Goal: Complete application form: Complete application form

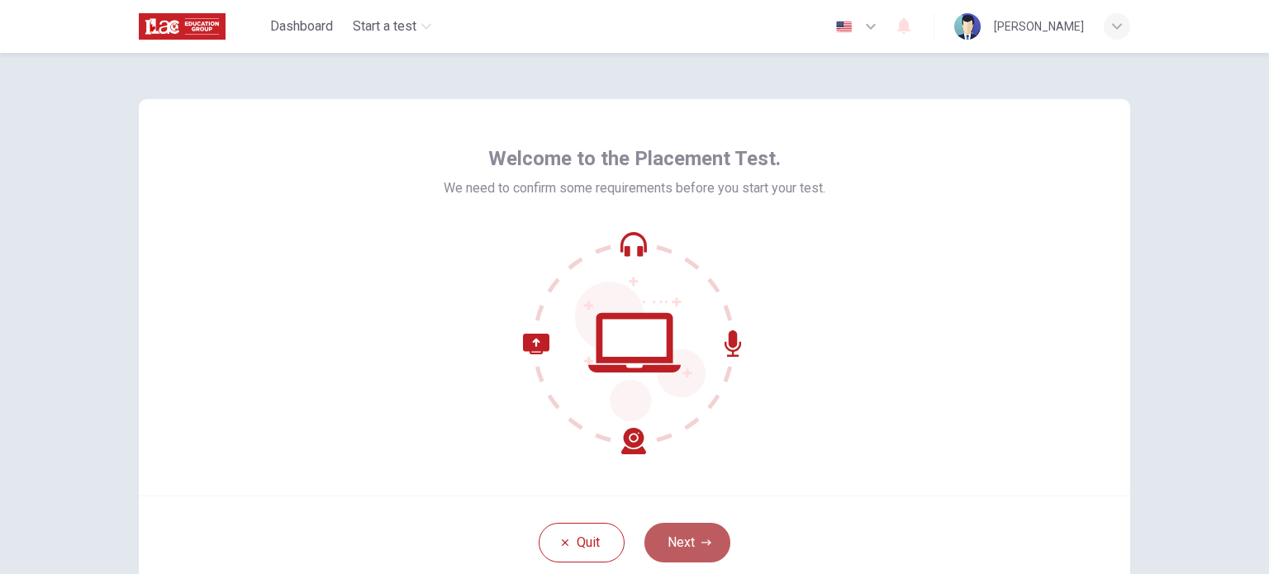
click at [684, 548] on button "Next" at bounding box center [687, 543] width 86 height 40
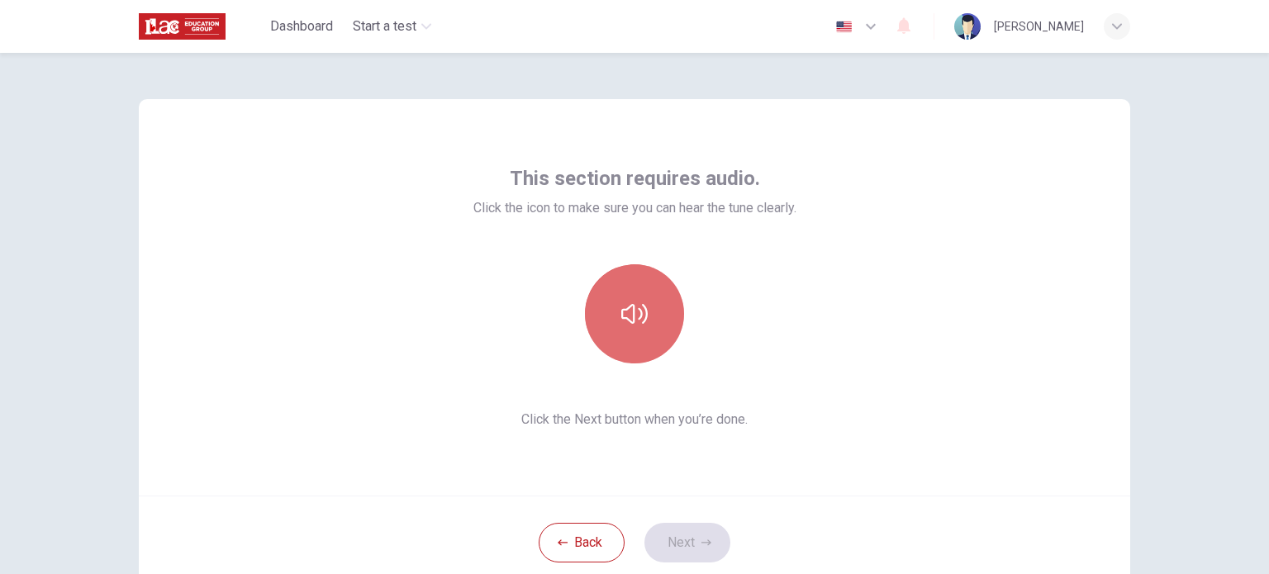
click at [651, 330] on button "button" at bounding box center [634, 313] width 99 height 99
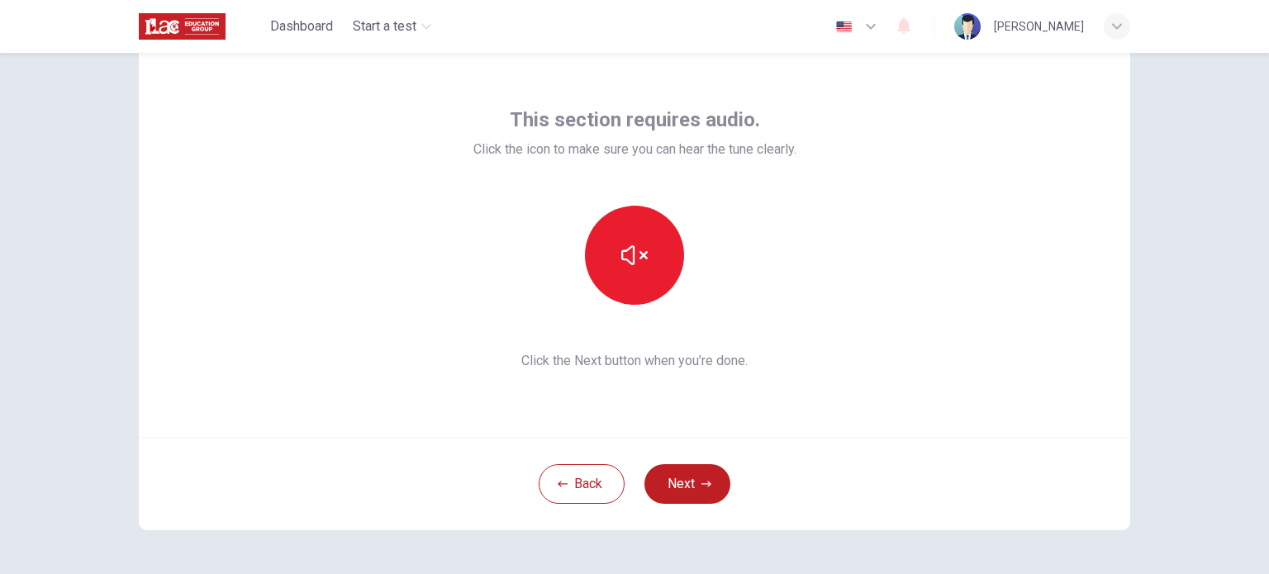
scroll to position [62, 0]
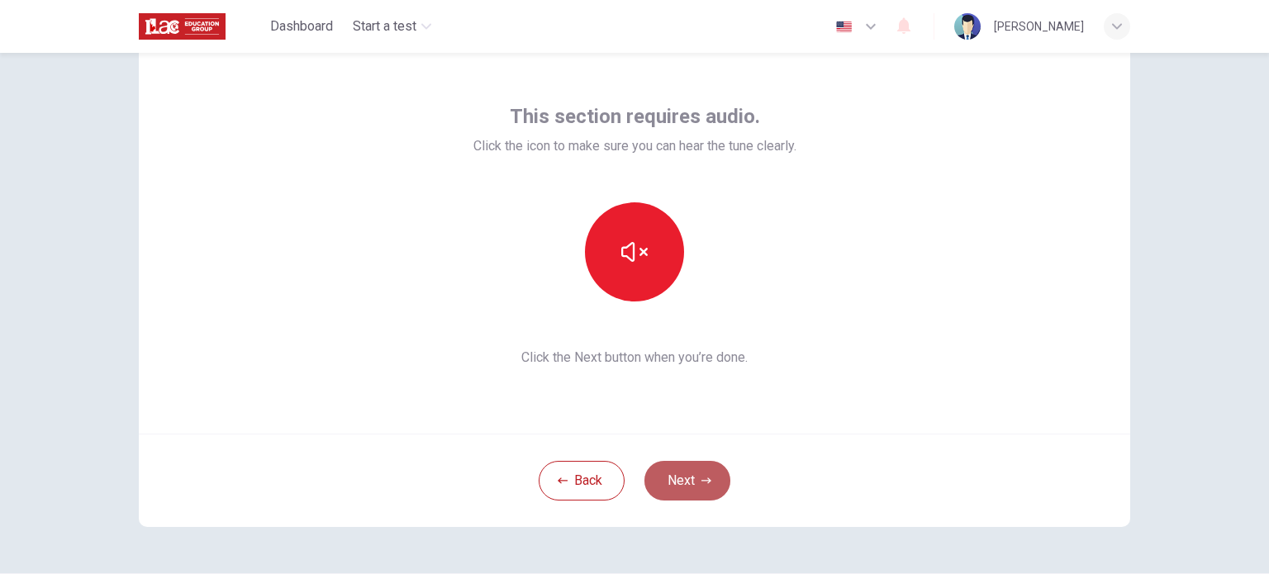
click at [699, 468] on button "Next" at bounding box center [687, 481] width 86 height 40
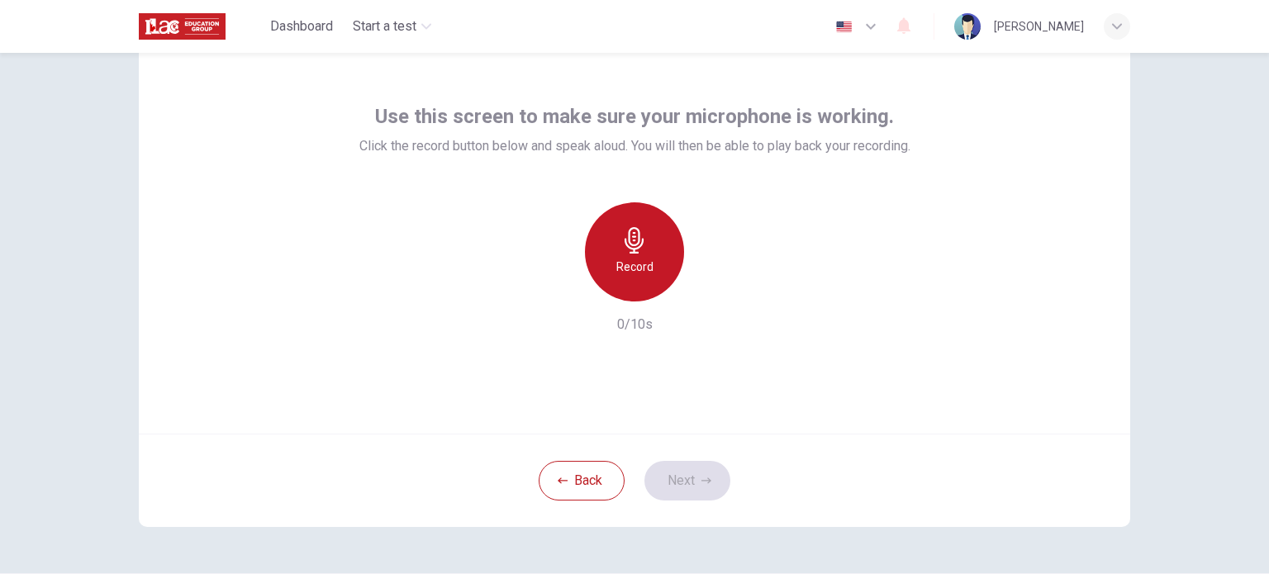
click at [655, 239] on div "Record" at bounding box center [634, 251] width 99 height 99
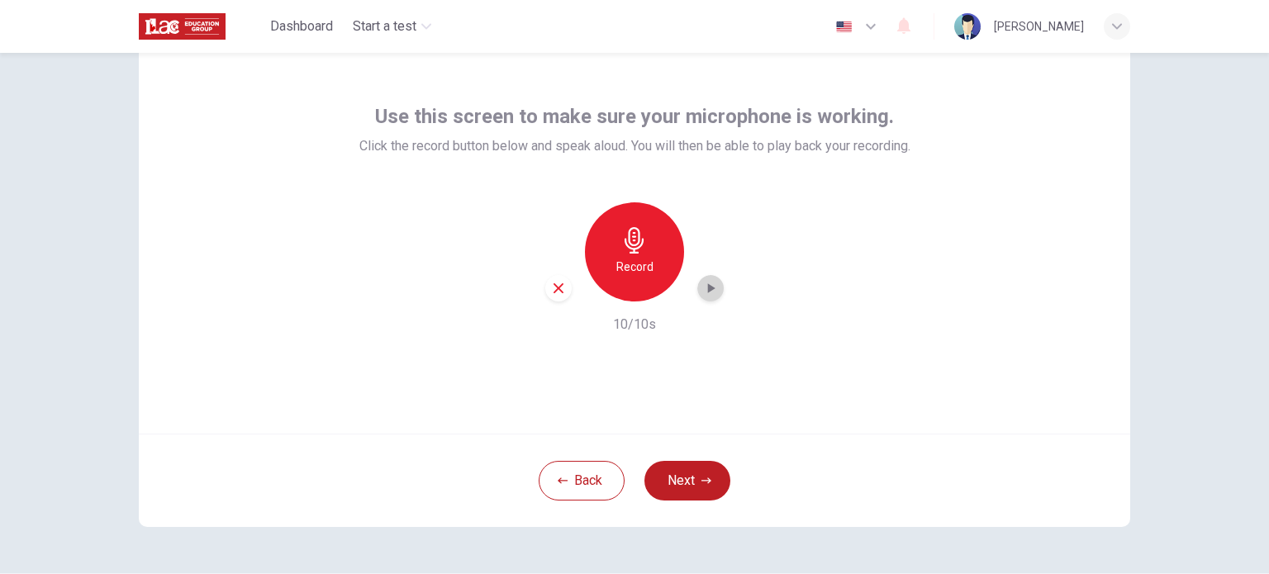
click at [708, 278] on div "button" at bounding box center [710, 288] width 26 height 26
click at [714, 280] on div "button" at bounding box center [710, 288] width 26 height 26
click at [691, 488] on button "Next" at bounding box center [687, 481] width 86 height 40
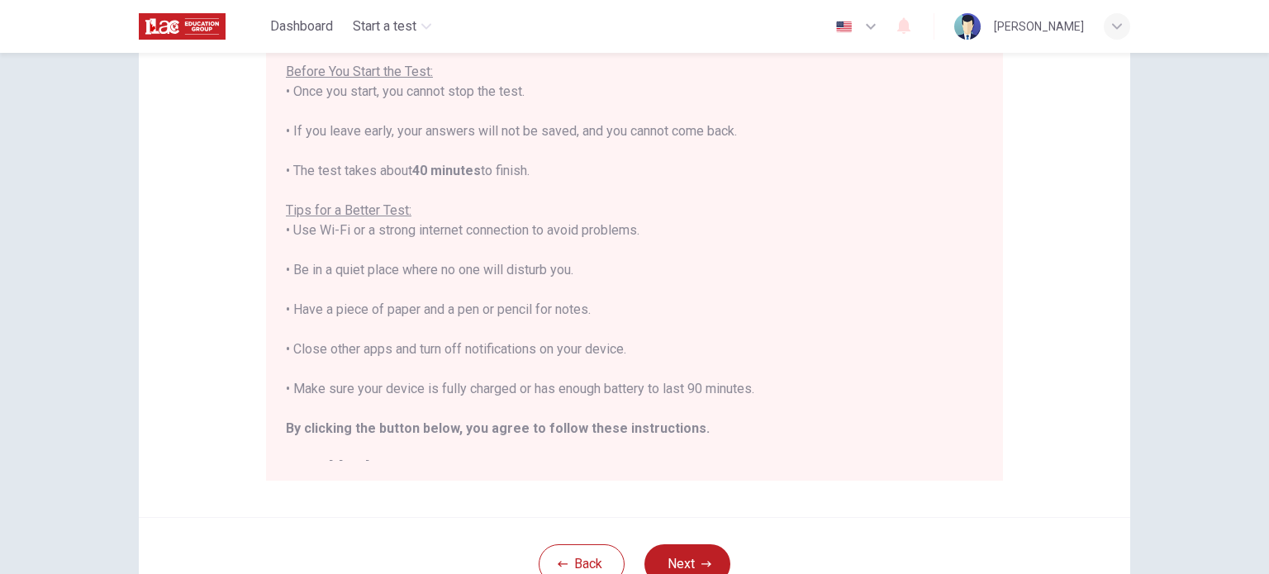
scroll to position [205, 0]
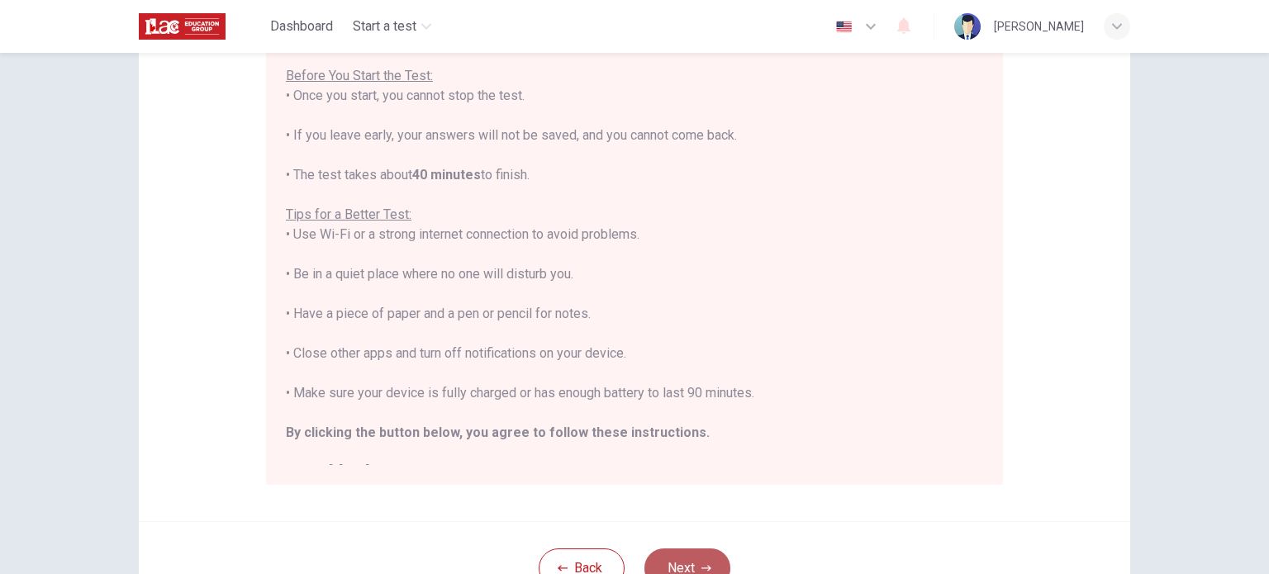
click at [674, 556] on button "Next" at bounding box center [687, 568] width 86 height 40
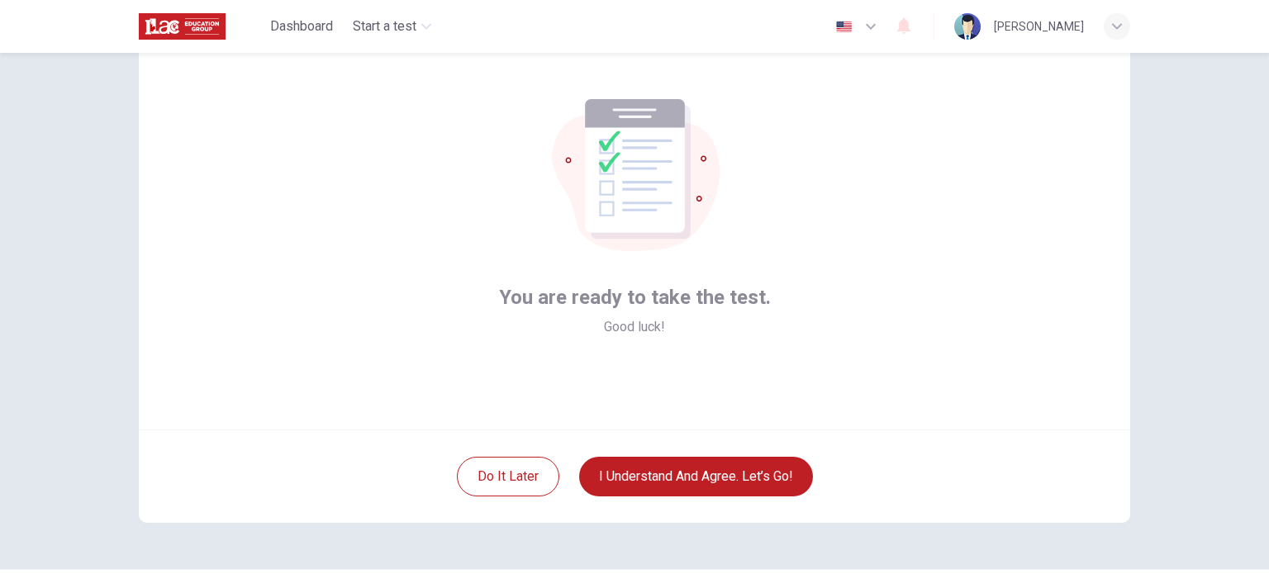
scroll to position [56, 0]
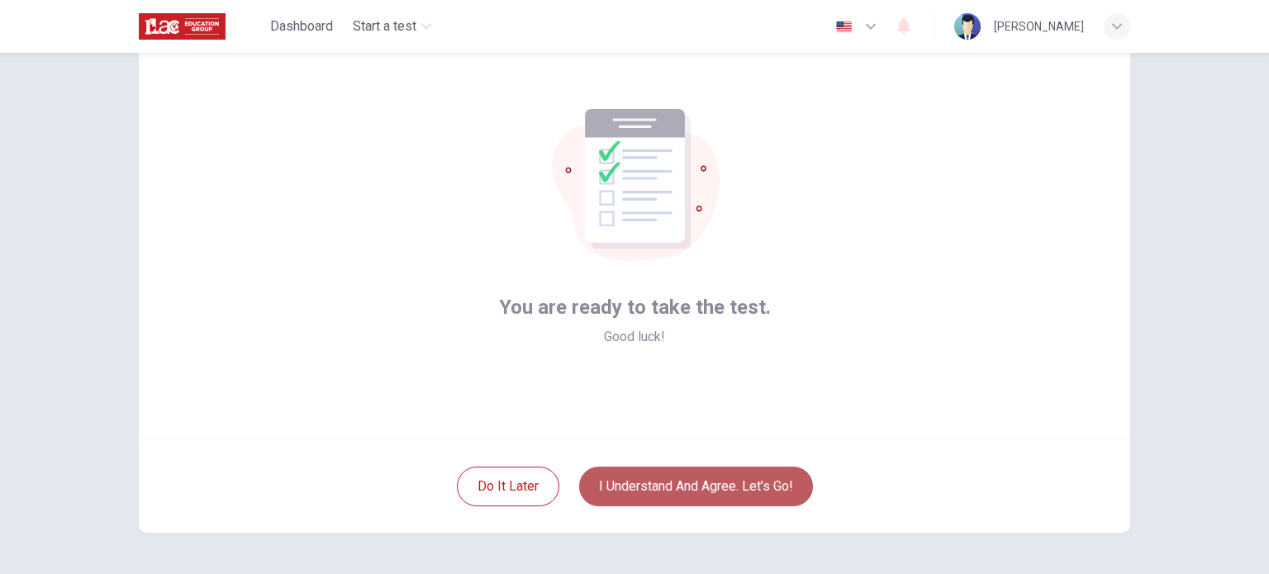
click at [727, 474] on button "I understand and agree. Let’s go!" at bounding box center [696, 487] width 234 height 40
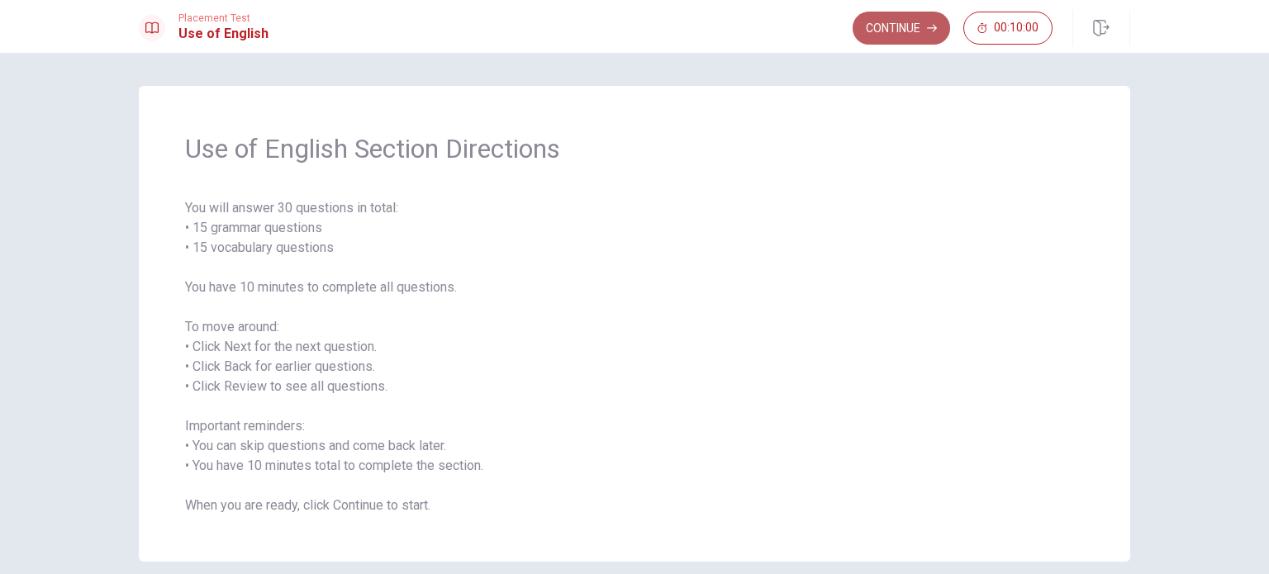
click at [920, 27] on button "Continue" at bounding box center [900, 28] width 97 height 33
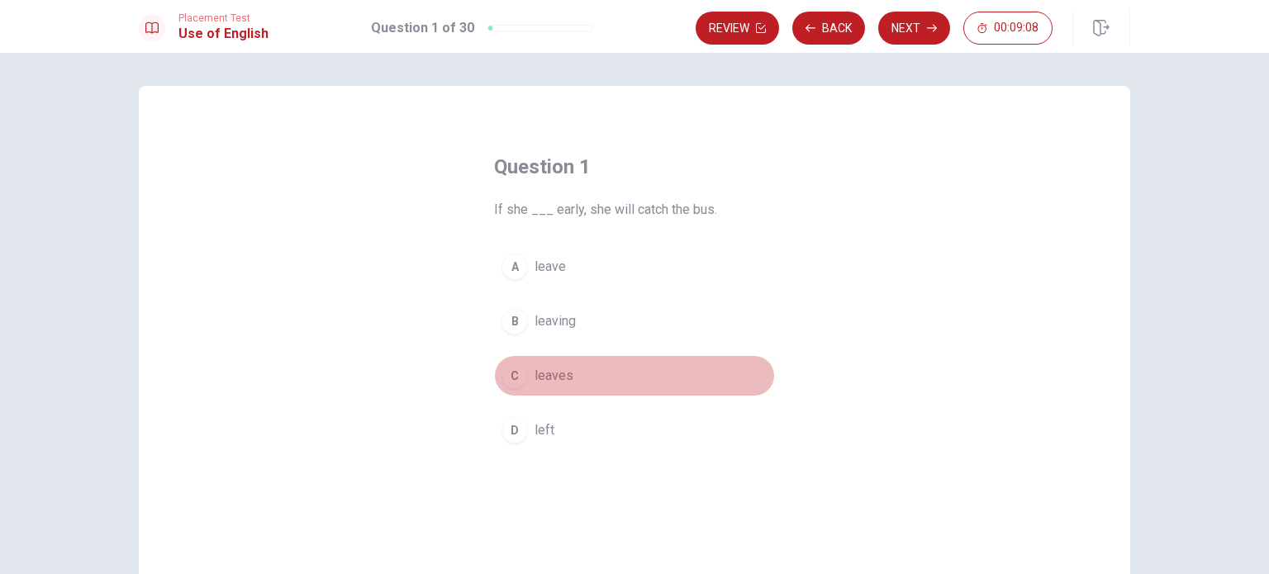
click at [545, 371] on span "leaves" at bounding box center [553, 376] width 39 height 20
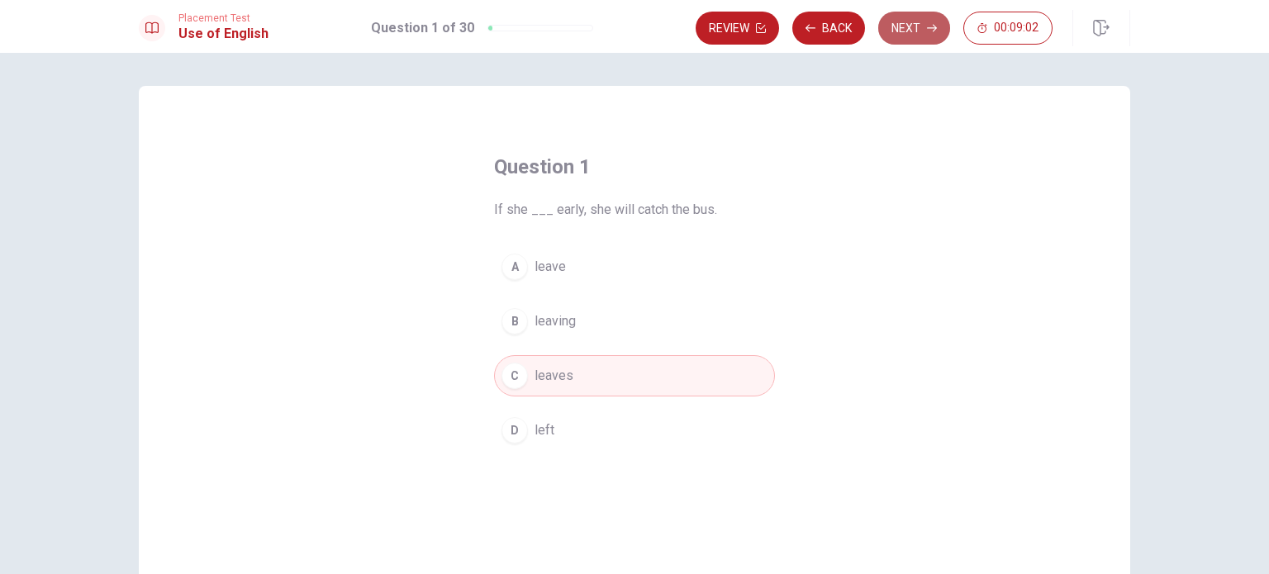
click at [912, 39] on button "Next" at bounding box center [914, 28] width 72 height 33
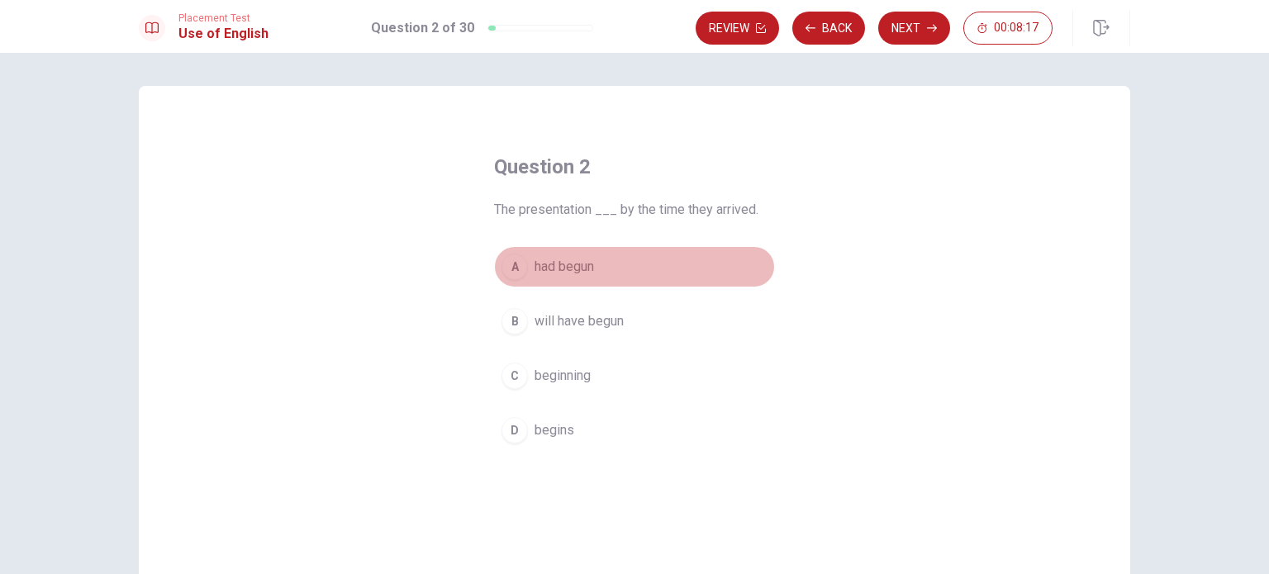
click at [549, 270] on span "had begun" at bounding box center [563, 267] width 59 height 20
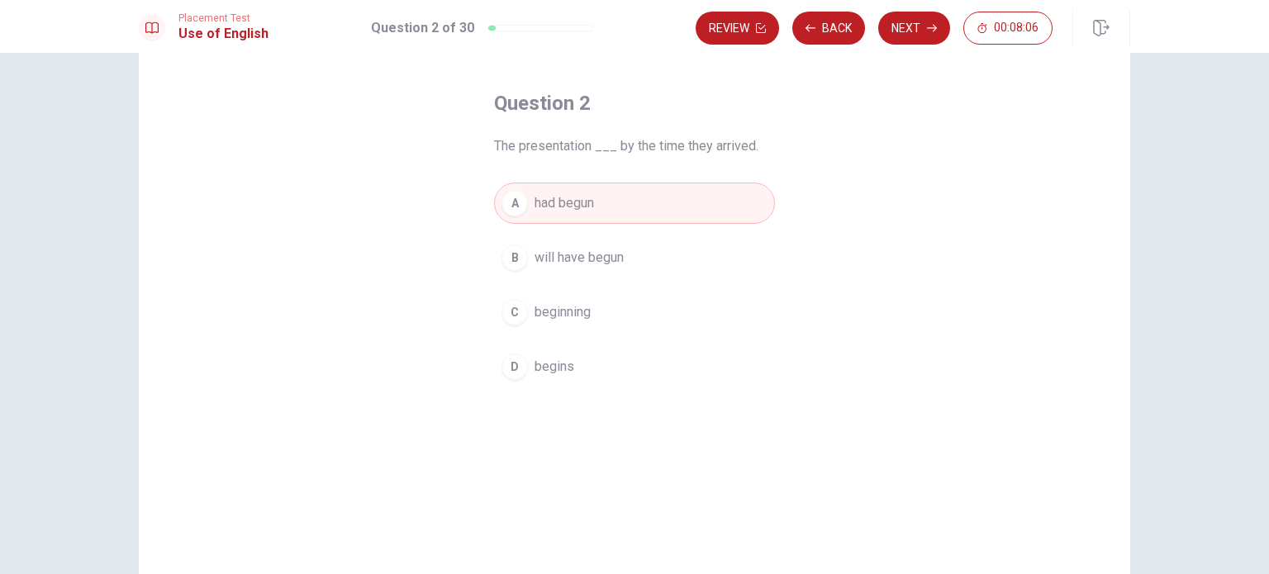
scroll to position [51, 0]
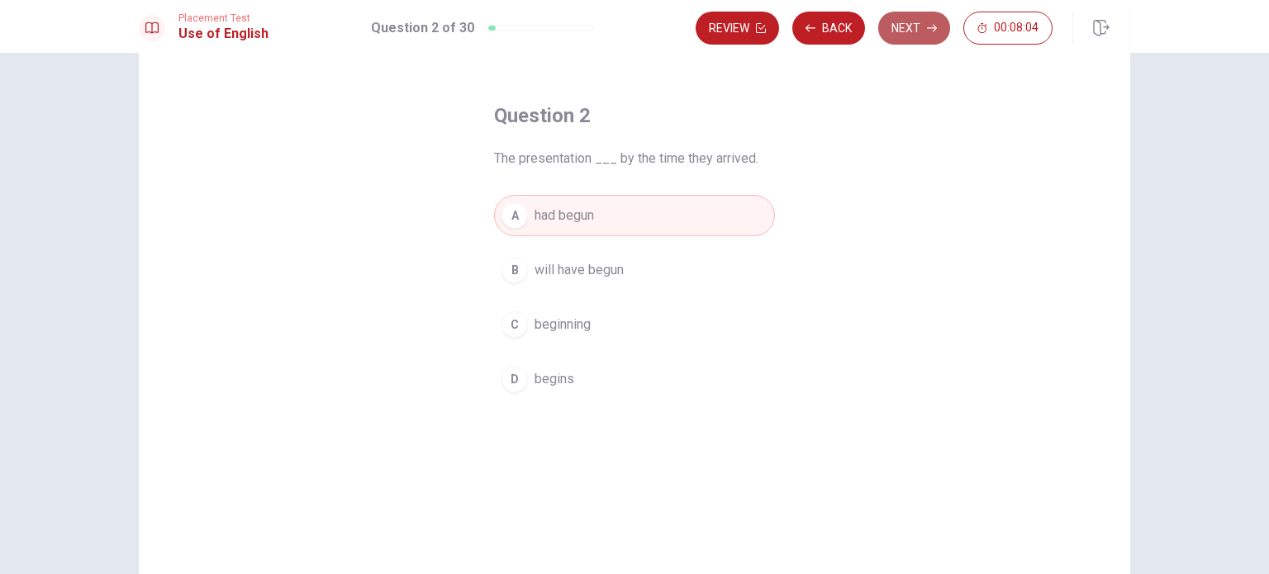
click at [927, 34] on button "Next" at bounding box center [914, 28] width 72 height 33
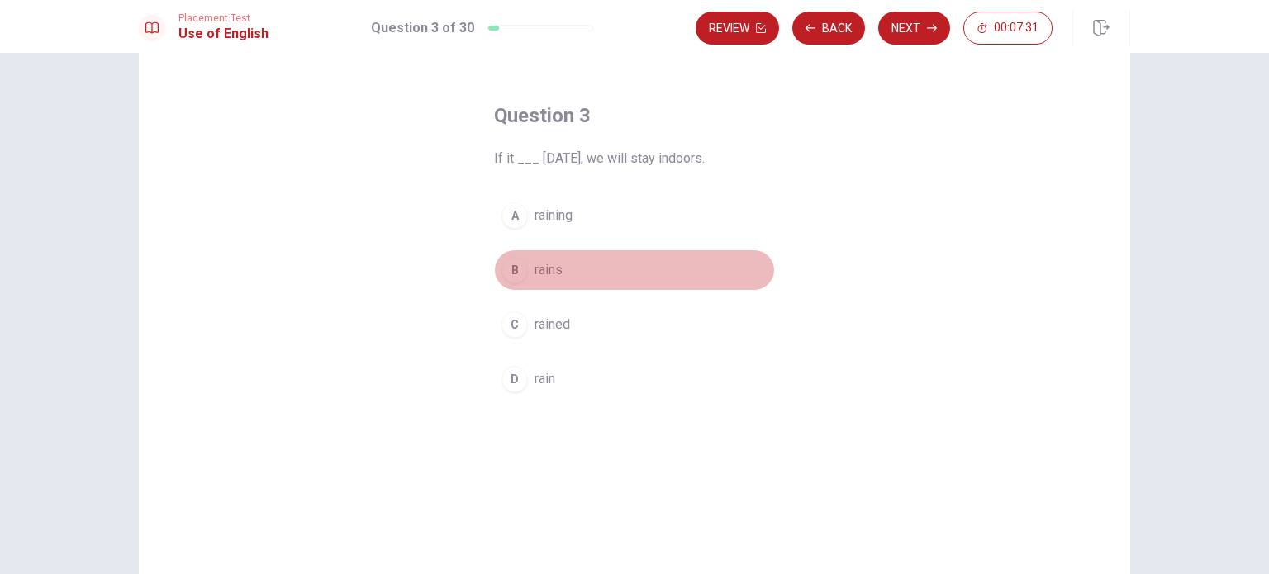
click at [519, 262] on div "B" at bounding box center [514, 270] width 26 height 26
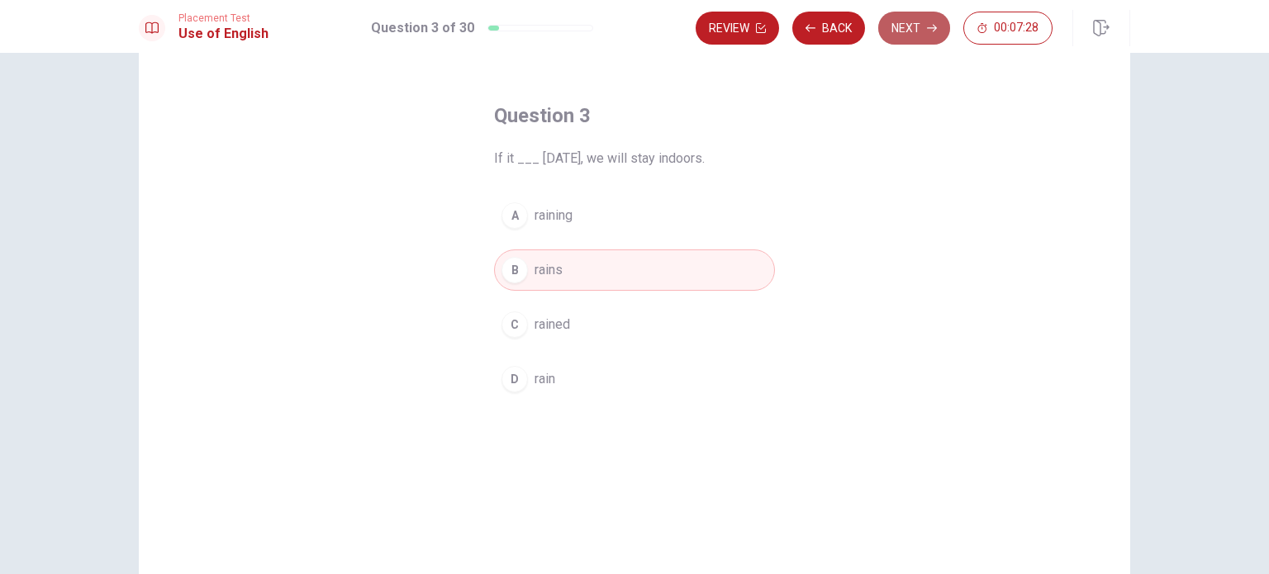
click at [922, 39] on button "Next" at bounding box center [914, 28] width 72 height 33
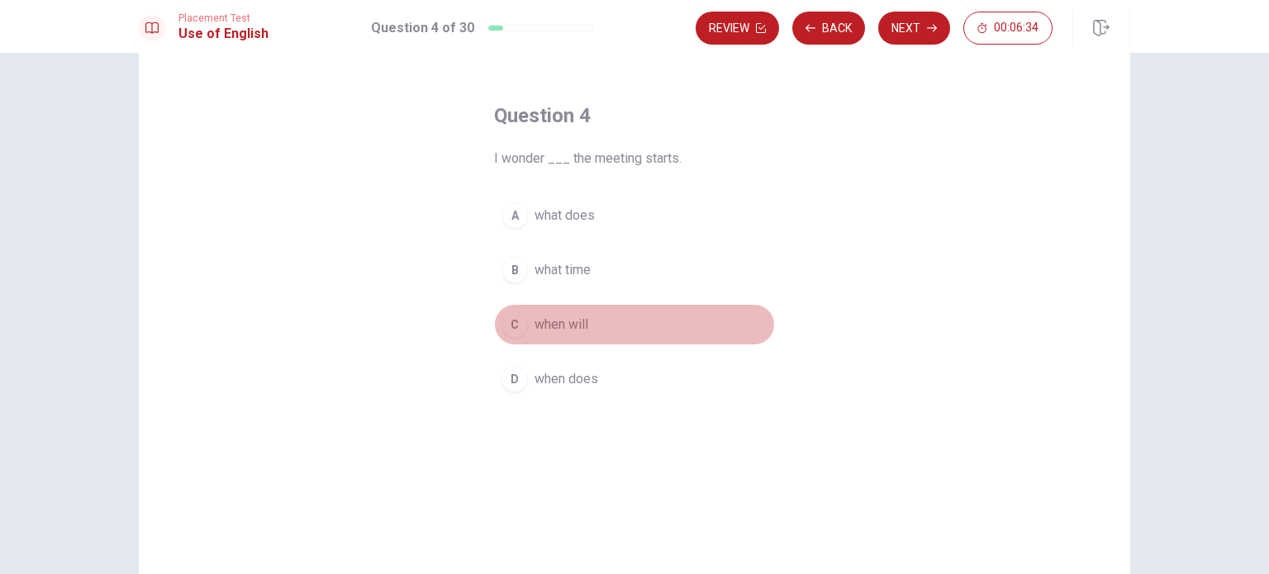
click at [577, 325] on span "when will" at bounding box center [561, 325] width 54 height 20
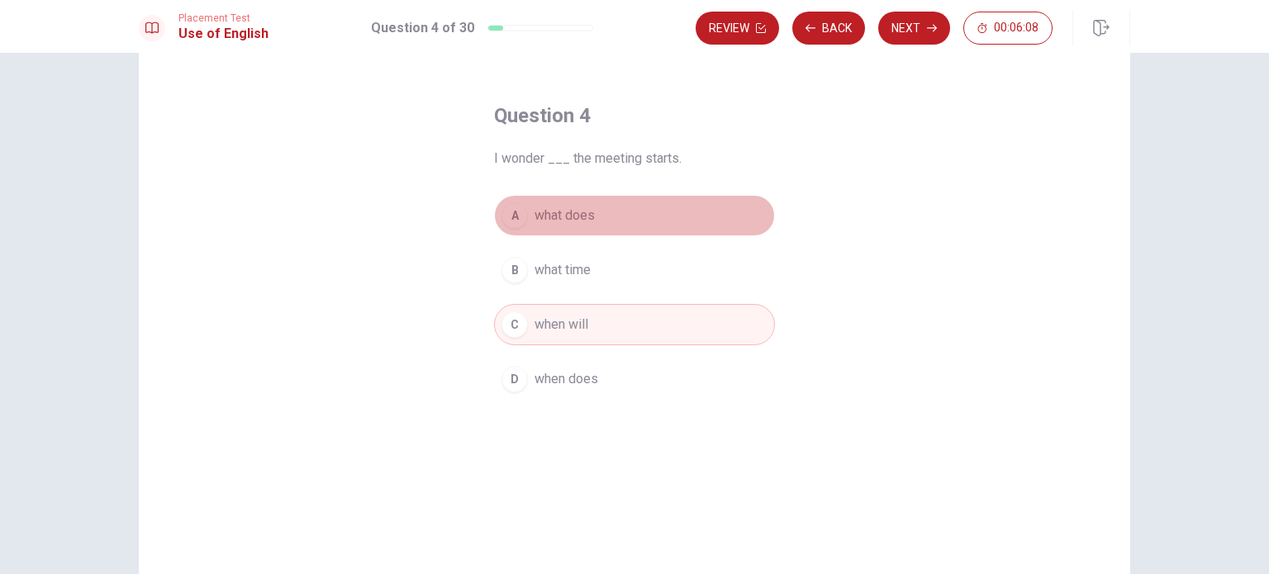
click at [572, 226] on button "A what does" at bounding box center [634, 215] width 281 height 41
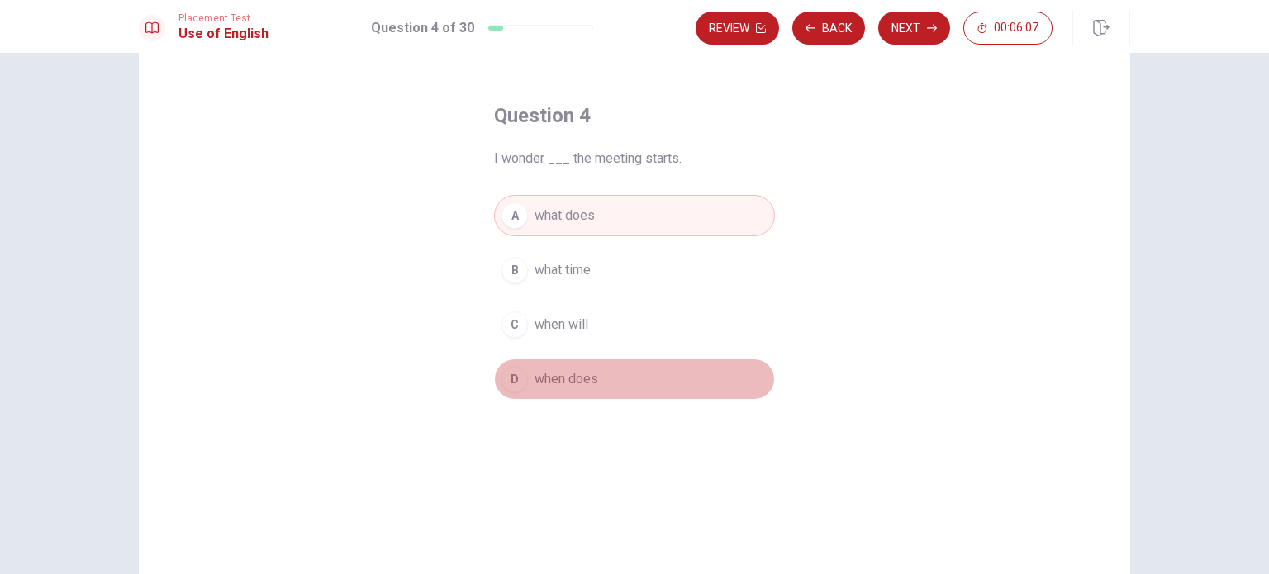
click at [589, 381] on span "when does" at bounding box center [566, 379] width 64 height 20
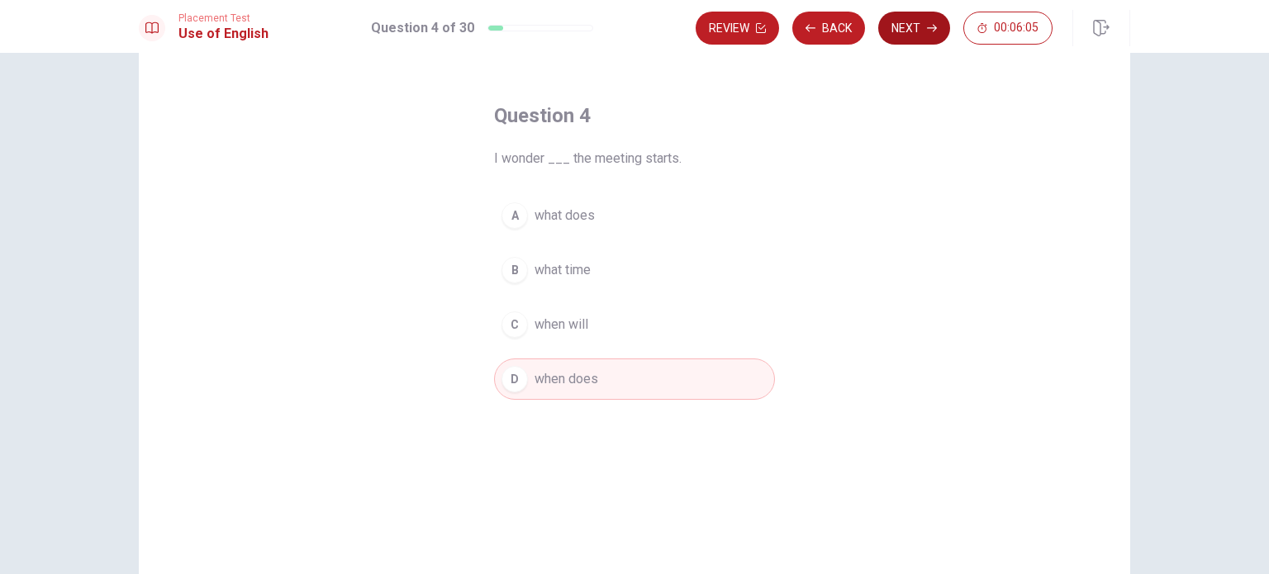
click at [901, 40] on button "Next" at bounding box center [914, 28] width 72 height 33
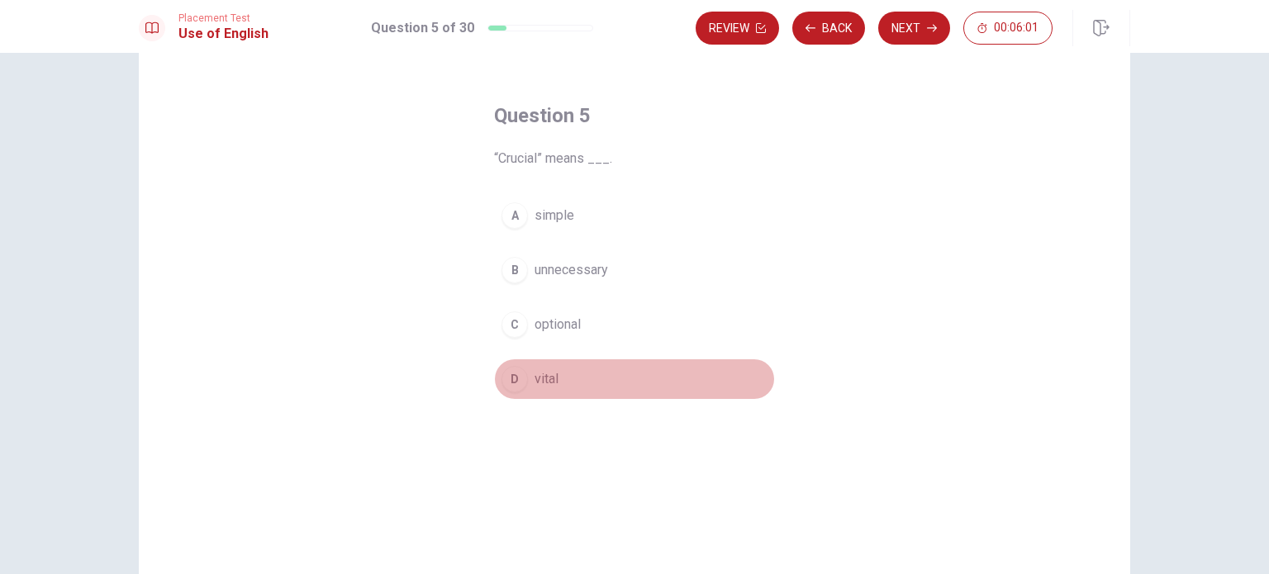
click at [522, 380] on div "D" at bounding box center [514, 379] width 26 height 26
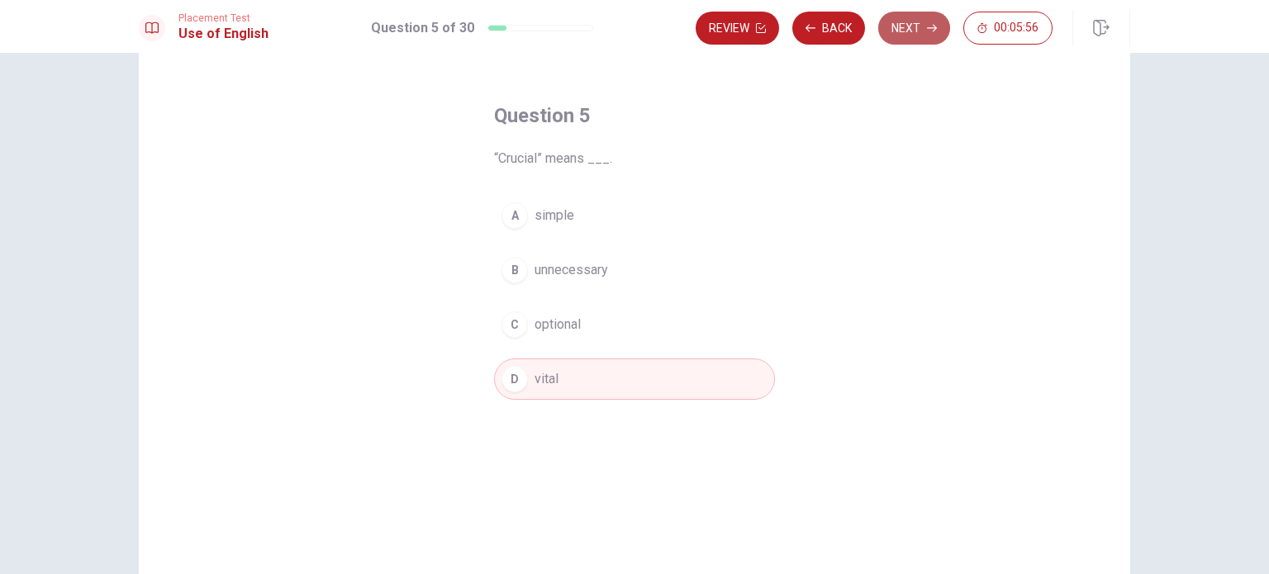
click at [922, 36] on button "Next" at bounding box center [914, 28] width 72 height 33
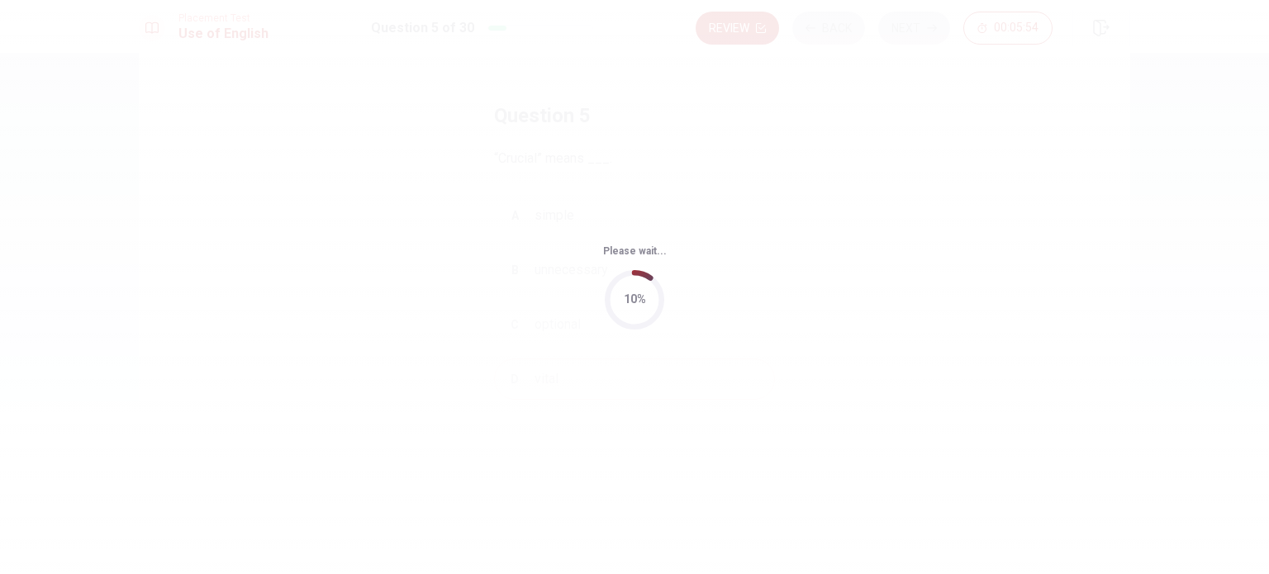
scroll to position [0, 0]
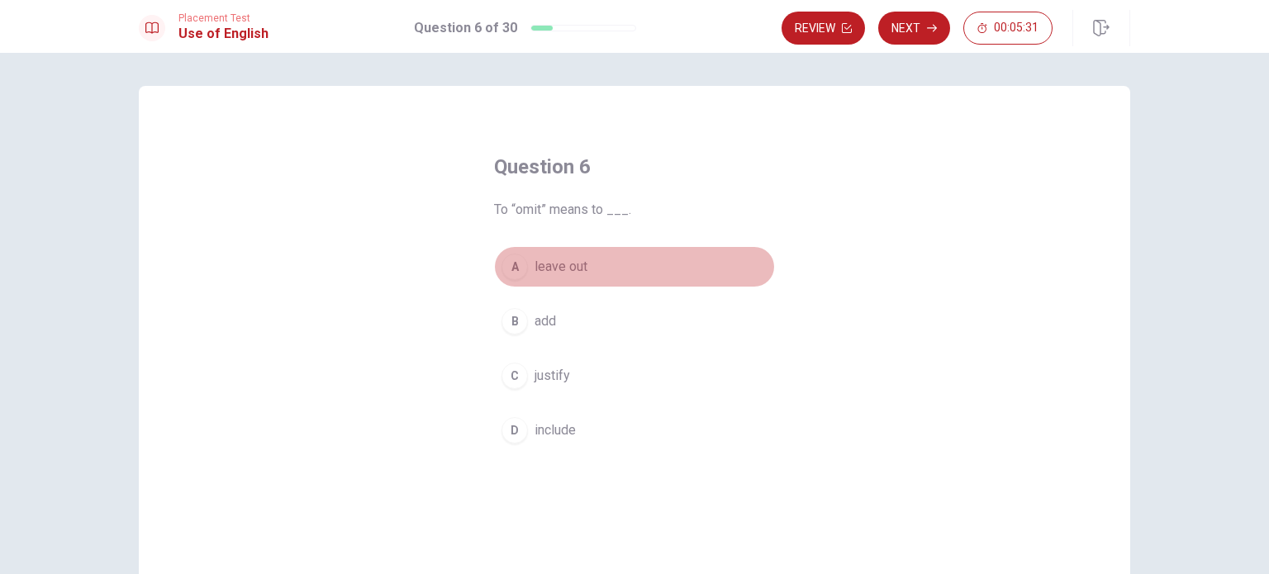
click at [596, 260] on button "A leave out" at bounding box center [634, 266] width 281 height 41
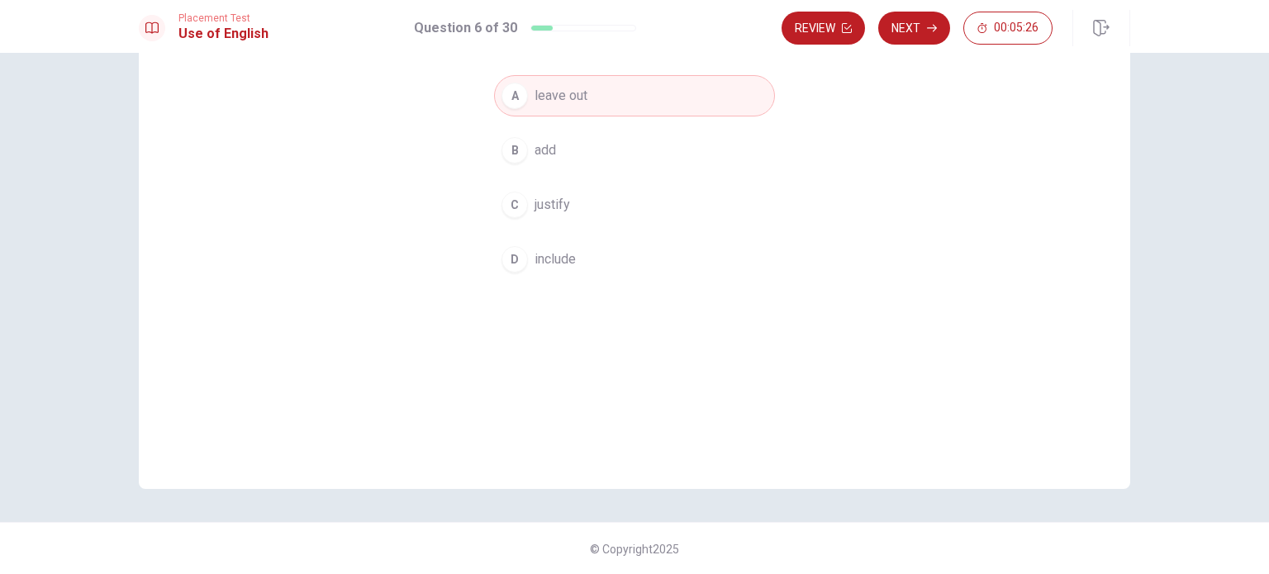
scroll to position [172, 0]
click at [931, 30] on icon "button" at bounding box center [932, 28] width 10 height 10
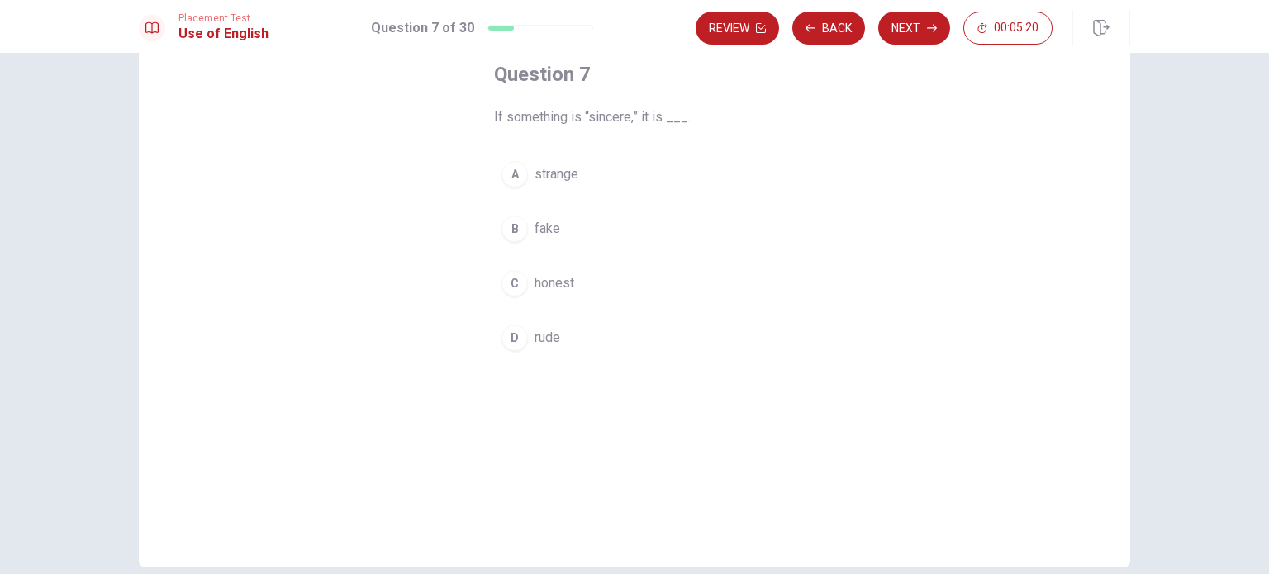
scroll to position [93, 0]
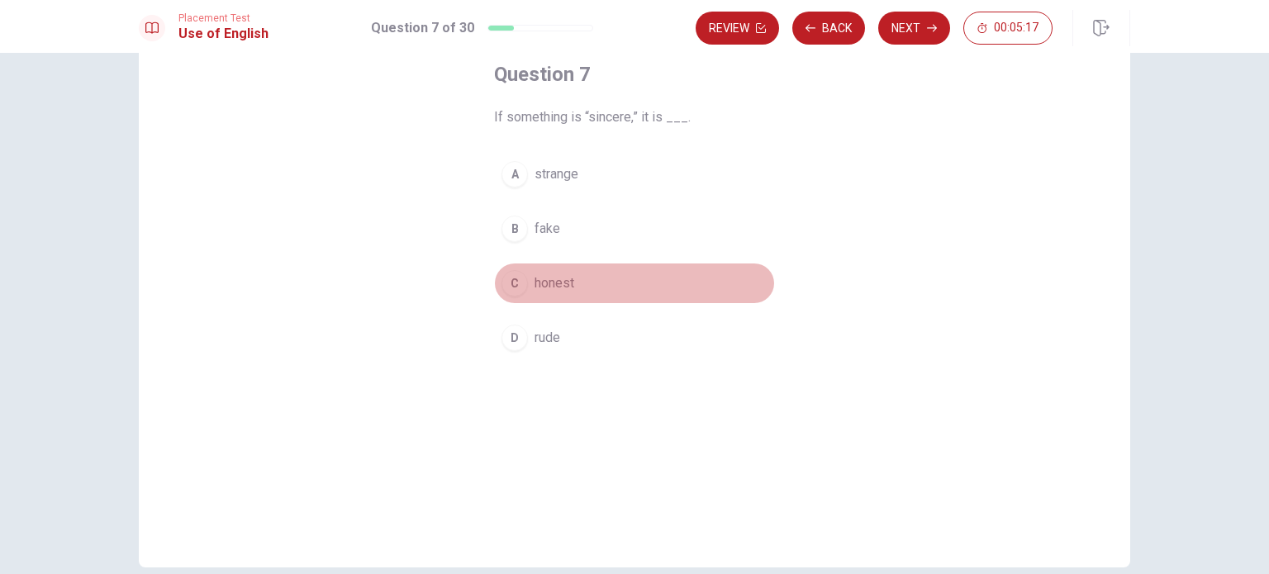
click at [522, 283] on div "C" at bounding box center [514, 283] width 26 height 26
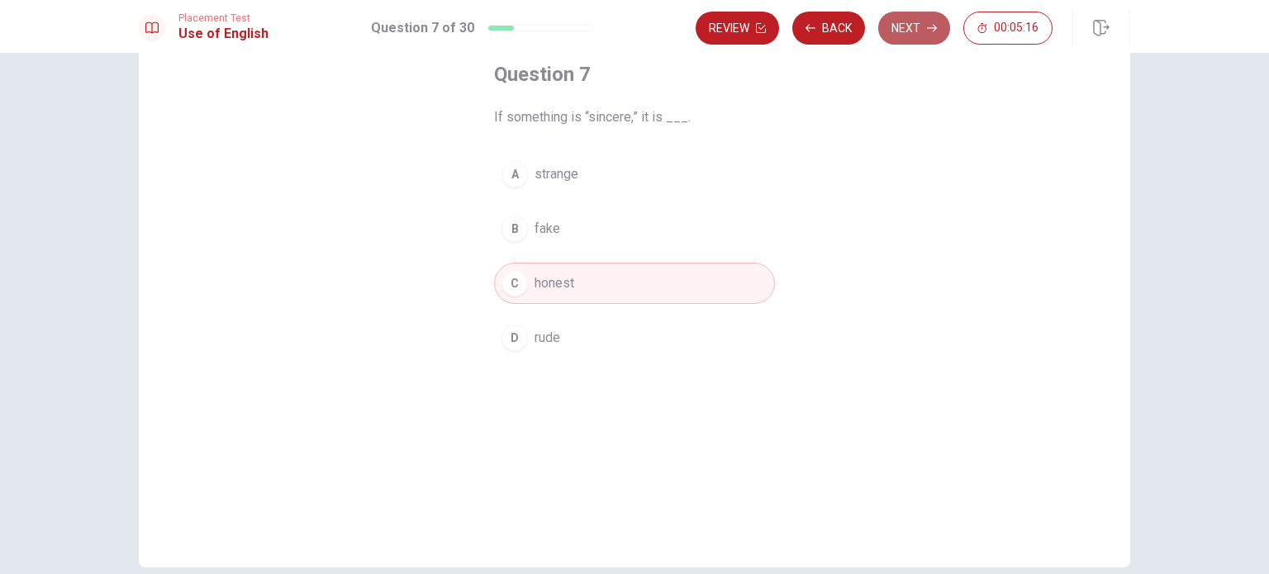
click at [925, 44] on button "Next" at bounding box center [914, 28] width 72 height 33
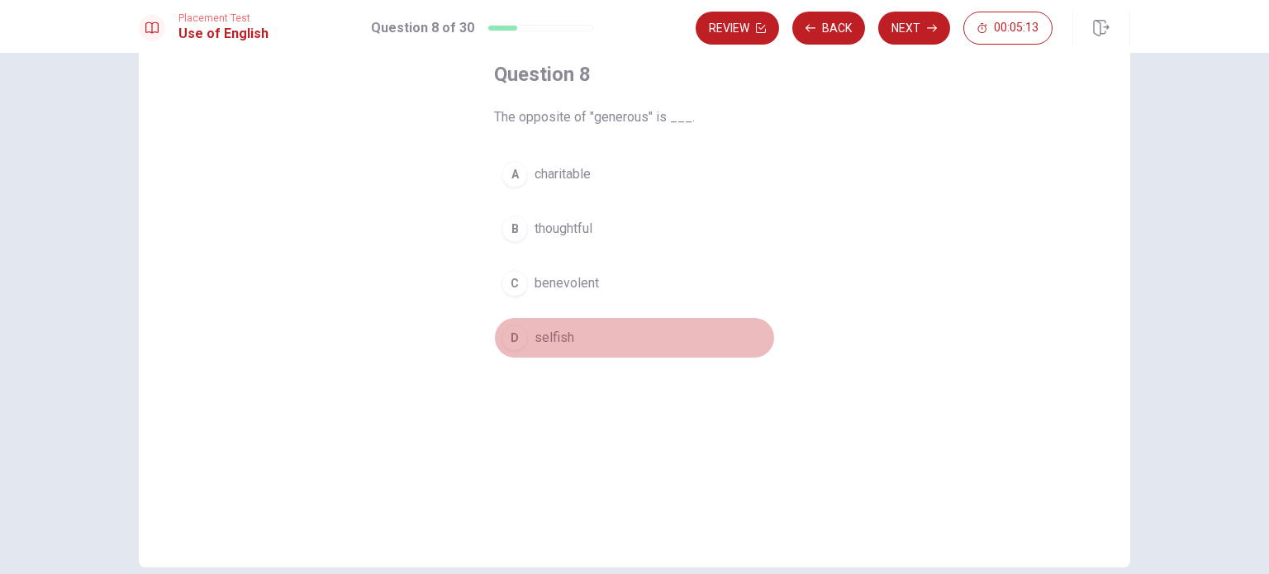
click at [563, 328] on span "selfish" at bounding box center [554, 338] width 40 height 20
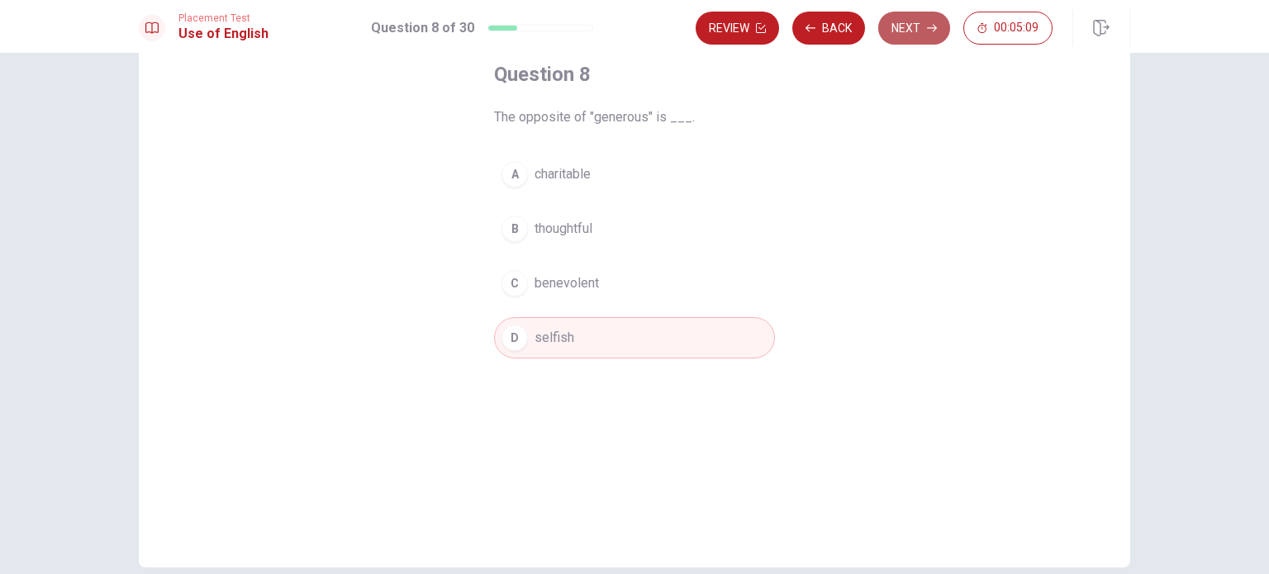
click at [934, 35] on button "Next" at bounding box center [914, 28] width 72 height 33
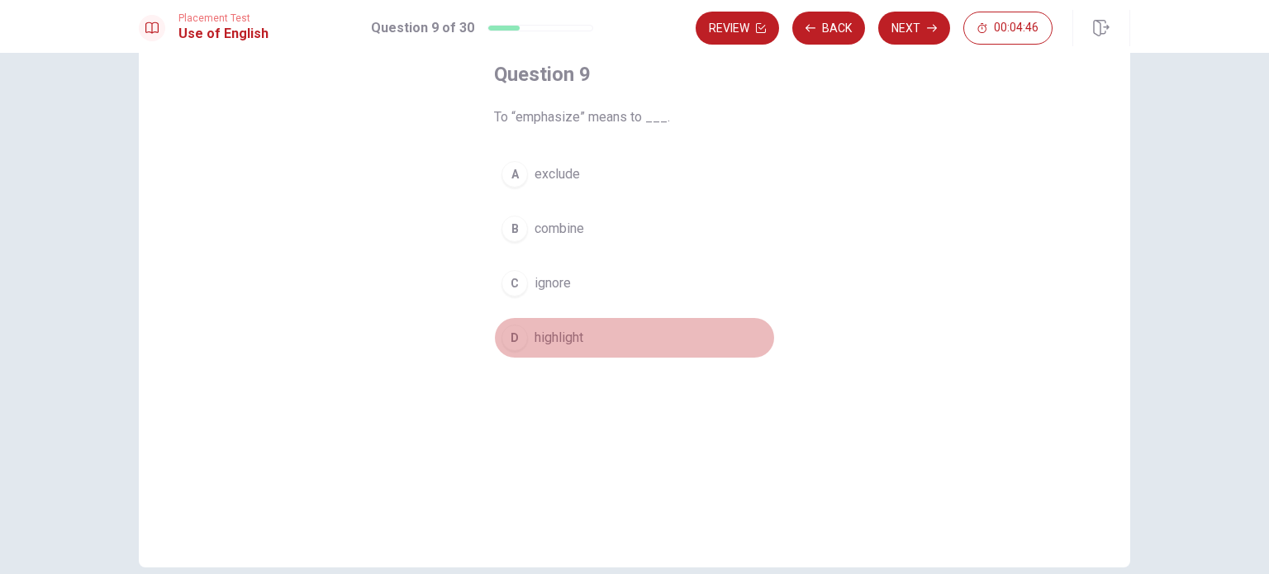
click at [532, 346] on button "D highlight" at bounding box center [634, 337] width 281 height 41
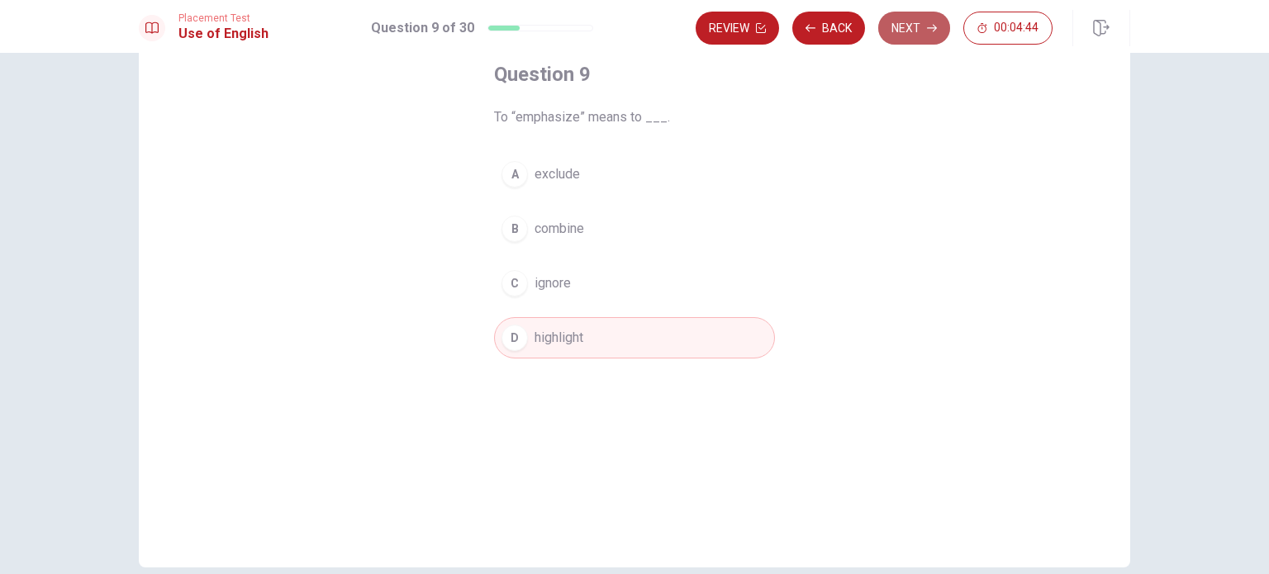
click at [907, 39] on button "Next" at bounding box center [914, 28] width 72 height 33
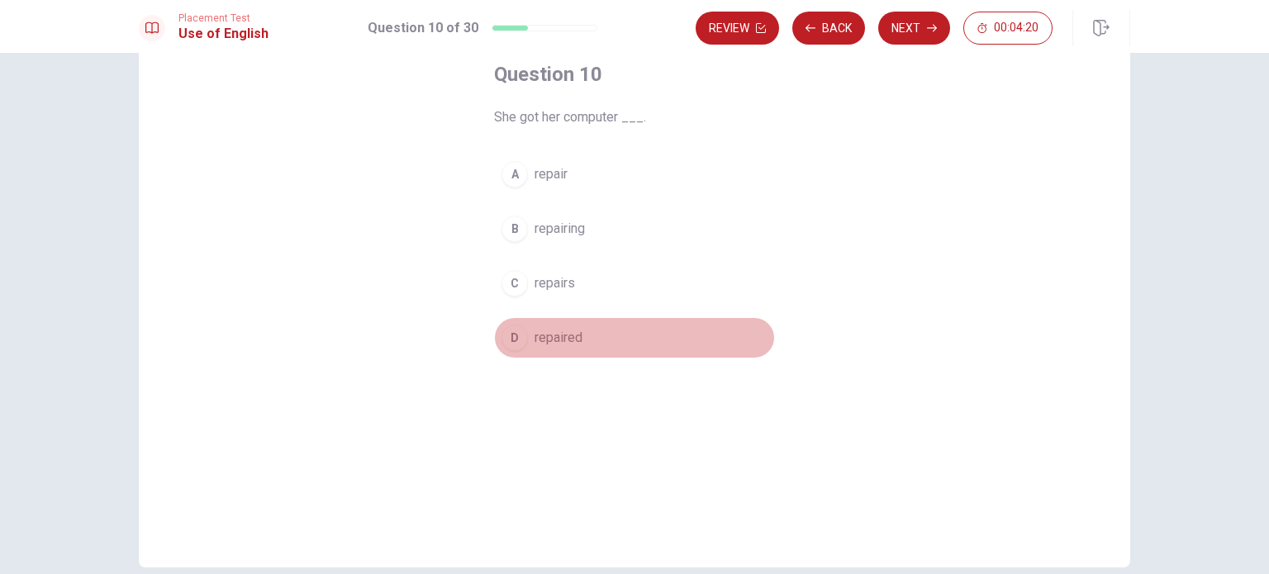
click at [560, 337] on span "repaired" at bounding box center [558, 338] width 48 height 20
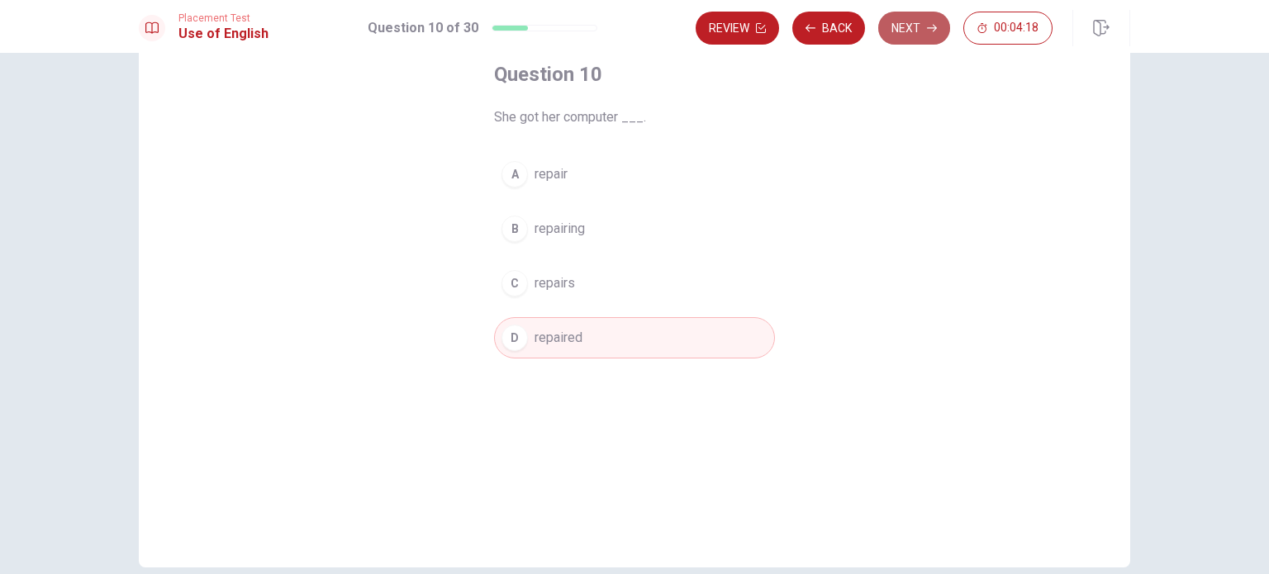
click at [899, 37] on button "Next" at bounding box center [914, 28] width 72 height 33
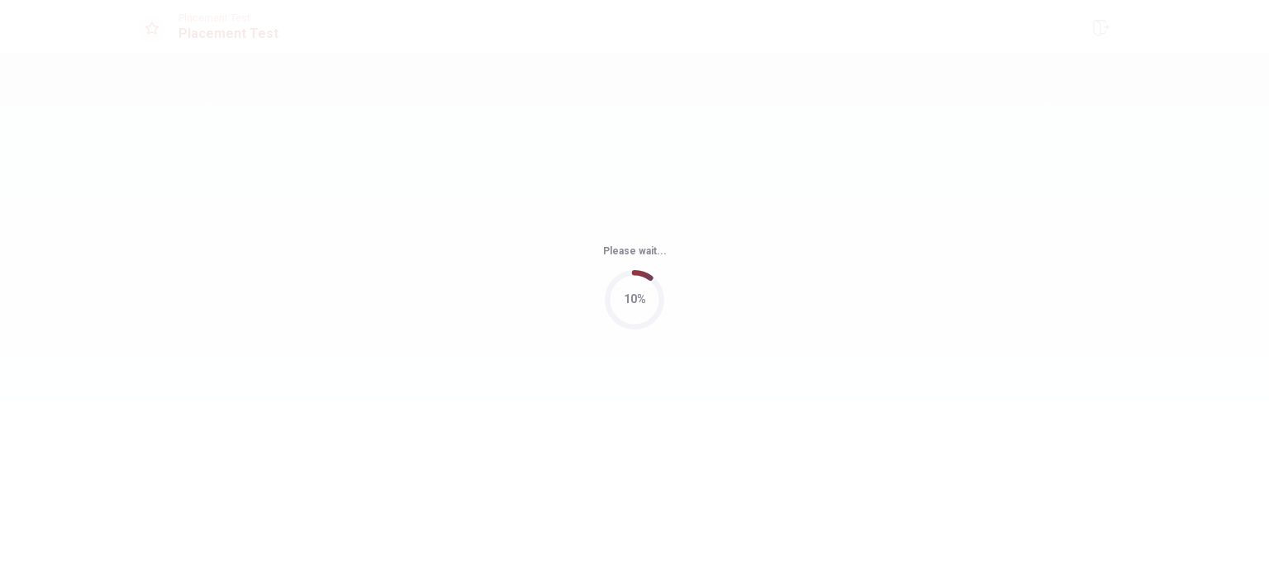
scroll to position [0, 0]
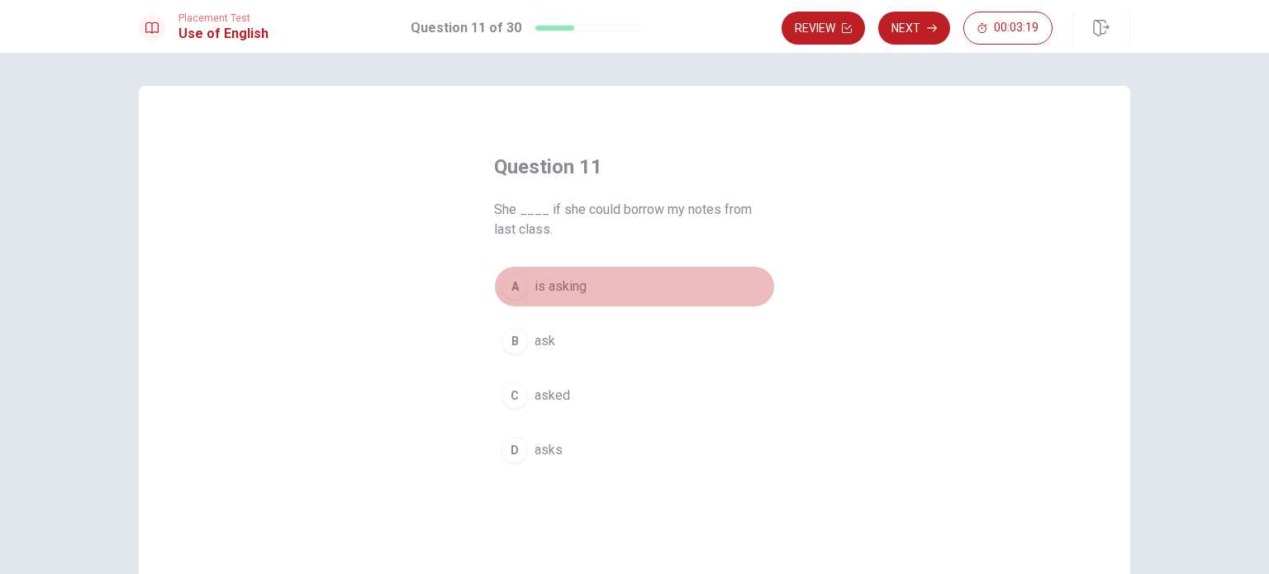
click at [501, 298] on button "A is asking" at bounding box center [634, 286] width 281 height 41
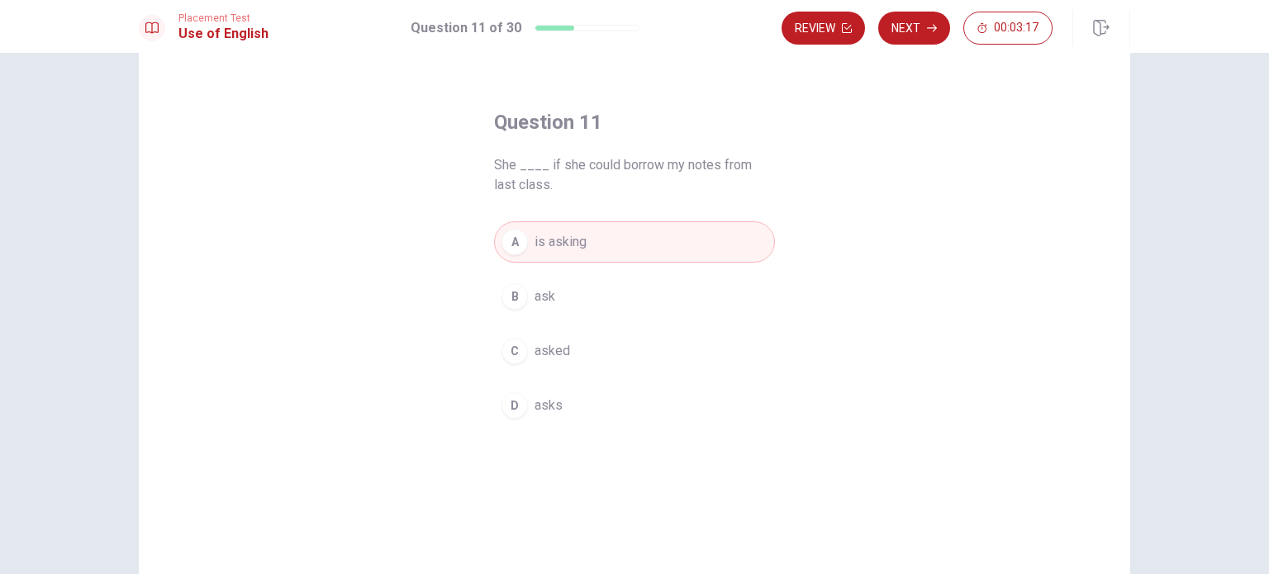
scroll to position [44, 0]
click at [911, 41] on button "Next" at bounding box center [914, 28] width 72 height 33
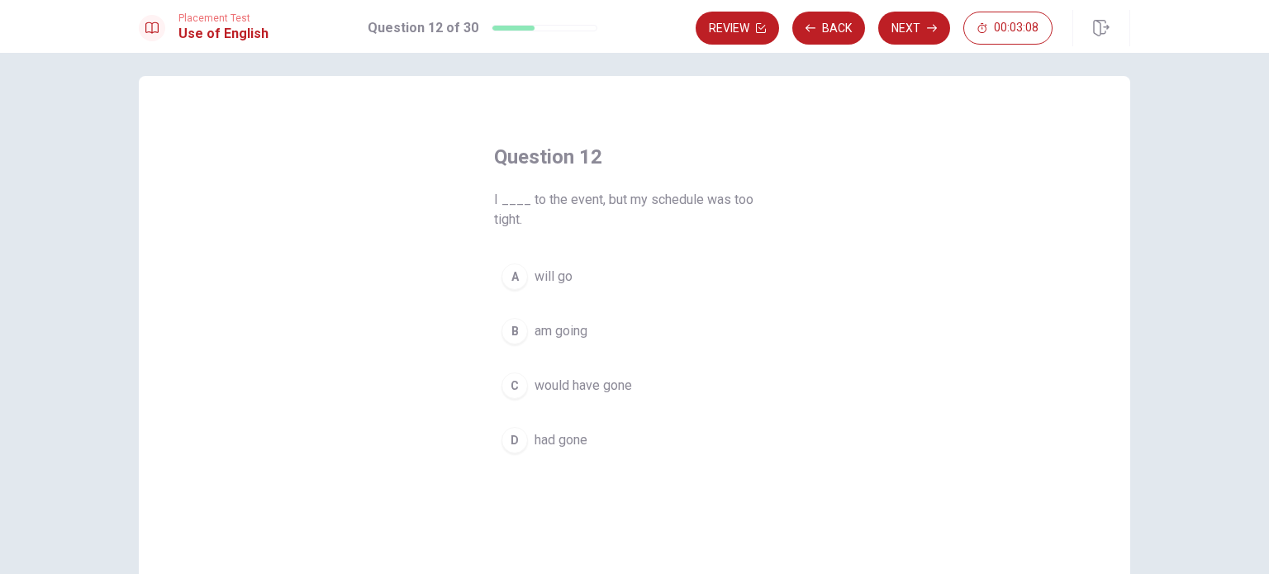
scroll to position [11, 0]
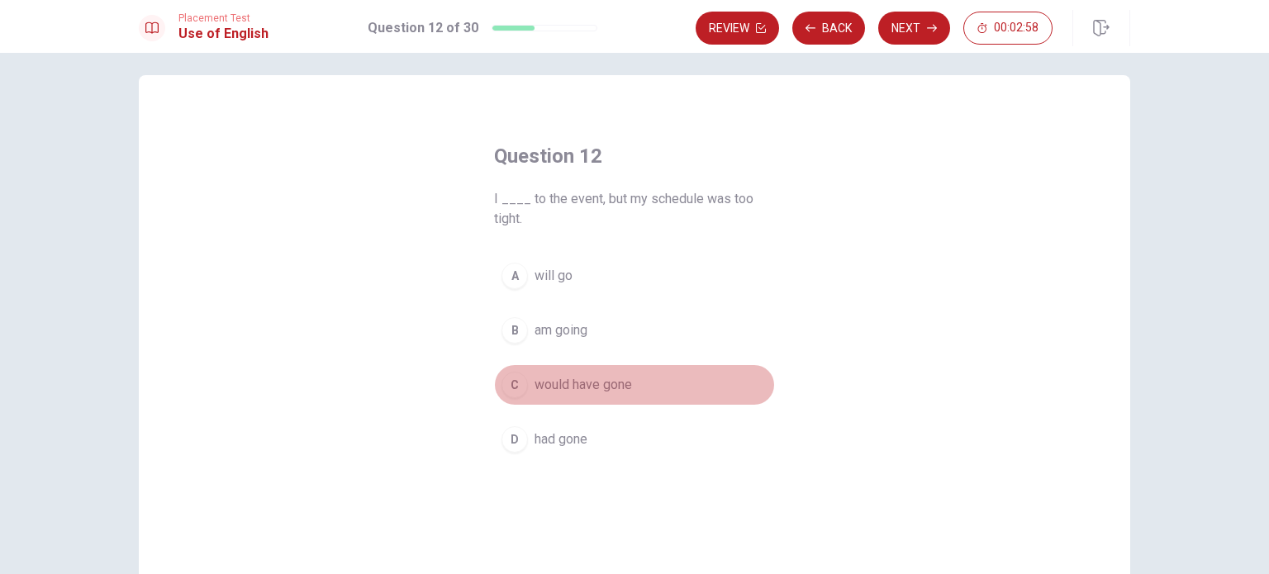
click at [573, 382] on span "would have gone" at bounding box center [582, 385] width 97 height 20
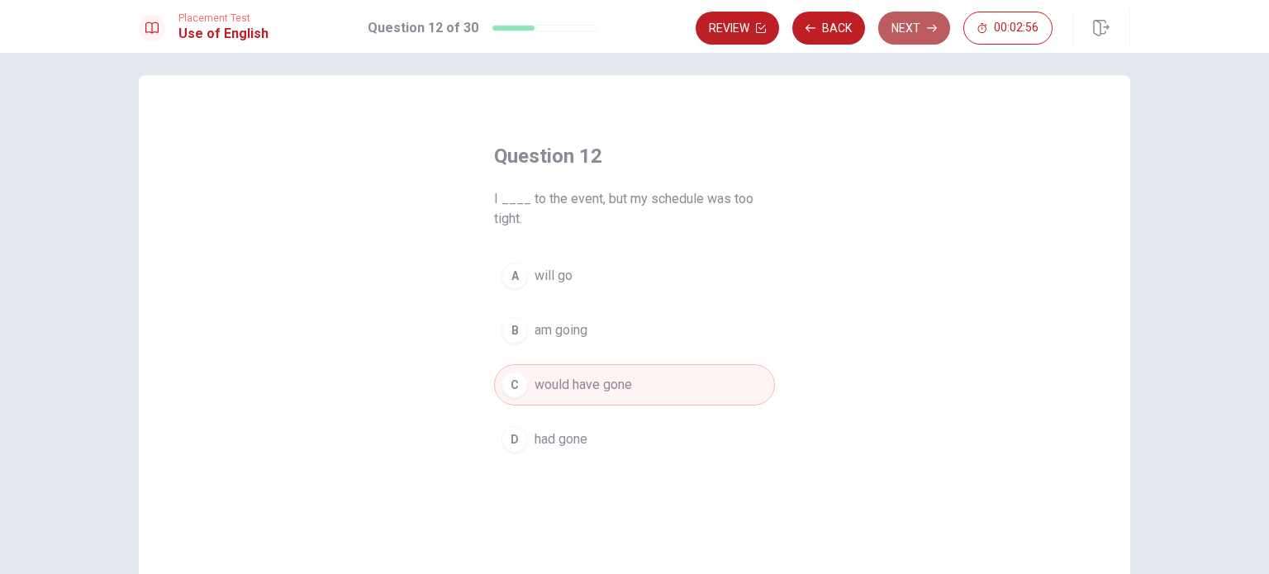
click at [920, 35] on button "Next" at bounding box center [914, 28] width 72 height 33
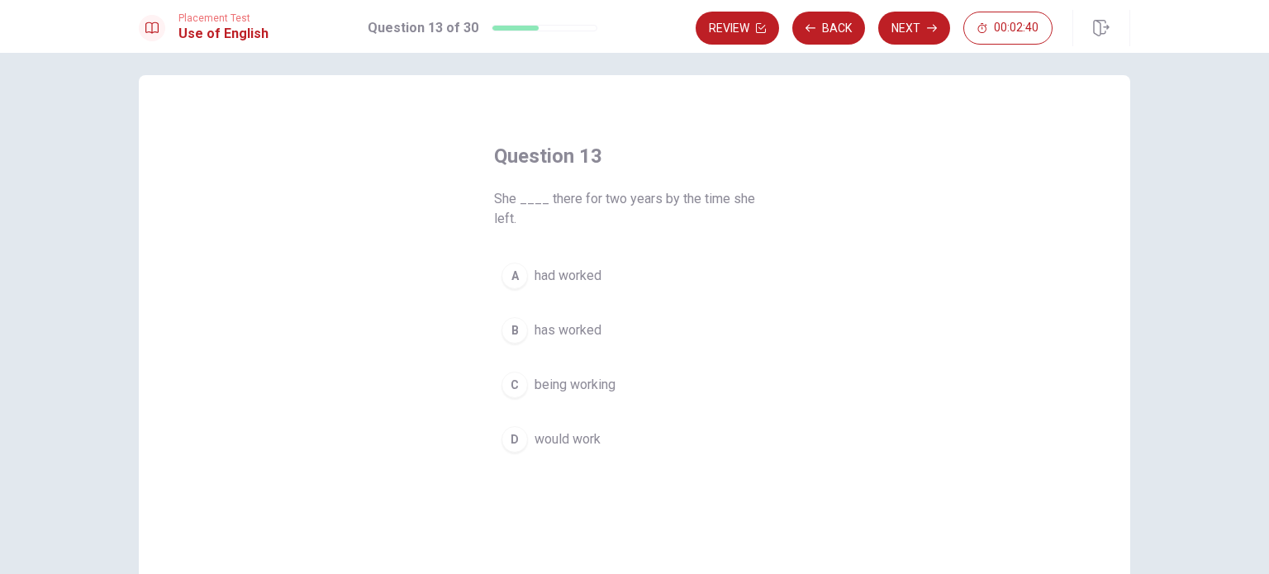
click at [566, 327] on span "has worked" at bounding box center [567, 330] width 67 height 20
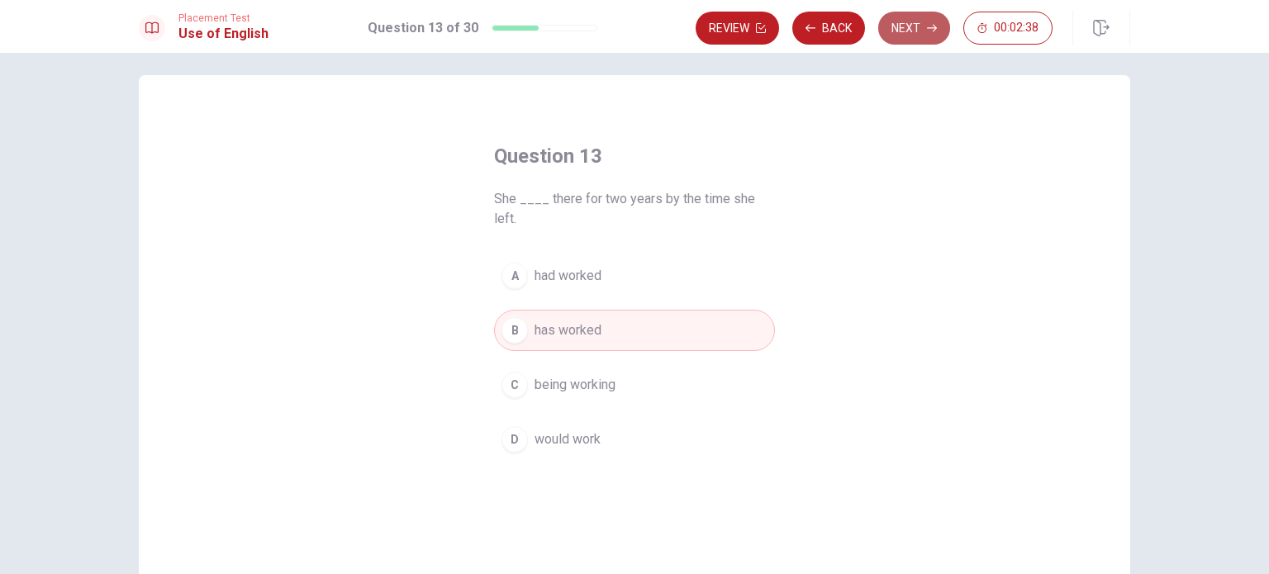
click at [905, 32] on button "Next" at bounding box center [914, 28] width 72 height 33
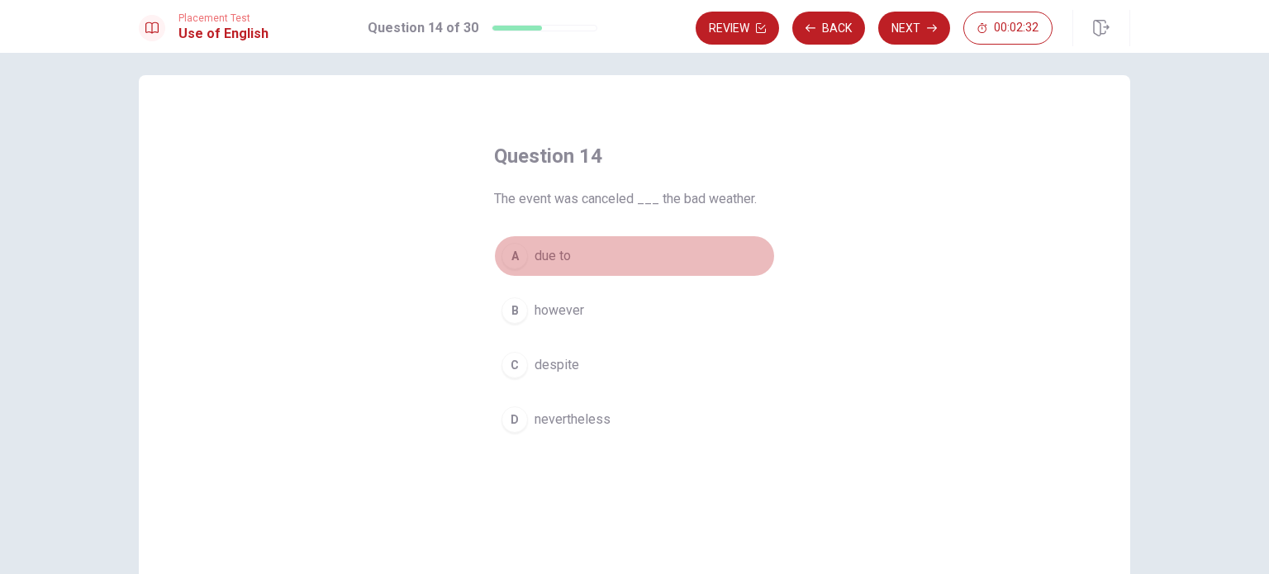
click at [559, 260] on span "due to" at bounding box center [552, 256] width 36 height 20
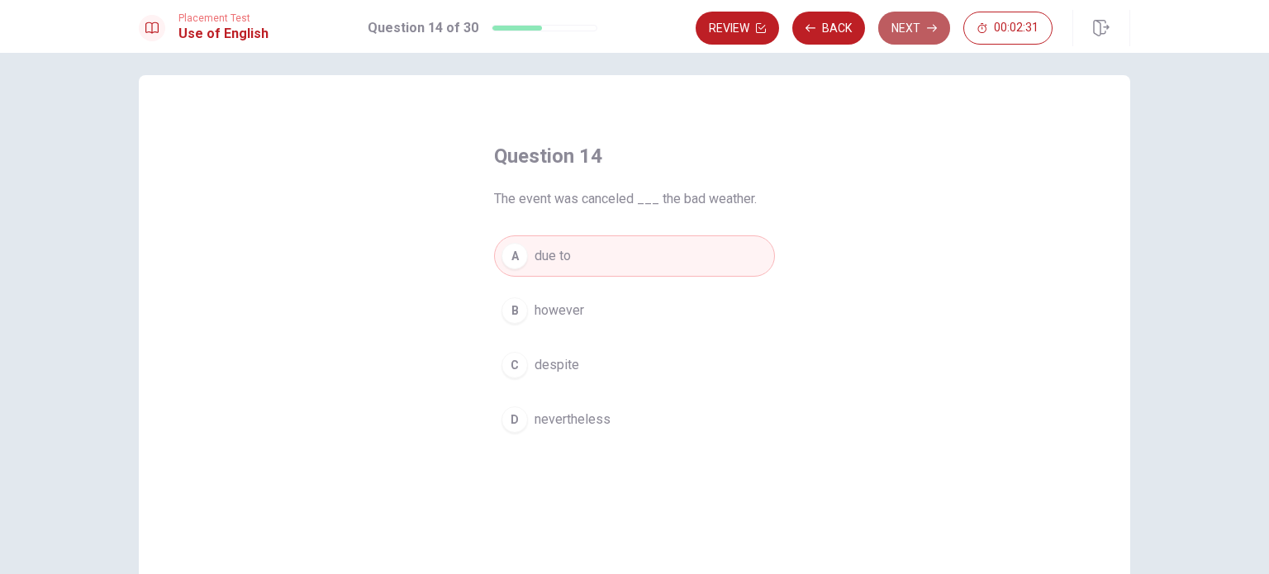
click at [898, 23] on button "Next" at bounding box center [914, 28] width 72 height 33
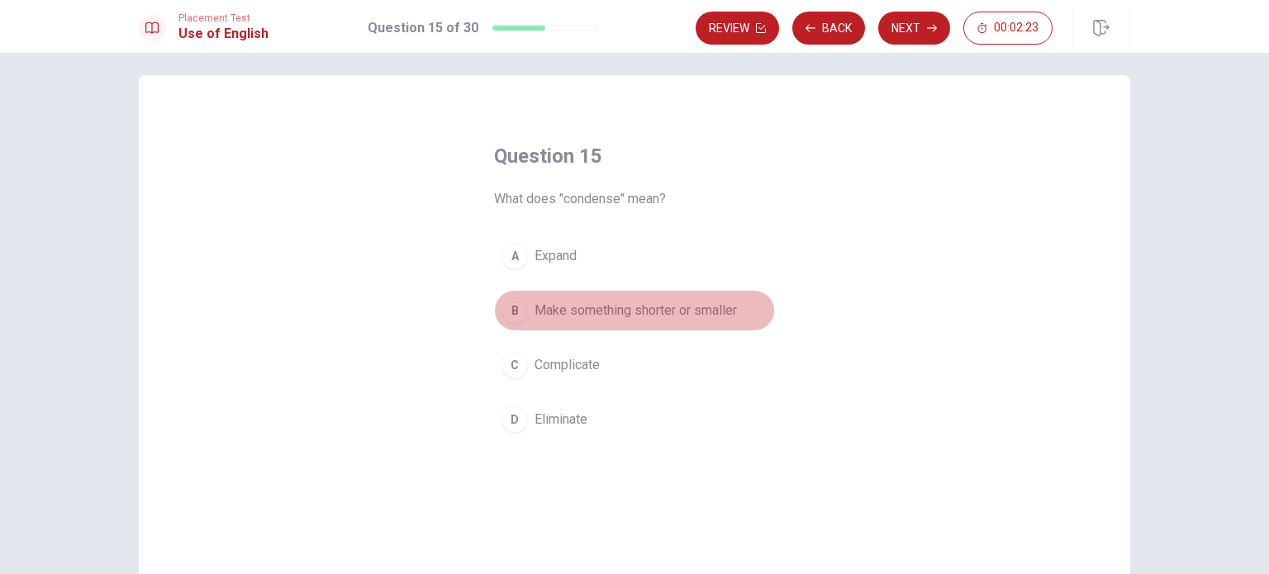
click at [561, 323] on button "B Make something shorter or smaller" at bounding box center [634, 310] width 281 height 41
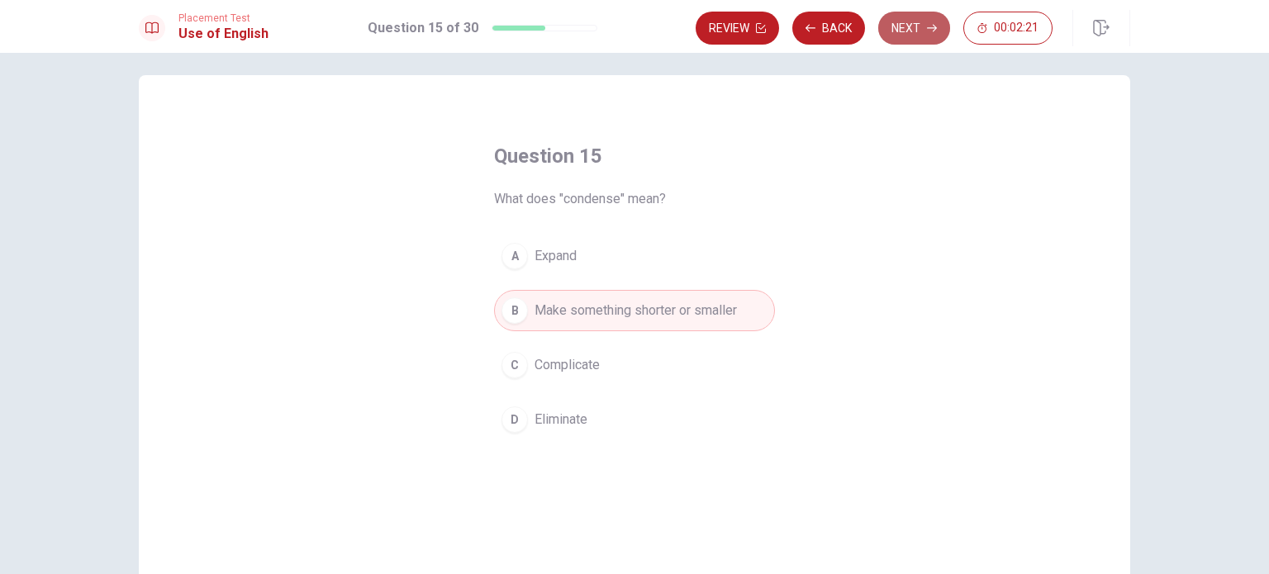
click at [904, 21] on button "Next" at bounding box center [914, 28] width 72 height 33
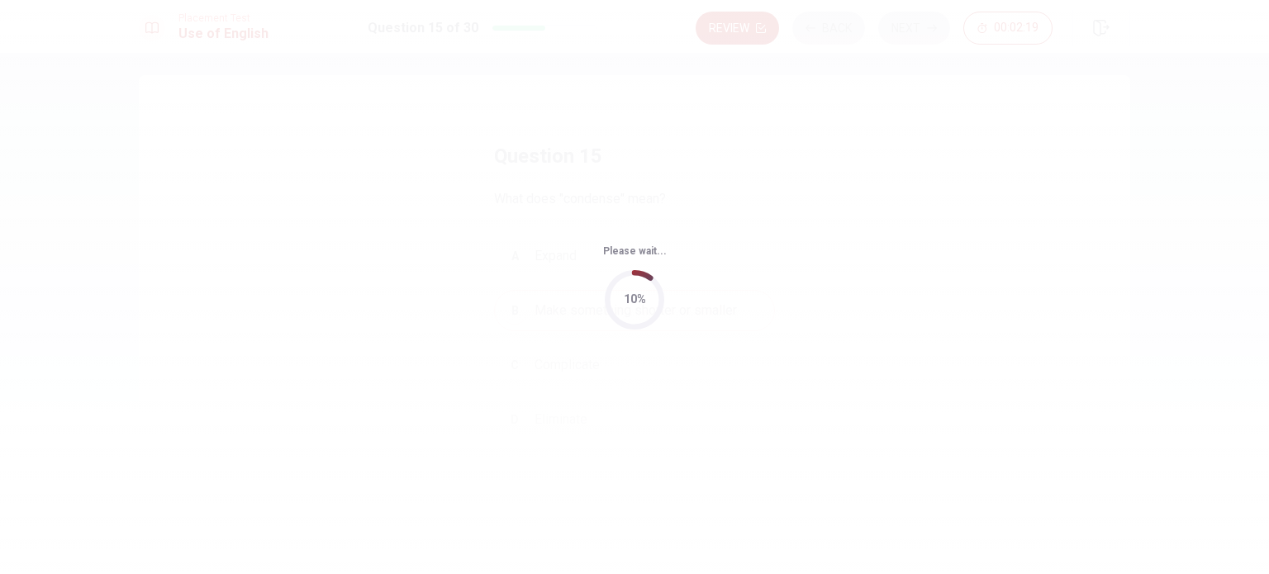
scroll to position [0, 0]
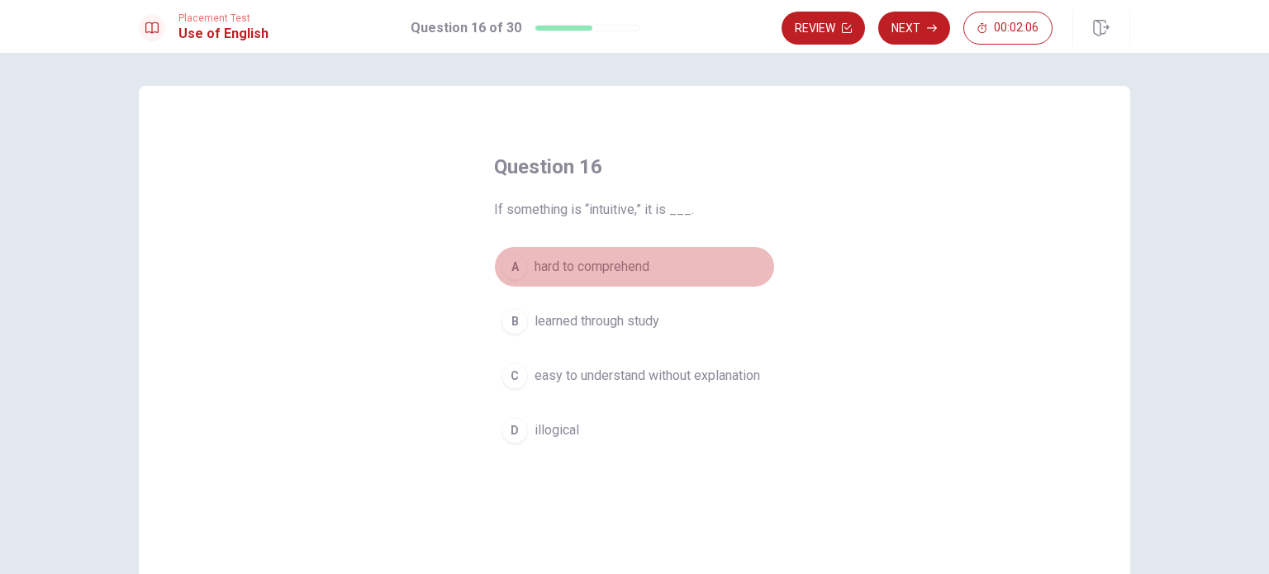
click at [624, 269] on span "hard to comprehend" at bounding box center [591, 267] width 115 height 20
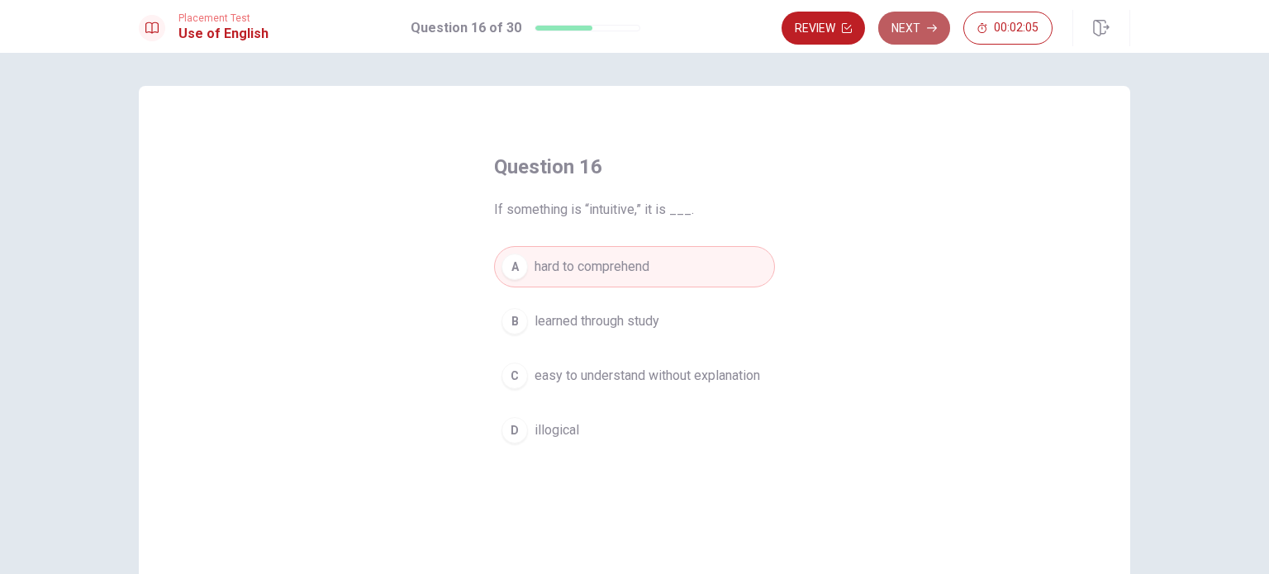
click at [911, 37] on button "Next" at bounding box center [914, 28] width 72 height 33
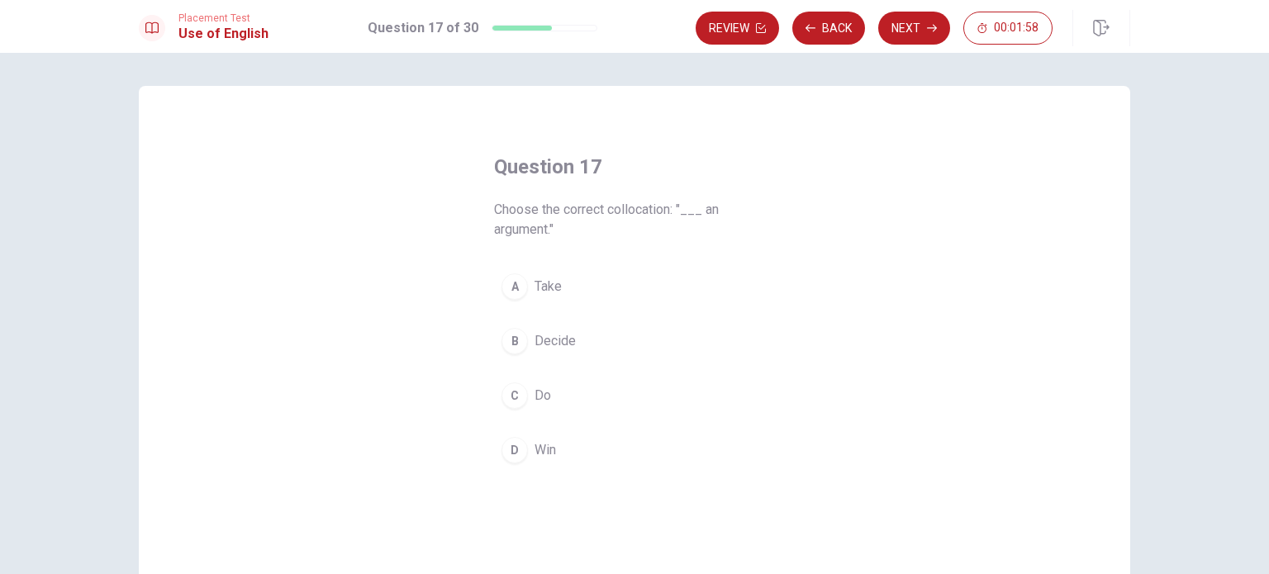
click at [542, 446] on span "Win" at bounding box center [544, 450] width 21 height 20
click at [909, 47] on div "Placement Test Use of English Question 17 of 30 Review Back Next 00:01:56" at bounding box center [634, 26] width 1269 height 53
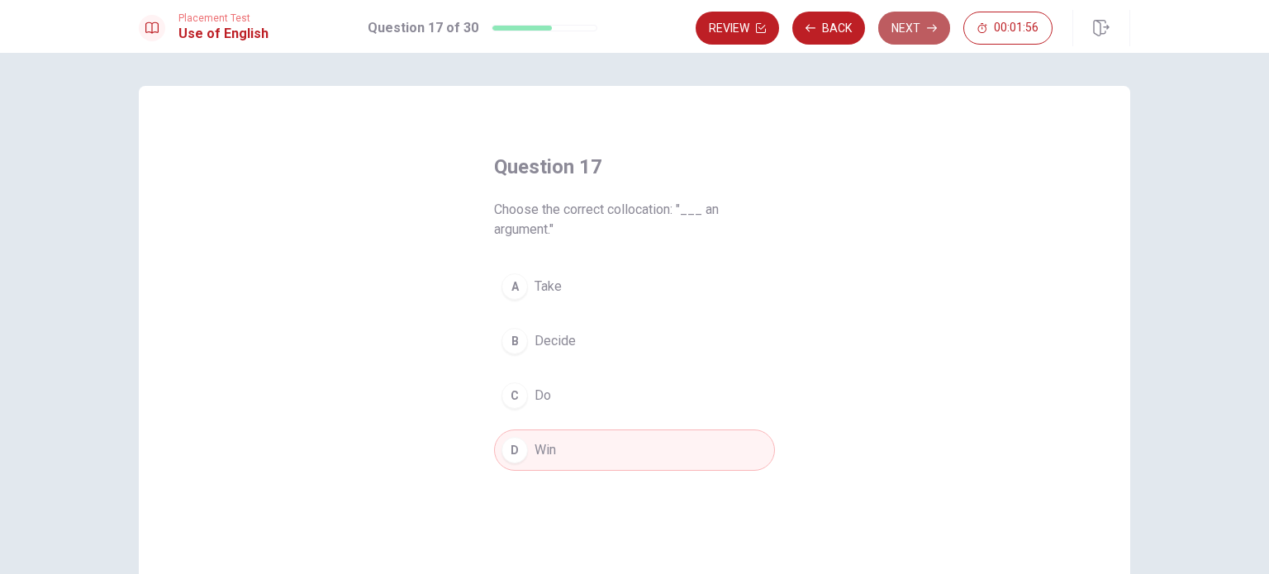
click at [923, 22] on button "Next" at bounding box center [914, 28] width 72 height 33
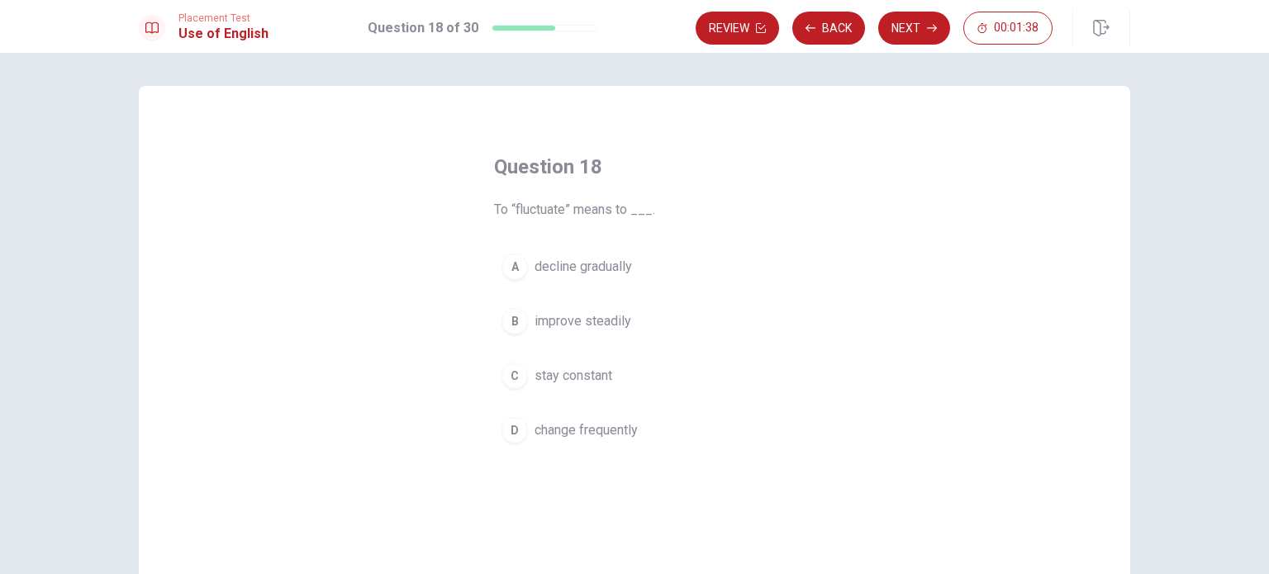
click at [799, 202] on div "Question 18 To “fluctuate” means to ___. A decline gradually B improve steadily…" at bounding box center [634, 302] width 347 height 350
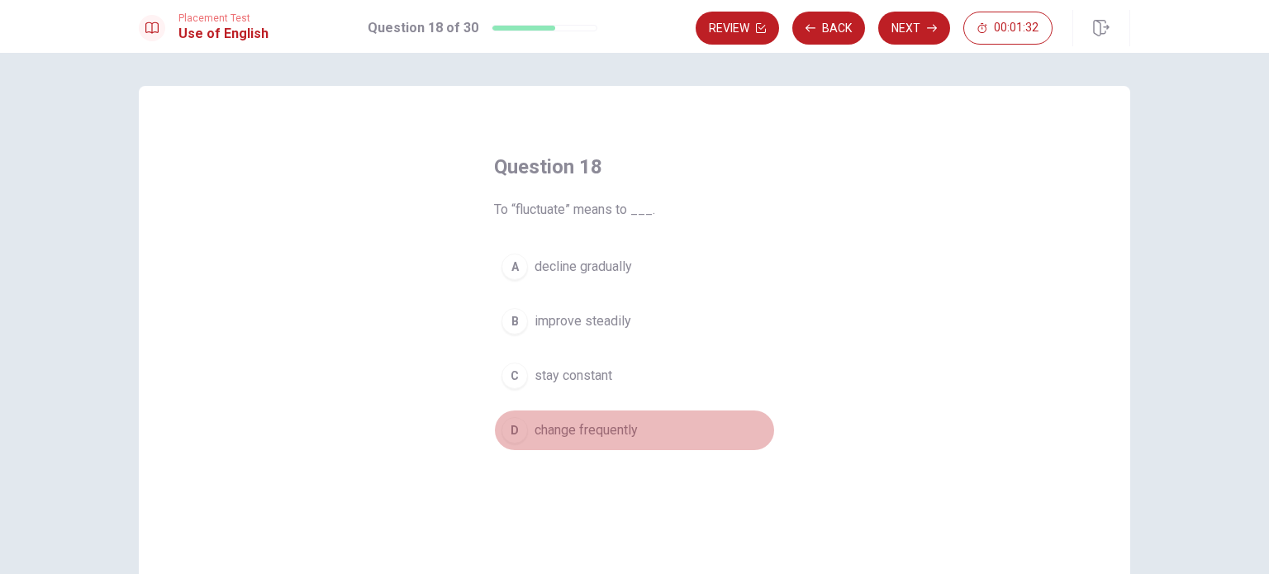
click at [618, 423] on span "change frequently" at bounding box center [585, 430] width 103 height 20
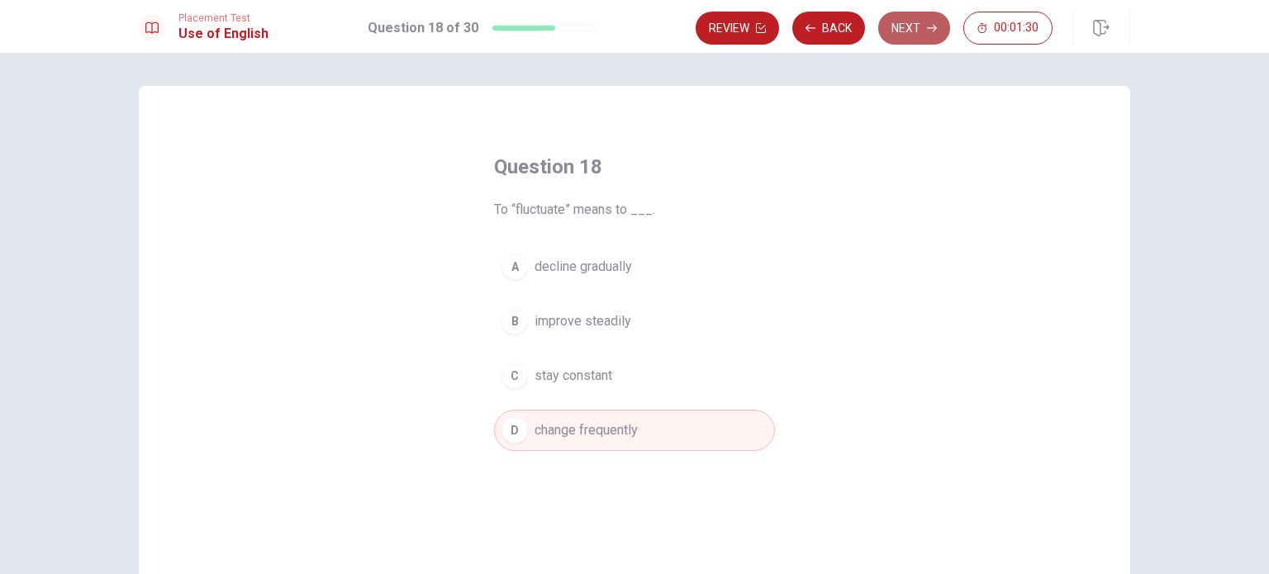
click at [902, 17] on button "Next" at bounding box center [914, 28] width 72 height 33
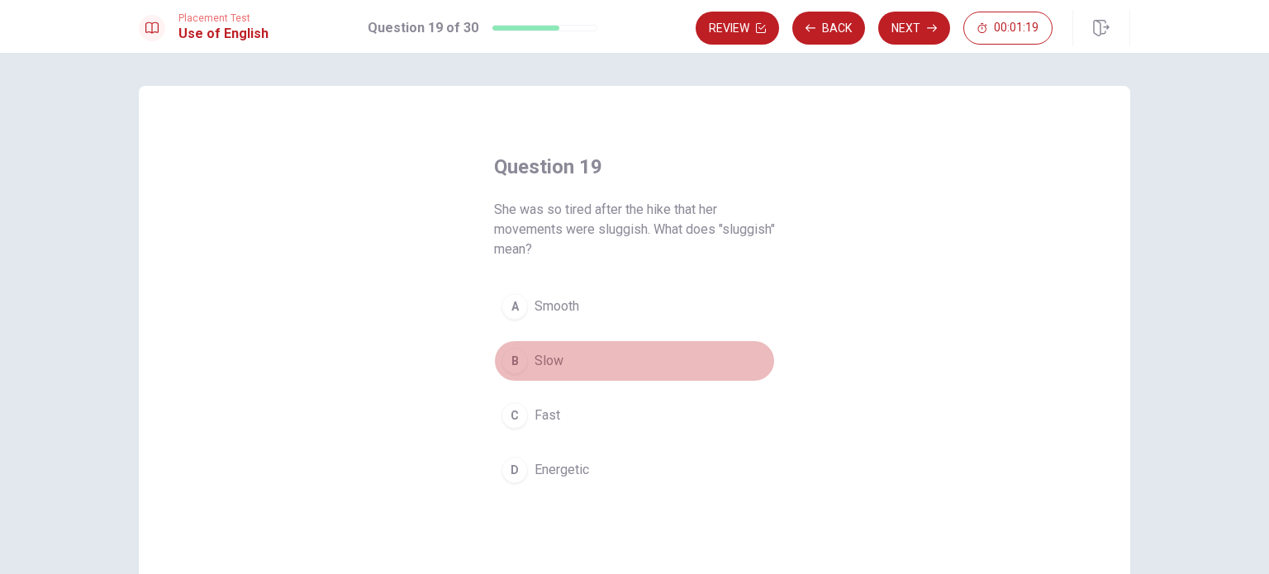
click at [553, 349] on button "B Slow" at bounding box center [634, 360] width 281 height 41
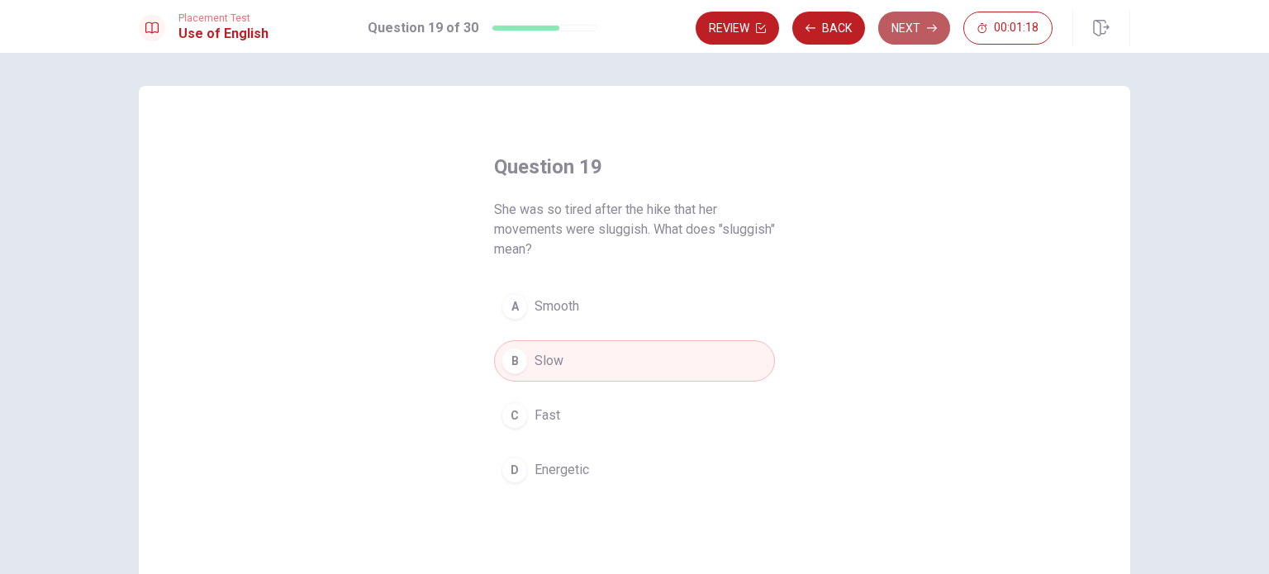
click at [914, 39] on button "Next" at bounding box center [914, 28] width 72 height 33
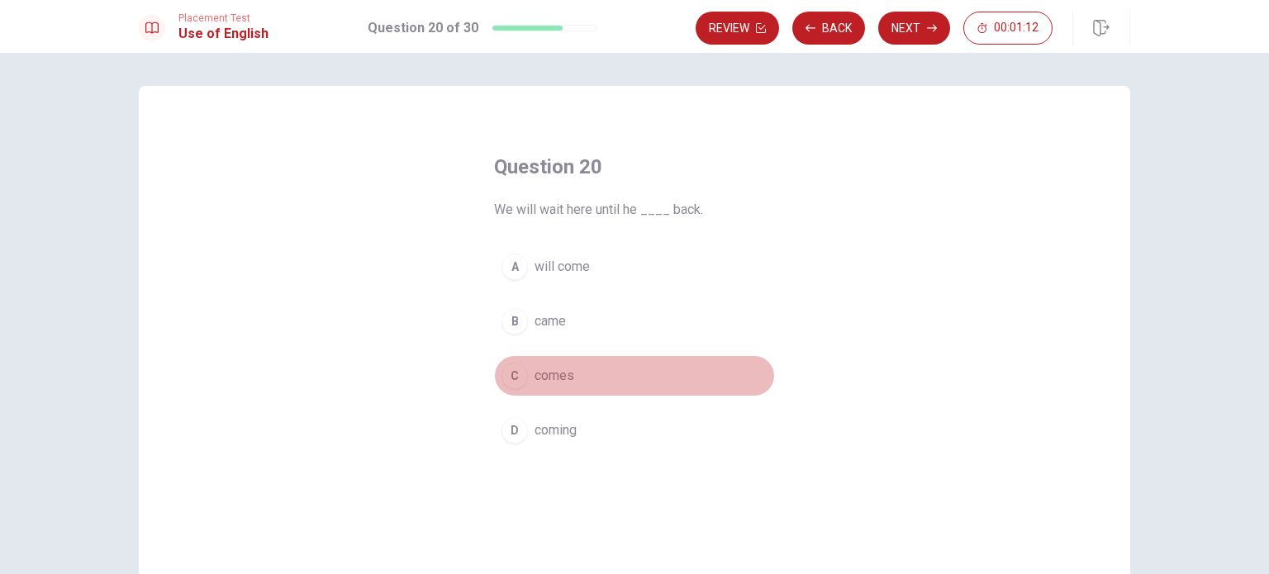
click at [548, 368] on span "comes" at bounding box center [554, 376] width 40 height 20
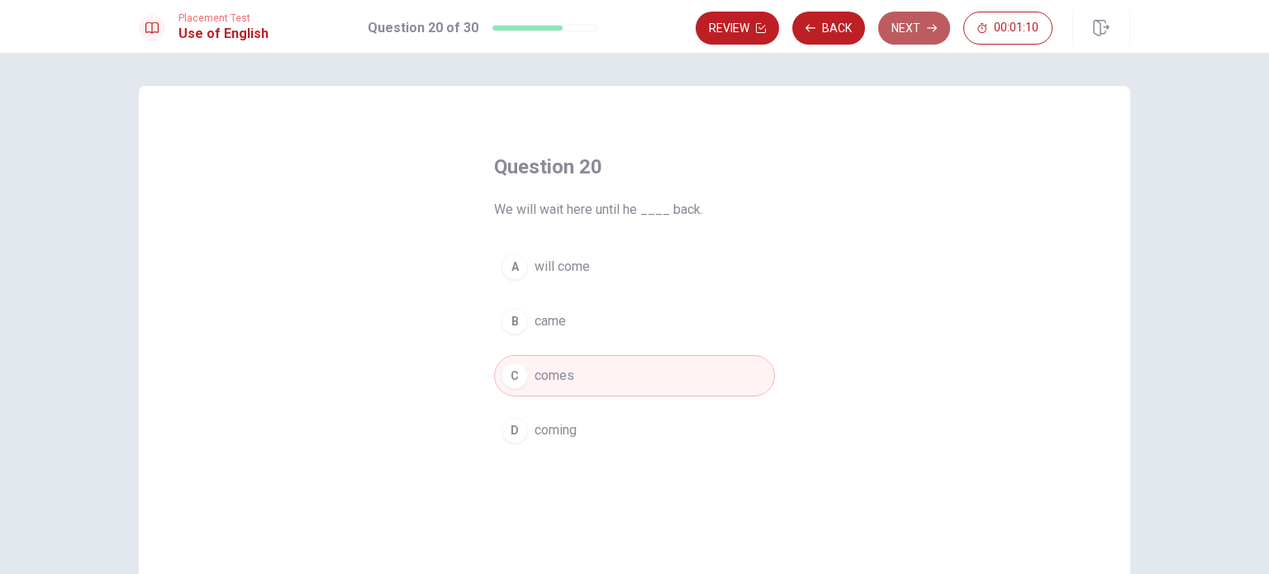
click at [901, 32] on button "Next" at bounding box center [914, 28] width 72 height 33
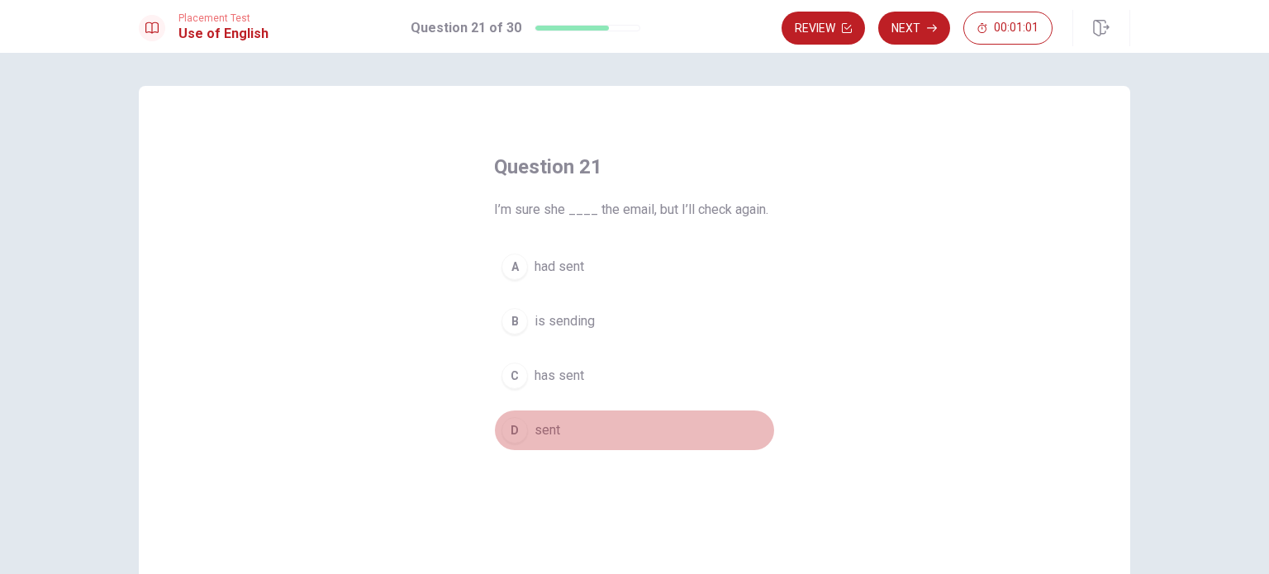
click at [575, 419] on button "D sent" at bounding box center [634, 430] width 281 height 41
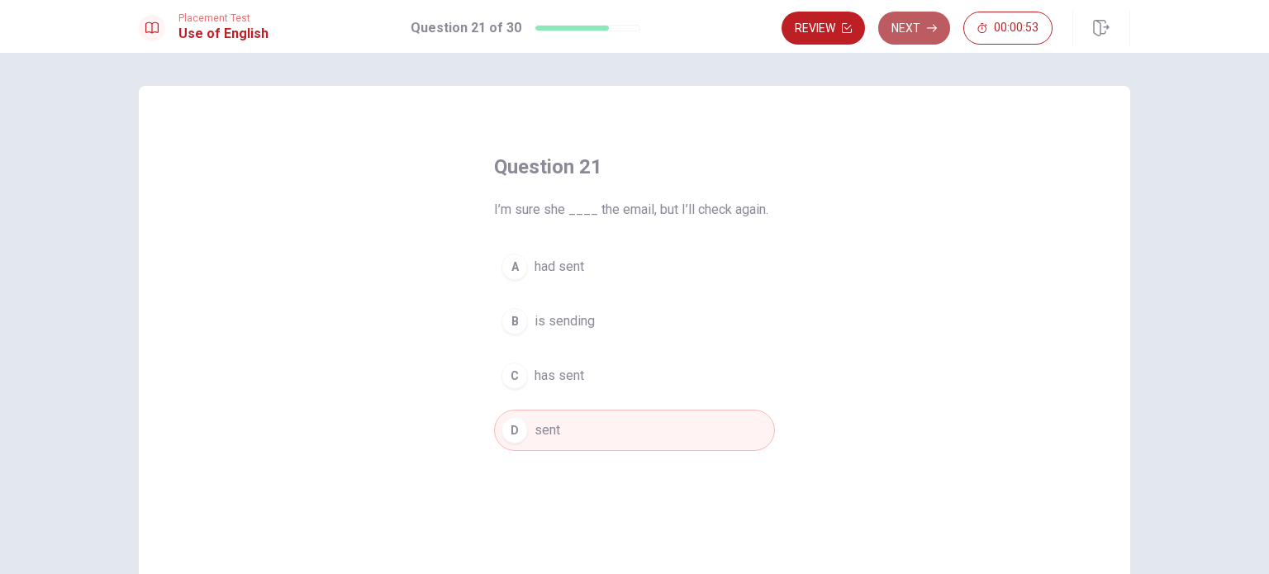
click at [901, 36] on button "Next" at bounding box center [914, 28] width 72 height 33
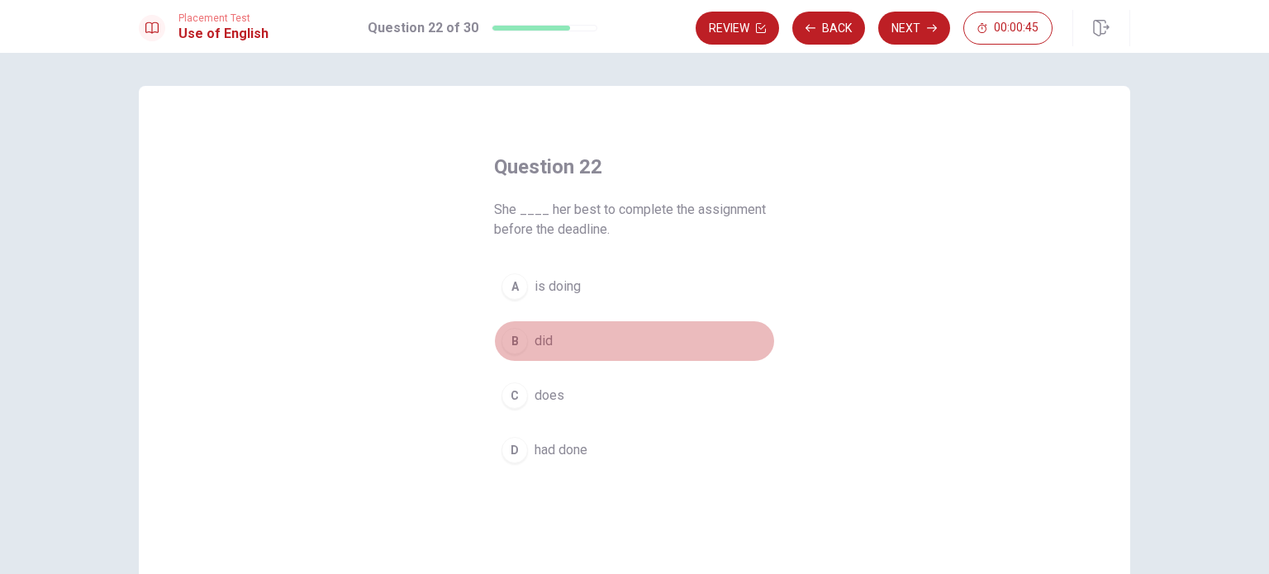
click at [553, 336] on button "B did" at bounding box center [634, 340] width 281 height 41
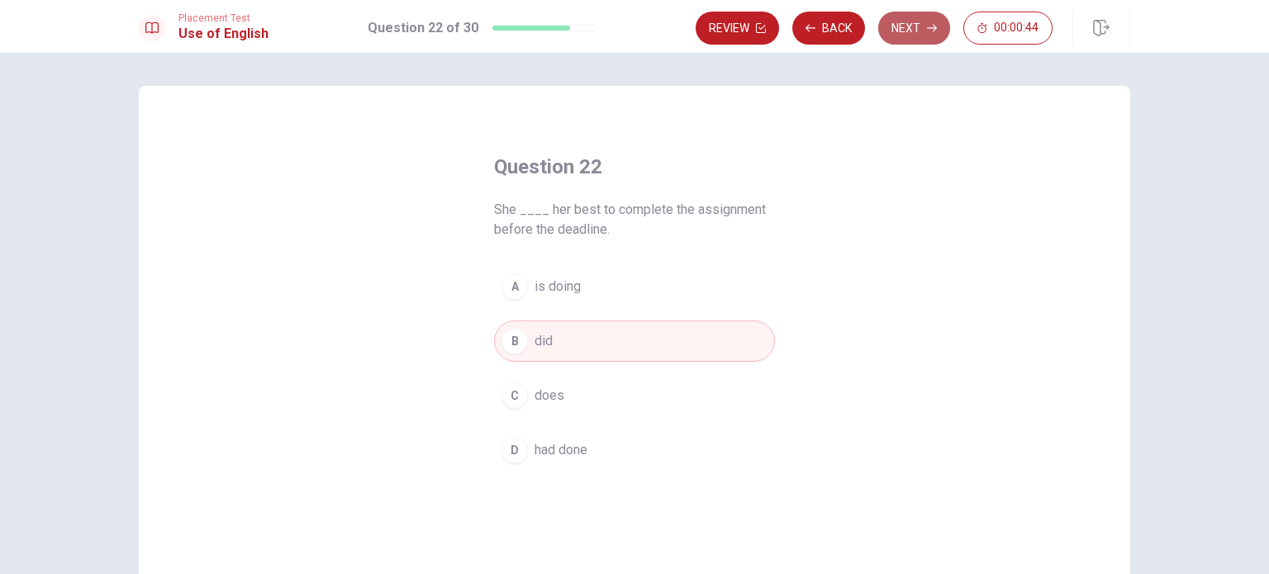
click at [928, 32] on icon "button" at bounding box center [932, 28] width 10 height 10
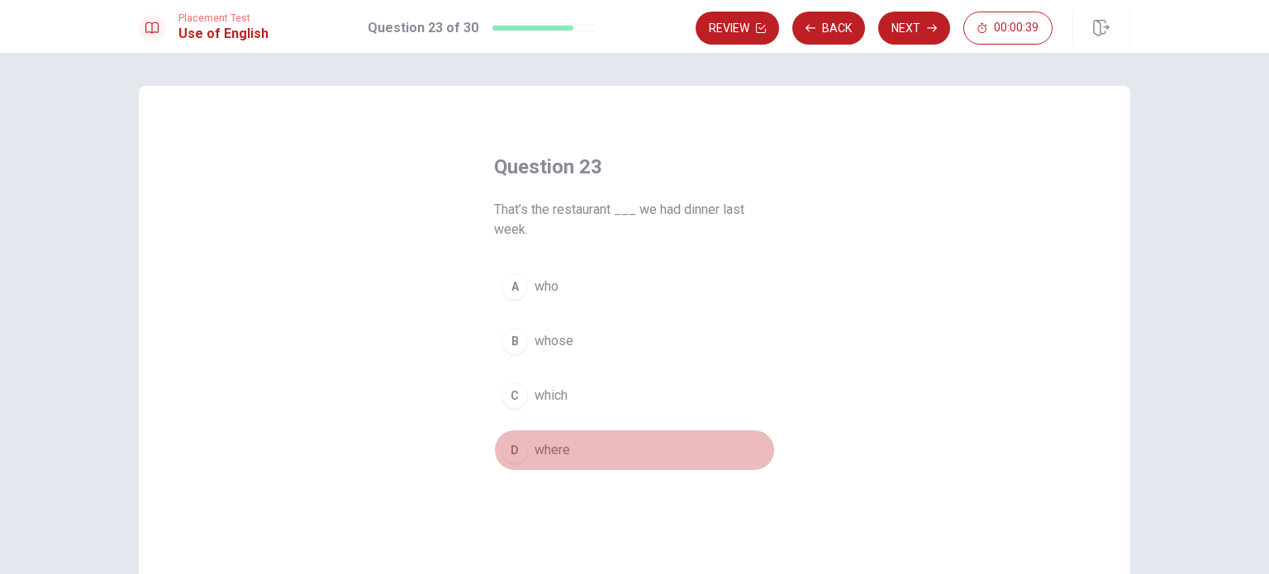
click at [555, 445] on span "where" at bounding box center [552, 450] width 36 height 20
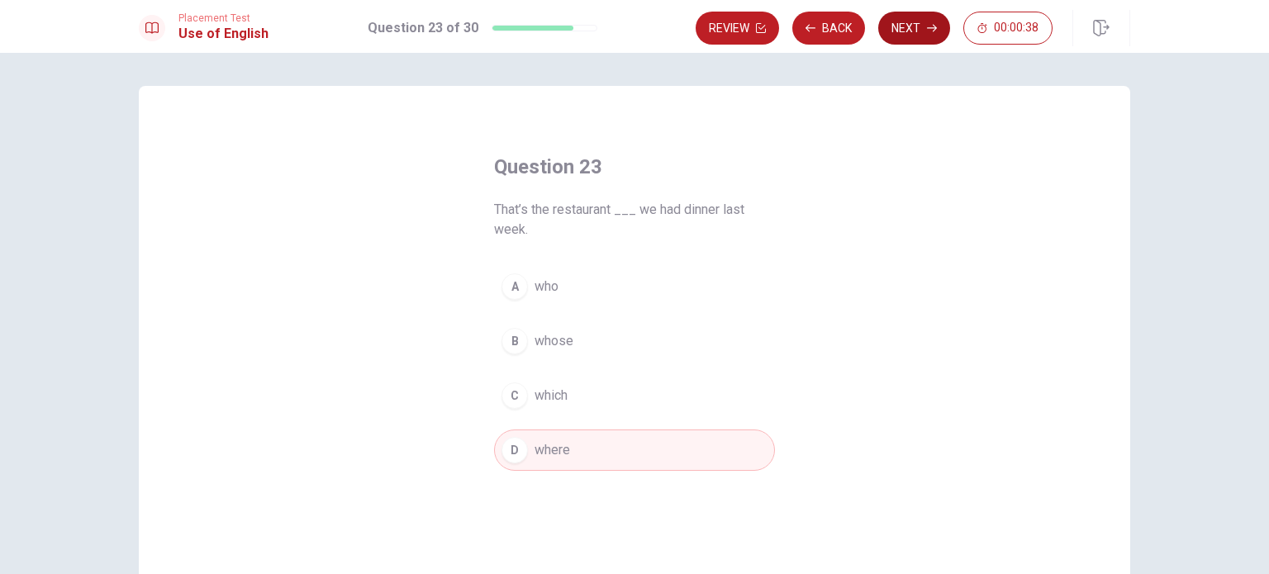
click at [895, 23] on button "Next" at bounding box center [914, 28] width 72 height 33
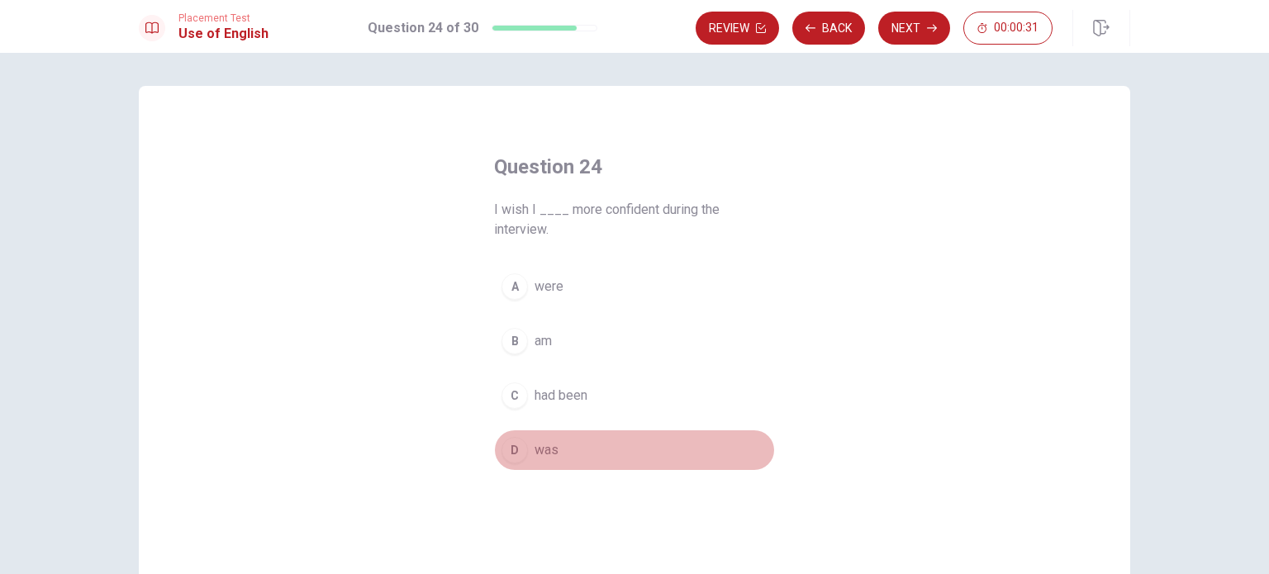
click at [547, 445] on span "was" at bounding box center [546, 450] width 24 height 20
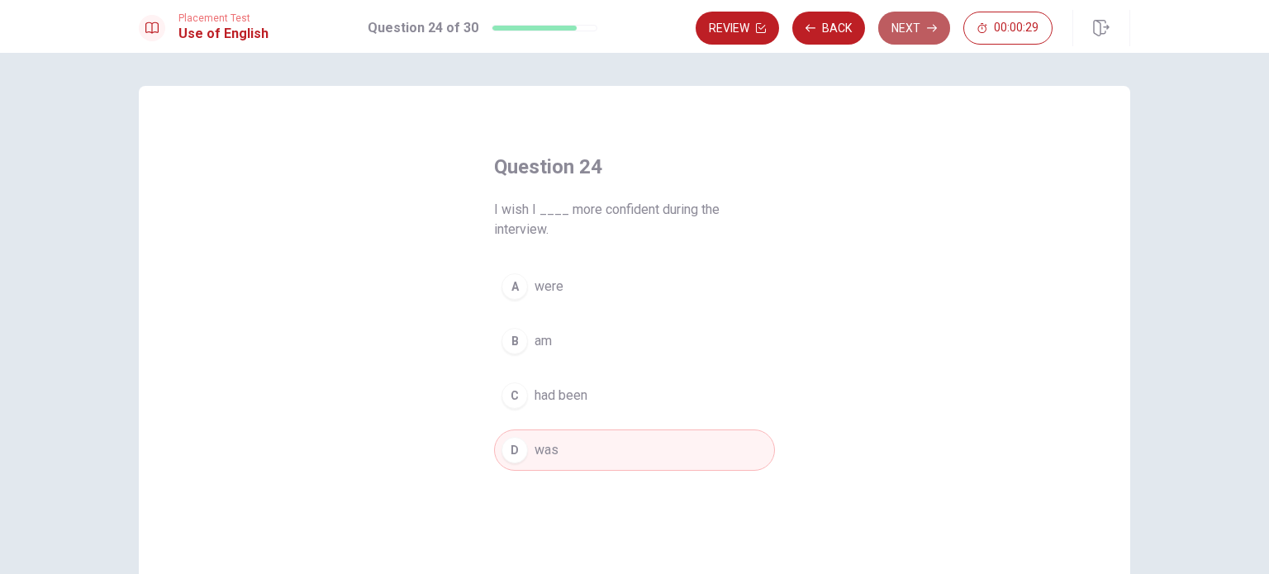
click at [904, 42] on button "Next" at bounding box center [914, 28] width 72 height 33
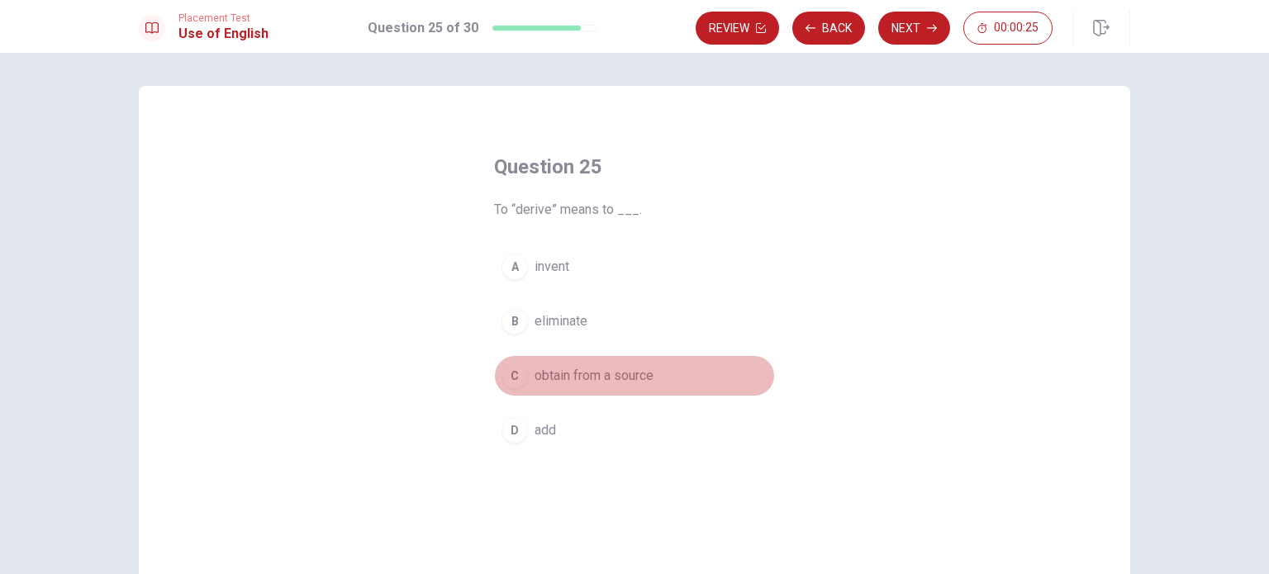
click at [572, 373] on span "obtain from a source" at bounding box center [593, 376] width 119 height 20
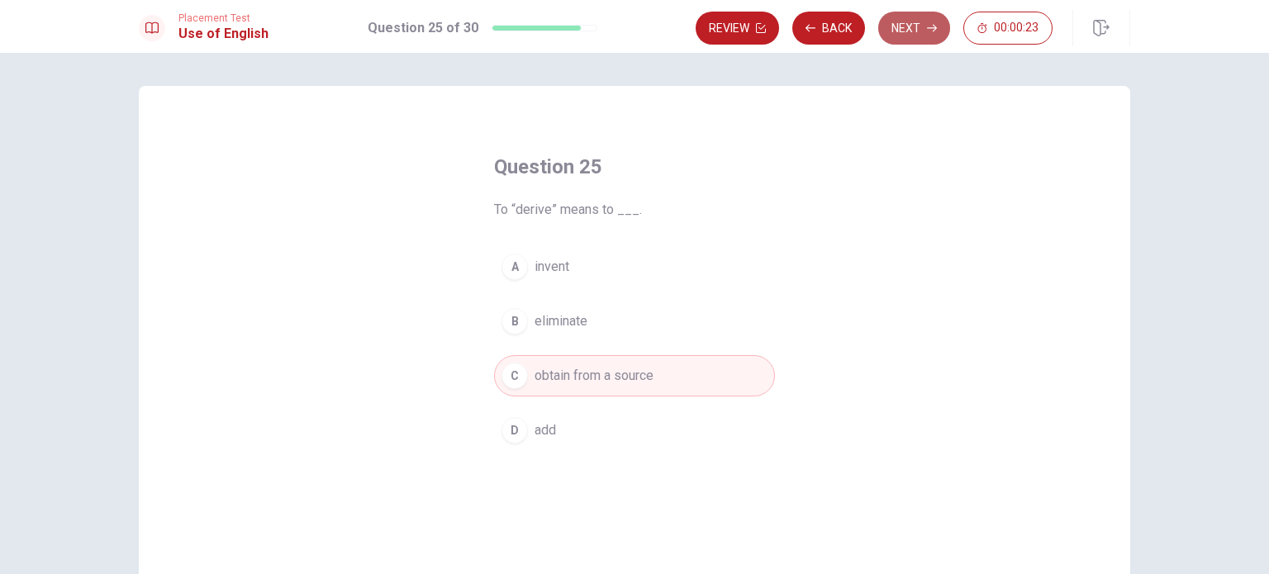
click at [915, 28] on button "Next" at bounding box center [914, 28] width 72 height 33
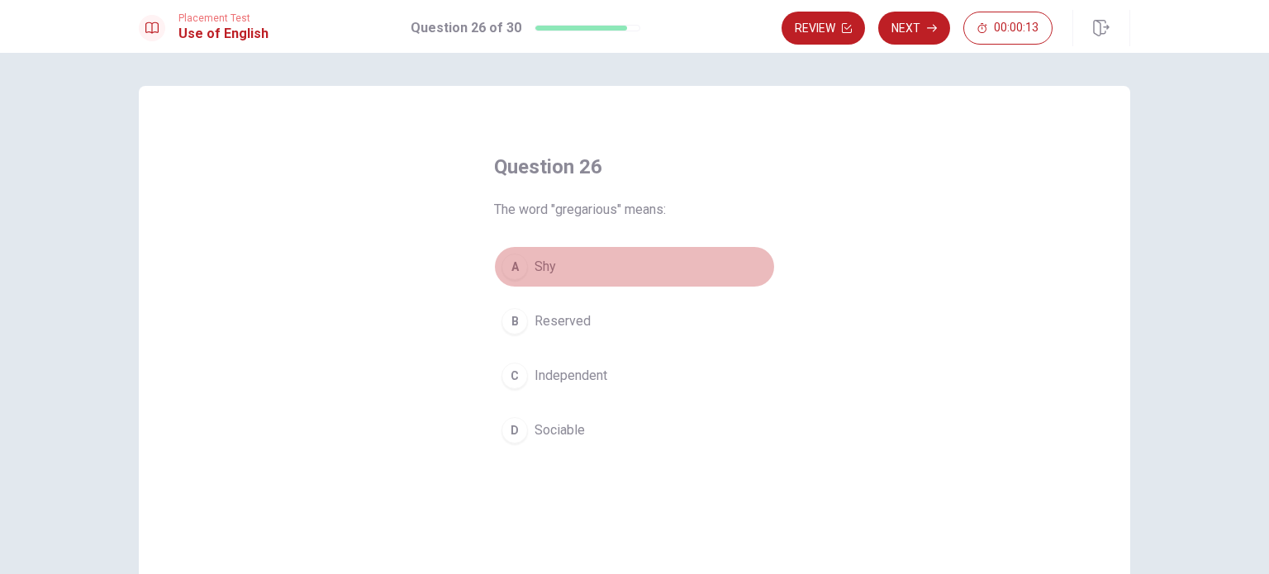
click at [548, 279] on button "A Shy" at bounding box center [634, 266] width 281 height 41
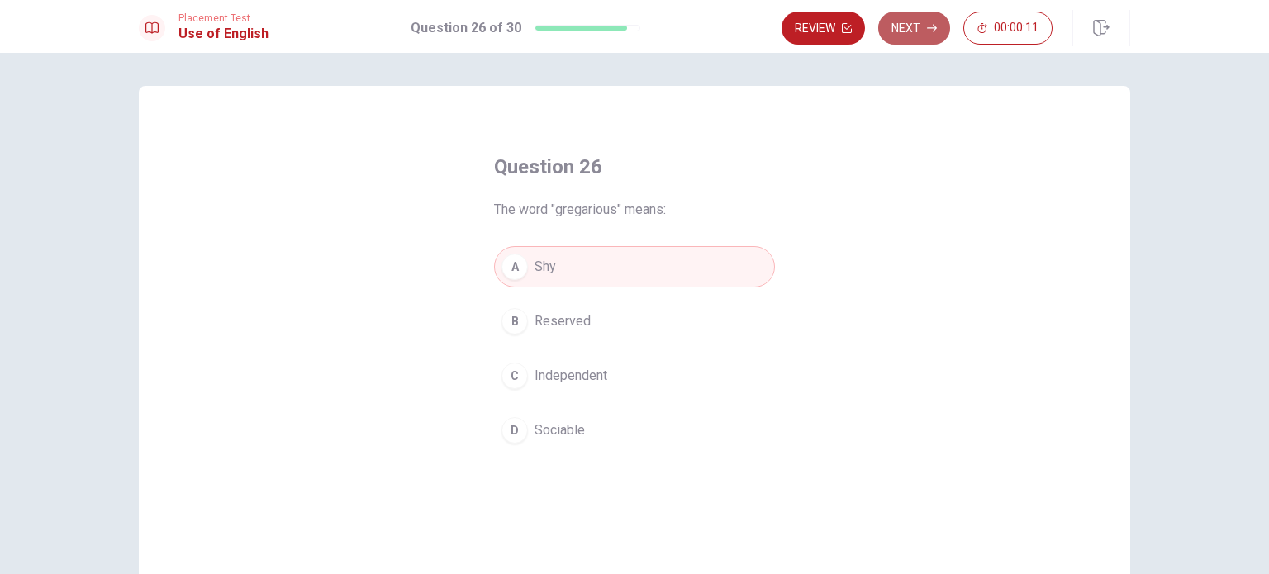
click at [922, 35] on button "Next" at bounding box center [914, 28] width 72 height 33
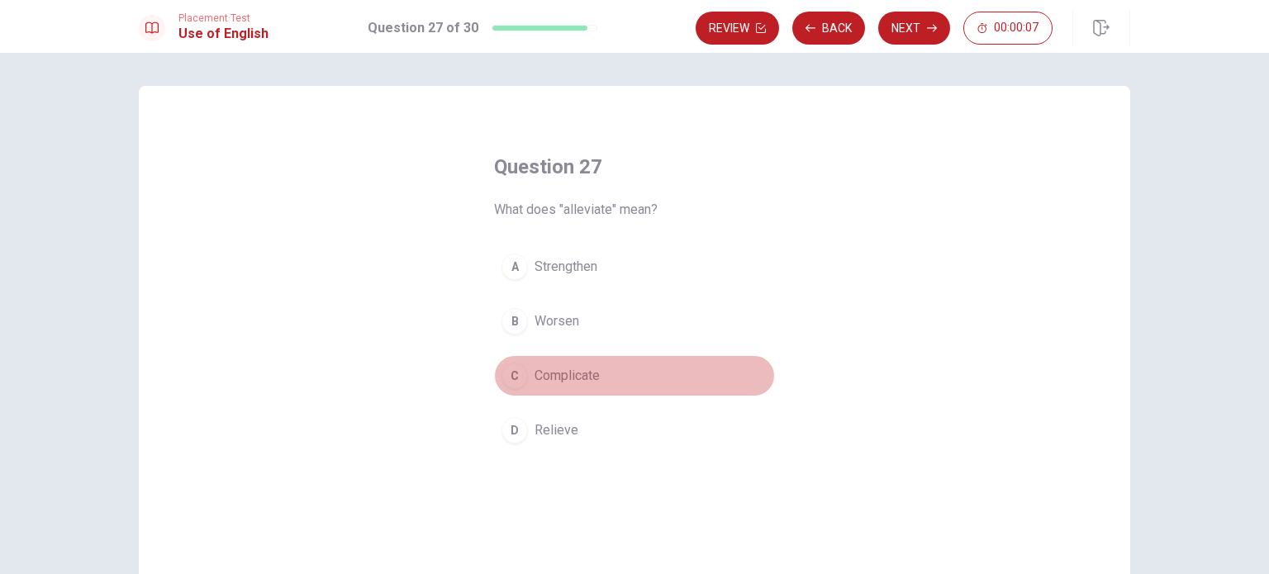
click at [548, 377] on span "Complicate" at bounding box center [566, 376] width 65 height 20
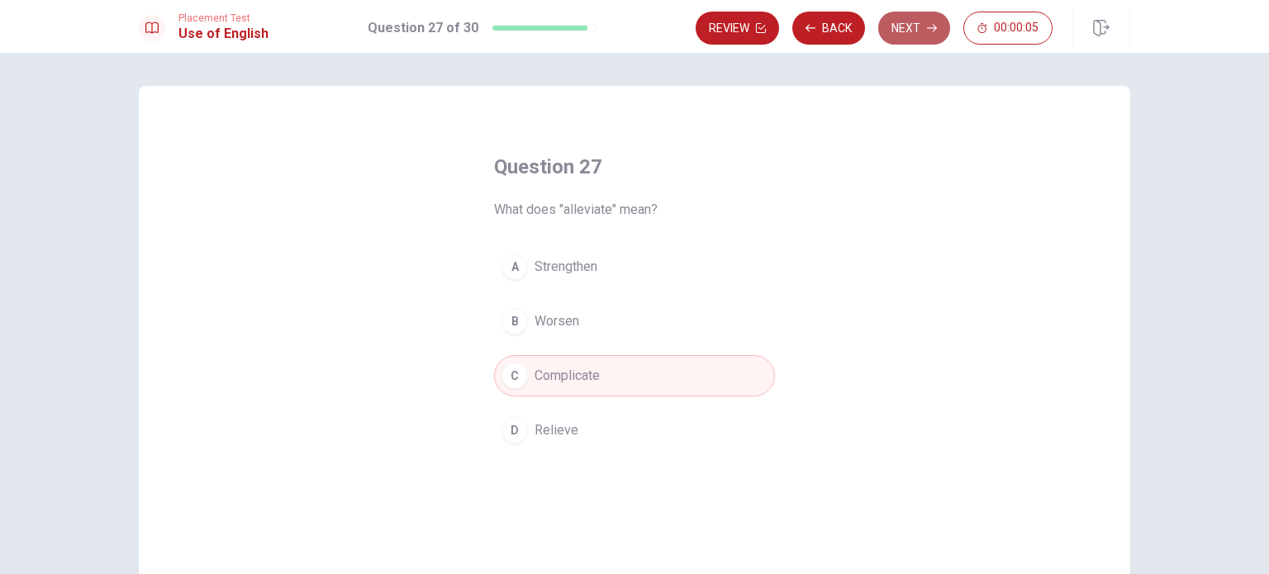
click at [905, 25] on button "Next" at bounding box center [914, 28] width 72 height 33
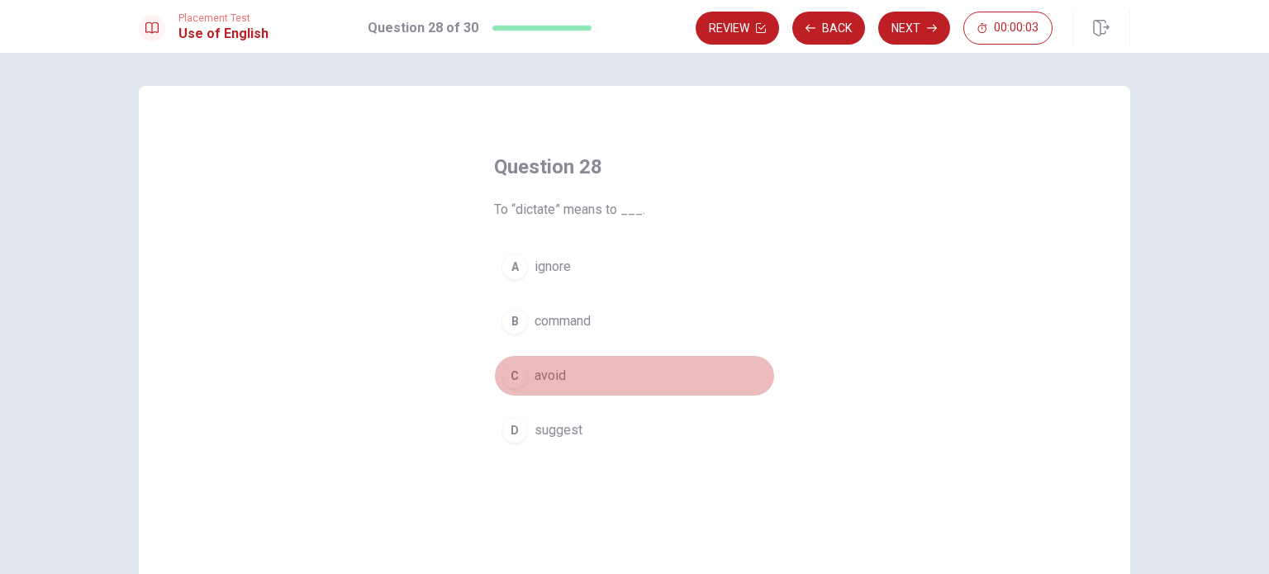
click at [541, 375] on span "avoid" at bounding box center [549, 376] width 31 height 20
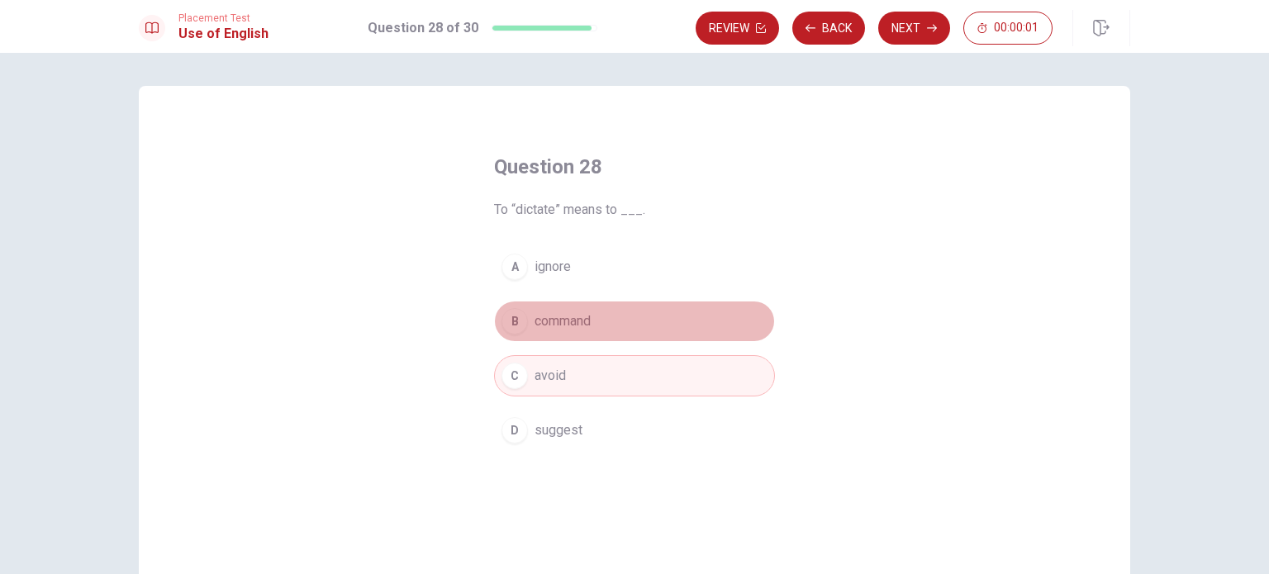
click at [570, 325] on span "command" at bounding box center [562, 321] width 56 height 20
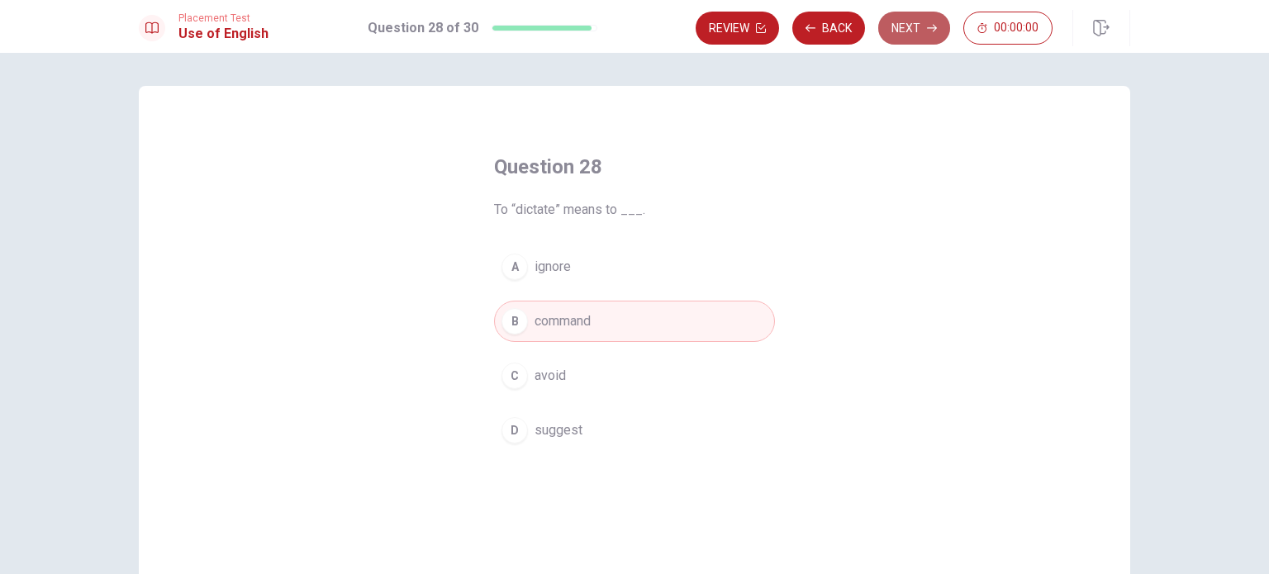
click at [919, 26] on button "Next" at bounding box center [914, 28] width 72 height 33
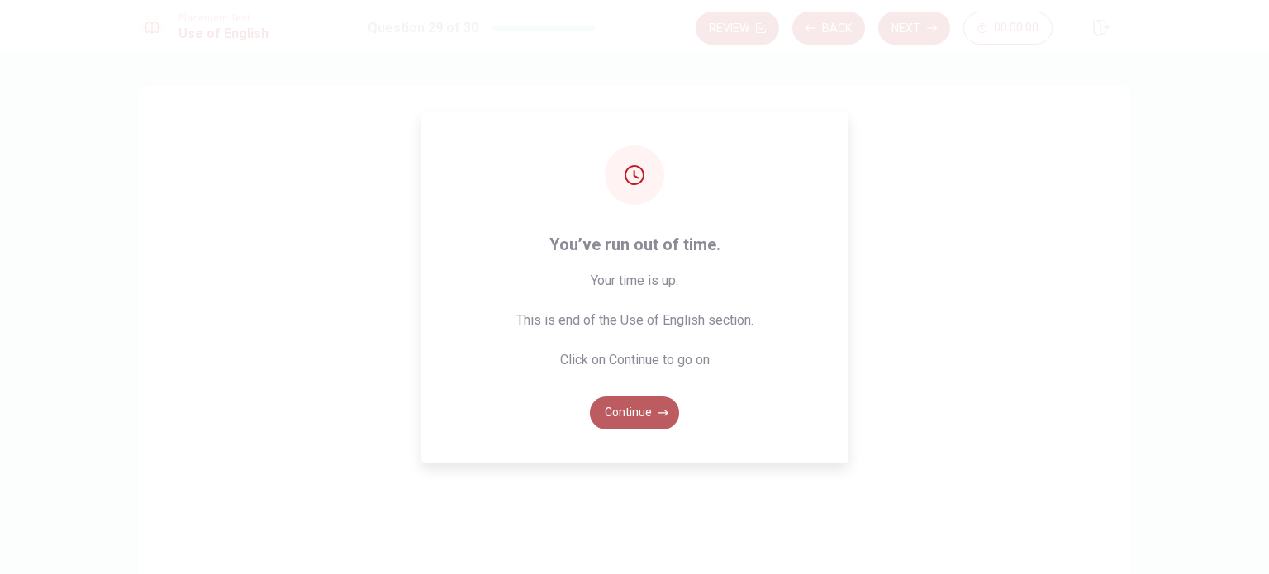
click at [654, 417] on button "Continue" at bounding box center [634, 412] width 89 height 33
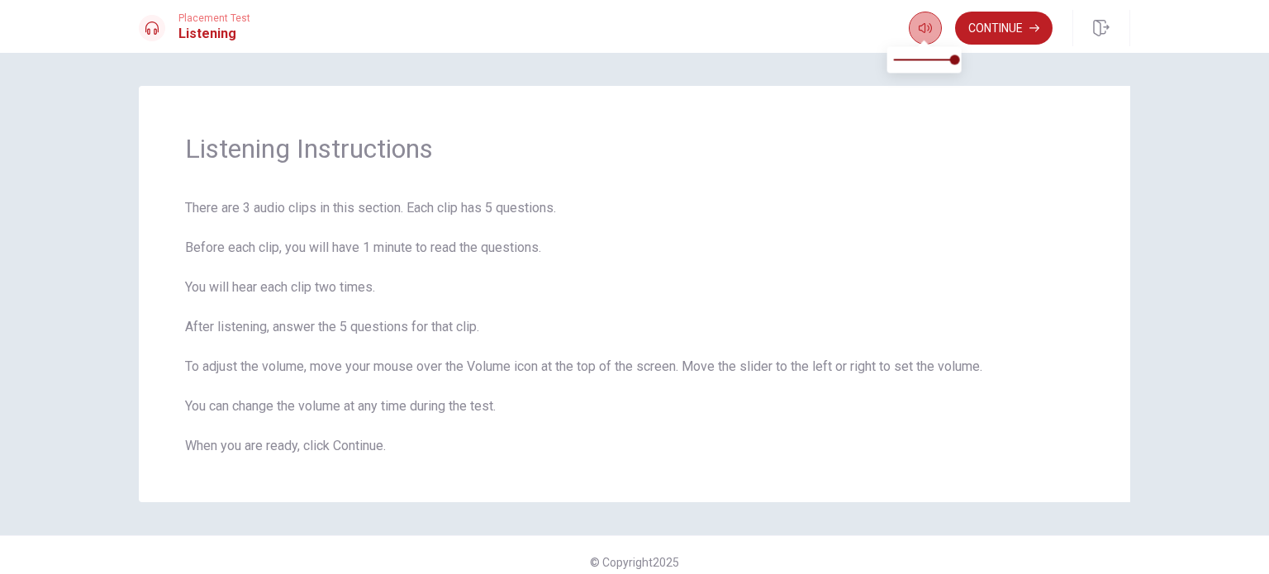
click at [922, 25] on icon "button" at bounding box center [925, 28] width 13 height 10
click at [1001, 36] on button "Continue" at bounding box center [1003, 28] width 97 height 33
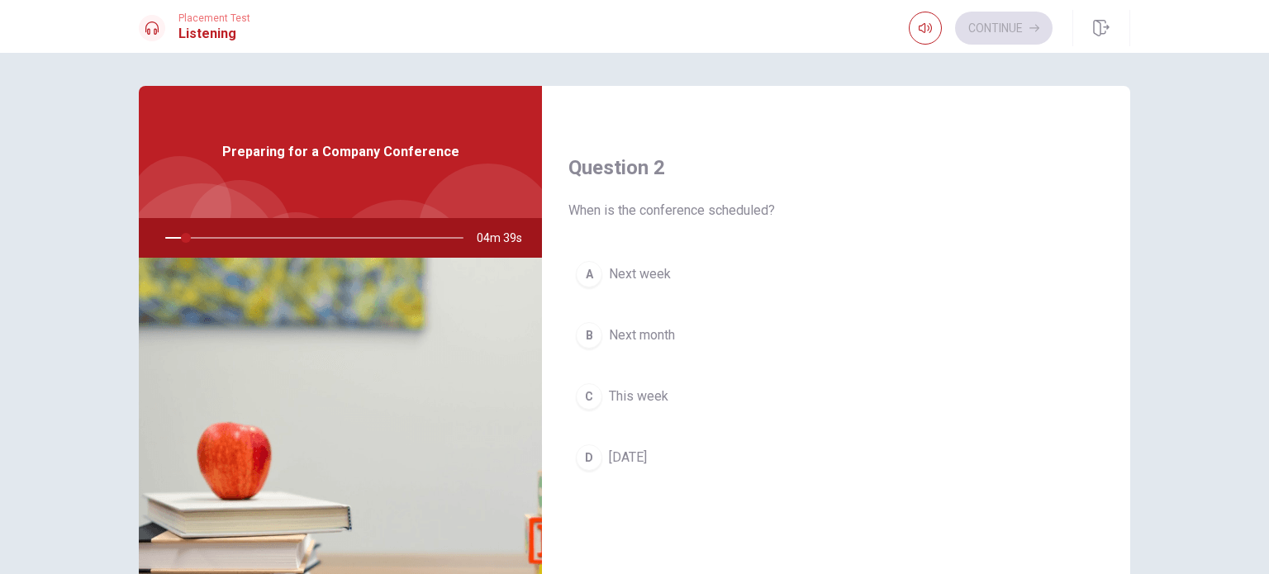
scroll to position [390, 0]
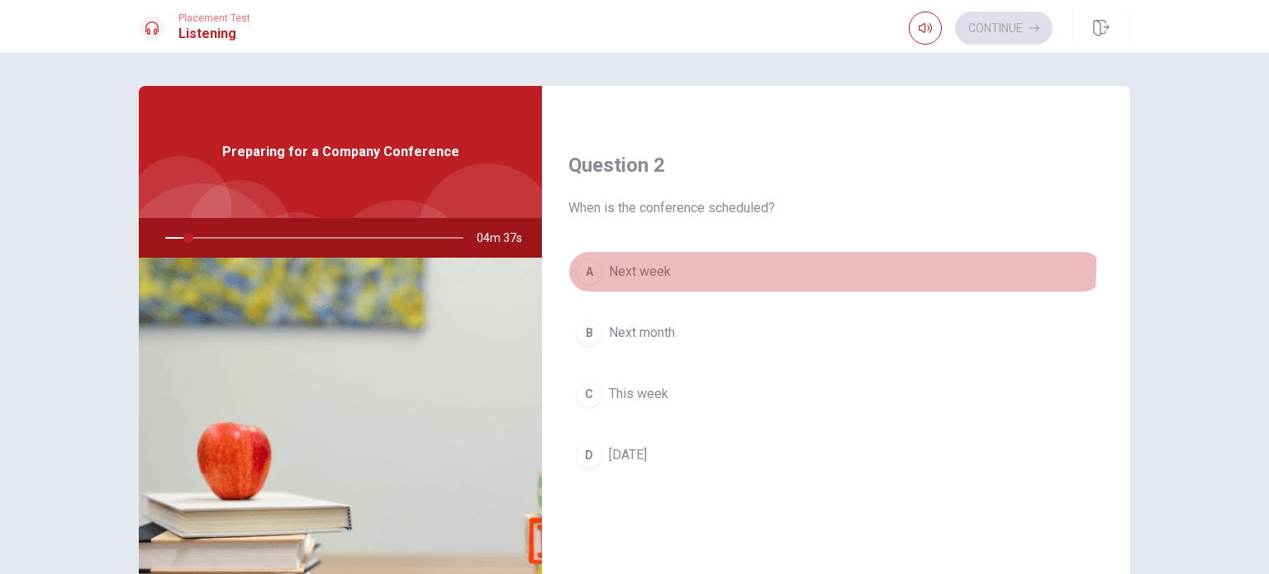
click at [799, 263] on button "A Next week" at bounding box center [835, 271] width 535 height 41
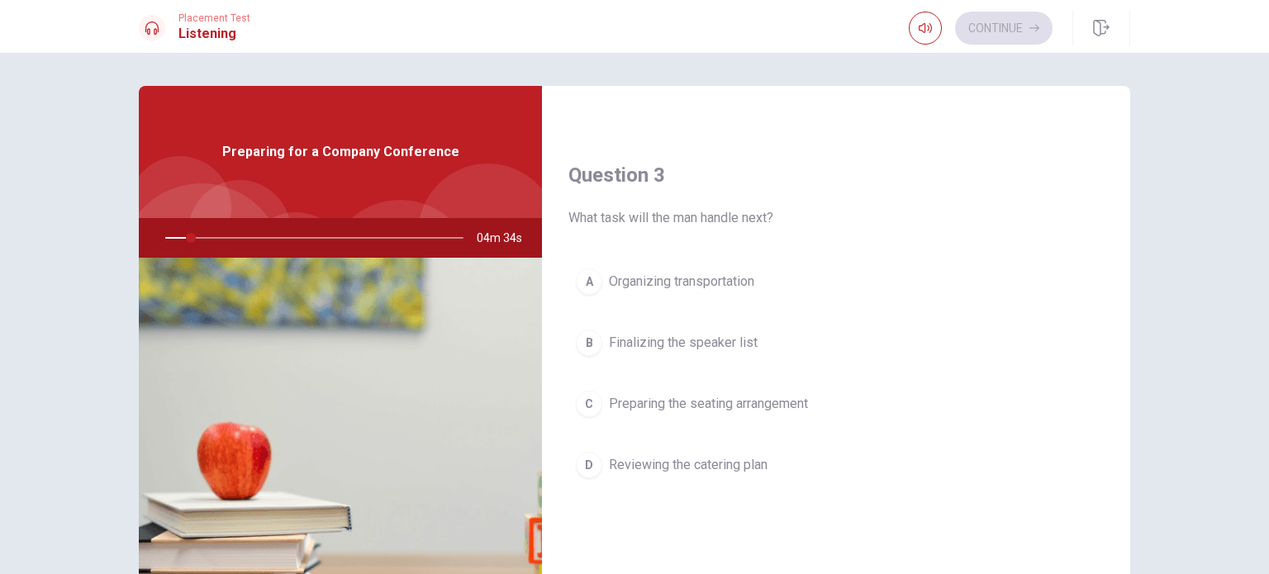
scroll to position [805, 0]
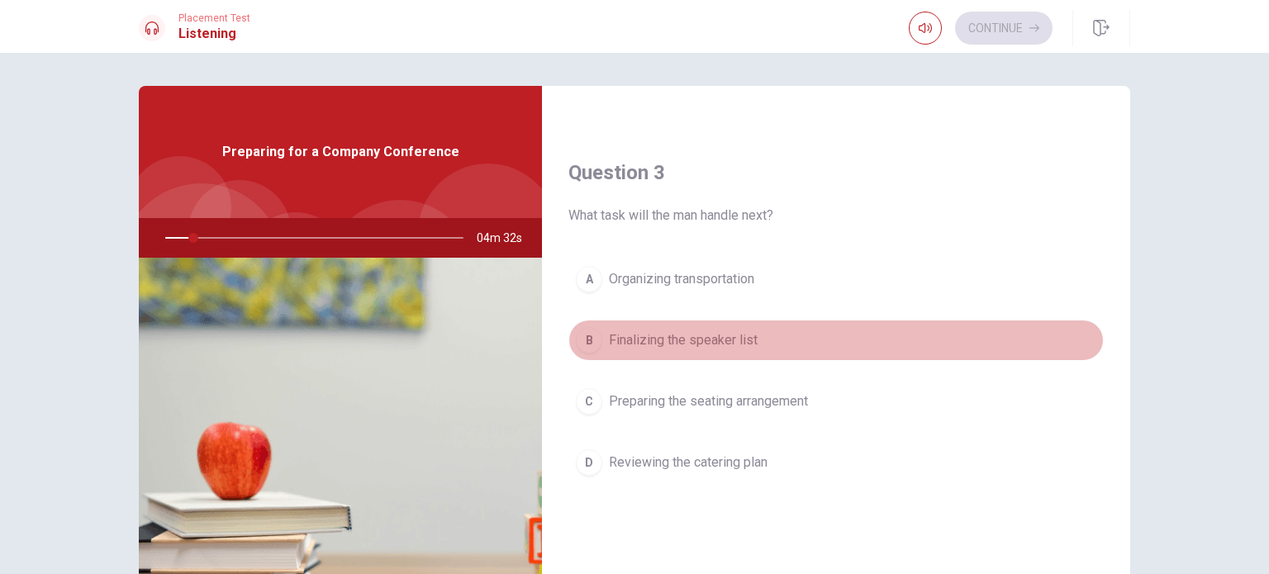
click at [843, 341] on button "B Finalizing the speaker list" at bounding box center [835, 340] width 535 height 41
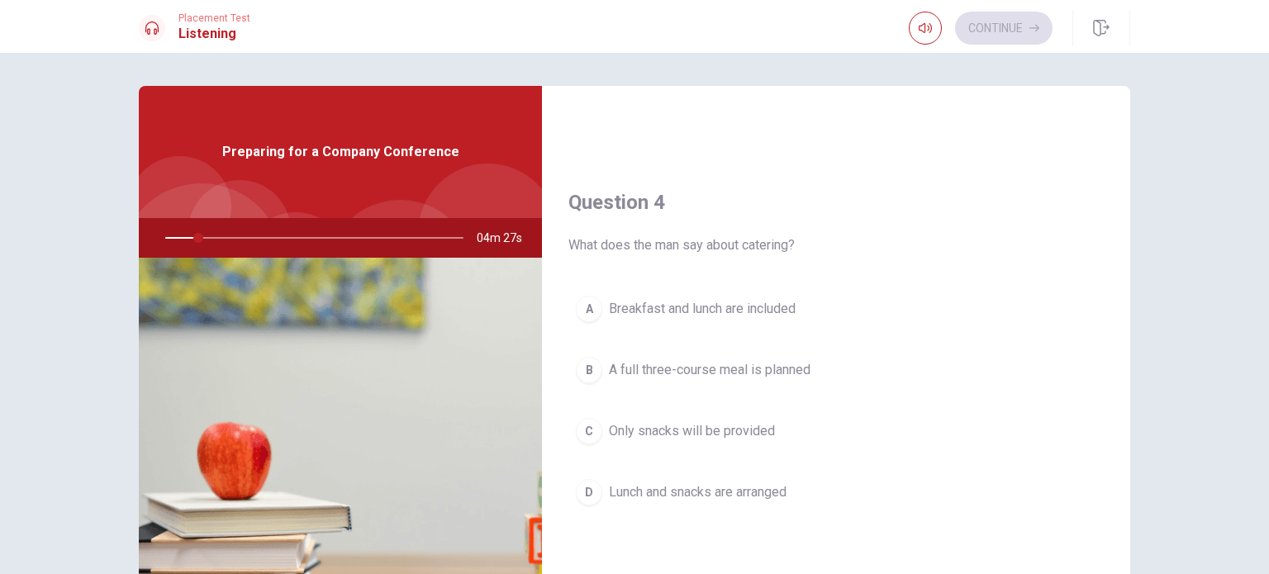
scroll to position [1186, 0]
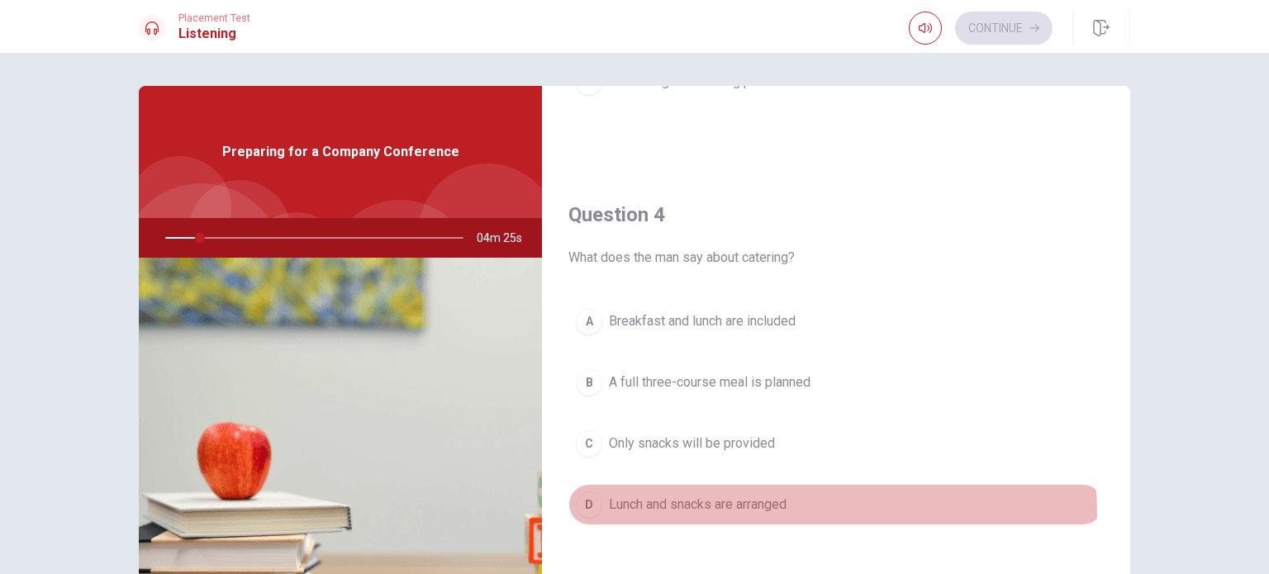
click at [804, 508] on button "D Lunch and snacks are arranged" at bounding box center [835, 504] width 535 height 41
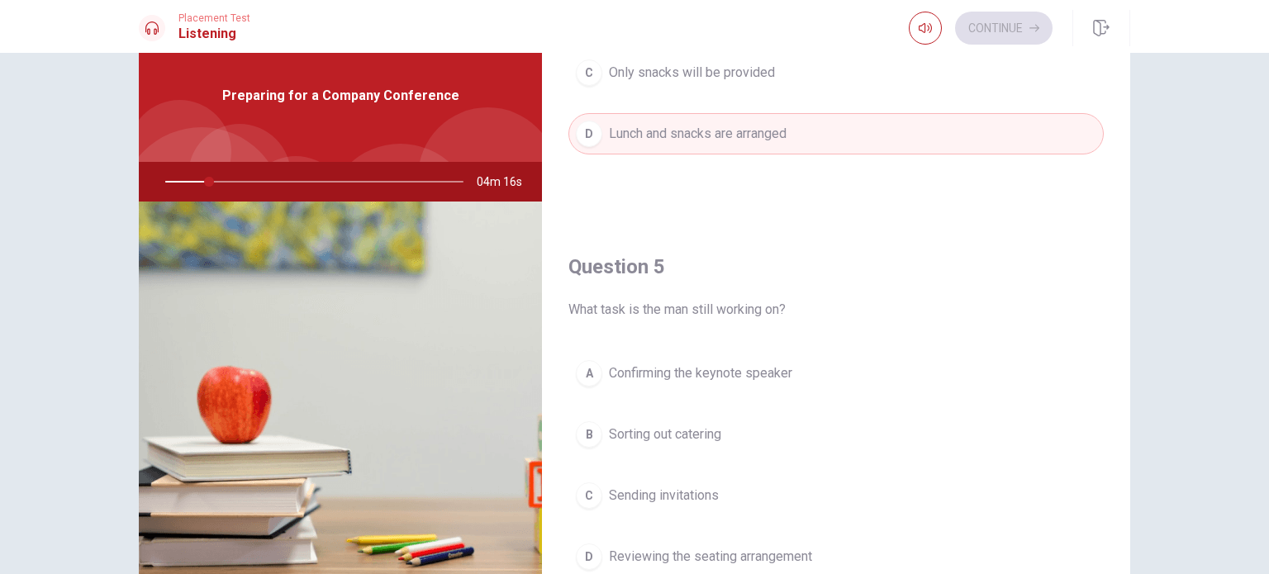
scroll to position [1533, 0]
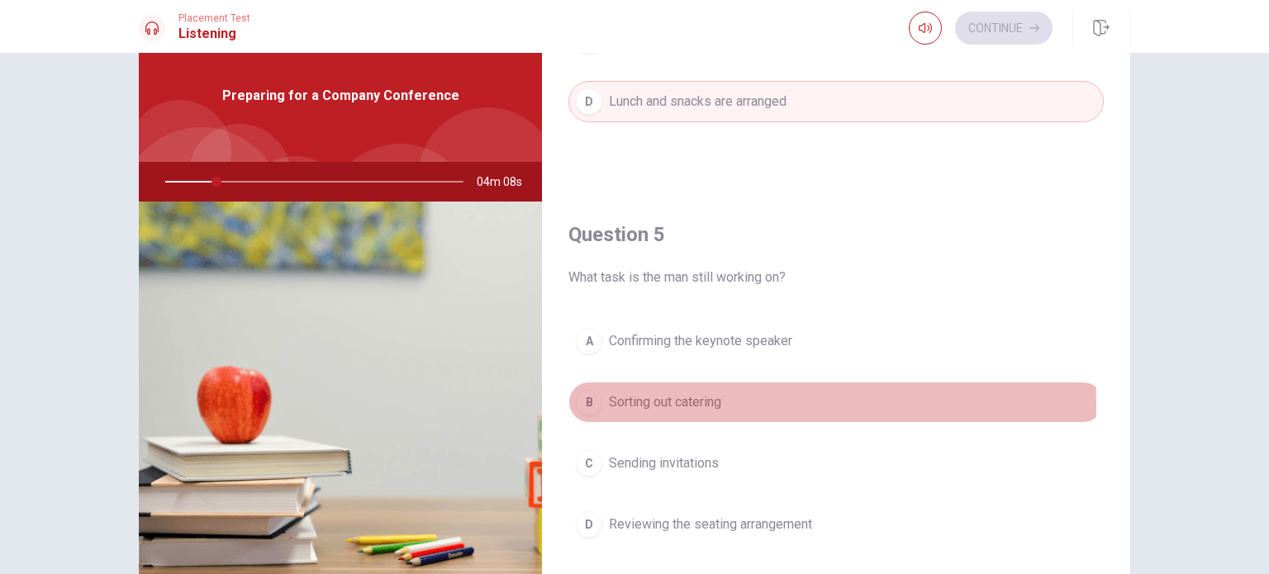
click at [690, 400] on span "Sorting out catering" at bounding box center [665, 402] width 112 height 20
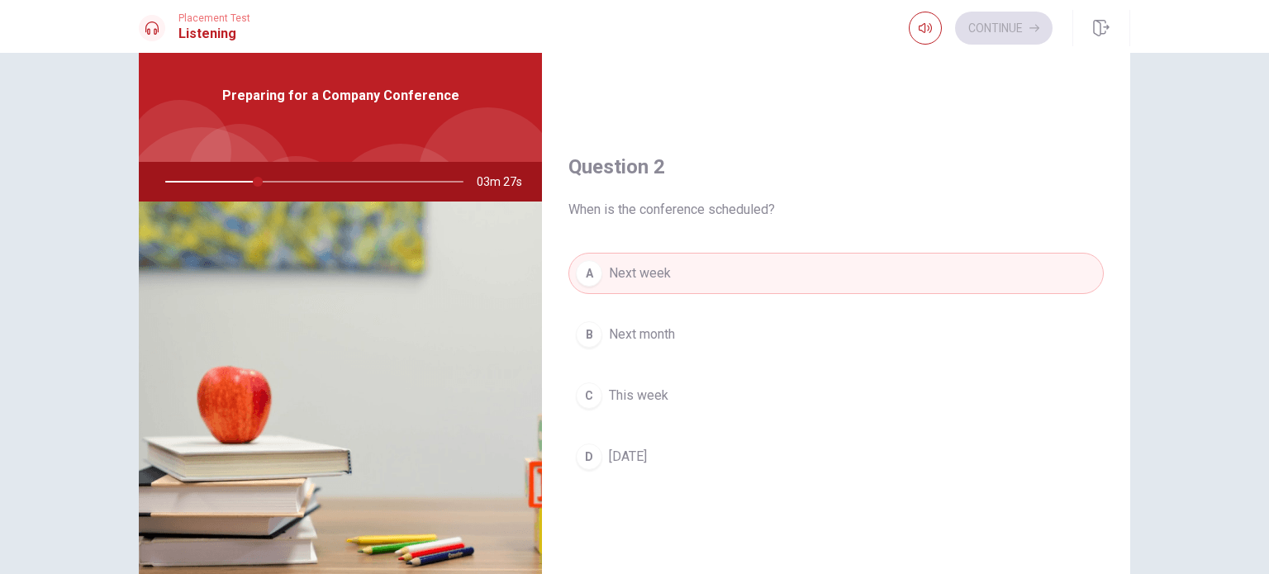
scroll to position [304, 0]
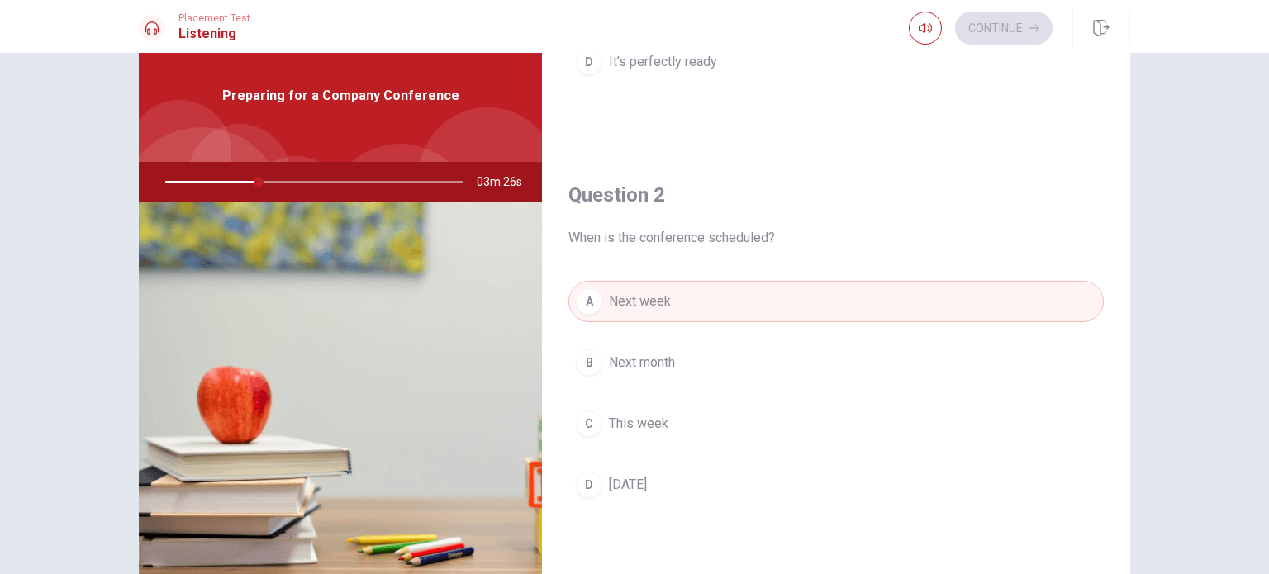
click at [839, 374] on button "B Next month" at bounding box center [835, 362] width 535 height 41
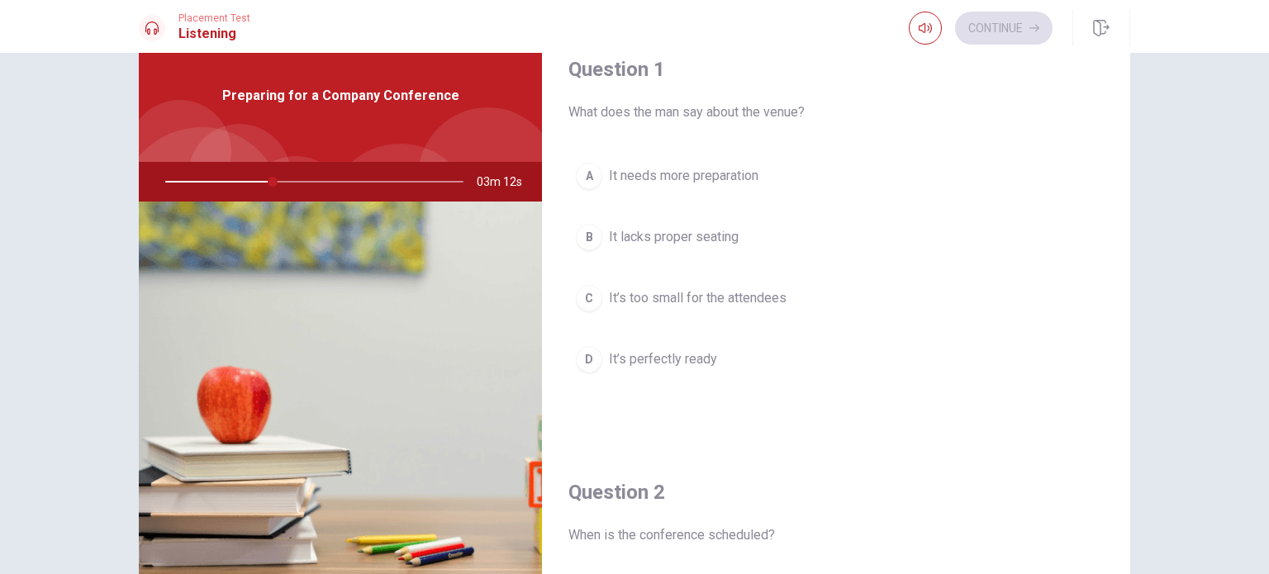
scroll to position [0, 0]
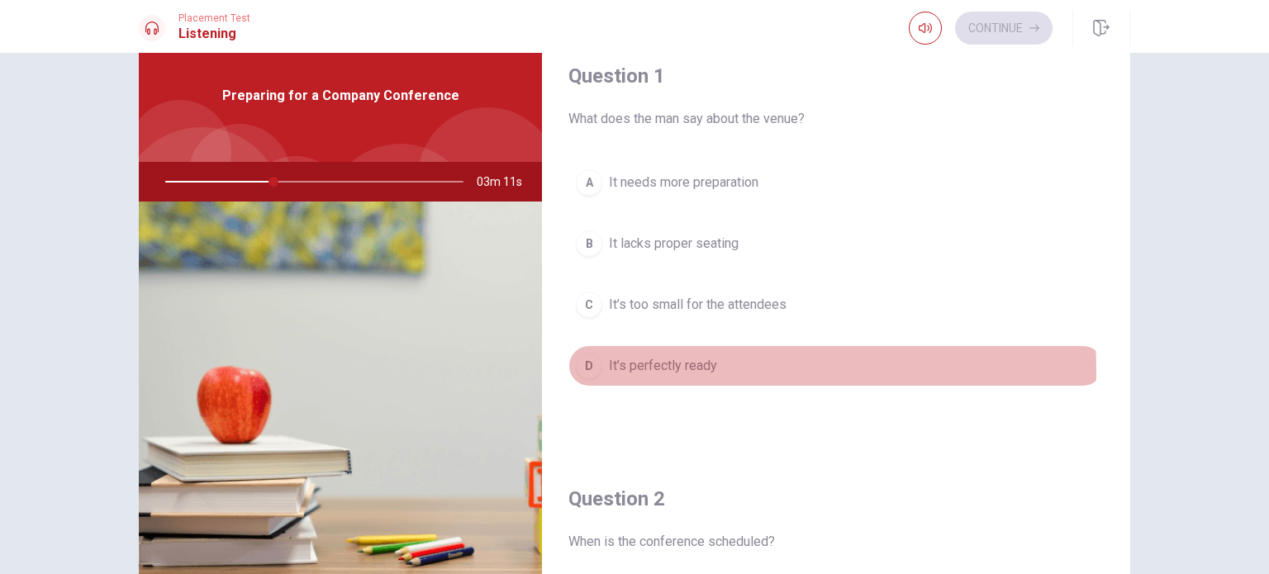
click at [674, 370] on span "It’s perfectly ready" at bounding box center [663, 366] width 108 height 20
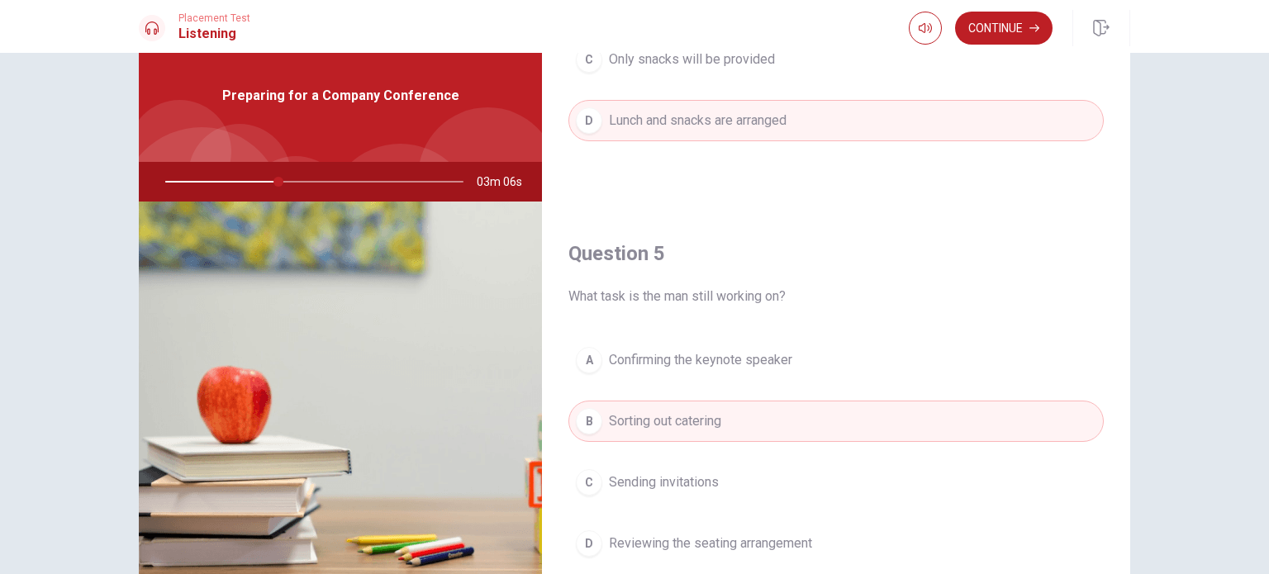
scroll to position [1533, 0]
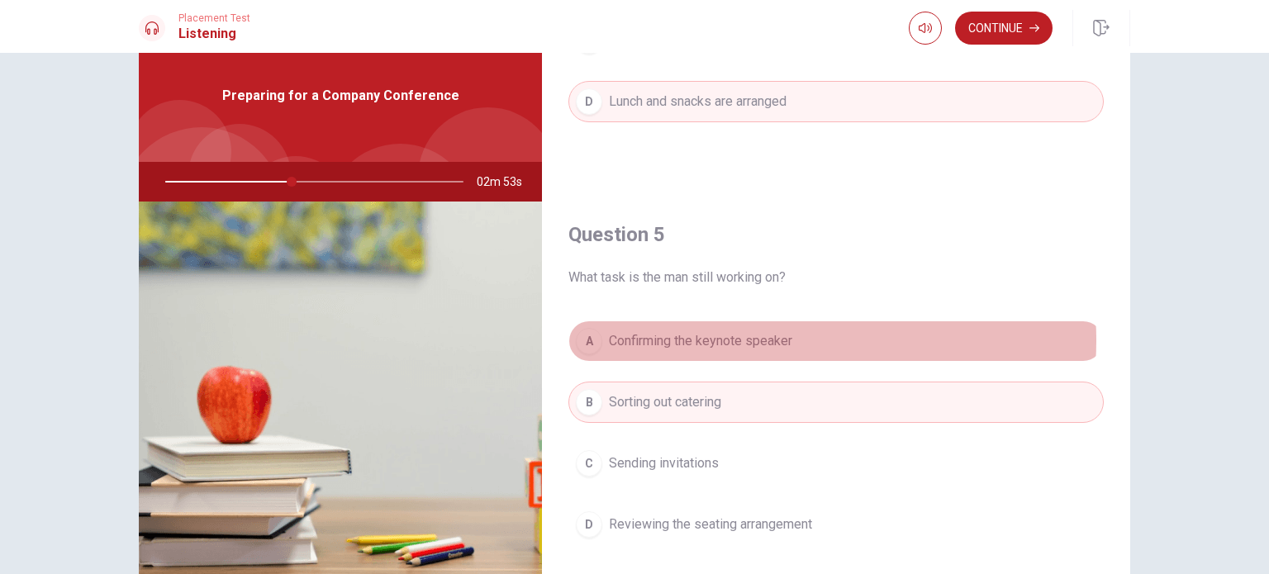
click at [754, 335] on span "Confirming the keynote speaker" at bounding box center [700, 341] width 183 height 20
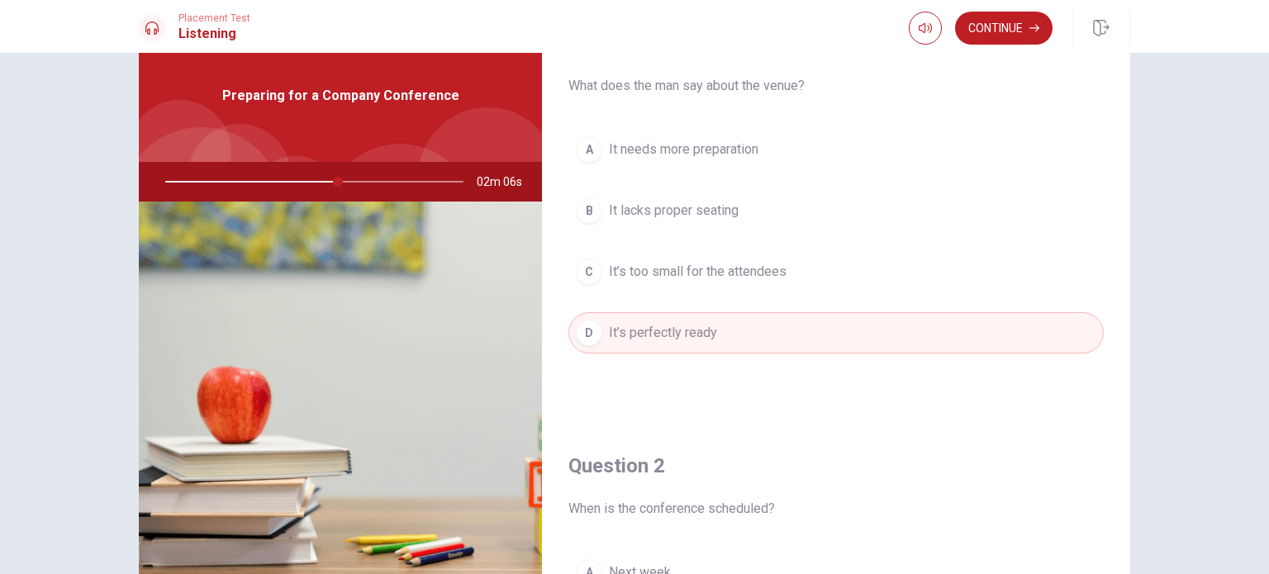
scroll to position [0, 0]
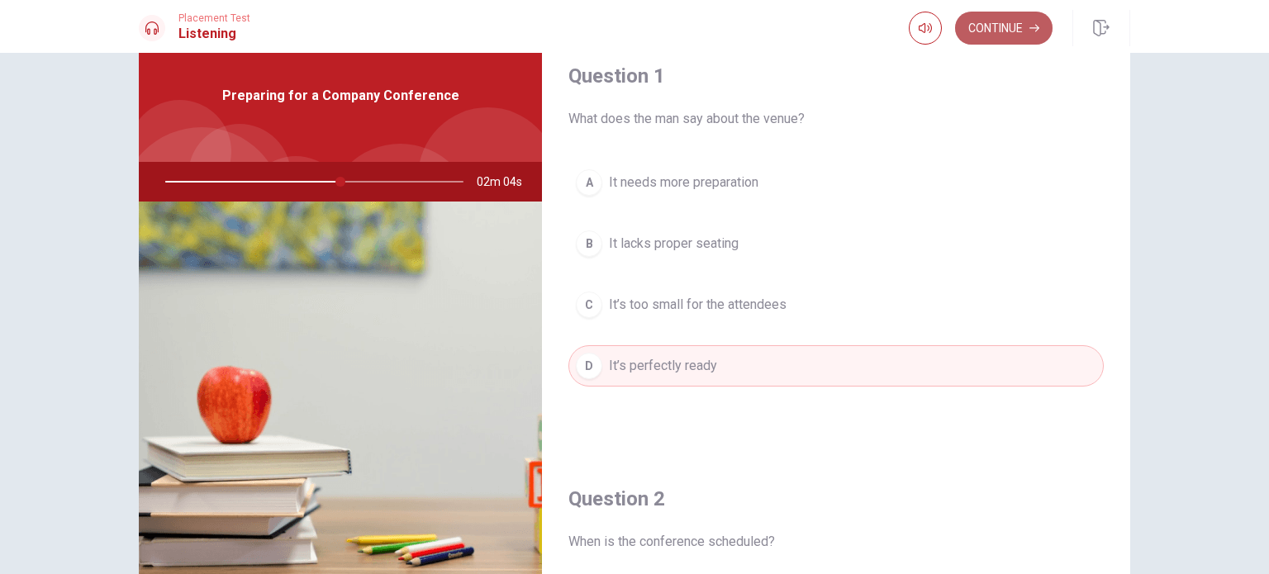
click at [1013, 26] on button "Continue" at bounding box center [1003, 28] width 97 height 33
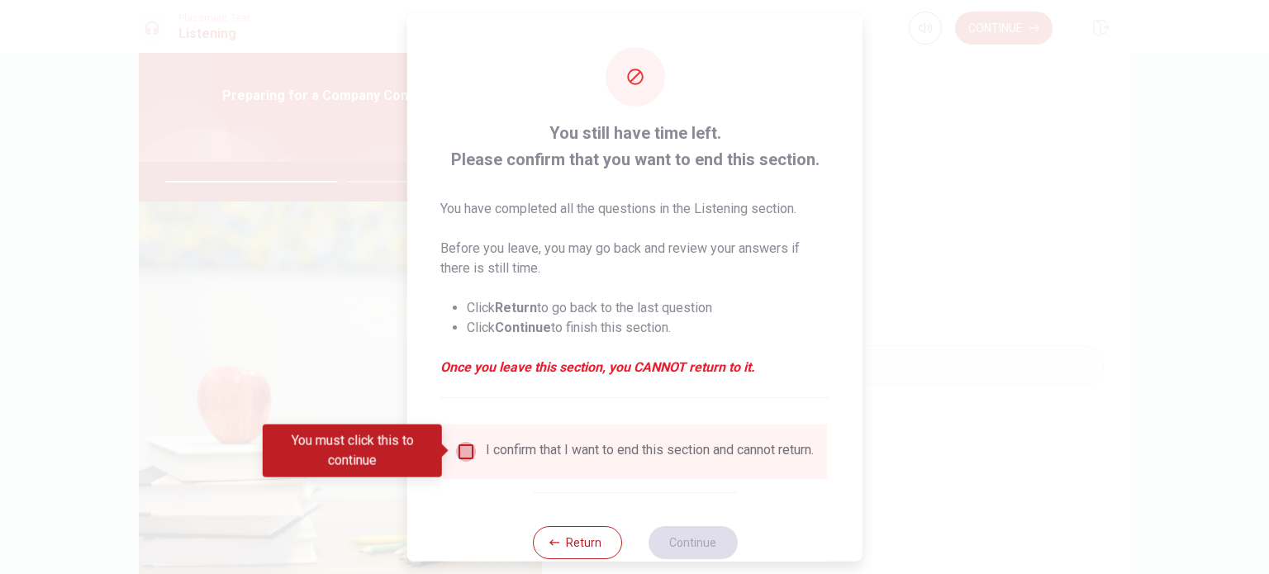
click at [458, 448] on input "You must click this to continue" at bounding box center [466, 451] width 20 height 20
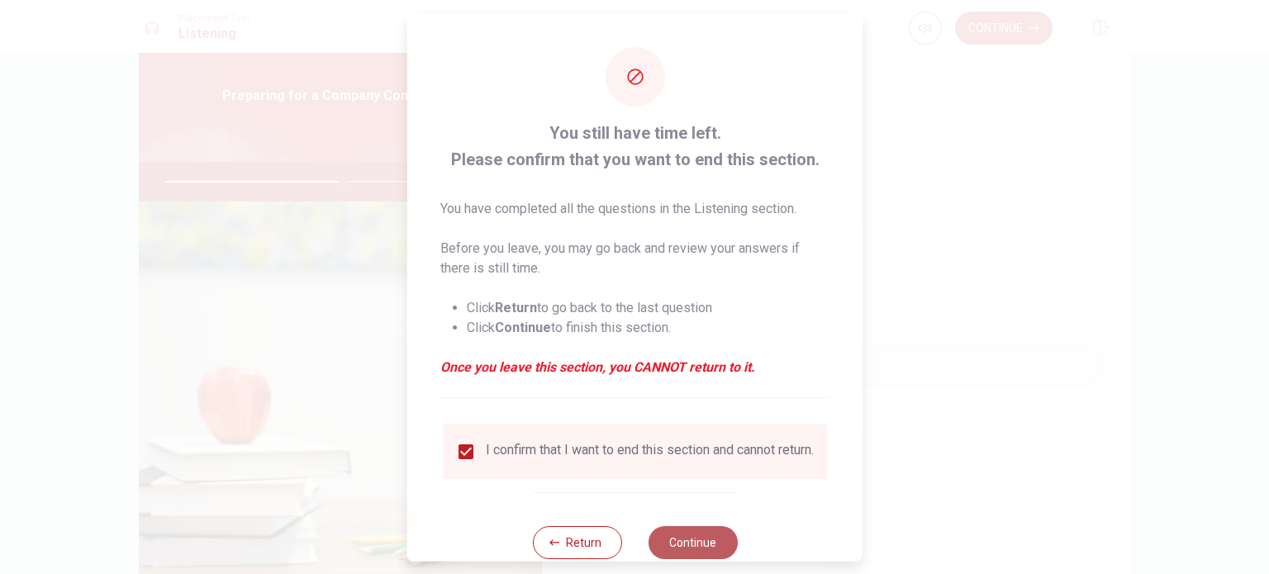
click at [662, 544] on button "Continue" at bounding box center [692, 541] width 89 height 33
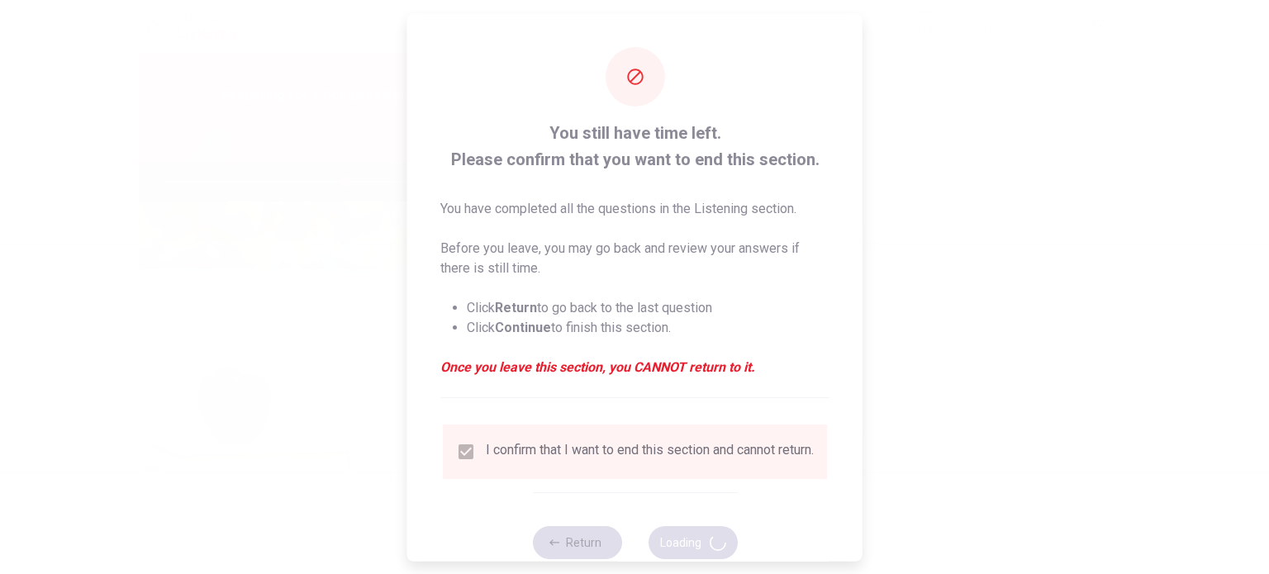
type input "61"
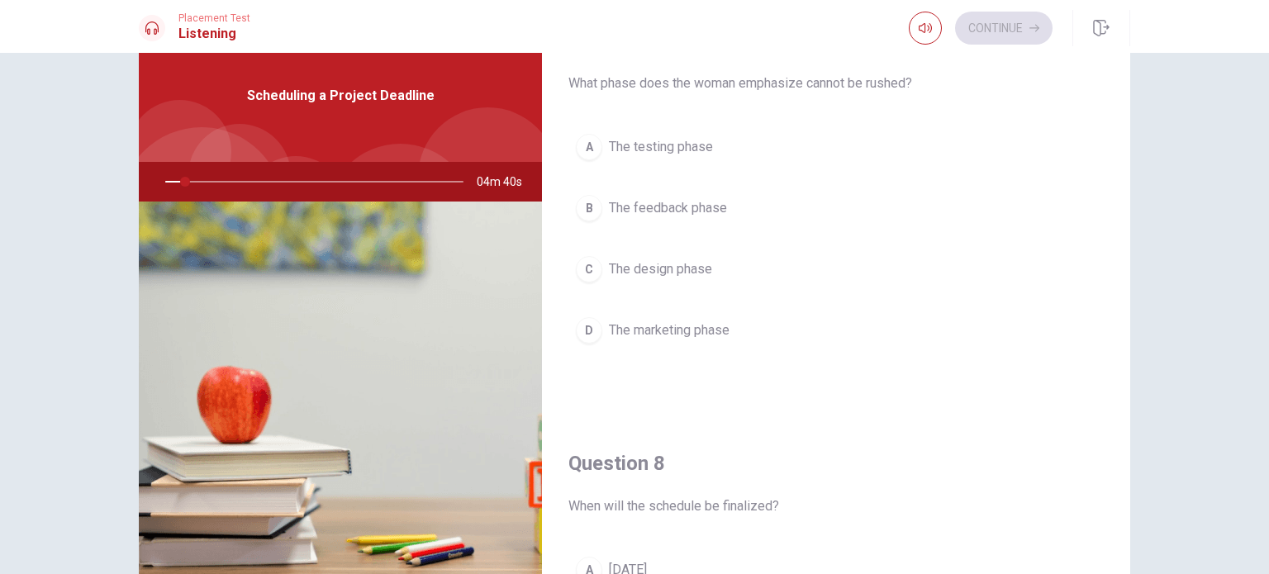
scroll to position [453, 0]
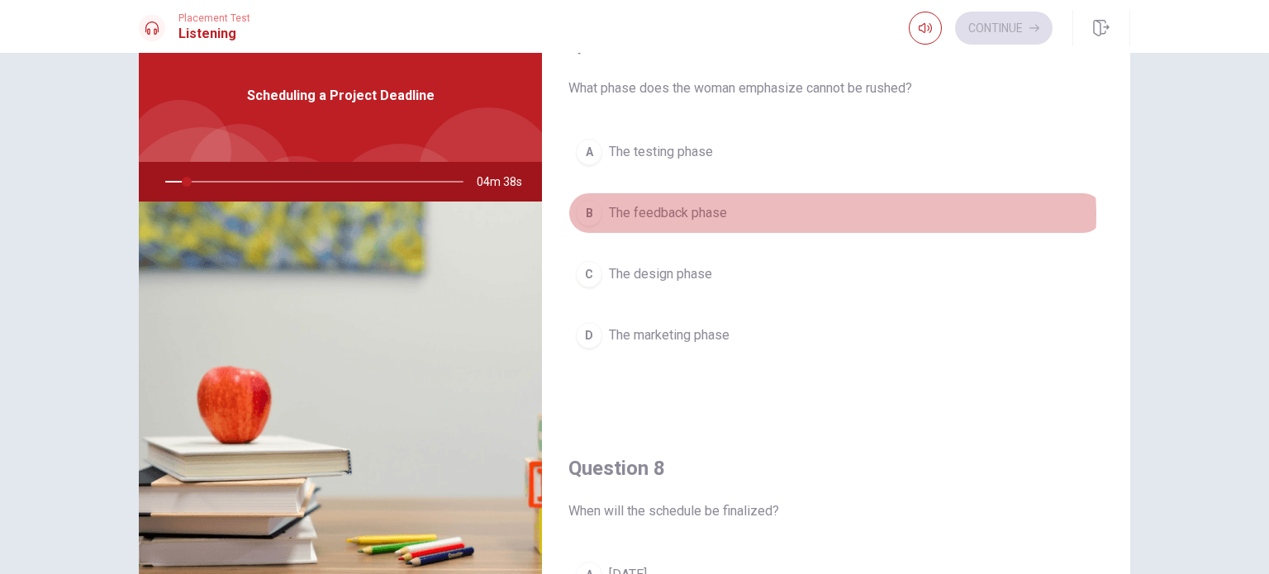
click at [819, 212] on button "B The feedback phase" at bounding box center [835, 212] width 535 height 41
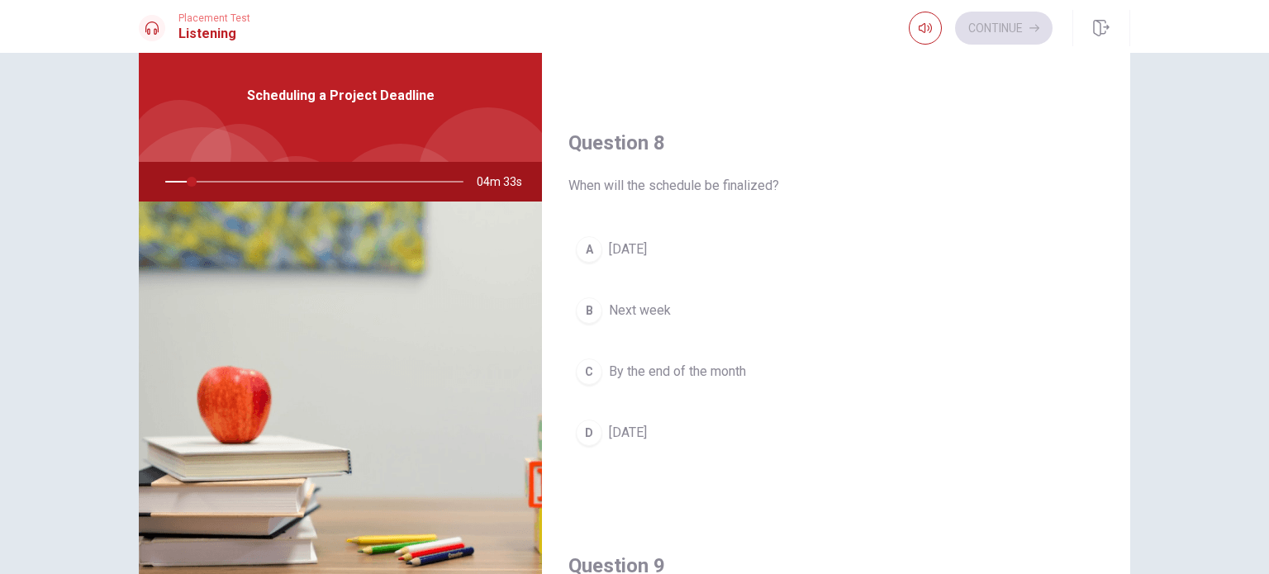
scroll to position [783, 0]
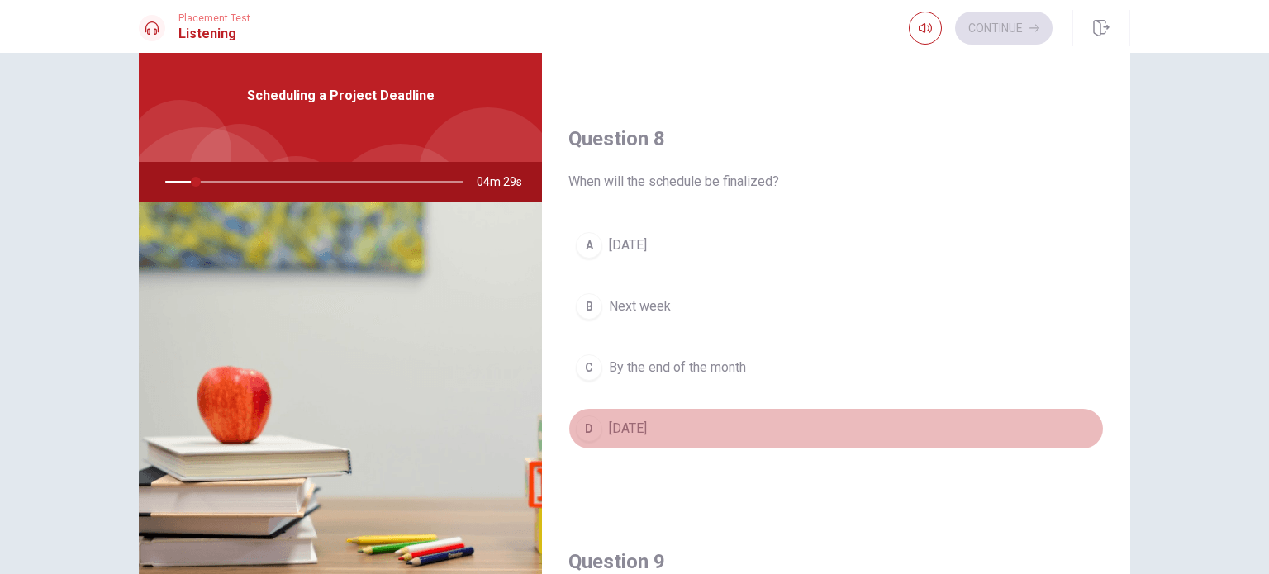
click at [938, 408] on button "D [DATE]" at bounding box center [835, 428] width 535 height 41
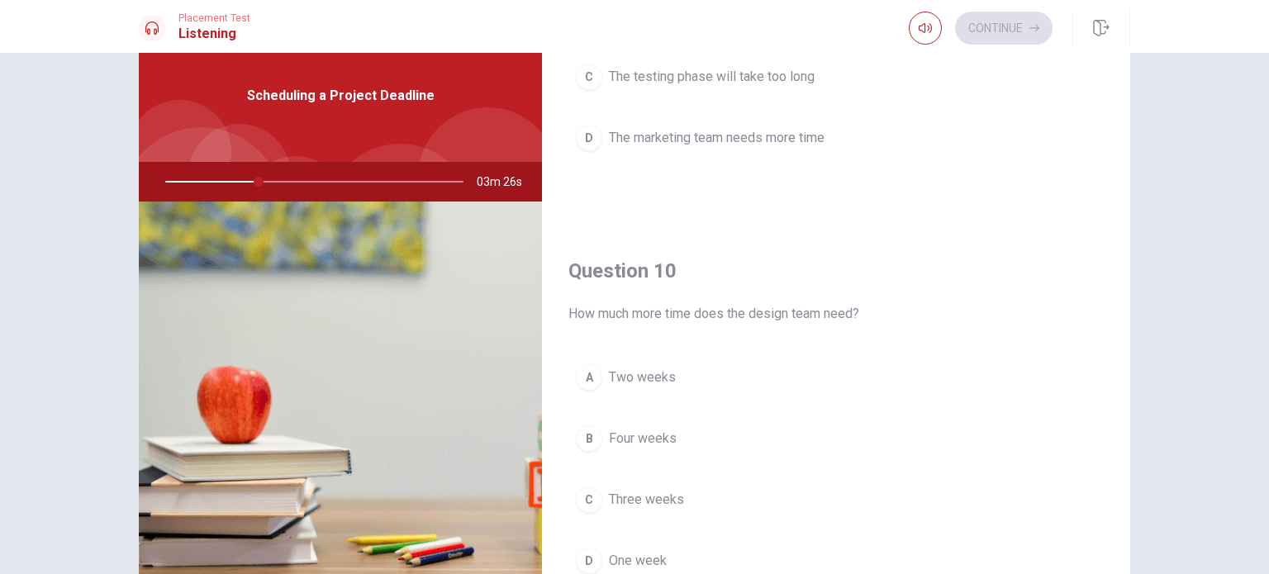
scroll to position [1533, 0]
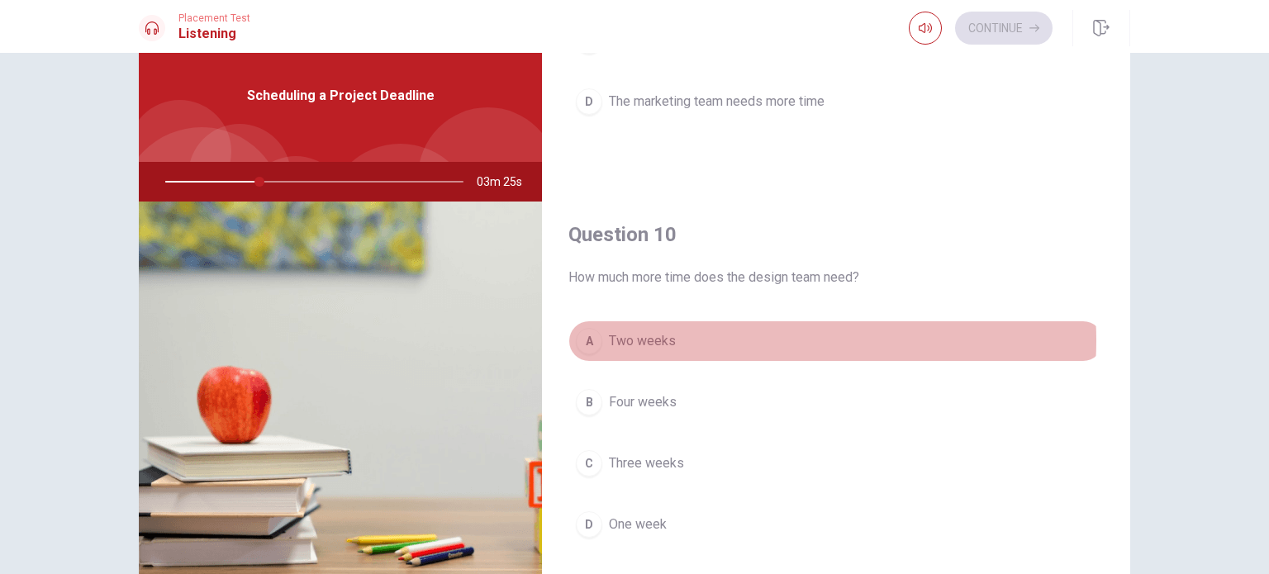
click at [750, 335] on button "A Two weeks" at bounding box center [835, 340] width 535 height 41
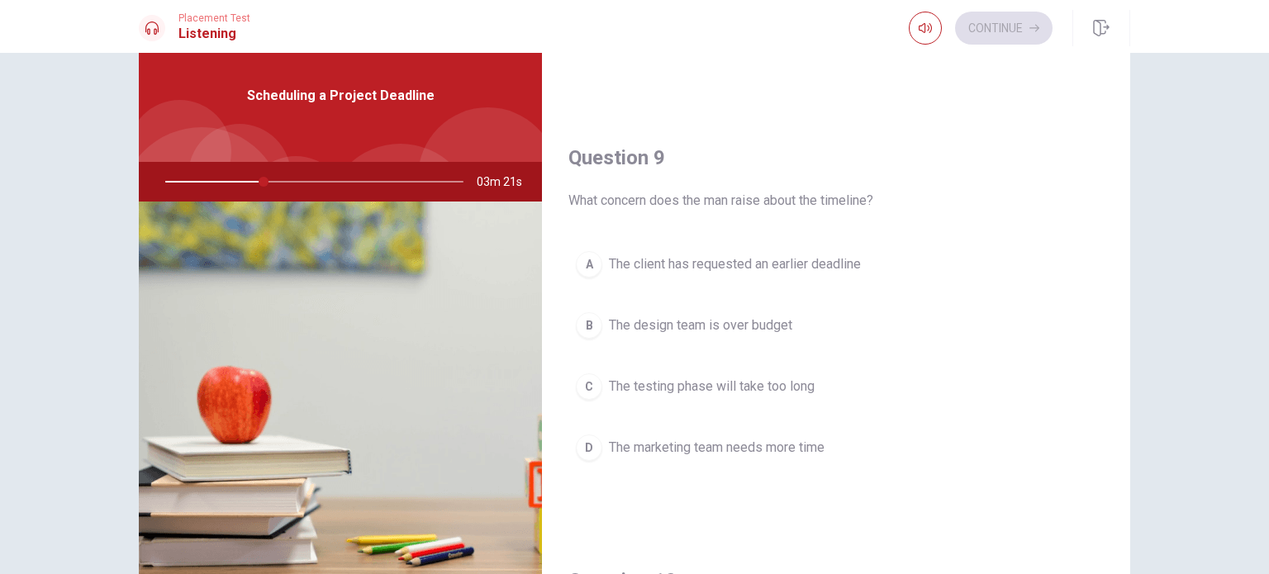
scroll to position [1189, 0]
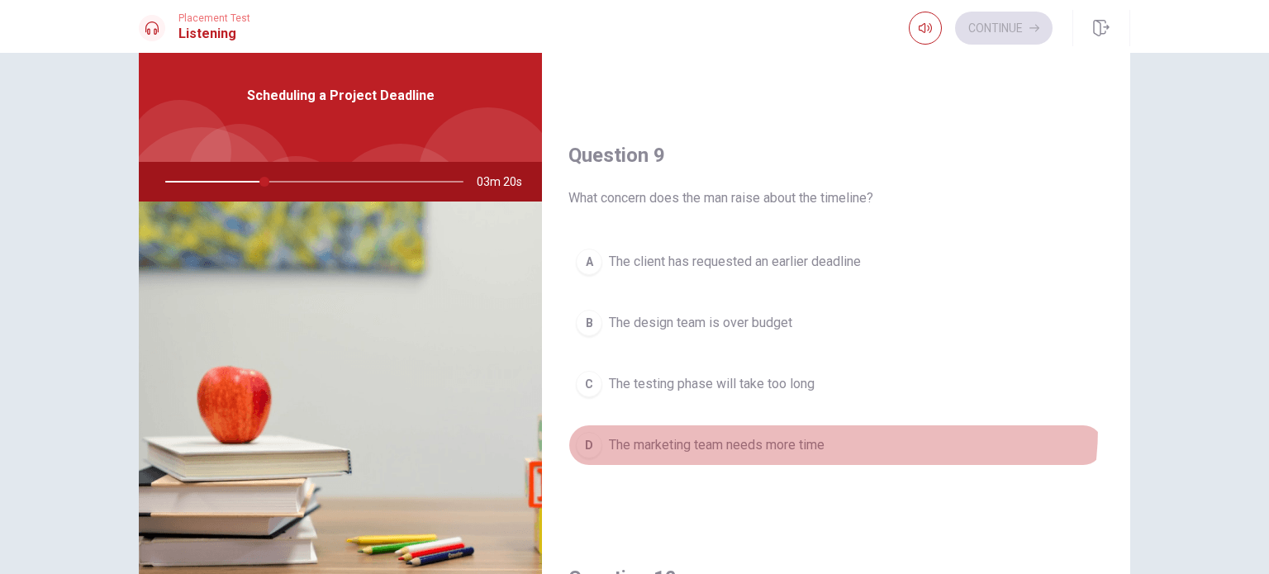
click at [797, 425] on button "D The marketing team needs more time" at bounding box center [835, 445] width 535 height 41
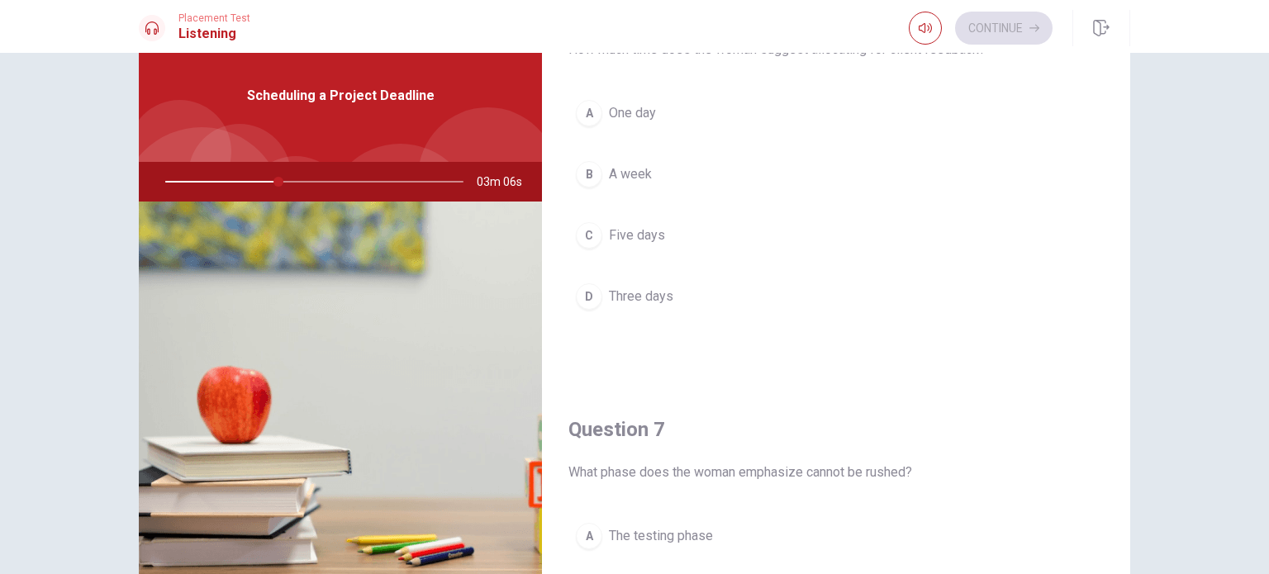
scroll to position [0, 0]
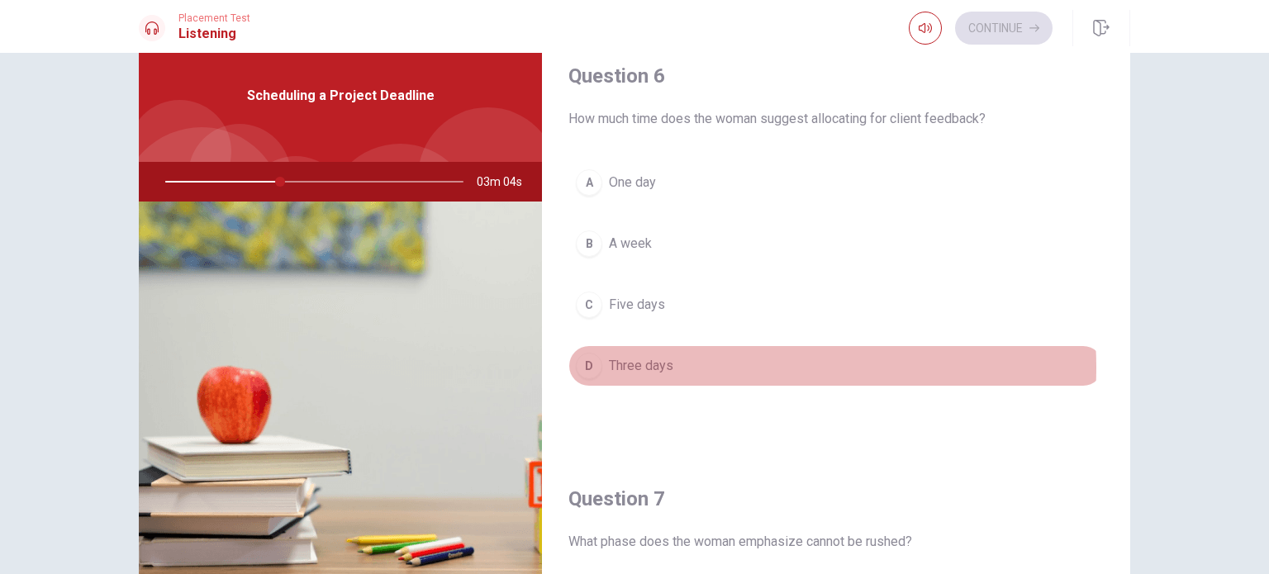
click at [717, 367] on button "D Three days" at bounding box center [835, 365] width 535 height 41
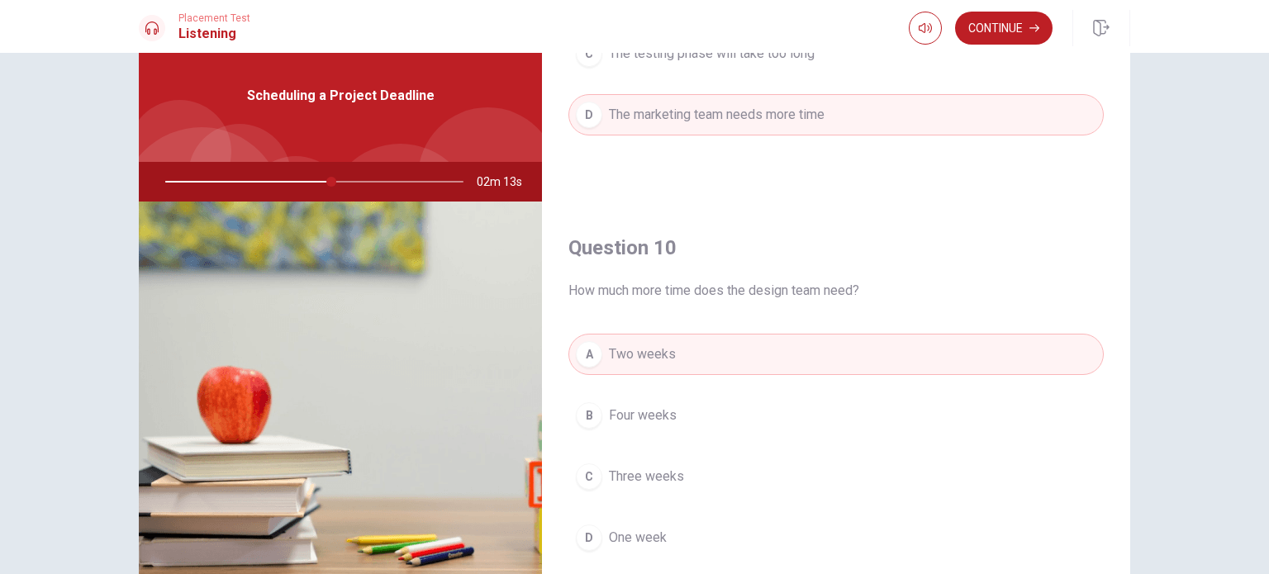
scroll to position [1533, 0]
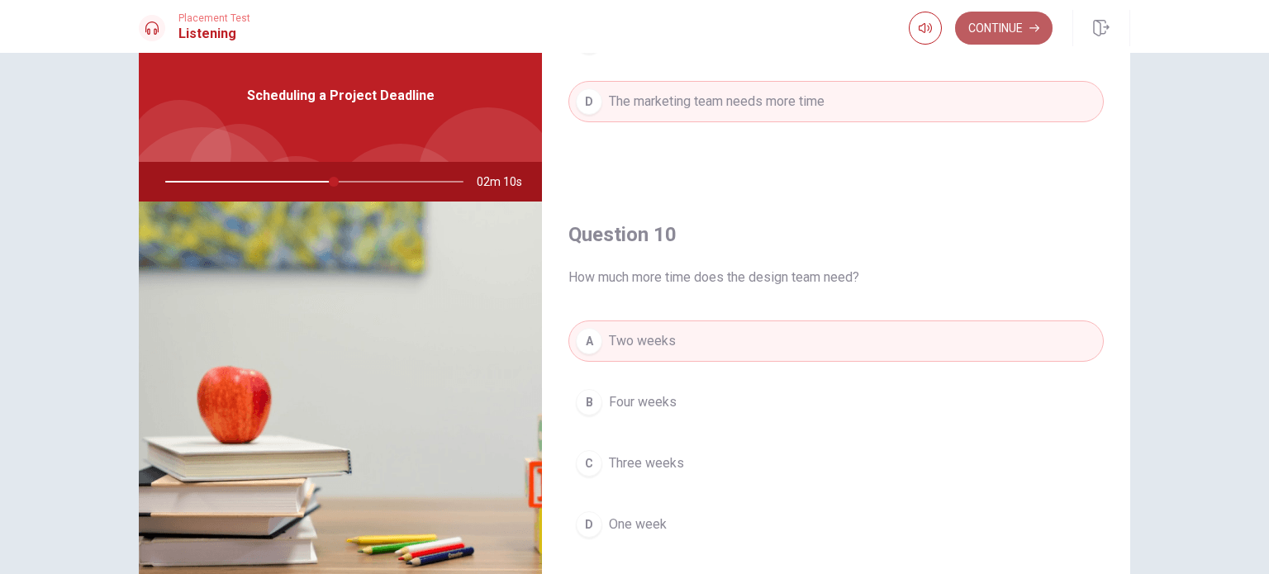
click at [1020, 32] on button "Continue" at bounding box center [1003, 28] width 97 height 33
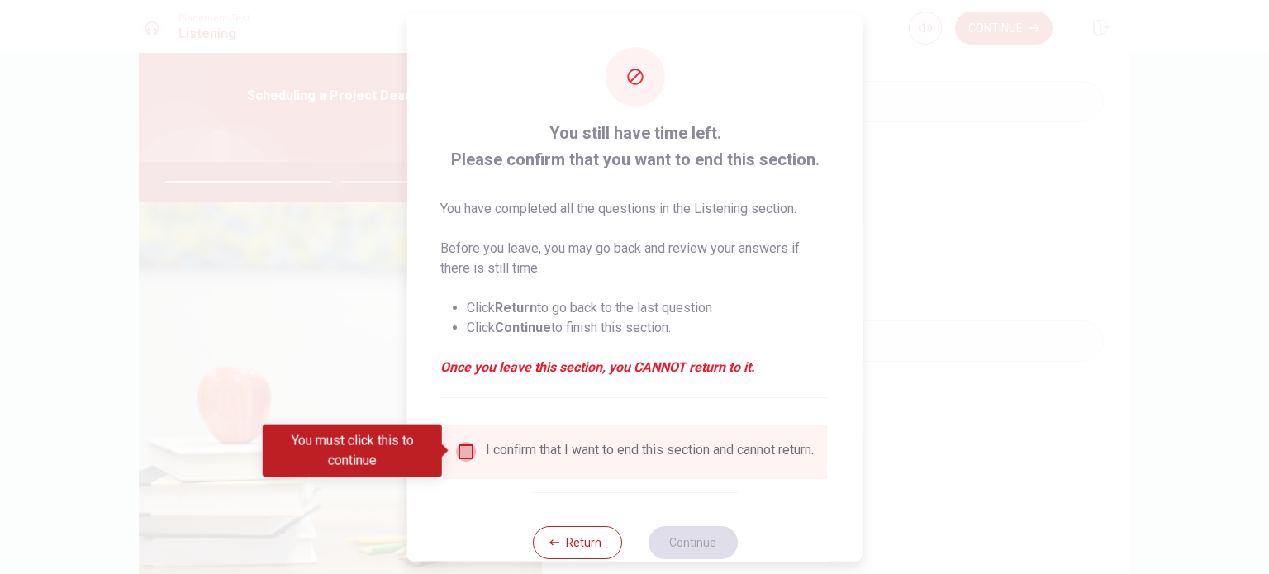
click at [468, 447] on input "You must click this to continue" at bounding box center [466, 451] width 20 height 20
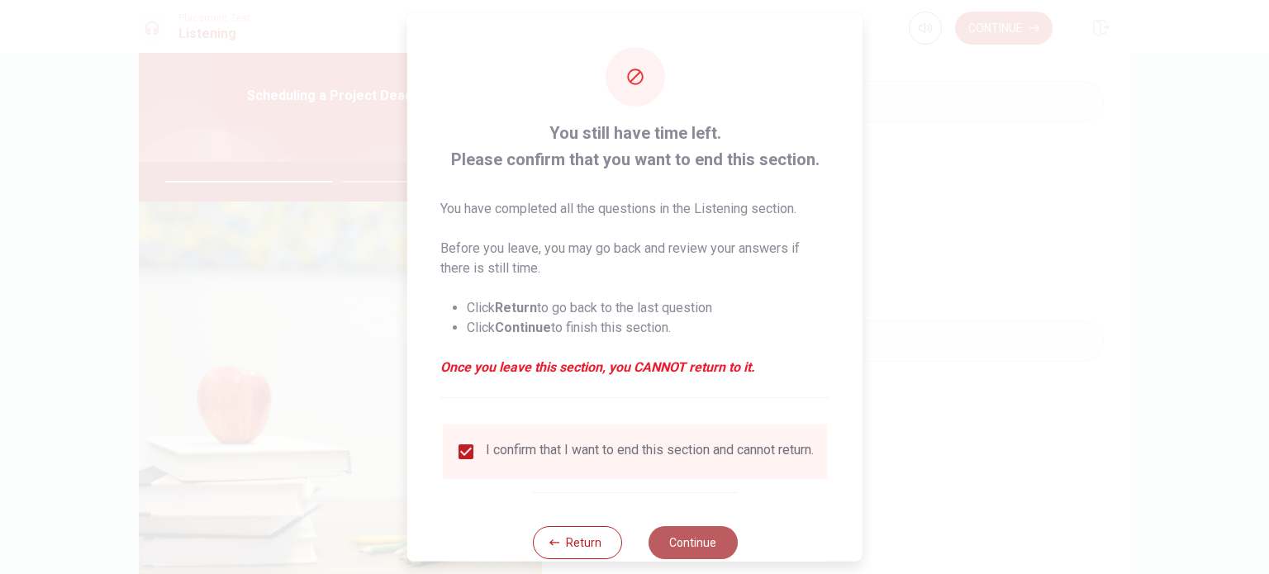
click at [660, 554] on button "Continue" at bounding box center [692, 541] width 89 height 33
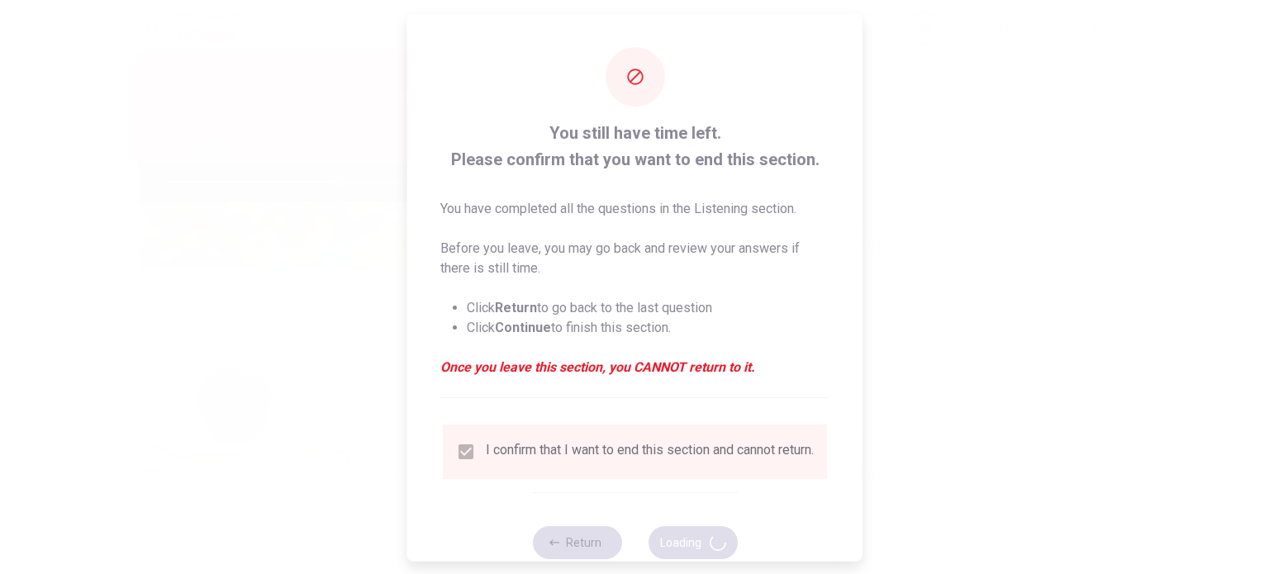
type input "59"
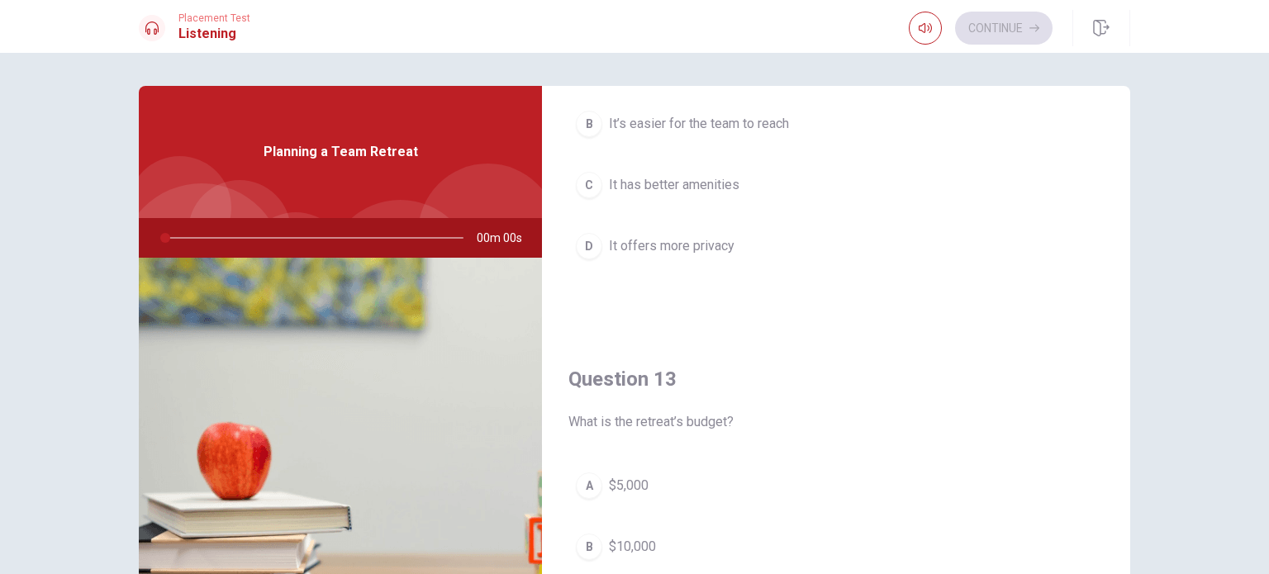
scroll to position [0, 0]
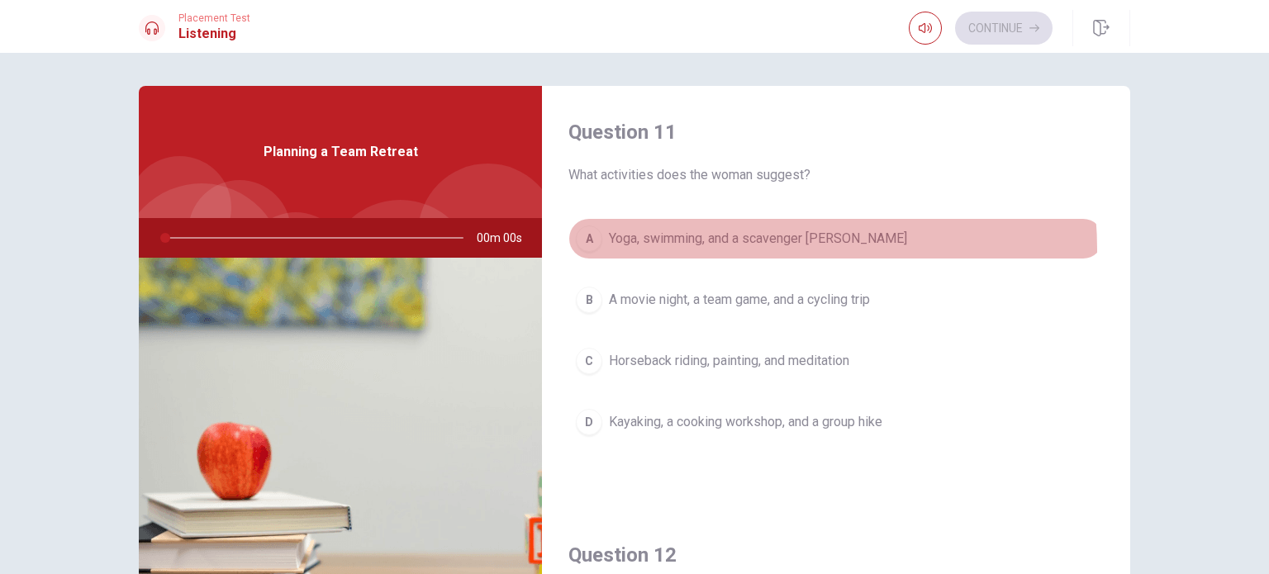
click at [746, 249] on button "A Yoga, swimming, and a scavenger [PERSON_NAME]" at bounding box center [835, 238] width 535 height 41
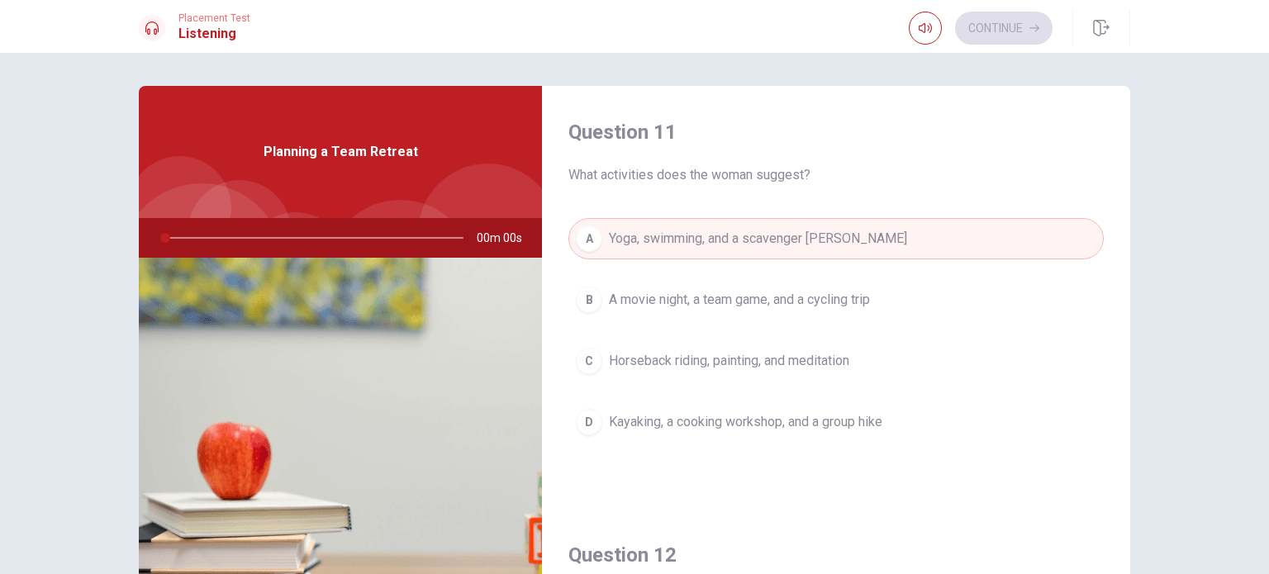
click at [295, 234] on div at bounding box center [310, 238] width 331 height 40
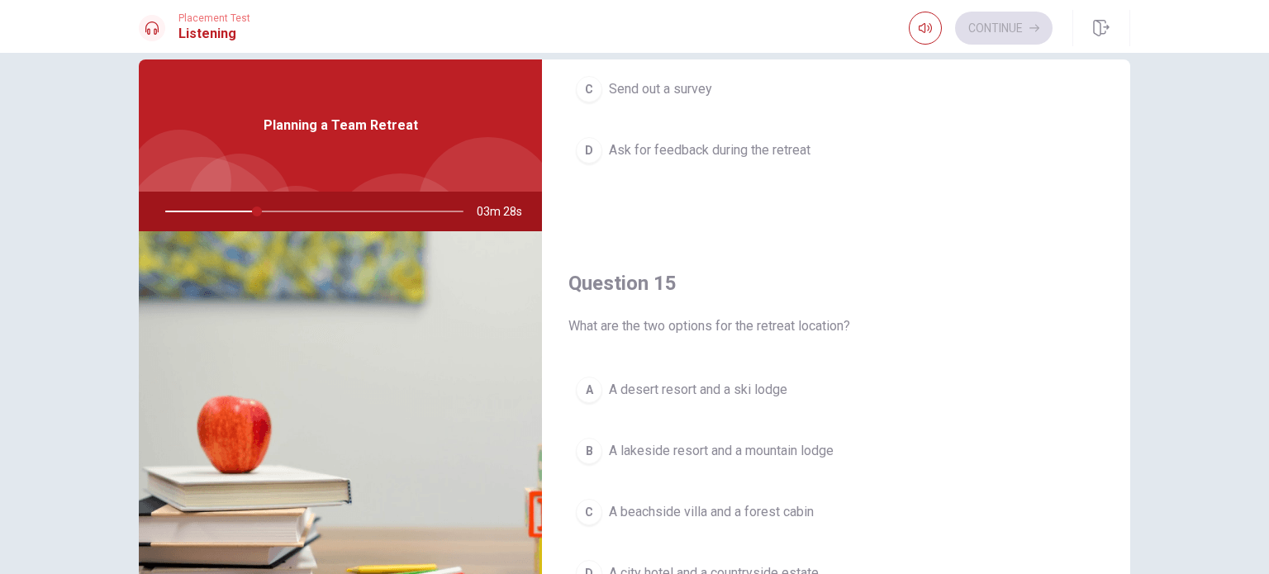
scroll to position [1533, 0]
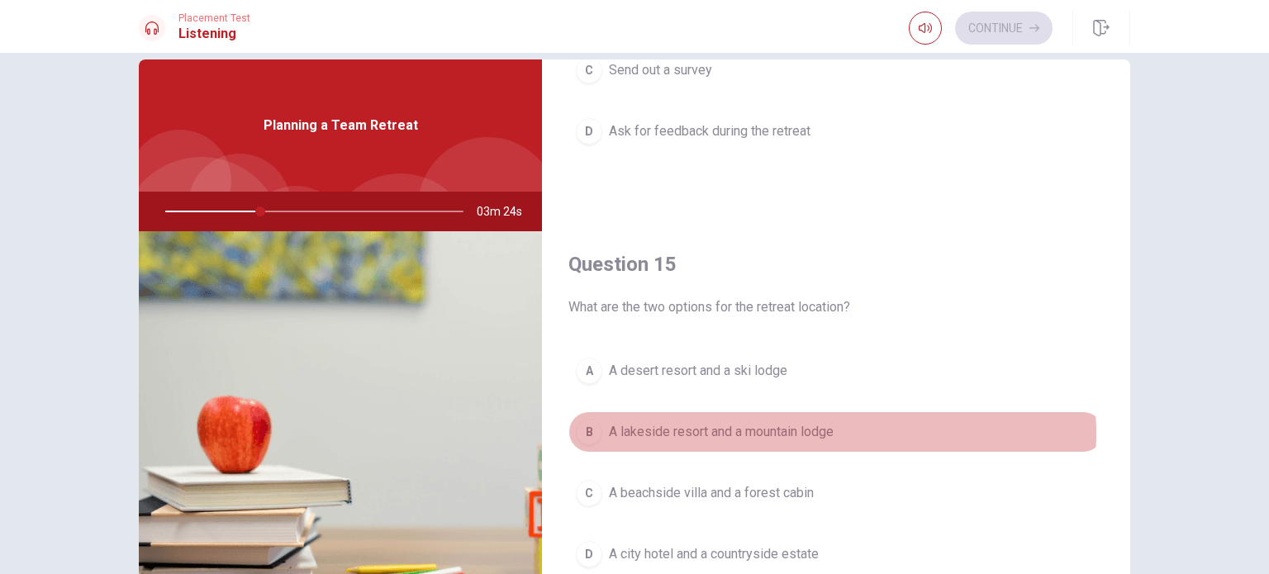
click at [826, 427] on span "A lakeside resort and a mountain lodge" at bounding box center [721, 432] width 225 height 20
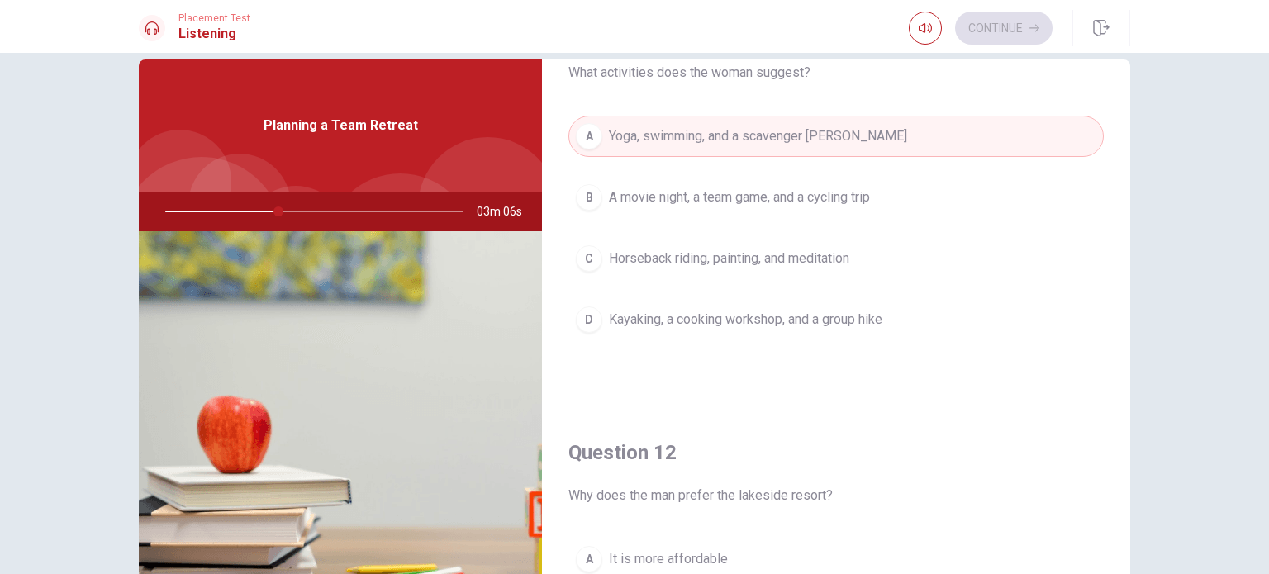
scroll to position [70, 0]
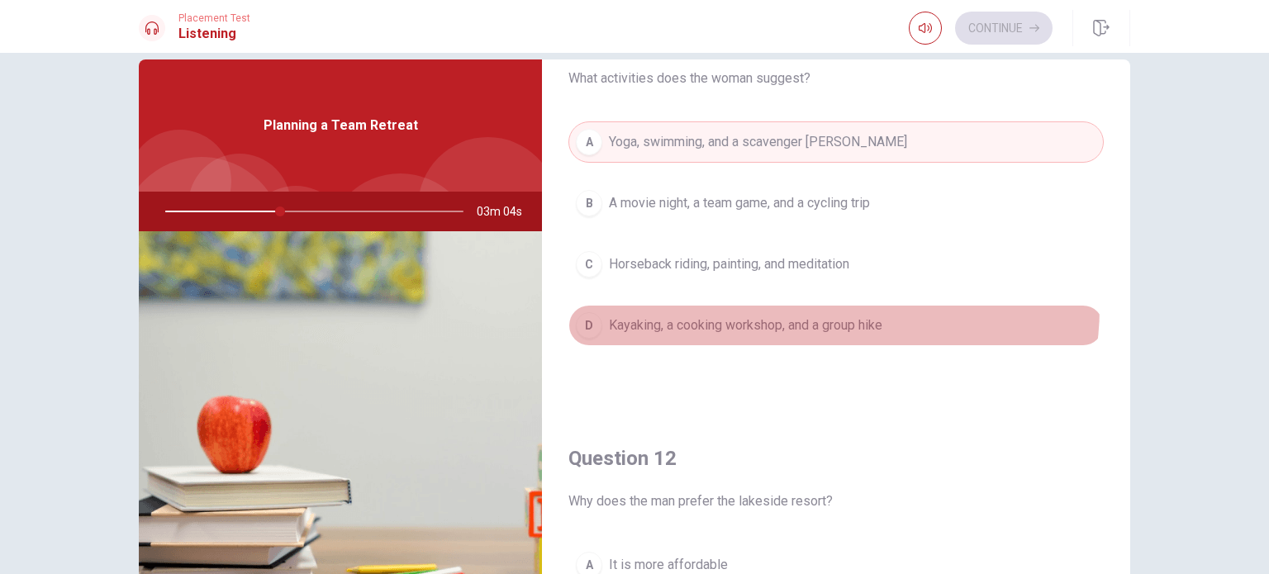
click at [828, 306] on button "D Kayaking, a cooking workshop, and a group hike" at bounding box center [835, 325] width 535 height 41
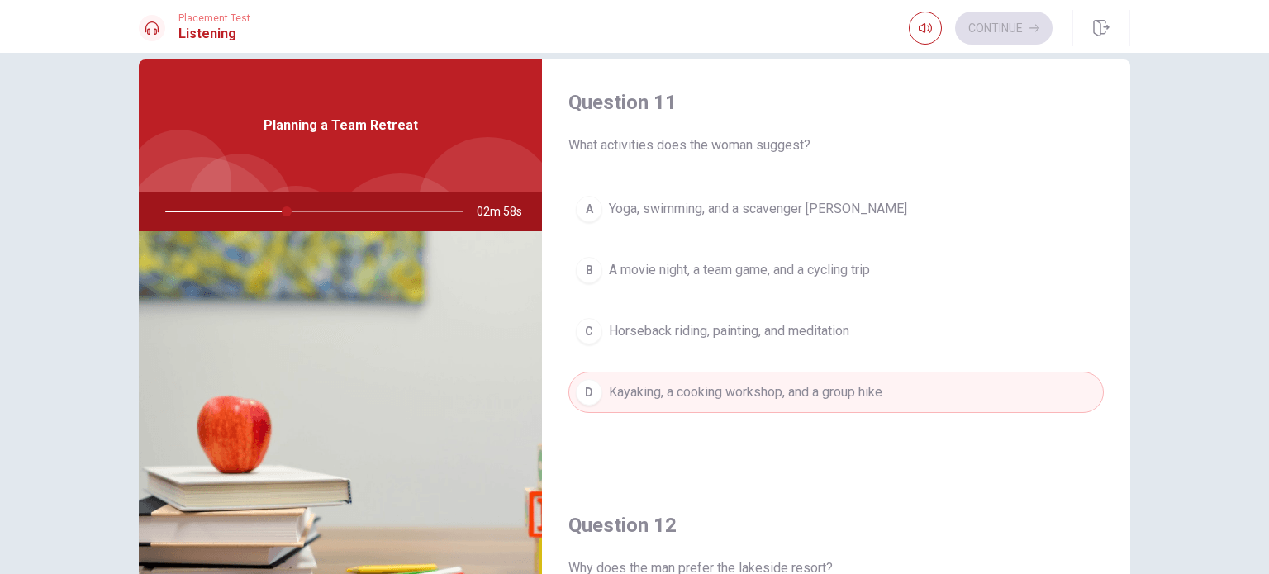
scroll to position [7, 0]
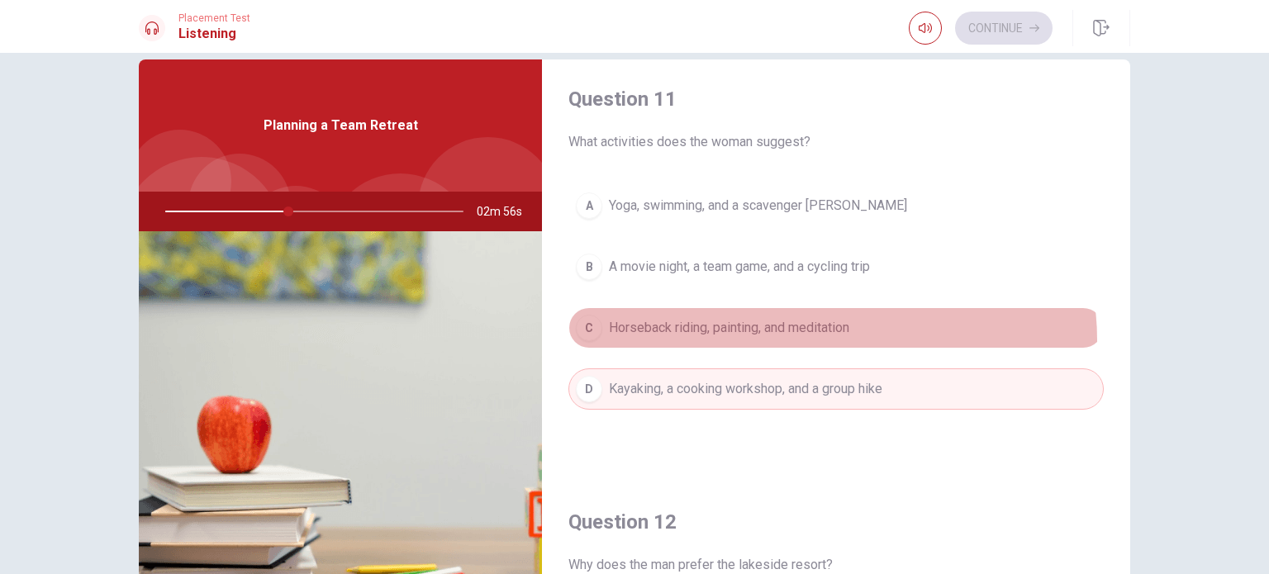
click at [819, 339] on button "C Horseback riding, painting, and meditation" at bounding box center [835, 327] width 535 height 41
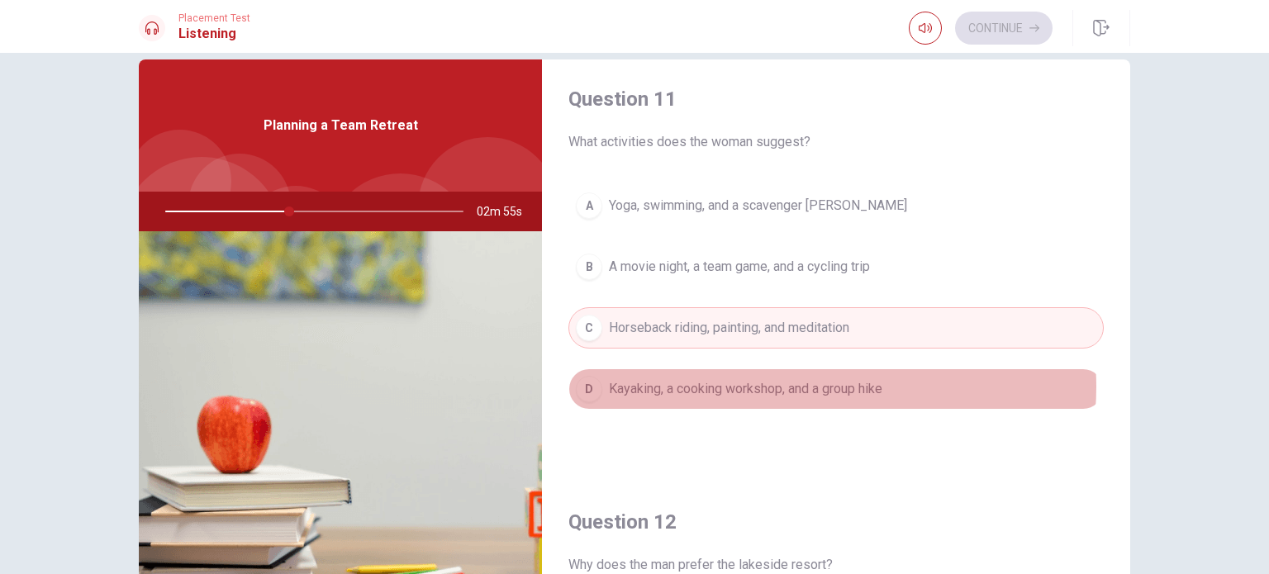
click at [813, 386] on span "Kayaking, a cooking workshop, and a group hike" at bounding box center [745, 389] width 273 height 20
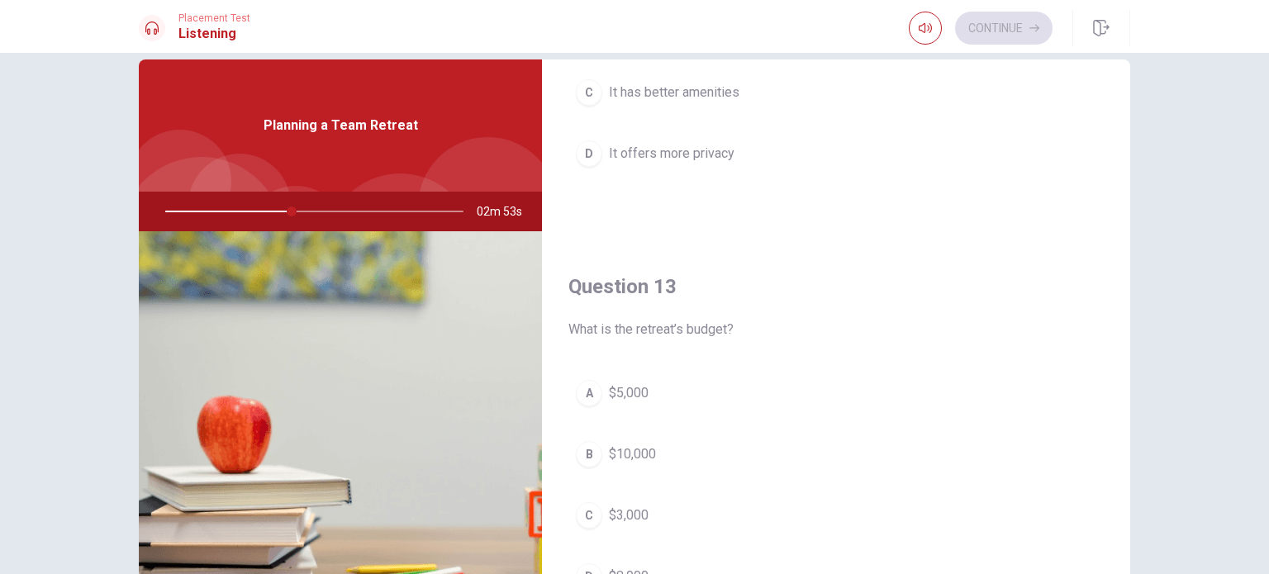
scroll to position [665, 0]
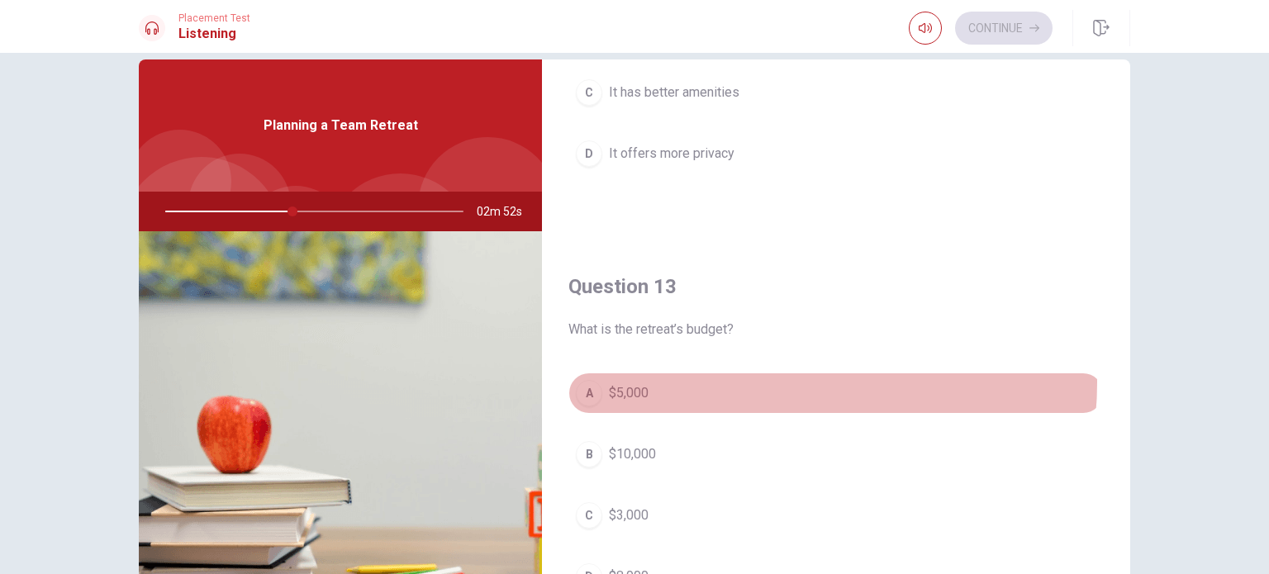
click at [756, 379] on button "A $5,000" at bounding box center [835, 393] width 535 height 41
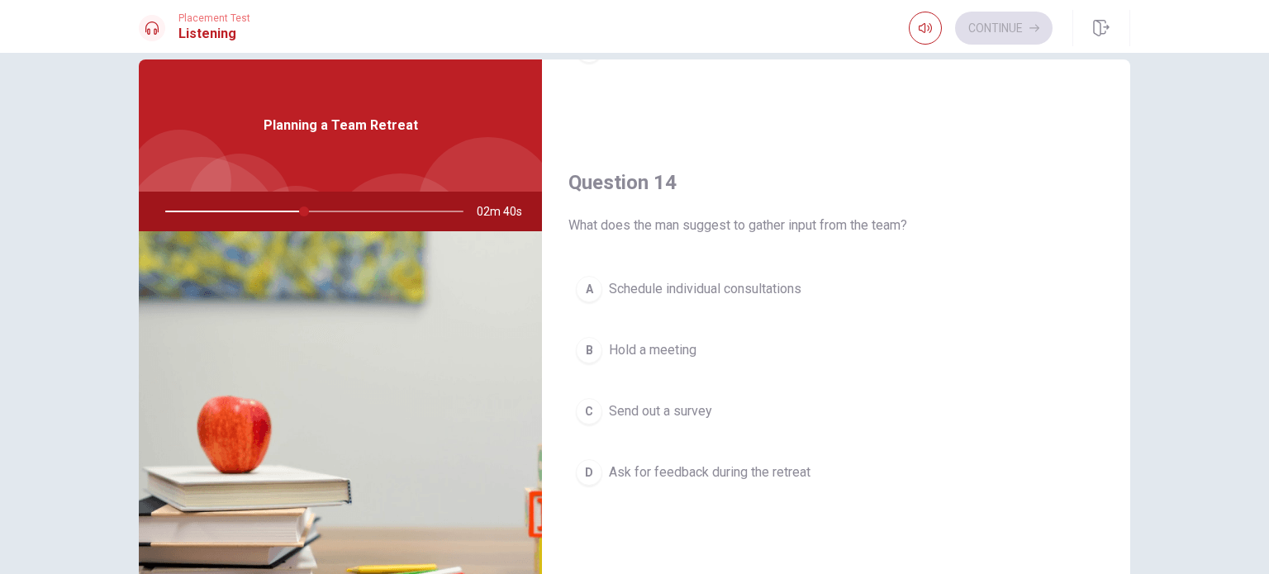
scroll to position [1204, 0]
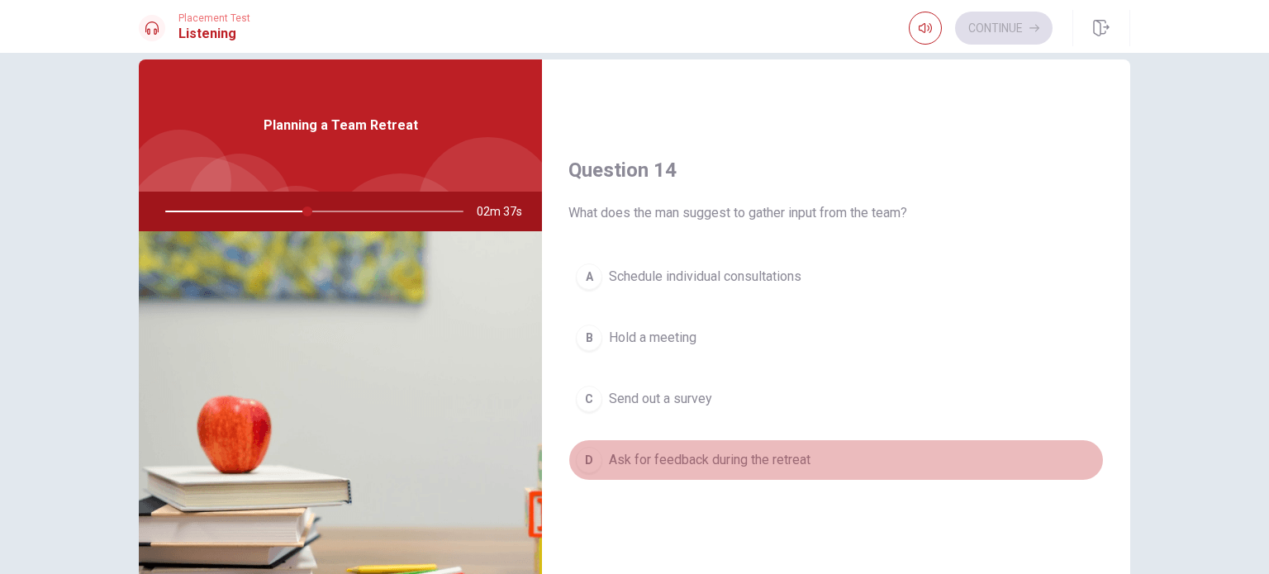
click at [849, 453] on button "D Ask for feedback during the retreat" at bounding box center [835, 459] width 535 height 41
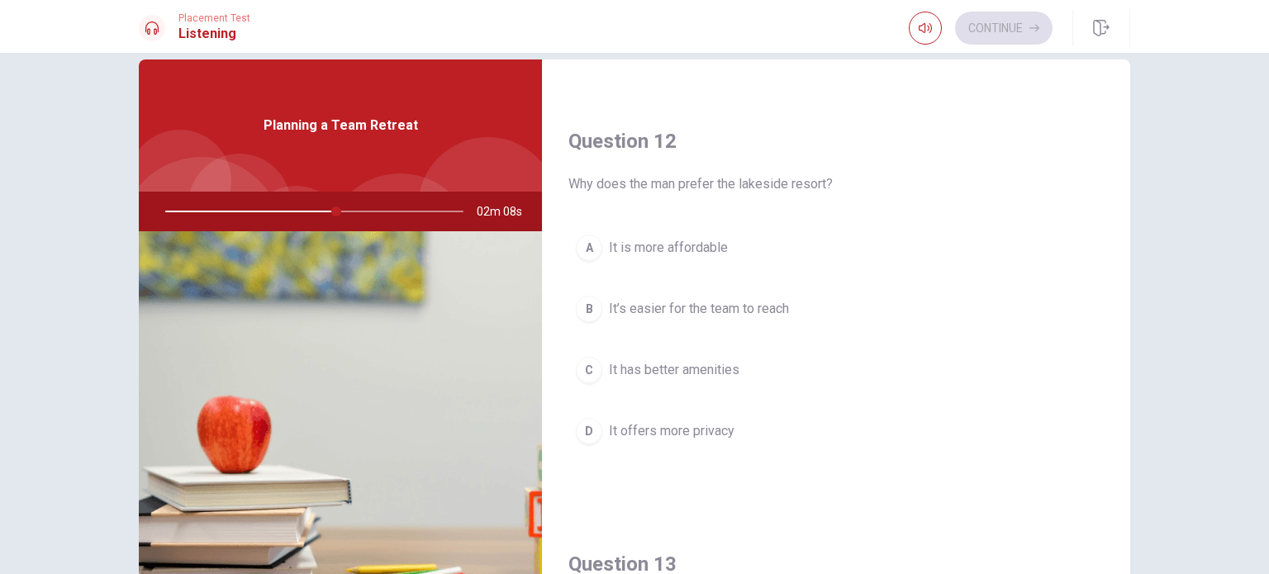
scroll to position [347, 0]
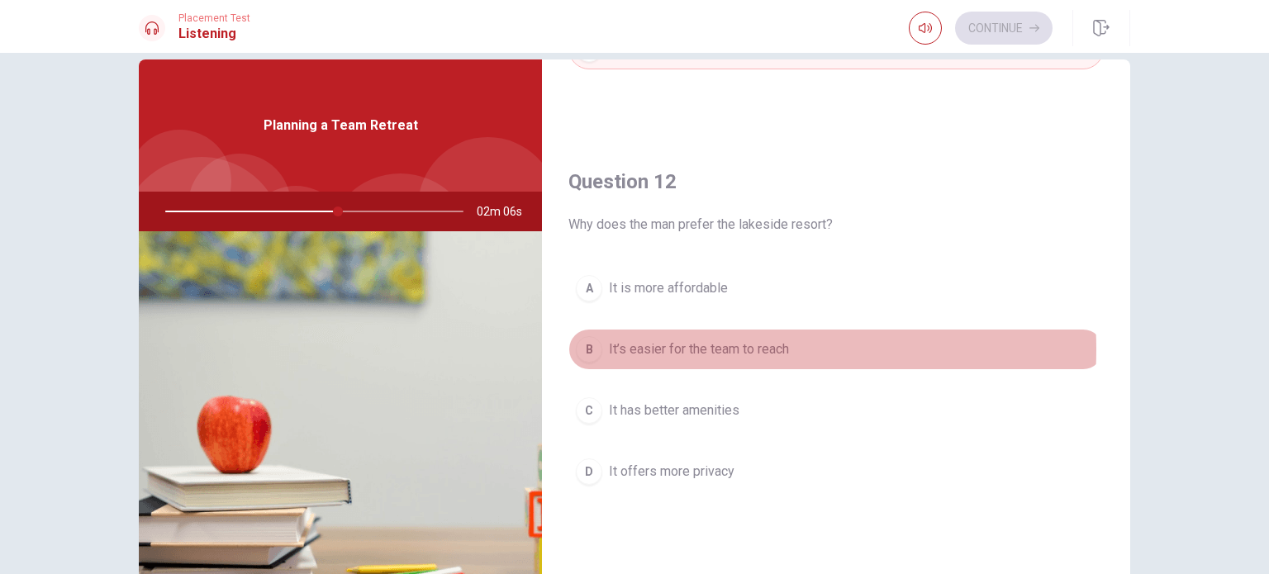
click at [704, 347] on span "It’s easier for the team to reach" at bounding box center [699, 349] width 180 height 20
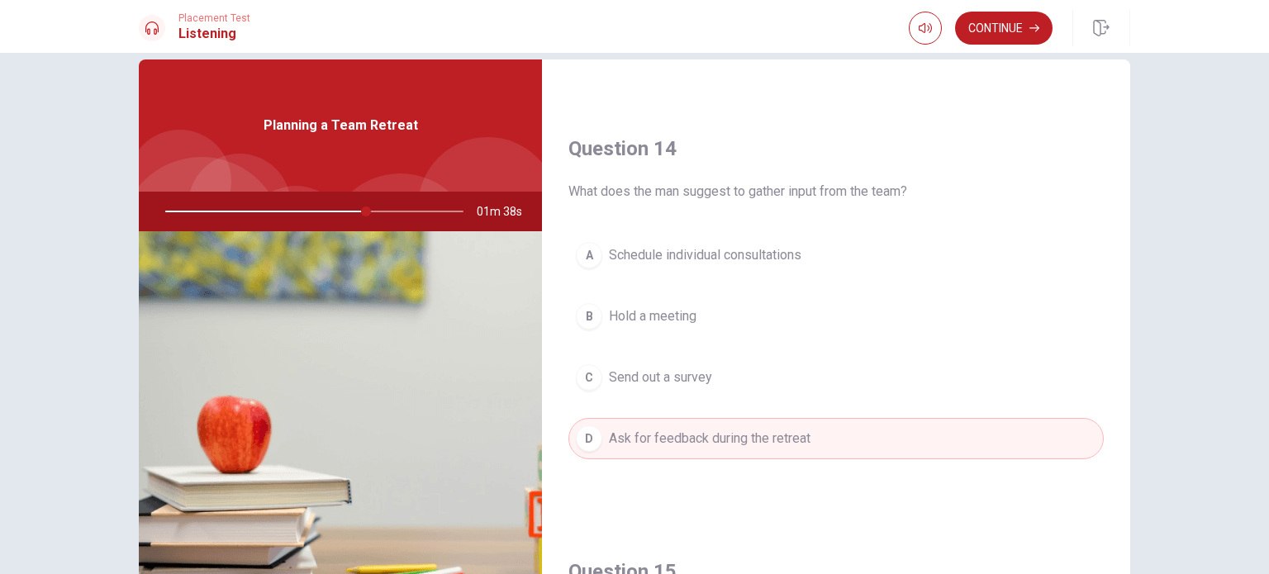
scroll to position [1233, 0]
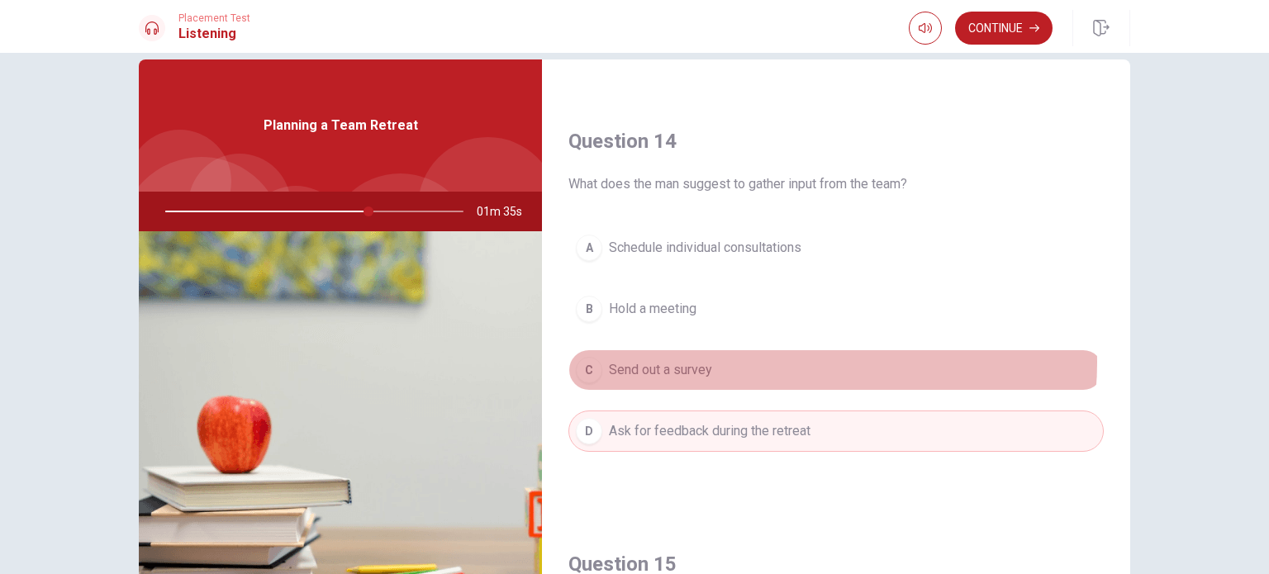
click at [801, 358] on button "C Send out a survey" at bounding box center [835, 369] width 535 height 41
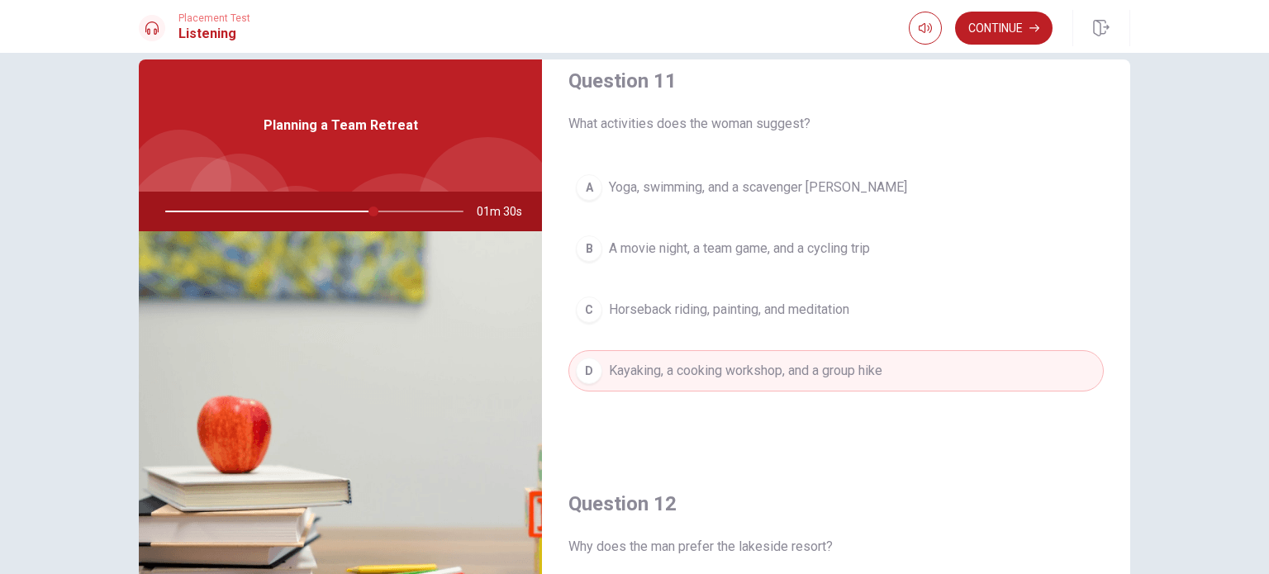
scroll to position [0, 0]
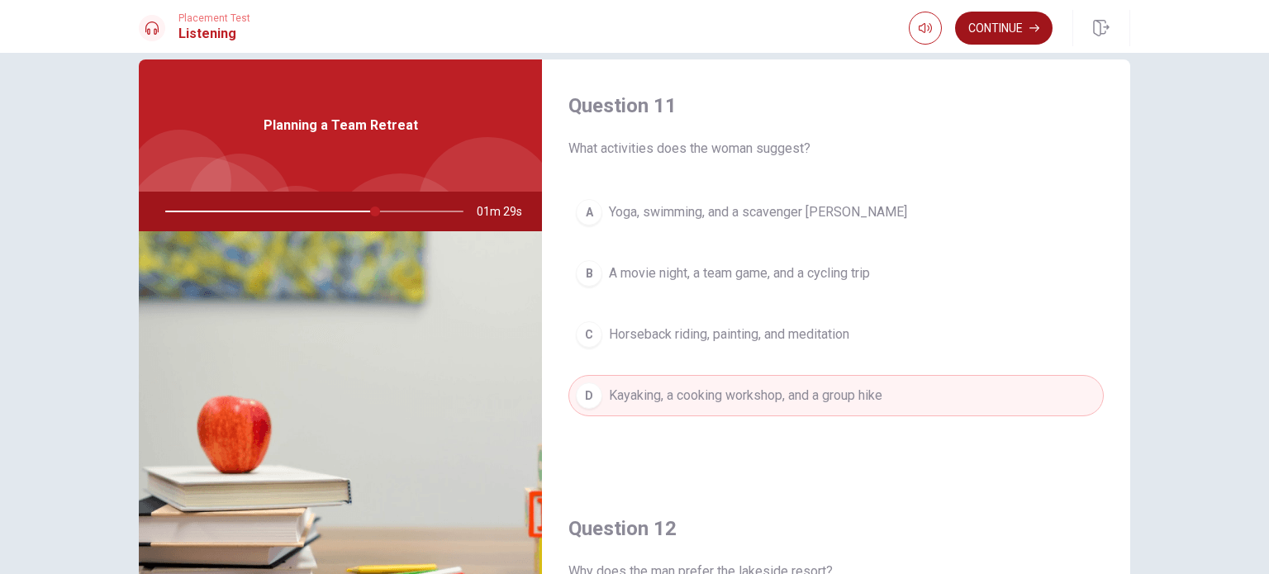
click at [1028, 26] on button "Continue" at bounding box center [1003, 28] width 97 height 33
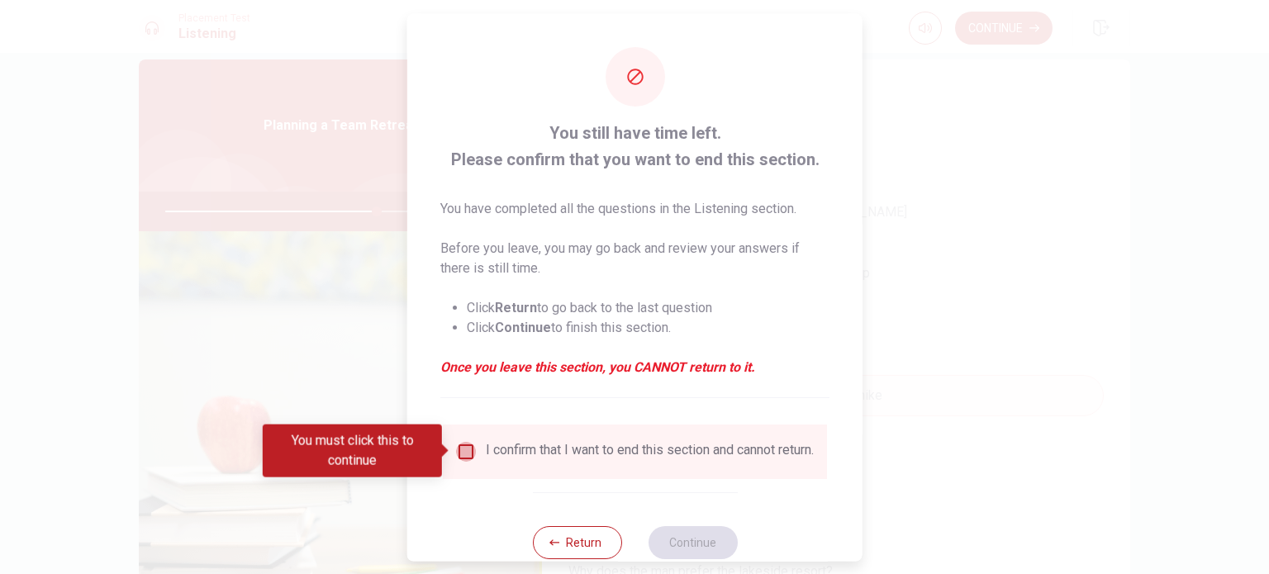
click at [456, 453] on input "You must click this to continue" at bounding box center [466, 451] width 20 height 20
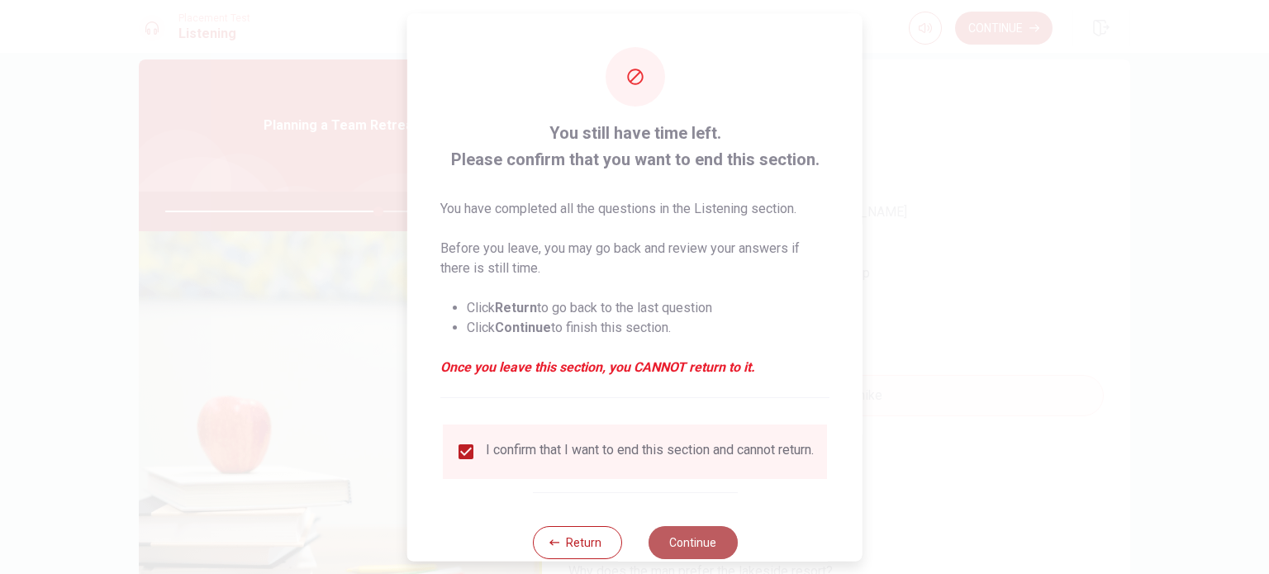
click at [682, 549] on button "Continue" at bounding box center [692, 541] width 89 height 33
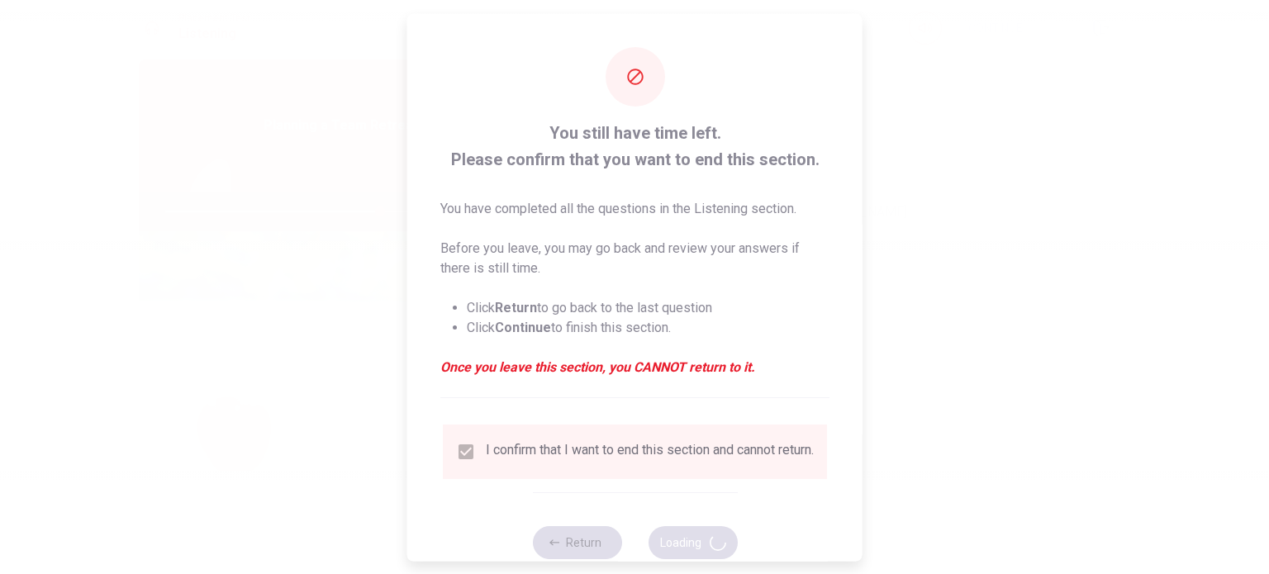
type input "72"
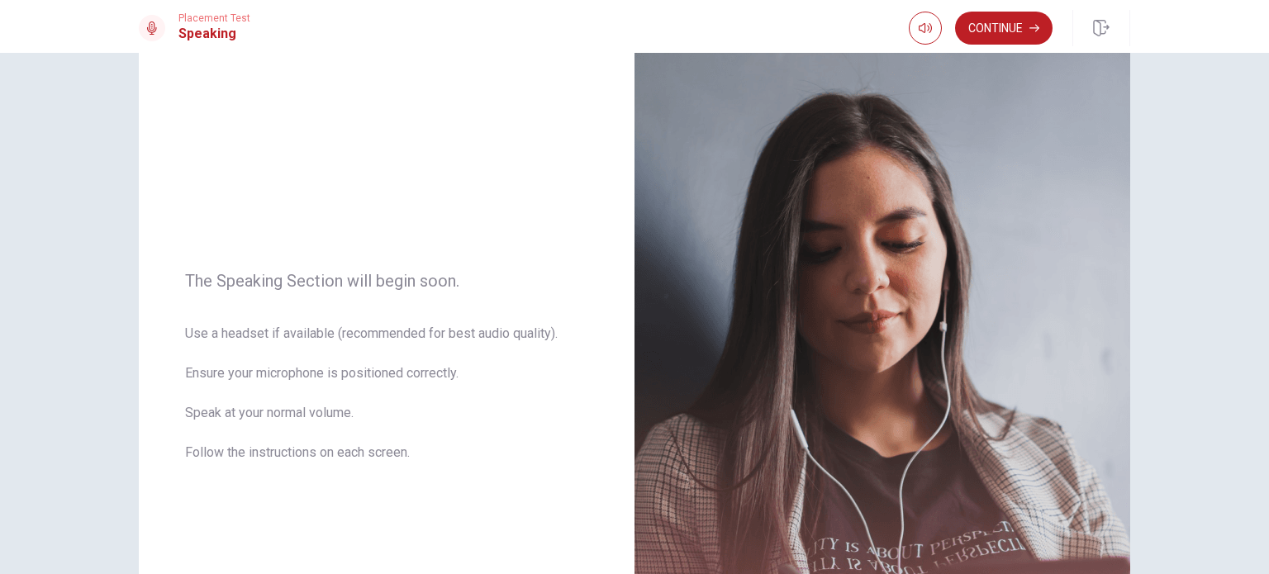
scroll to position [66, 0]
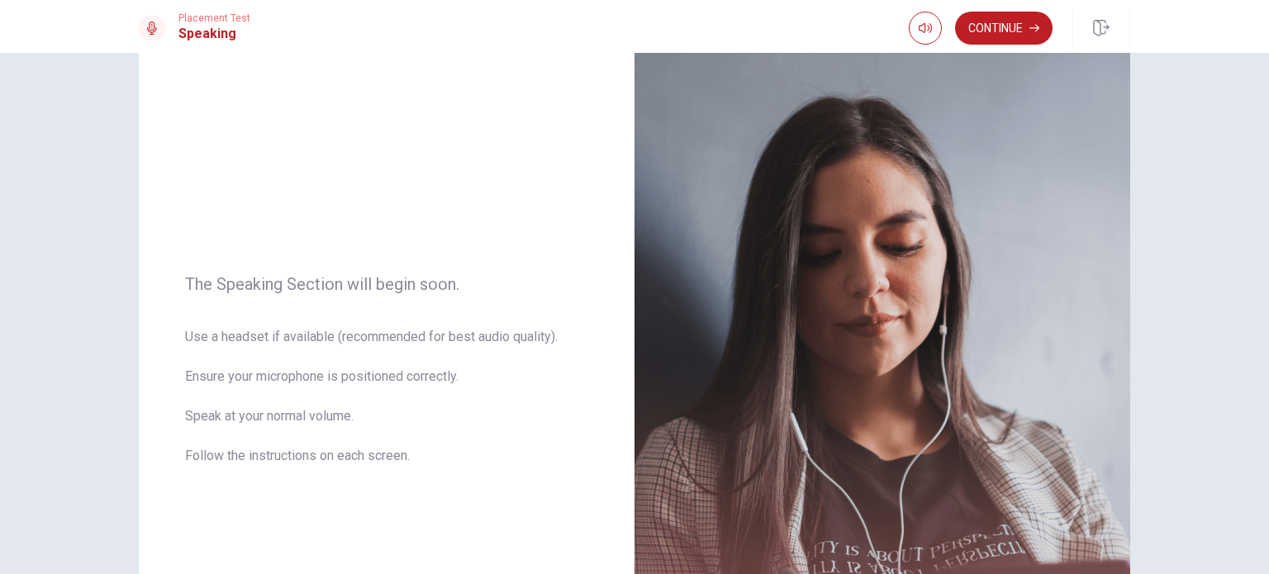
drag, startPoint x: 1259, startPoint y: 221, endPoint x: 1265, endPoint y: 234, distance: 14.0
click at [1265, 234] on div "The Speaking Section will begin soon. Use a headset if available (recommended f…" at bounding box center [634, 313] width 1269 height 521
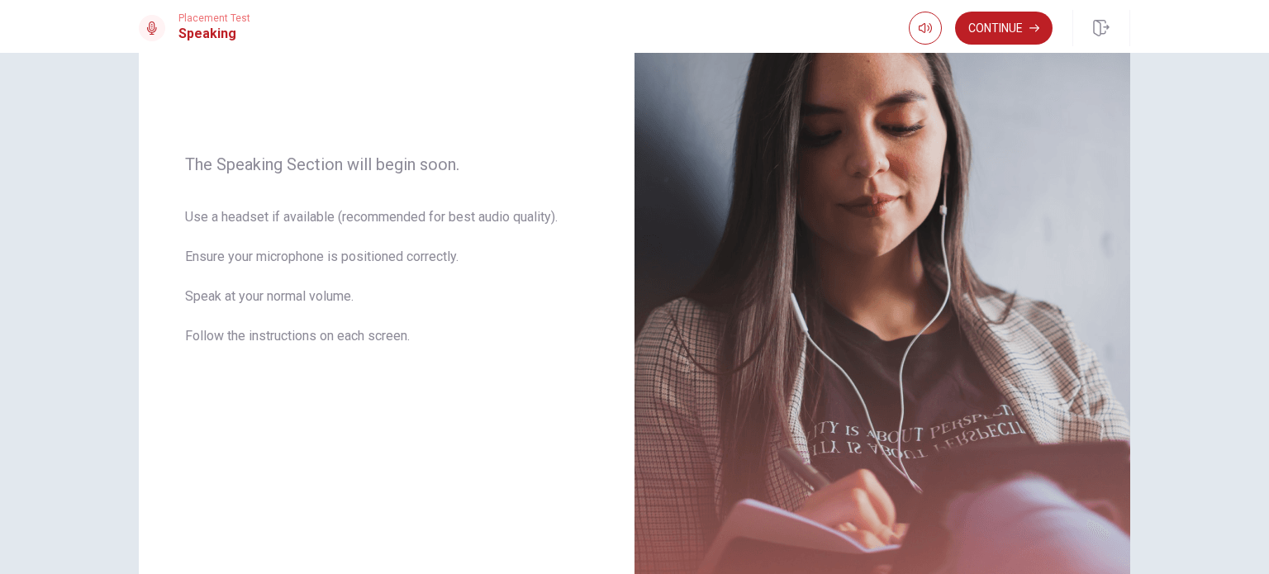
scroll to position [156, 0]
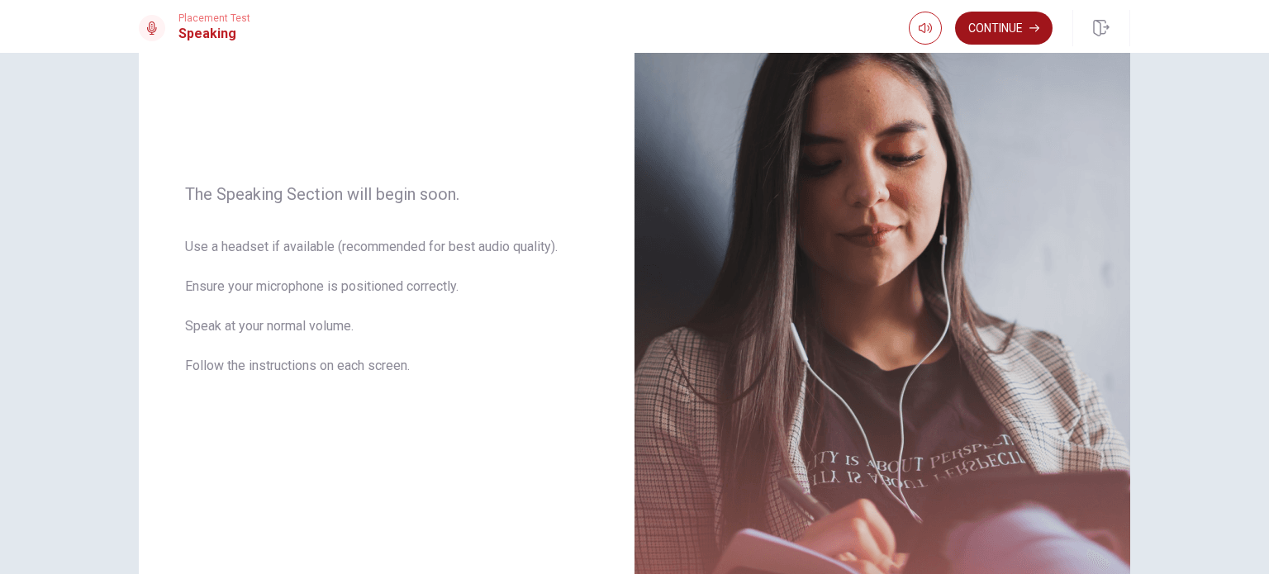
click at [980, 32] on button "Continue" at bounding box center [1003, 28] width 97 height 33
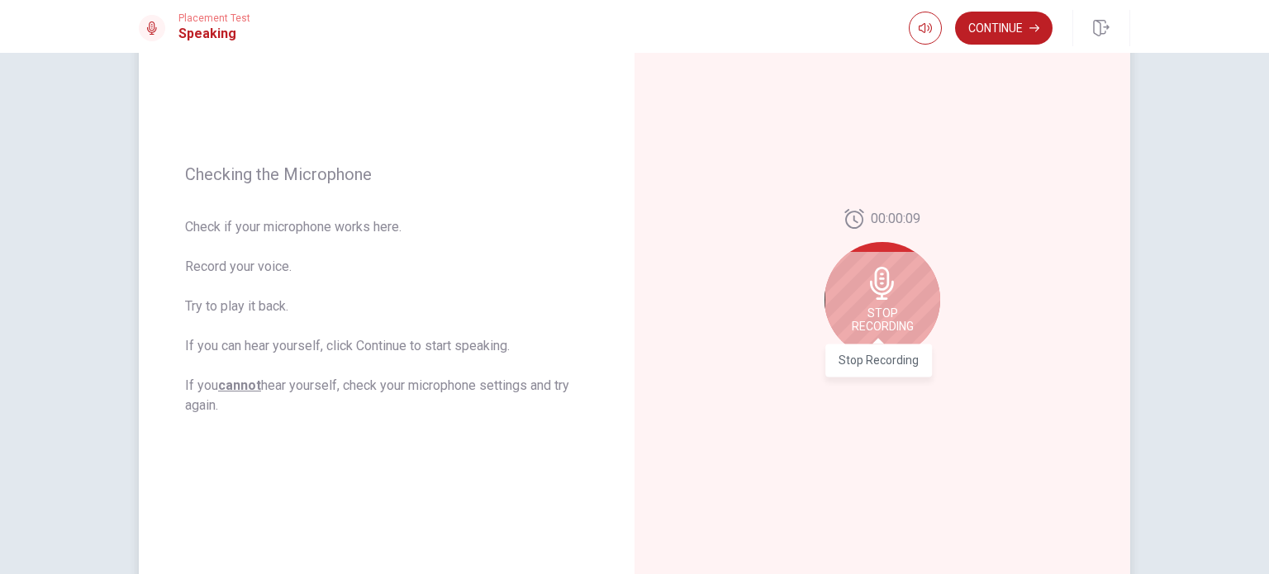
click at [905, 320] on span "Stop Recording" at bounding box center [883, 319] width 62 height 26
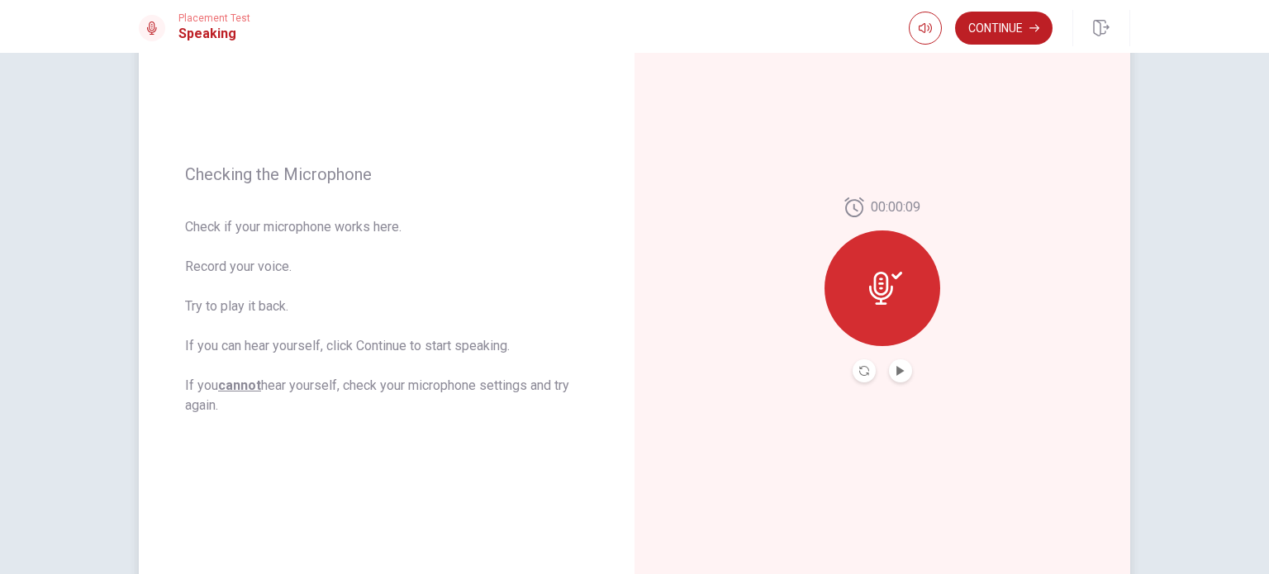
click at [900, 363] on button "Play Audio" at bounding box center [900, 370] width 23 height 23
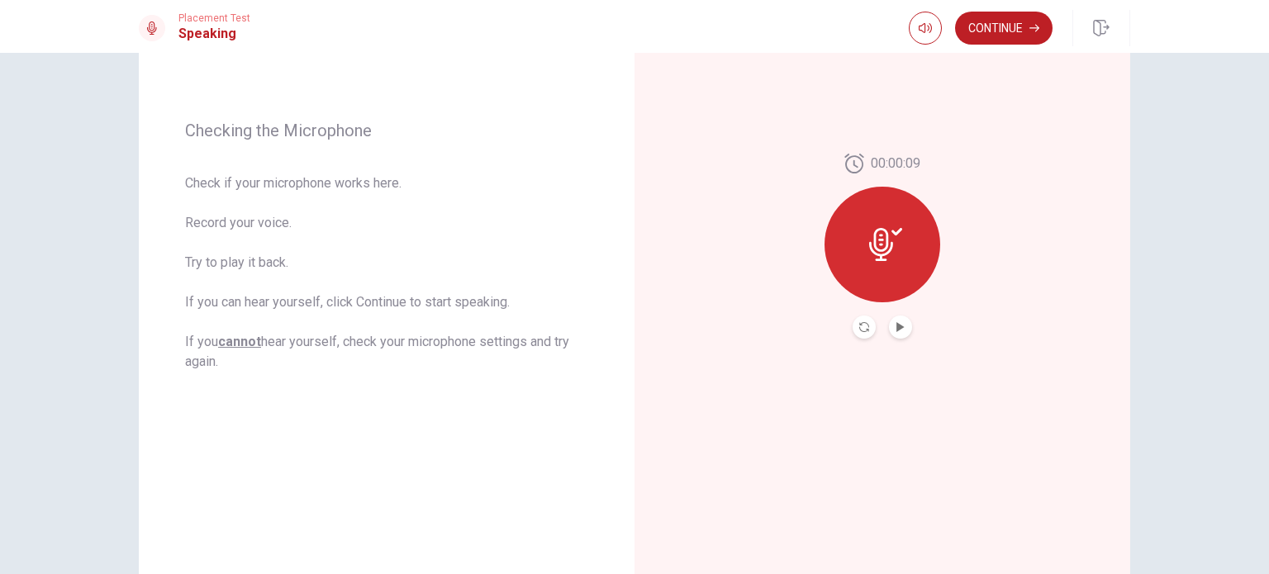
scroll to position [190, 0]
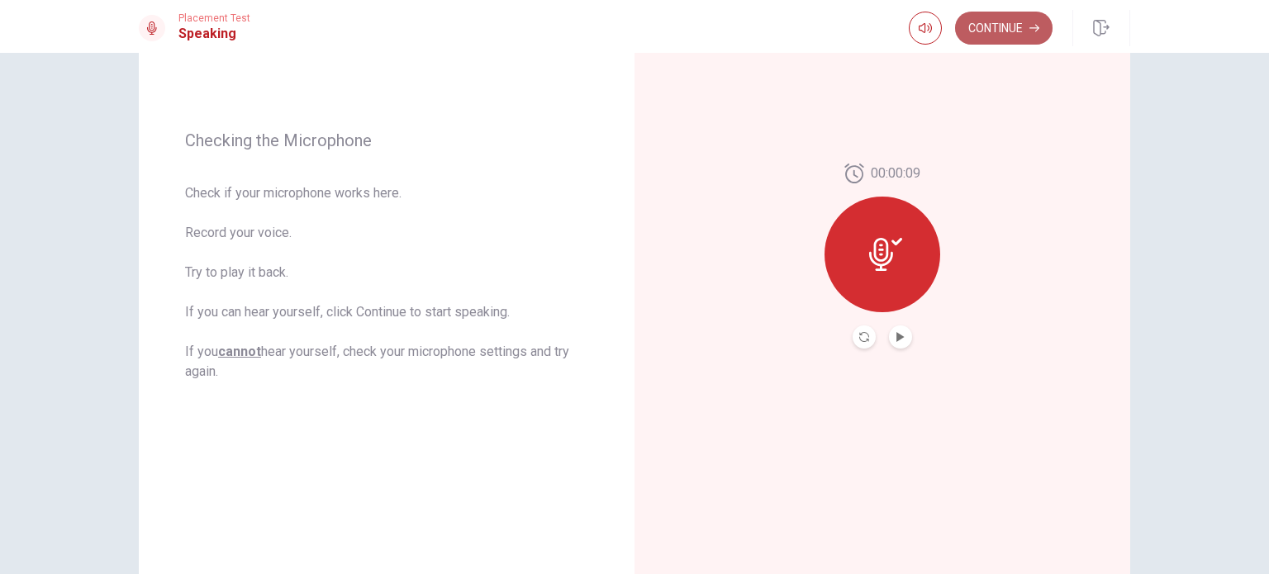
click at [985, 17] on button "Continue" at bounding box center [1003, 28] width 97 height 33
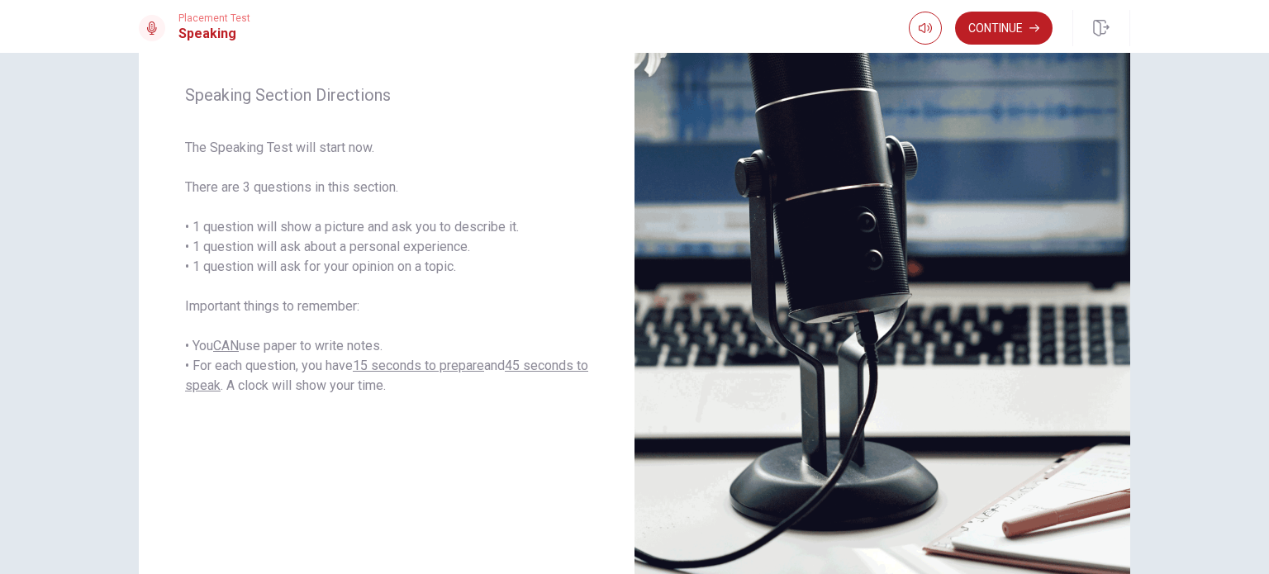
scroll to position [206, 0]
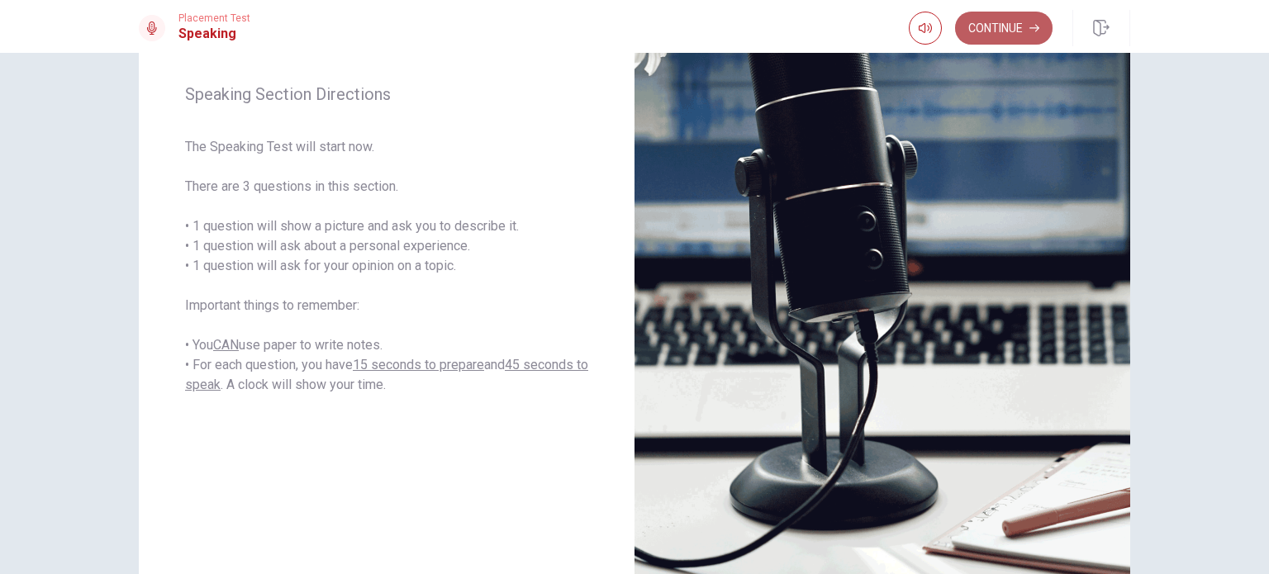
click at [1009, 39] on button "Continue" at bounding box center [1003, 28] width 97 height 33
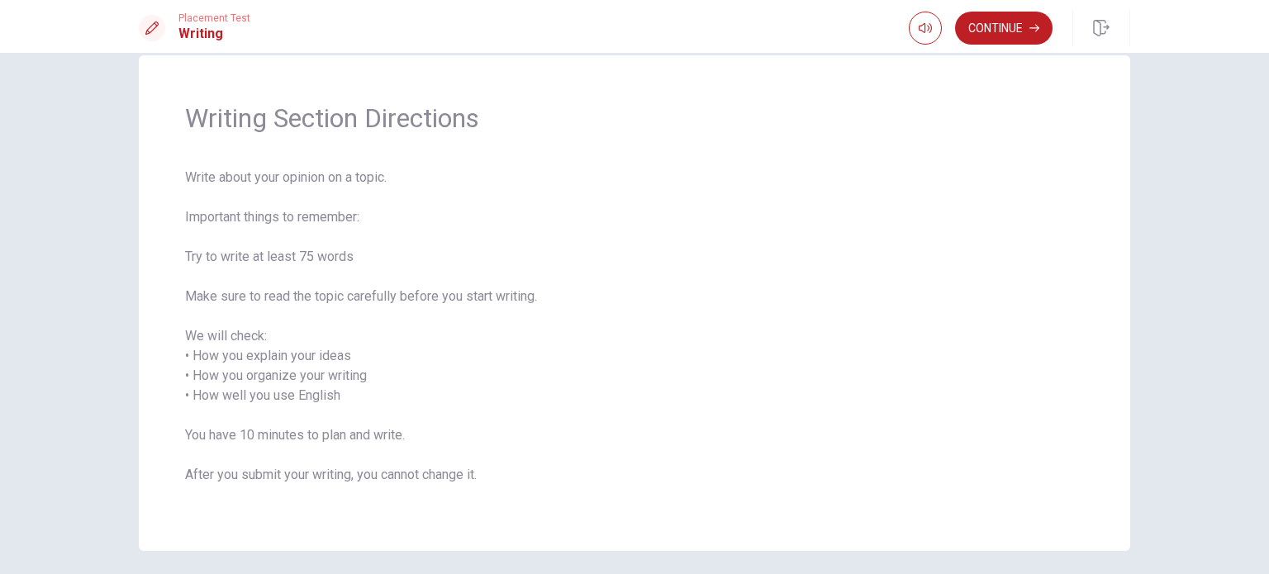
scroll to position [37, 0]
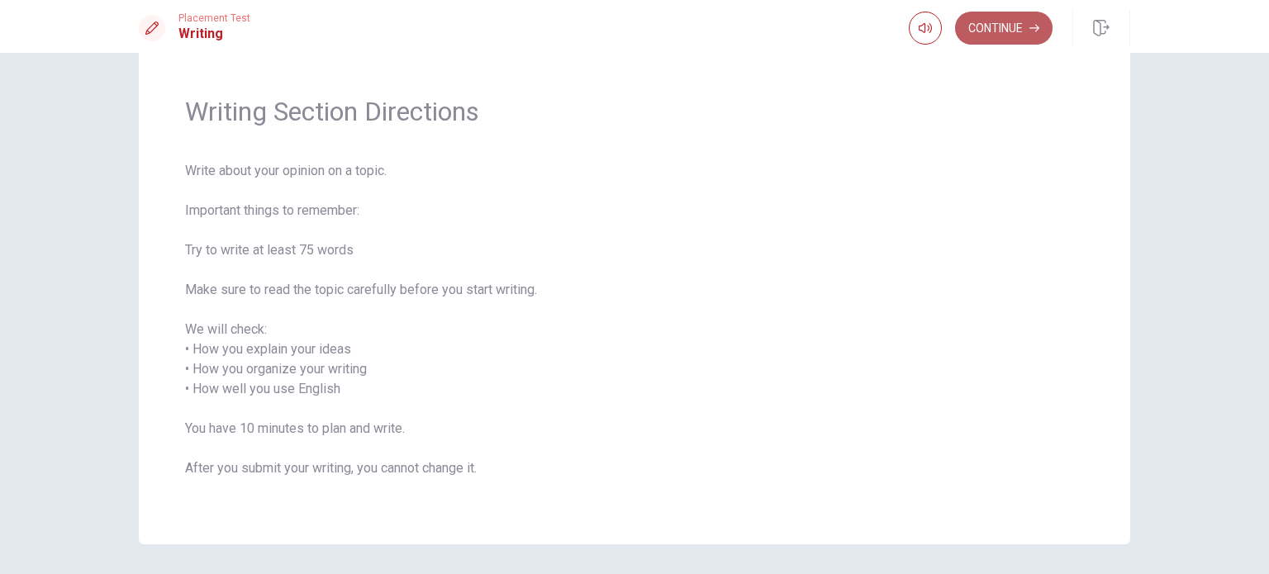
click at [1004, 39] on button "Continue" at bounding box center [1003, 28] width 97 height 33
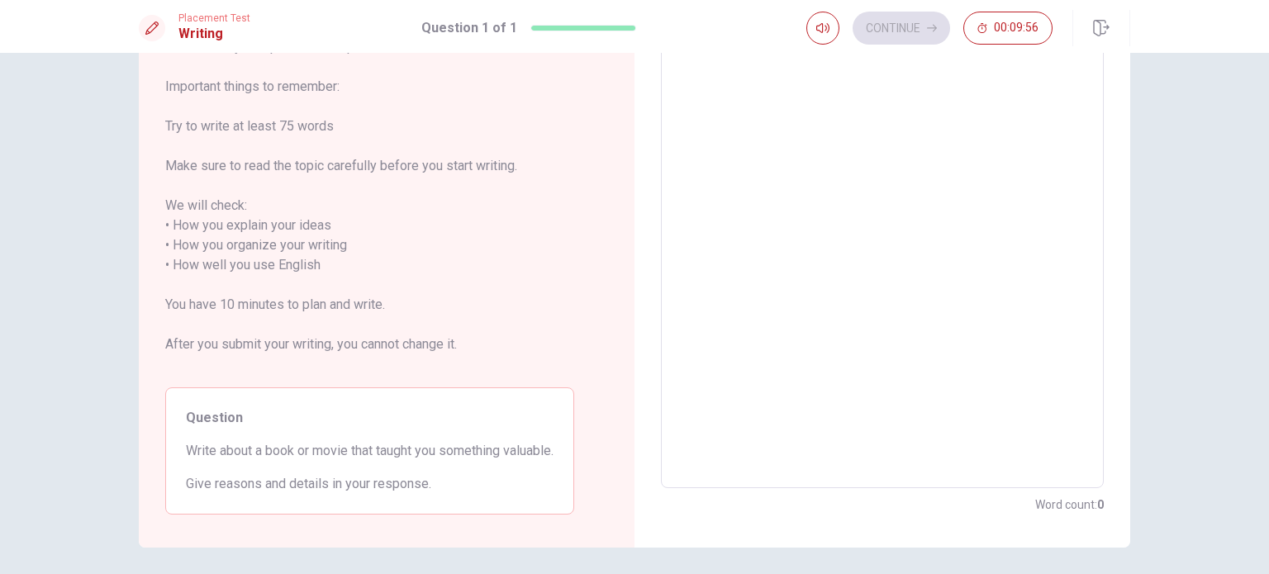
scroll to position [119, 0]
click at [976, 144] on textarea at bounding box center [882, 258] width 420 height 439
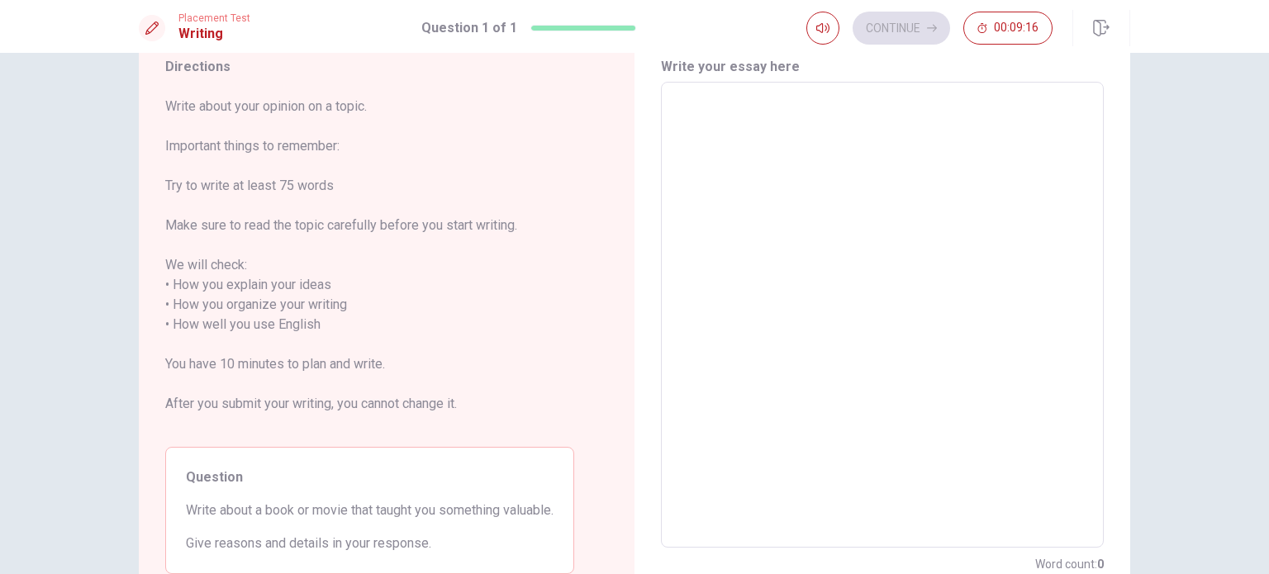
scroll to position [60, 0]
type textarea "o"
type textarea "x"
type textarea "on"
type textarea "x"
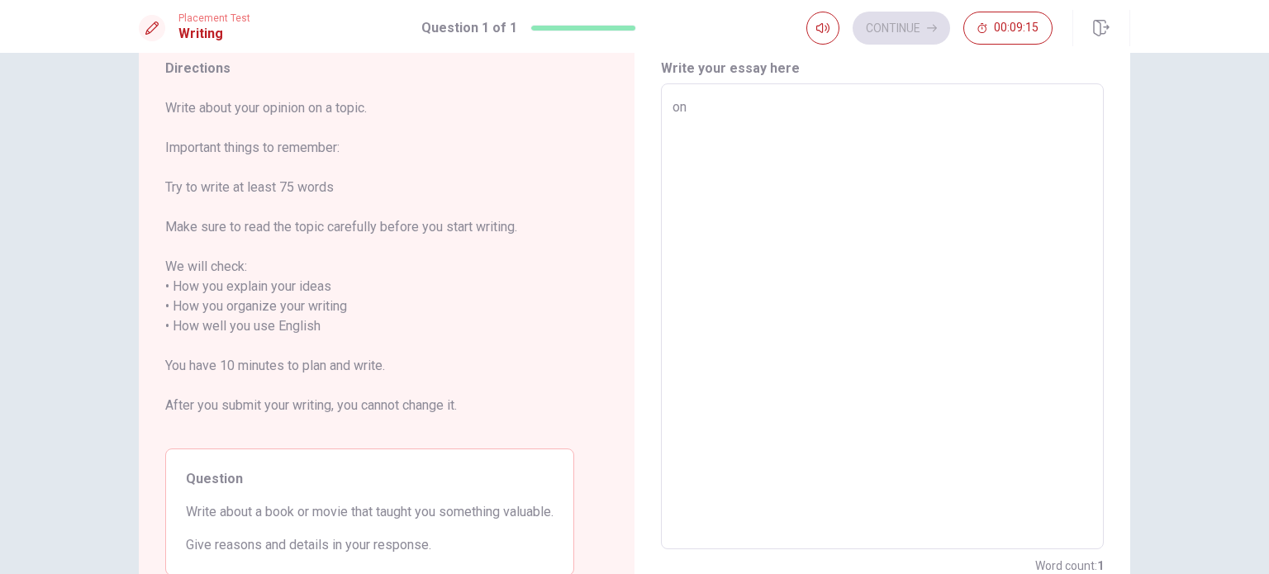
type textarea "one"
type textarea "x"
type textarea "one"
type textarea "x"
type textarea "one"
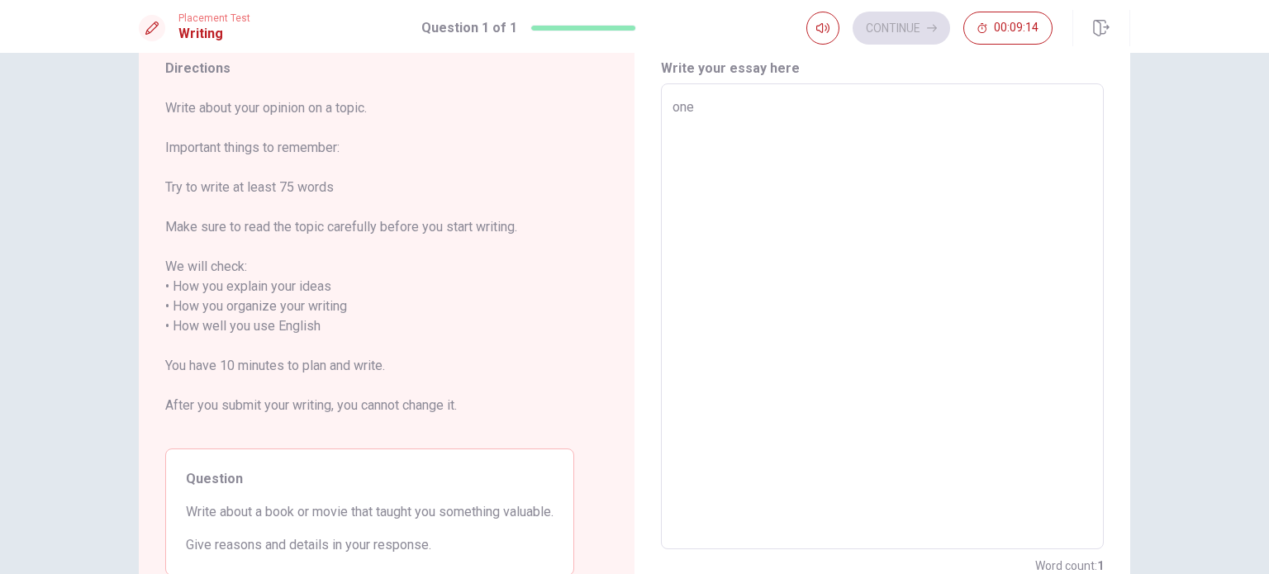
type textarea "x"
type textarea "on"
type textarea "x"
type textarea "o"
type textarea "x"
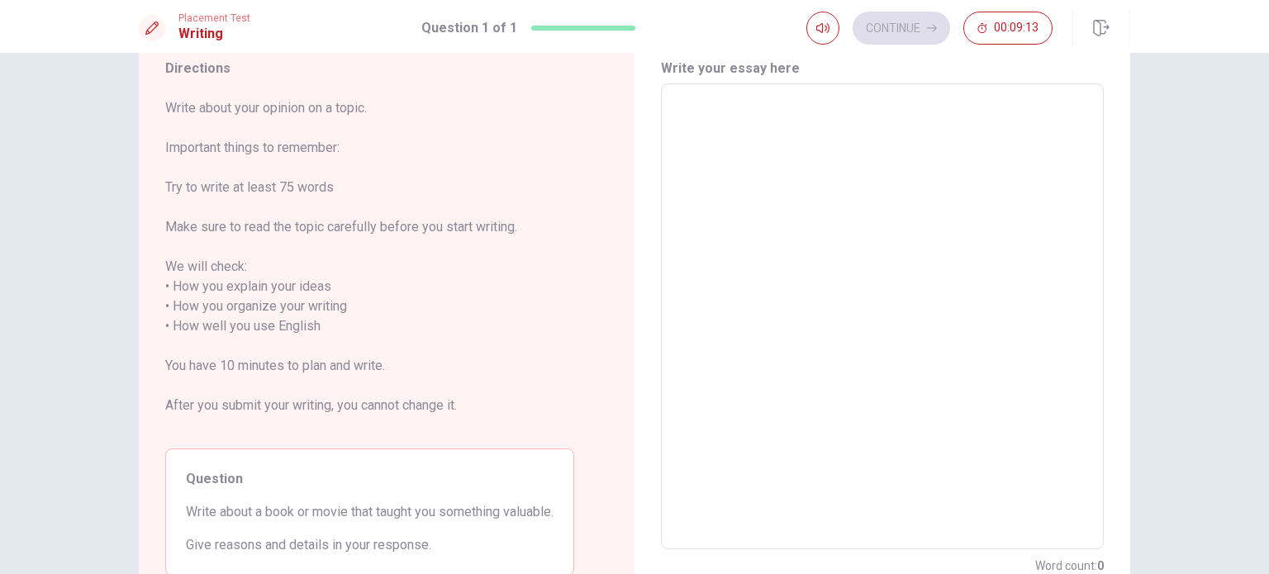
type textarea "O"
type textarea "x"
type textarea "On"
type textarea "x"
type textarea "One"
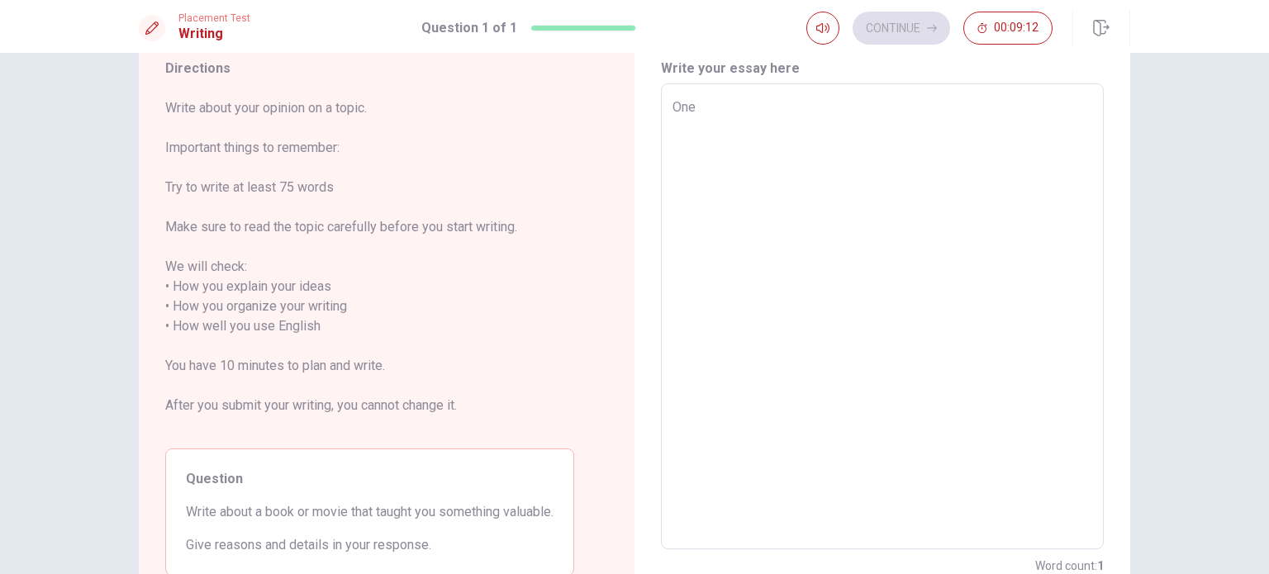
type textarea "x"
type textarea "One"
type textarea "x"
type textarea "One m"
type textarea "x"
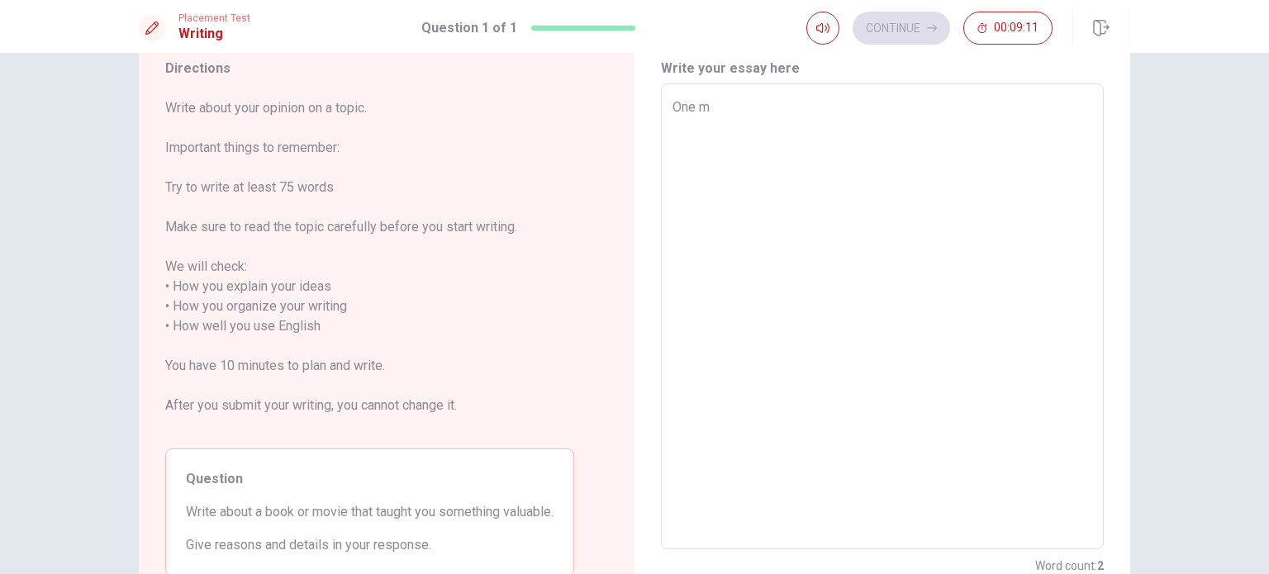
type textarea "One mo"
type textarea "x"
type textarea "One mov"
type textarea "x"
type textarea "One movi"
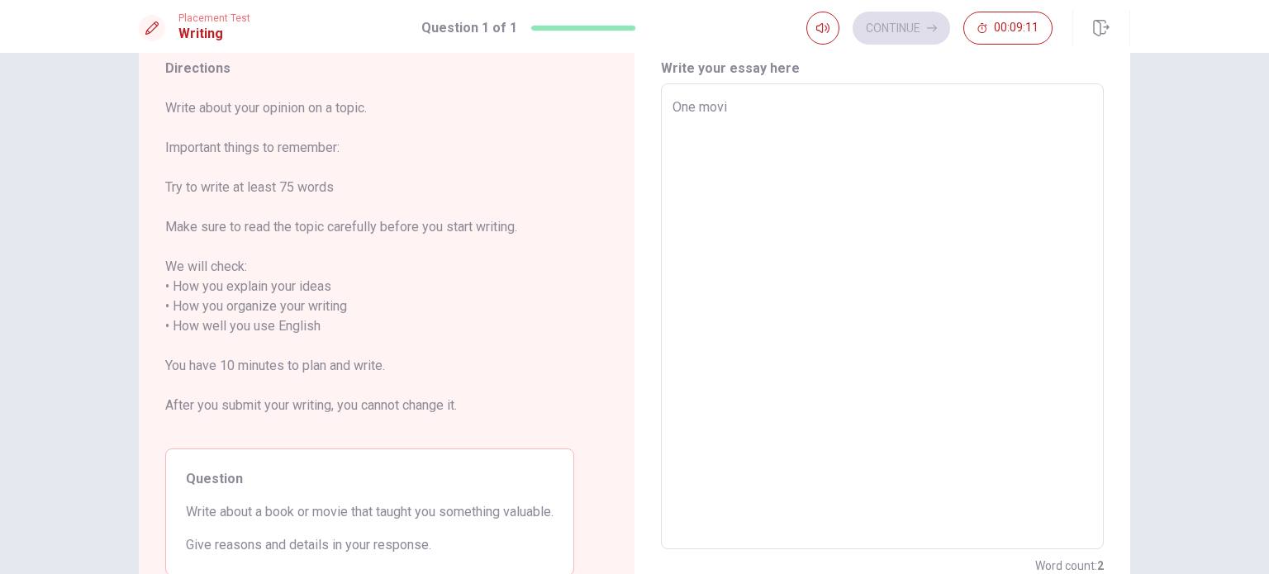
type textarea "x"
type textarea "One movie"
type textarea "x"
type textarea "One movie"
type textarea "x"
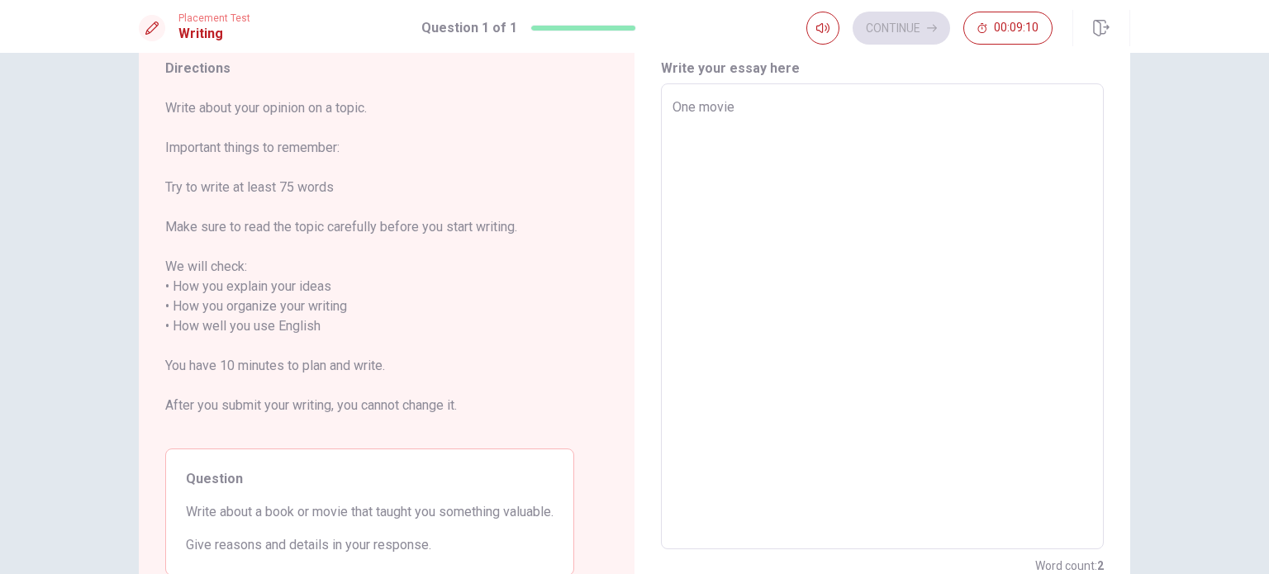
type textarea "One movie t"
type textarea "x"
type textarea "One movie th"
type textarea "x"
type textarea "One movie tha"
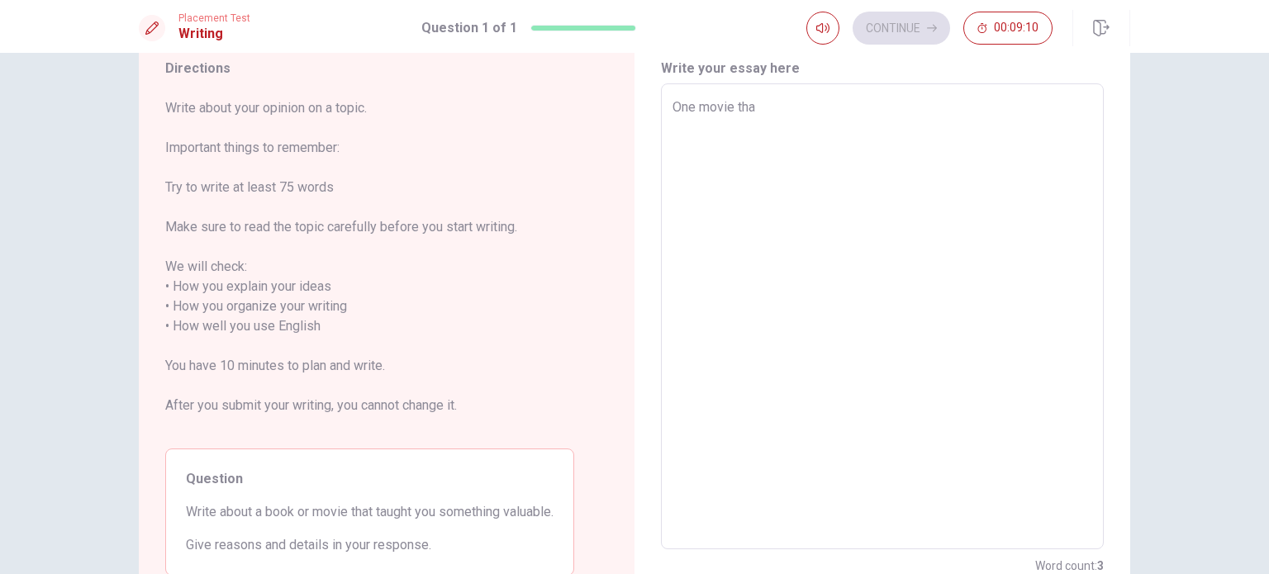
type textarea "x"
type textarea "One movie that"
type textarea "x"
type textarea "One movie that"
type textarea "x"
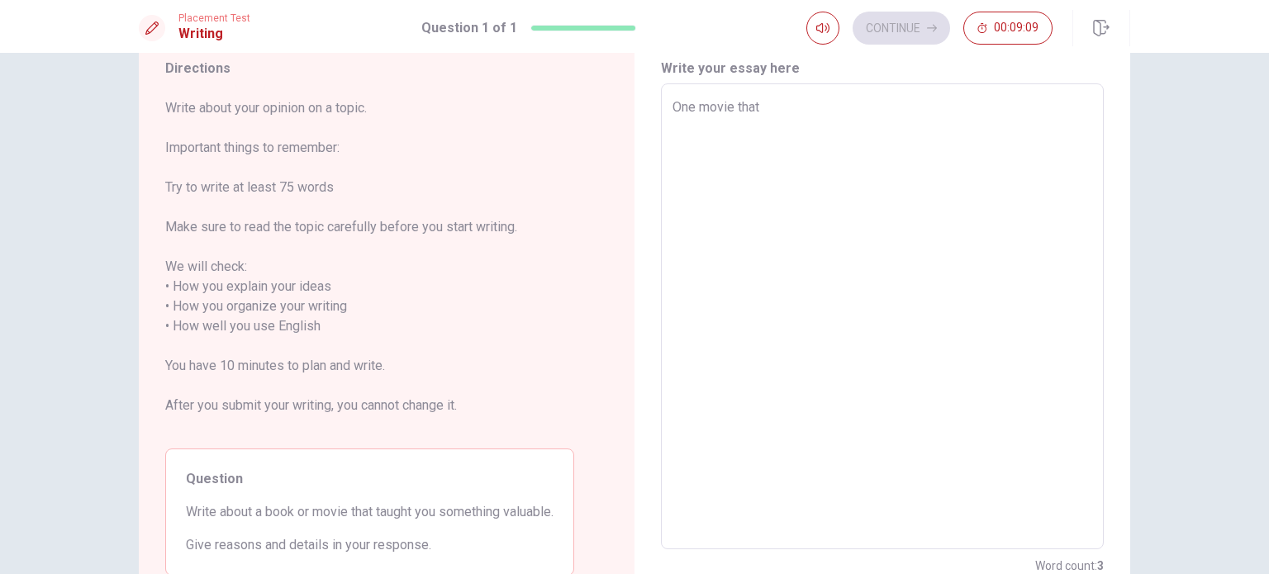
type textarea "One movie that t"
type textarea "x"
type textarea "One movie that th"
type textarea "x"
type textarea "One movie that tho"
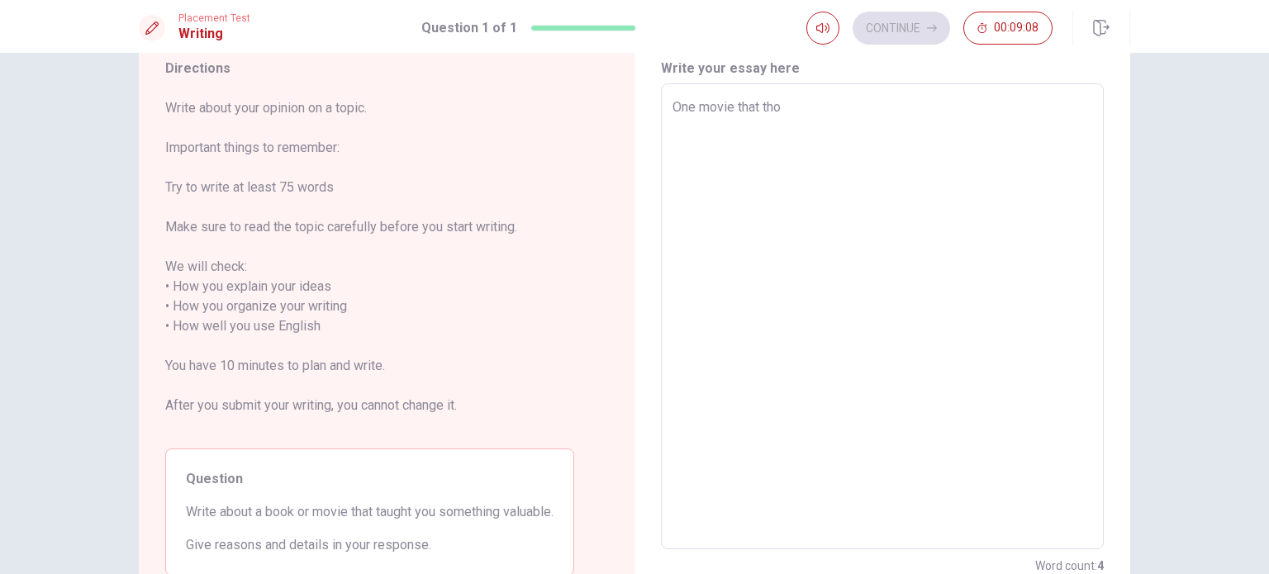
type textarea "x"
type textarea "One movie that thou"
type textarea "x"
type textarea "One movie that thoug"
type textarea "x"
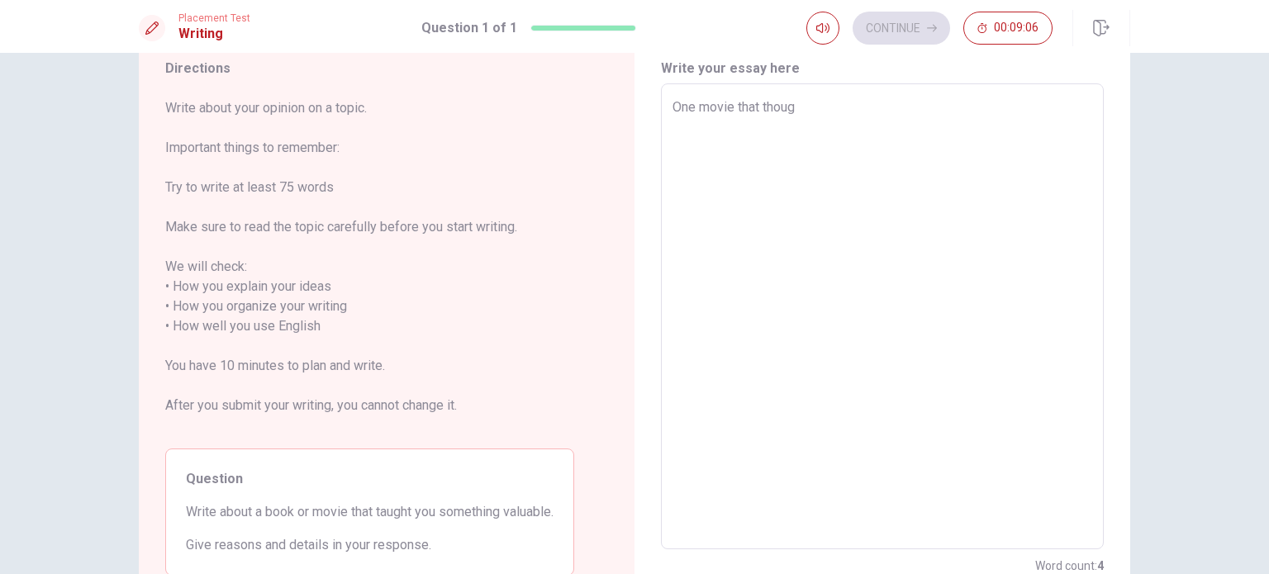
type textarea "One movie that thou"
type textarea "x"
type textarea "One movie that tho"
type textarea "x"
type textarea "One movie that th"
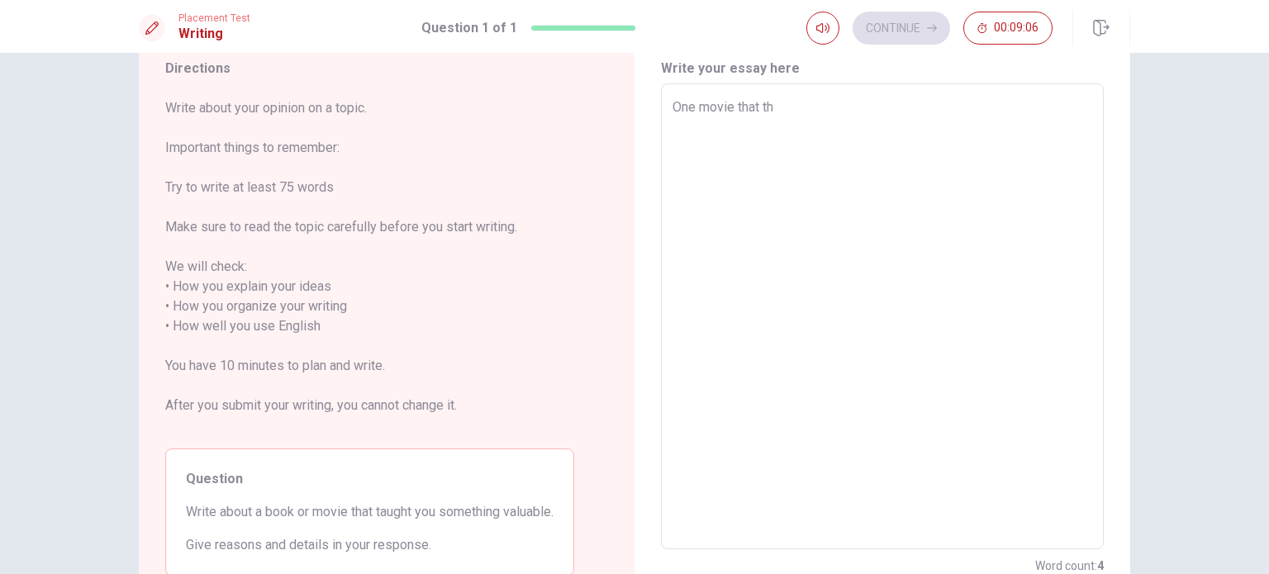
type textarea "x"
type textarea "One movie that t"
type textarea "x"
type textarea "One movie that th"
type textarea "x"
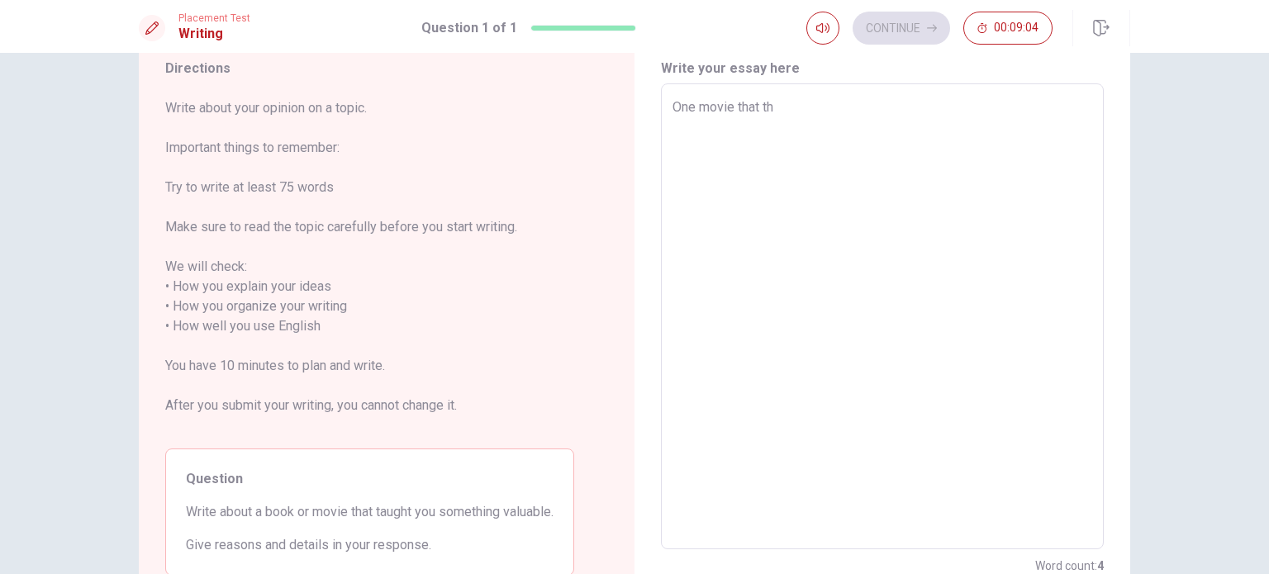
type textarea "One movie that tha"
type textarea "x"
type textarea "One movie that thau"
type textarea "x"
type textarea "One movie that thaug"
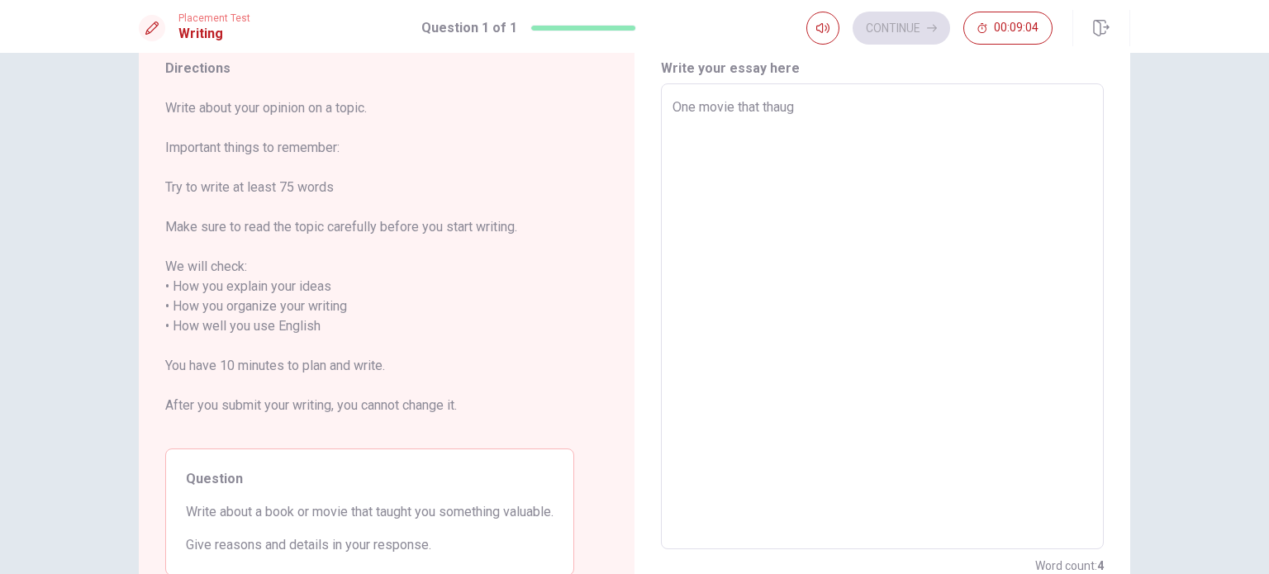
type textarea "x"
type textarea "One movie that thaugh"
type textarea "x"
type textarea "One movie that thaught"
type textarea "x"
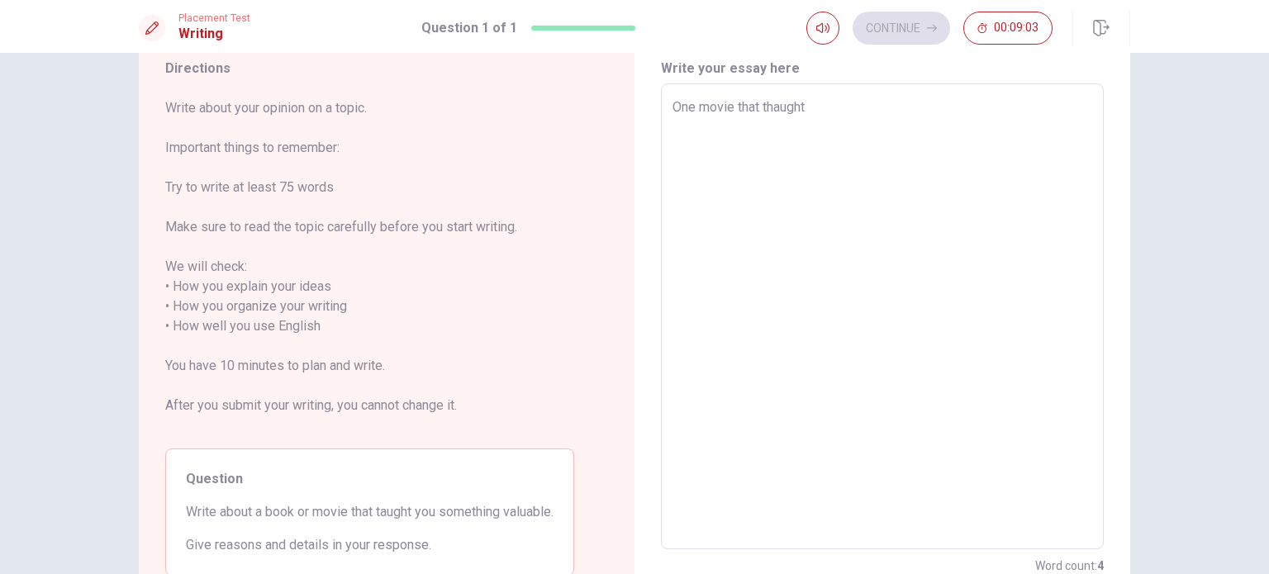
type textarea "One movie that thaught"
type textarea "x"
type textarea "One movie that thaught m"
type textarea "x"
type textarea "One movie that thaught me"
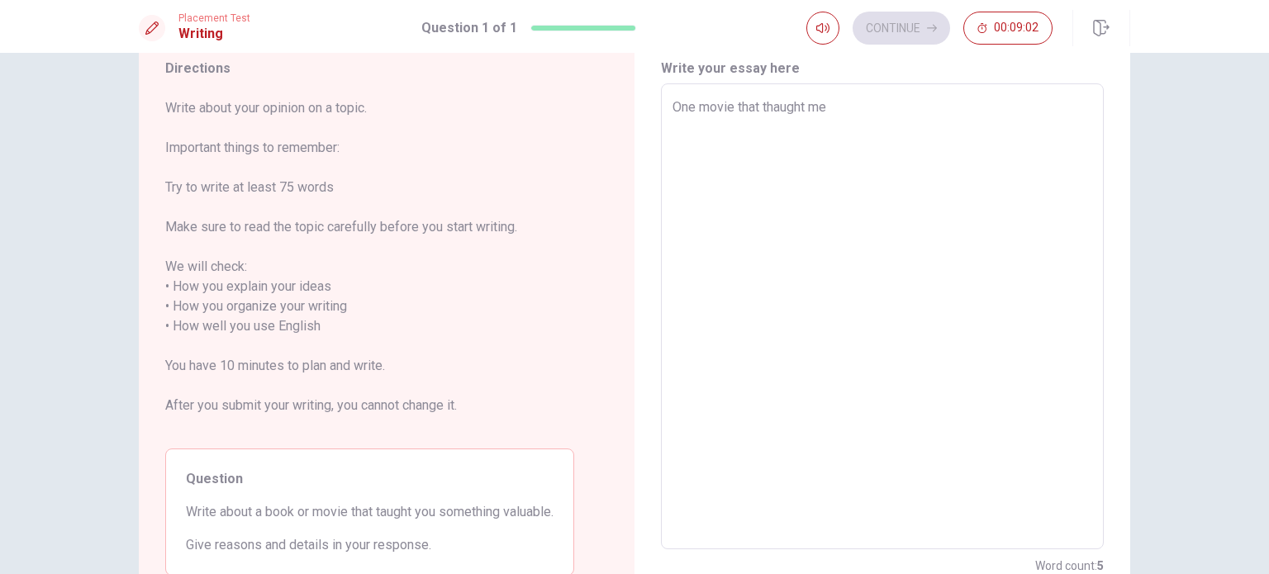
type textarea "x"
type textarea "One movie that thaught me"
type textarea "x"
type textarea "One movie that thaught me a"
type textarea "x"
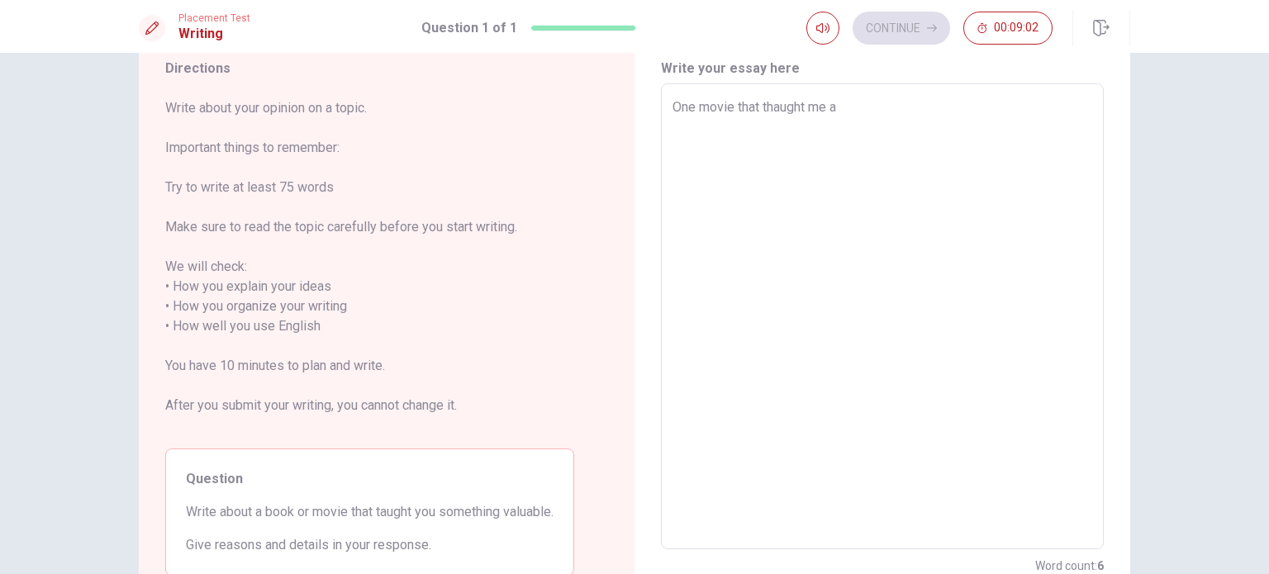
type textarea "One movie that thaught me a"
type textarea "x"
type textarea "One movie that thaught me a v"
type textarea "x"
type textarea "One movie that thaught me a va"
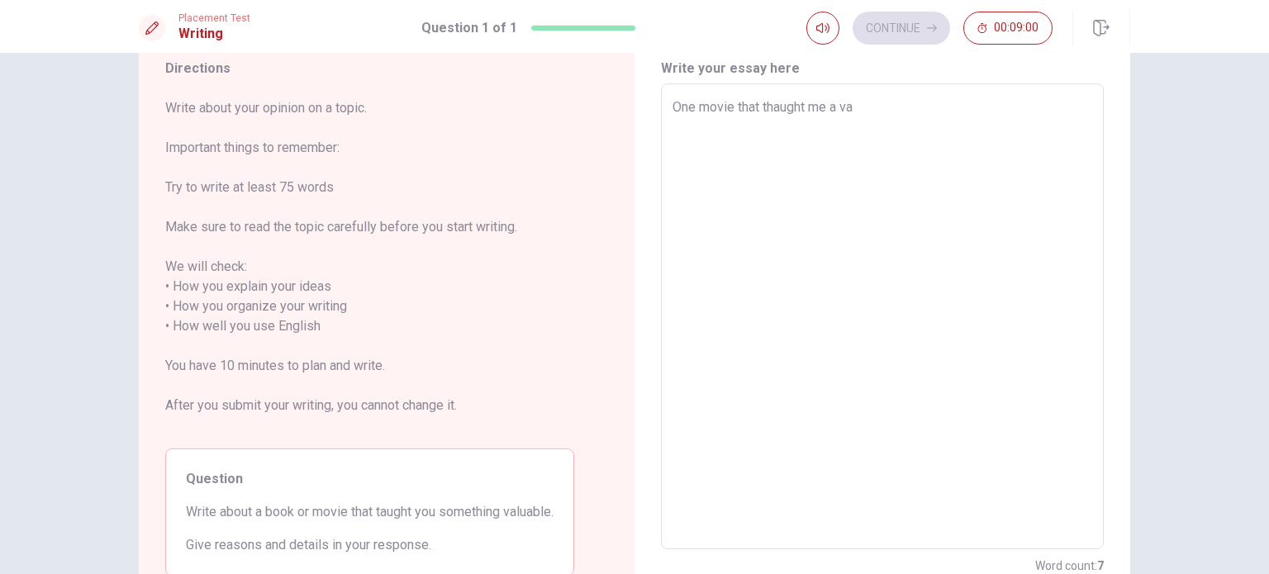
type textarea "x"
type textarea "One movie that thaught me a val"
type textarea "x"
type textarea "One movie that thaught me a valu"
type textarea "x"
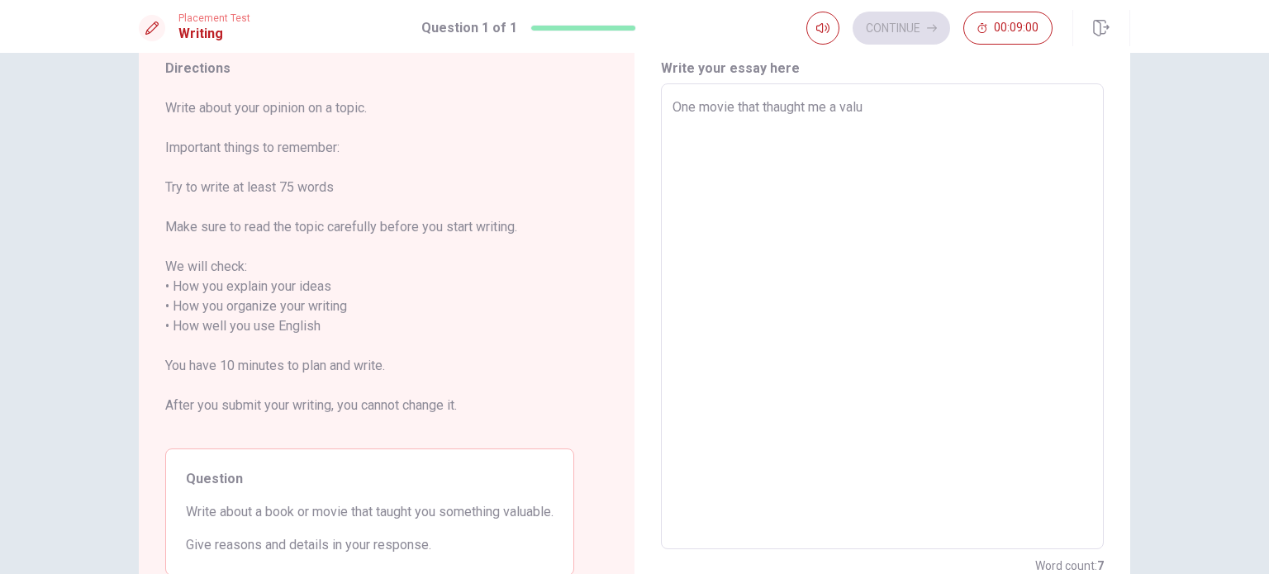
type textarea "One movie that thaught me a valua"
type textarea "x"
type textarea "One movie that thaught me a valuab"
type textarea "x"
type textarea "One movie that thaught me a valuabl"
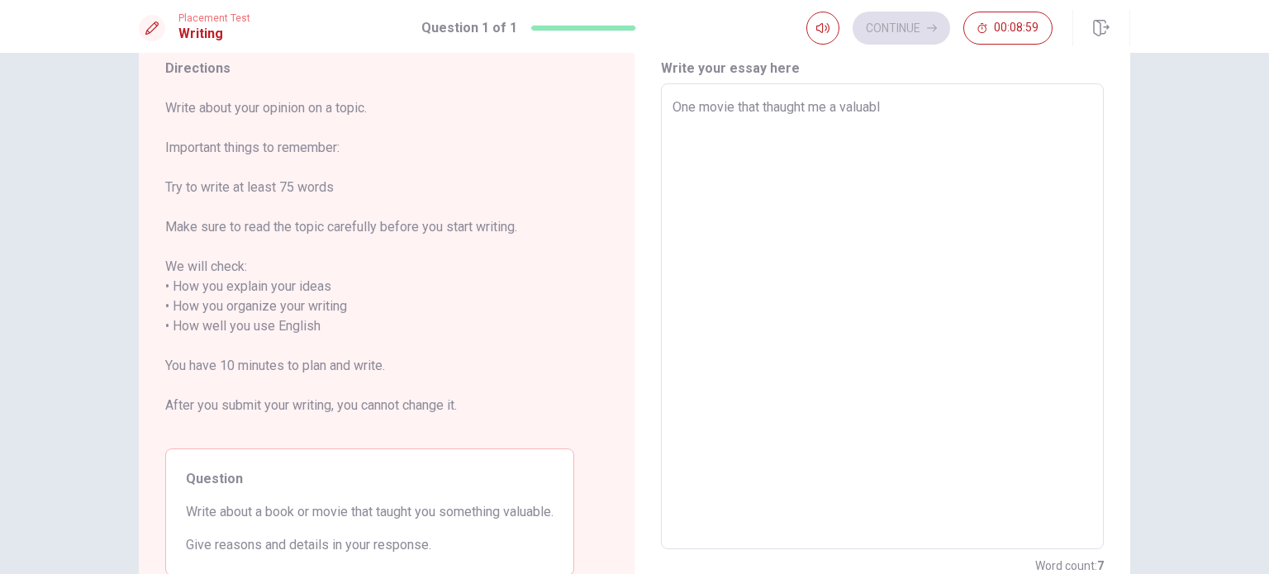
type textarea "x"
type textarea "One movie that thaught me a valuable"
type textarea "x"
type textarea "One movie that thaught me a valuable"
type textarea "x"
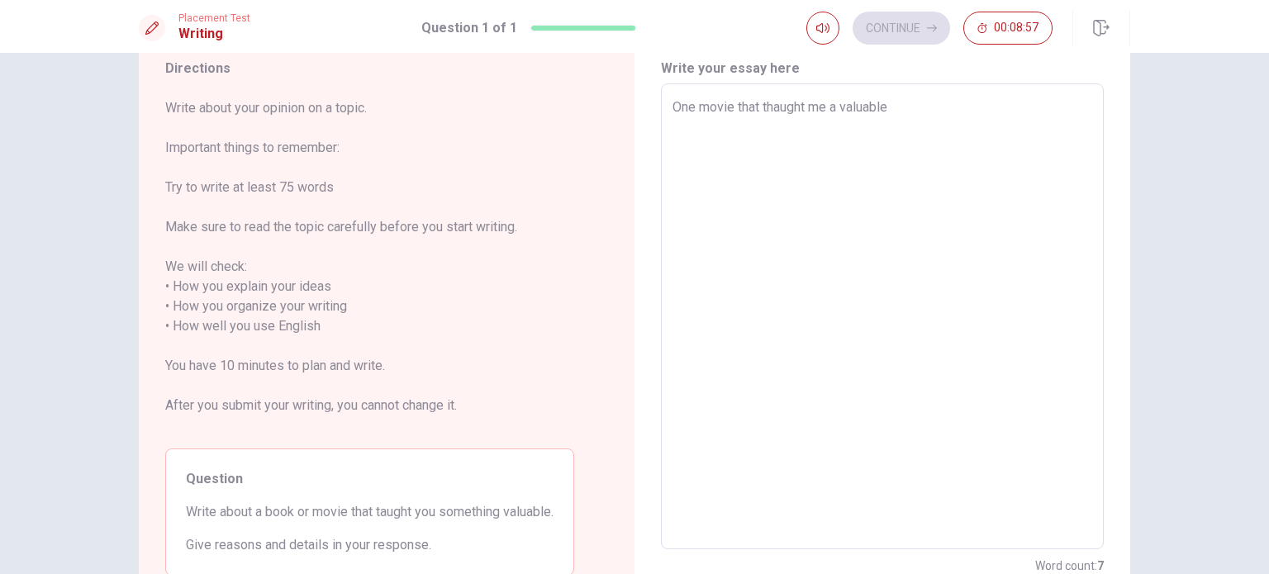
type textarea "One movie that thaught me a valuable l"
type textarea "x"
type textarea "One movie that thaught me a valuable le"
type textarea "x"
type textarea "One movie that thaught me a valuable les"
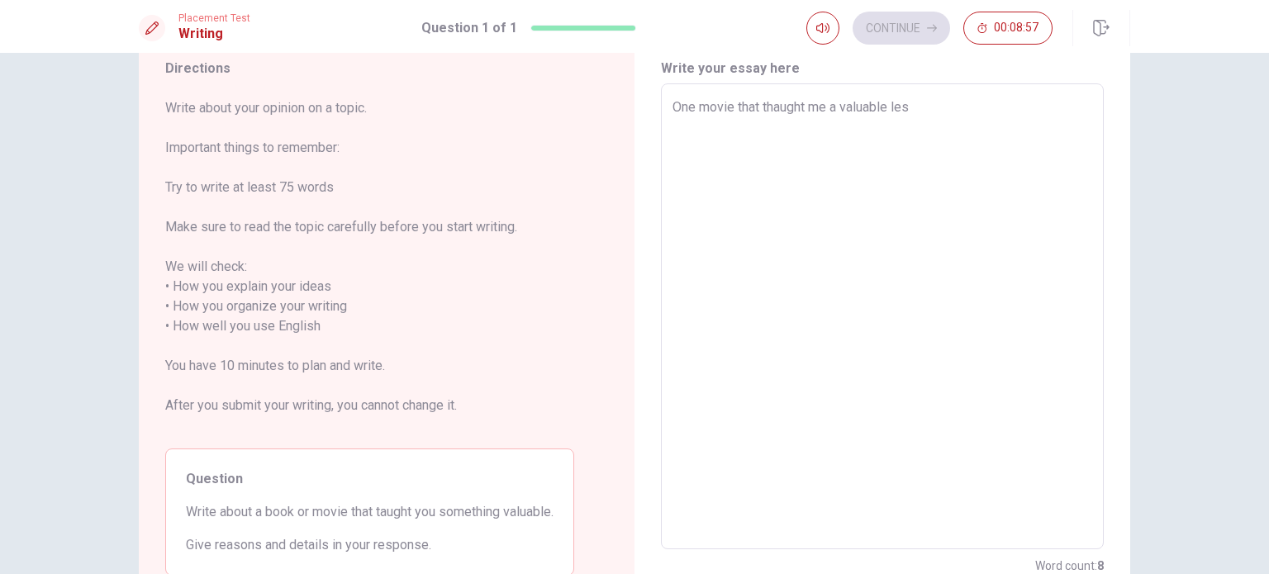
type textarea "x"
type textarea "One movie that thaught me a valuable less"
type textarea "x"
type textarea "One movie that thaught me a valuable lesso"
type textarea "x"
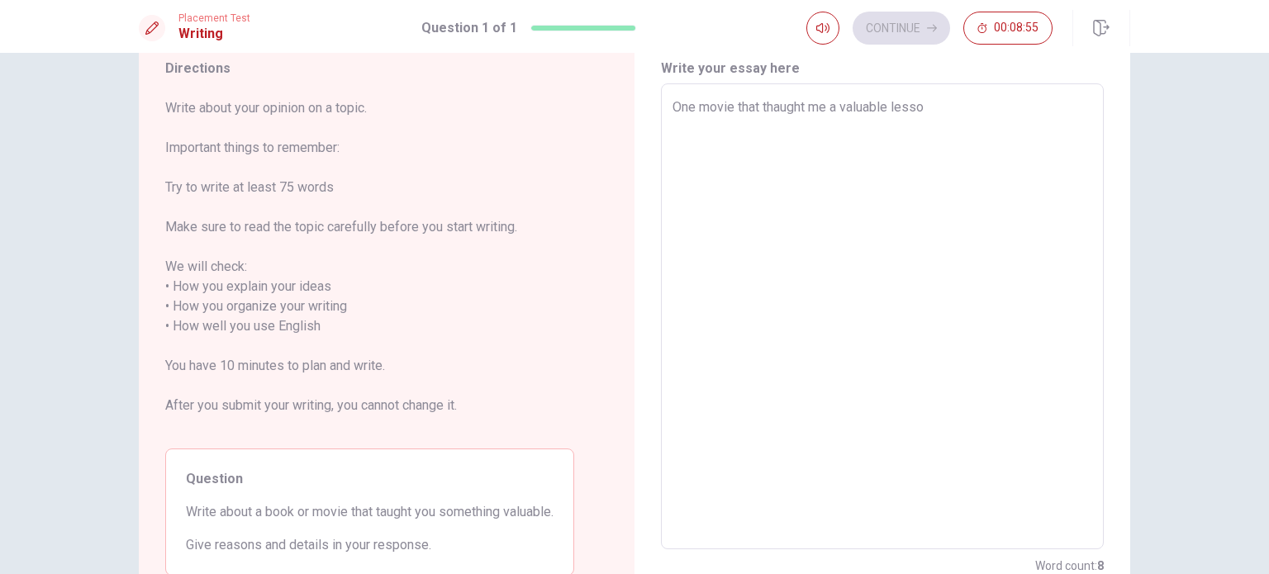
type textarea "One movie that thaught me a valuable lesson"
type textarea "x"
type textarea "One movie that thaught me a valuable lesson"
type textarea "x"
type textarea "One movie that thaught me a valuable lesson i"
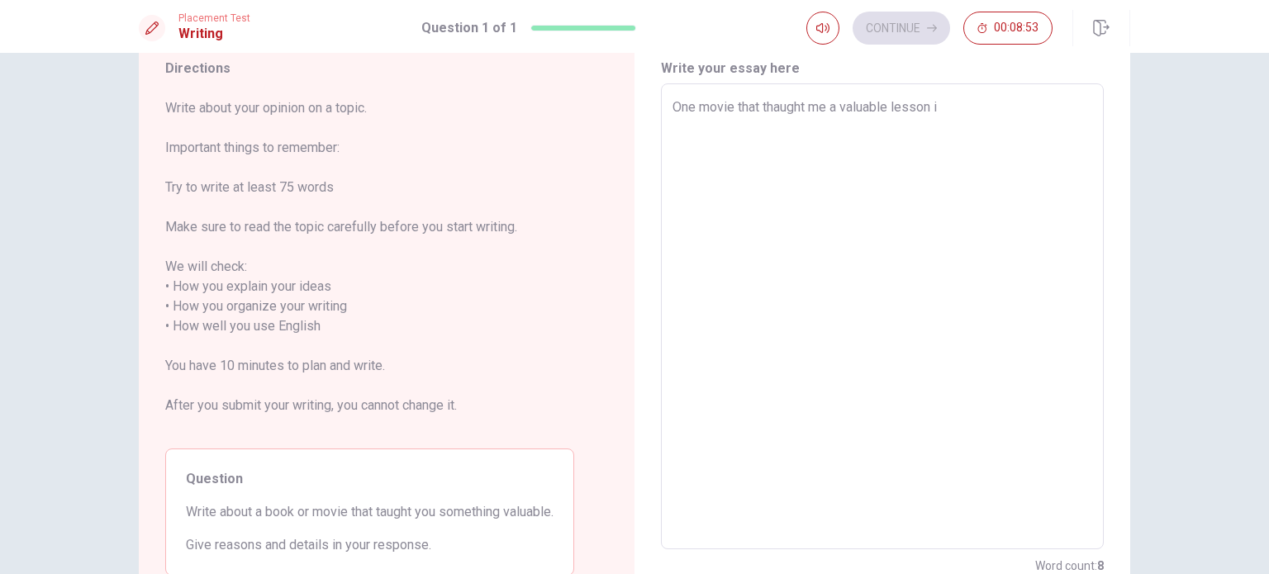
type textarea "x"
type textarea "One movie that thaught me a valuable lesson is"
type textarea "x"
type textarea "One movie that thaught me a valuable lesson is"
type textarea "x"
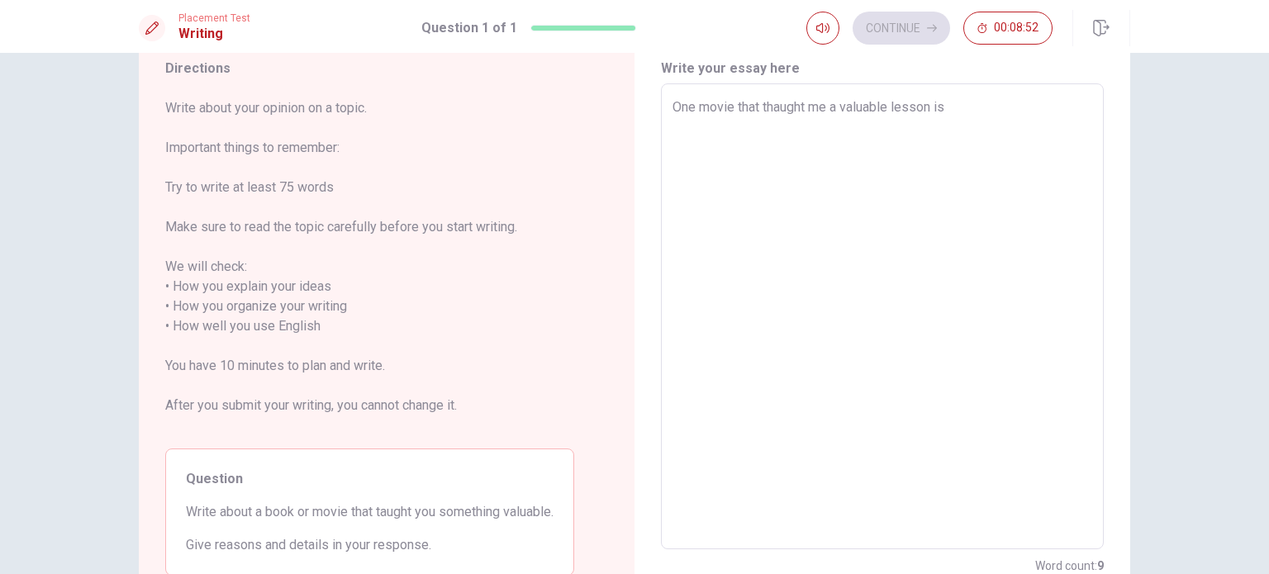
type textarea "One movie that thaught me a valuable lesson is t"
type textarea "x"
type textarea "One movie that thaught me a valuable lesson is th"
type textarea "x"
type textarea "One movie that thaught me a valuable lesson is t"
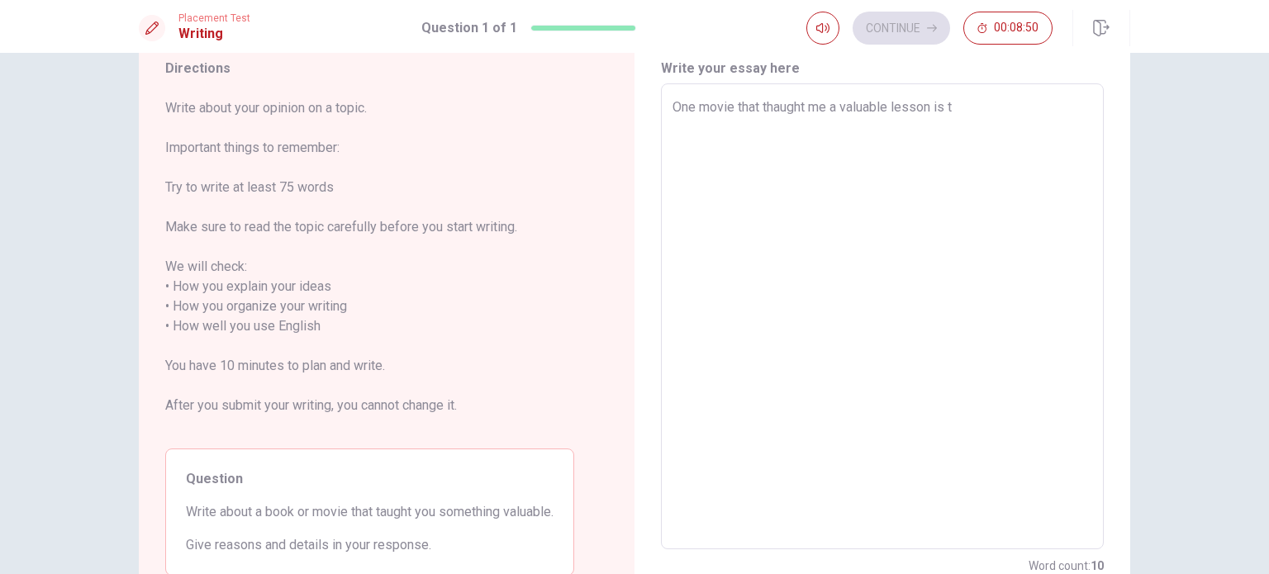
type textarea "x"
type textarea "One movie that thaught me a valuable lesson is"
type textarea "x"
type textarea "One movie that thaught me a valuable lesson is T"
type textarea "x"
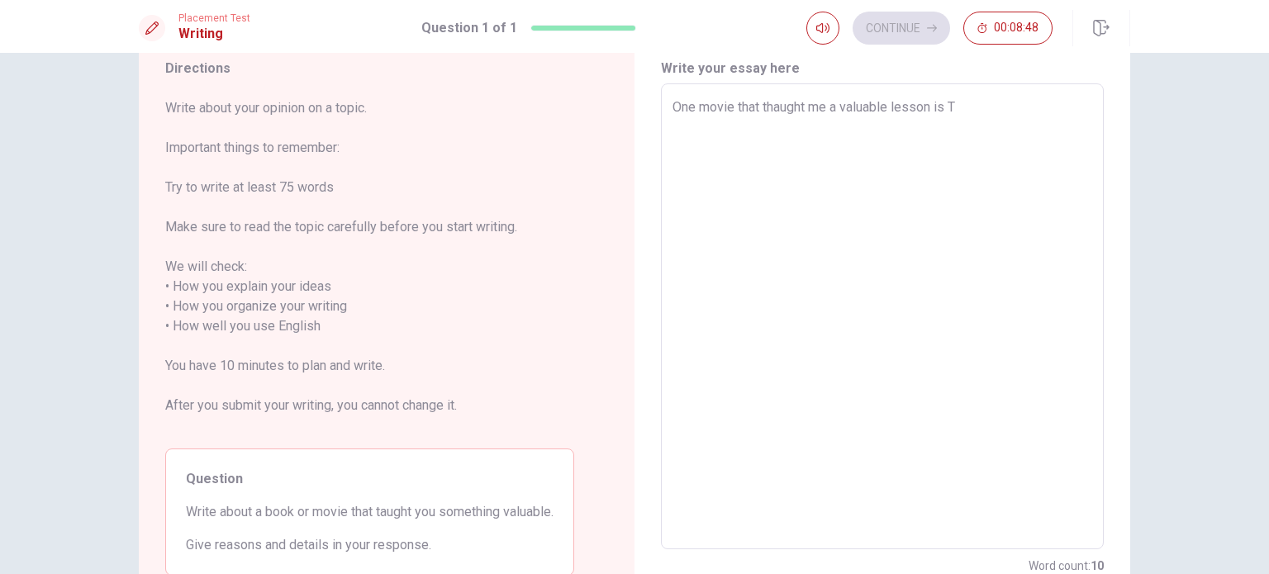
type textarea "One movie that thaught me a valuable lesson is Th"
type textarea "x"
type textarea "One movie that thaught me a valuable lesson is The"
type textarea "x"
type textarea "One movie that thaught me a valuable lesson is The"
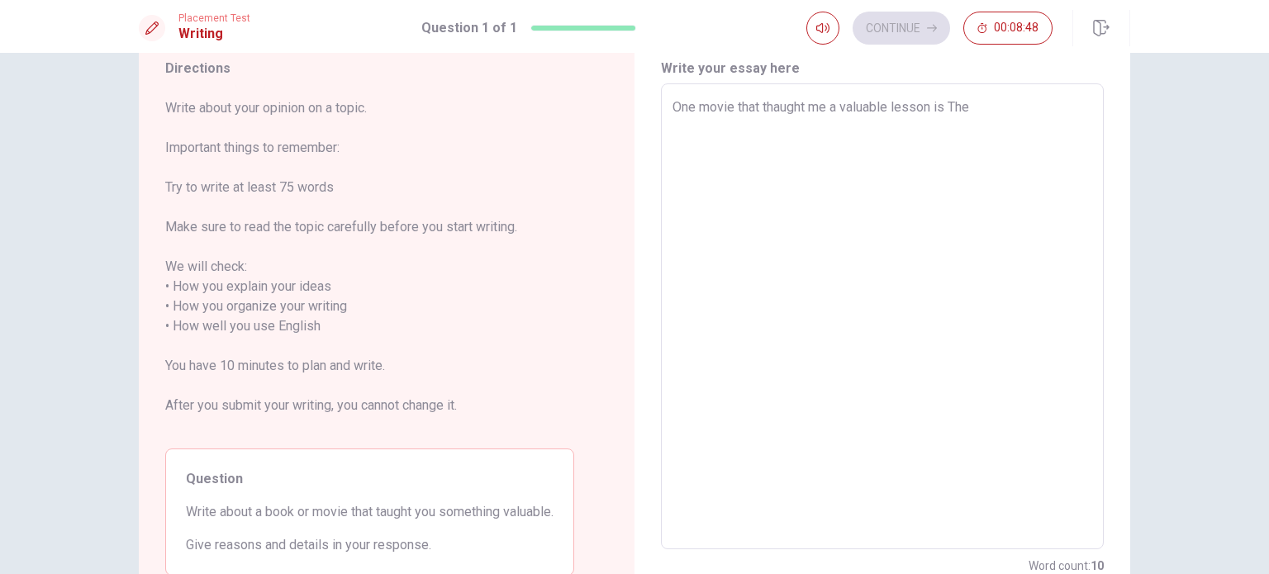
type textarea "x"
type textarea "One movie that thaught me a valuable lesson is The p"
type textarea "x"
type textarea "One movie that thaught me a valuable lesson is The pu"
type textarea "x"
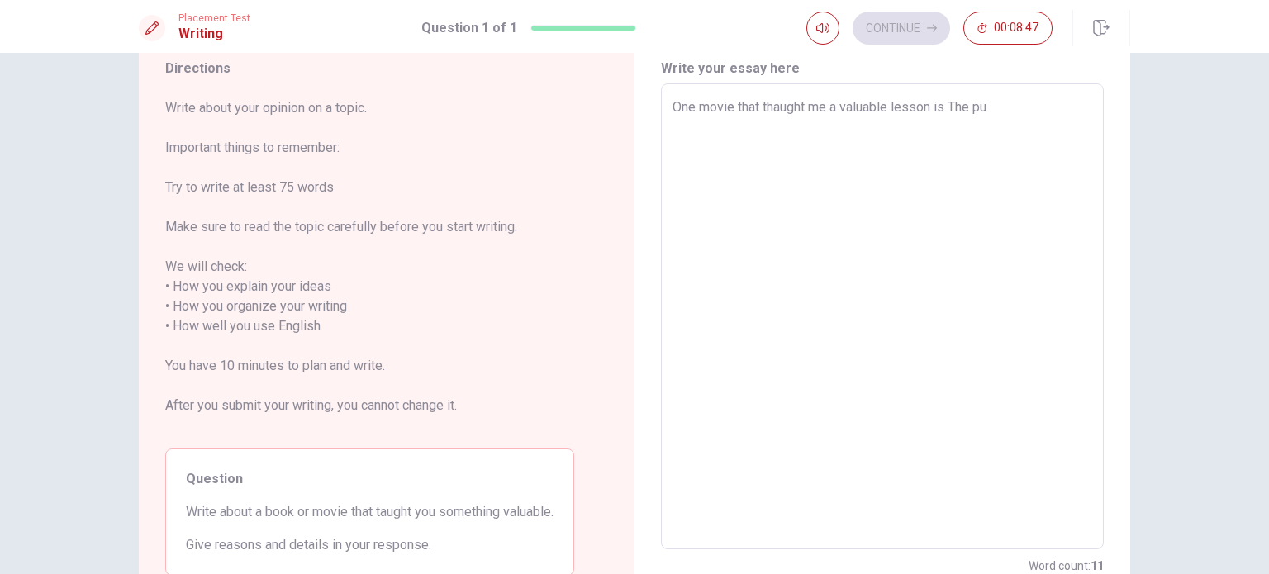
type textarea "One movie that thaught me a valuable lesson is The pur"
type textarea "x"
type textarea "One movie that thaught me a valuable lesson is The purs"
type textarea "x"
type textarea "One movie that thaught me a valuable lesson is The pursu"
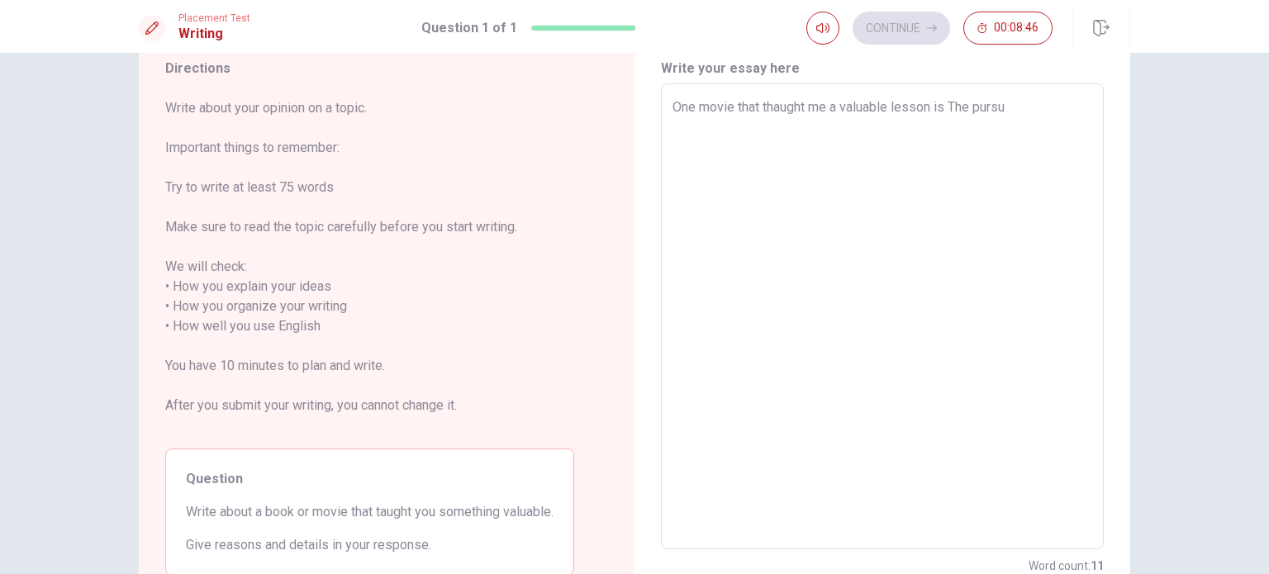
type textarea "x"
type textarea "One movie that thaught me a valuable lesson is The pursui"
type textarea "x"
type textarea "One movie that thaught me a valuable lesson is The pursuit"
type textarea "x"
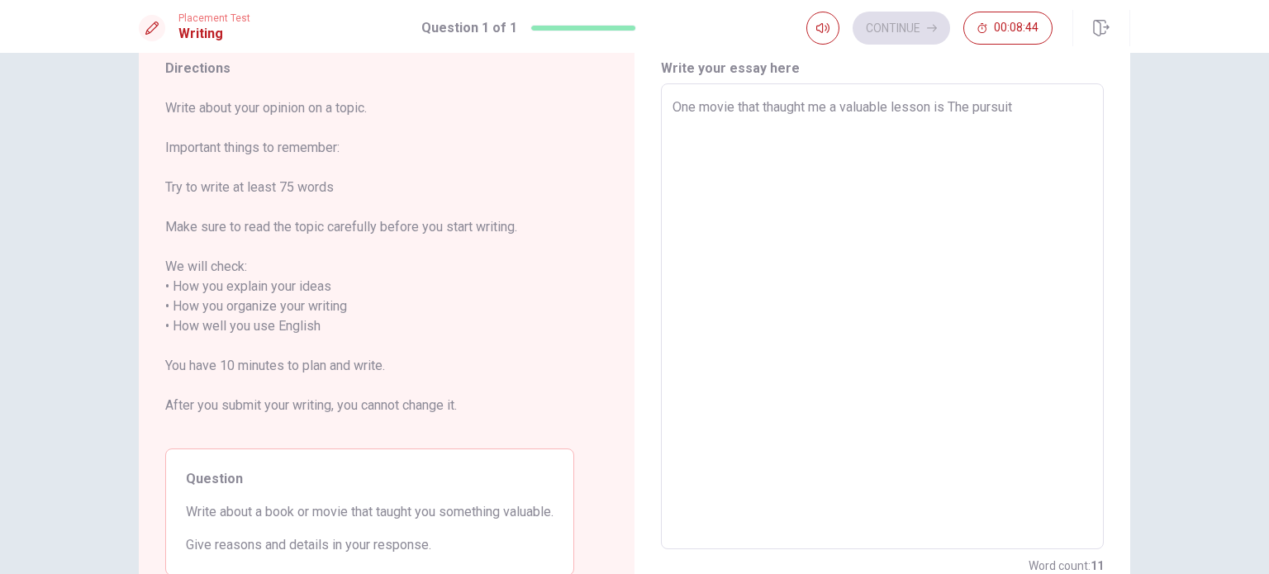
type textarea "One movie that thaught me a valuable lesson is The pursuit"
type textarea "x"
type textarea "One movie that thaught me a valuable lesson is The pursuit"
type textarea "x"
type textarea "One movie that thaught me a valuable lesson is The pursui"
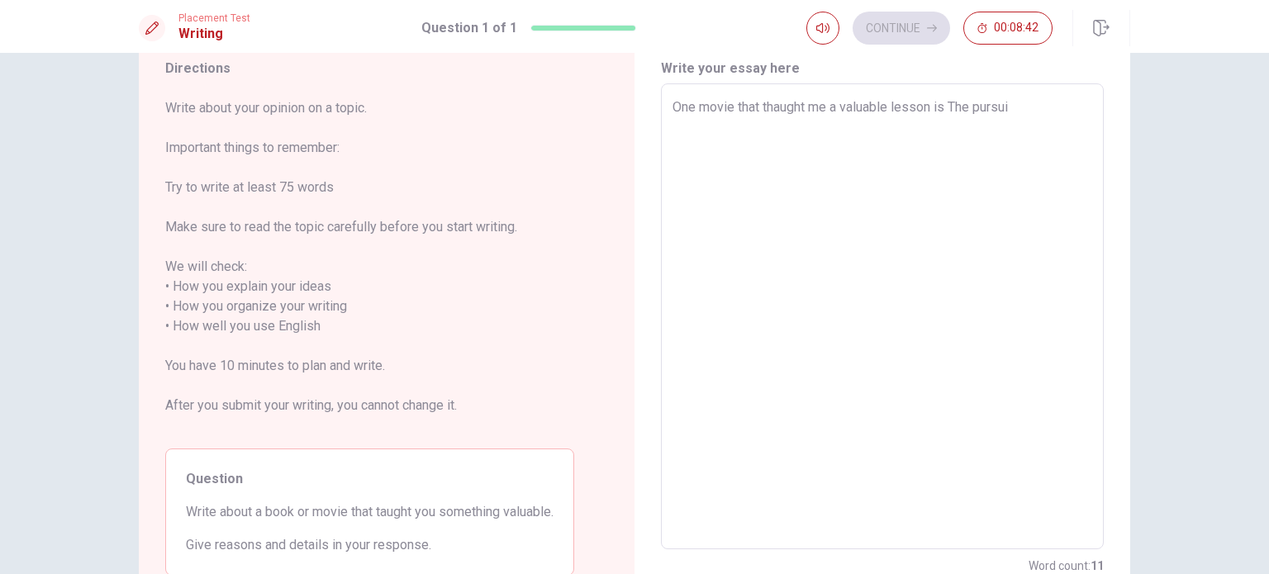
type textarea "x"
type textarea "One movie that thaught me a valuable lesson is The pursu"
type textarea "x"
type textarea "One movie that thaught me a valuable lesson is The purs"
type textarea "x"
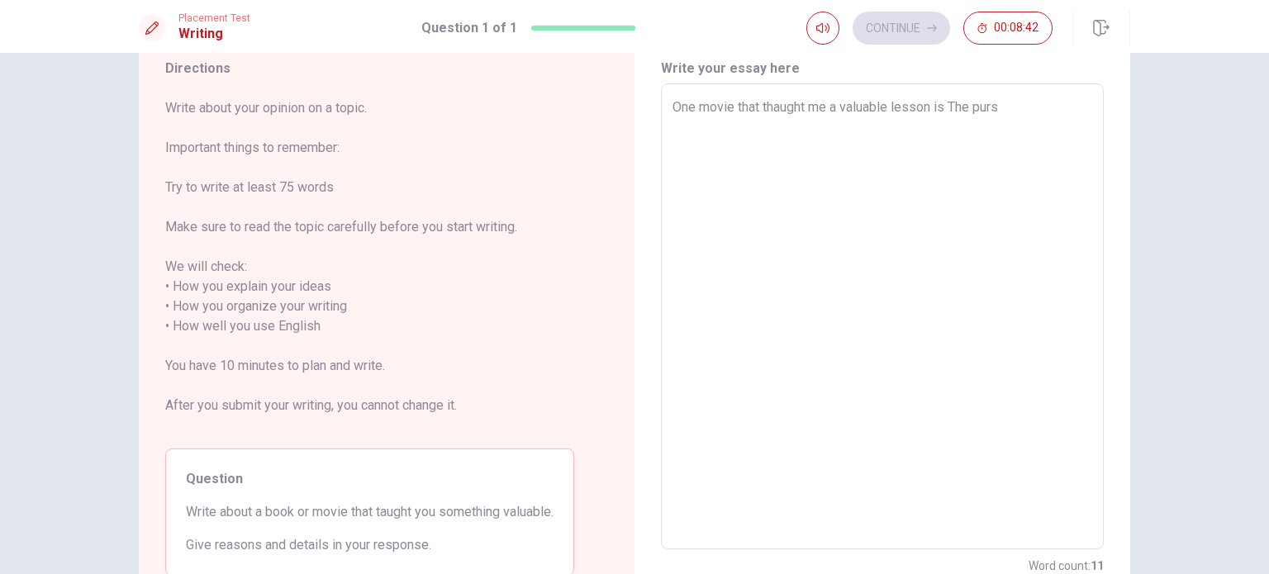
type textarea "One movie that thaught me a valuable lesson is The pur"
type textarea "x"
type textarea "One movie that thaught me a valuable lesson is The pu"
type textarea "x"
type textarea "One movie that thaught me a valuable lesson is The p"
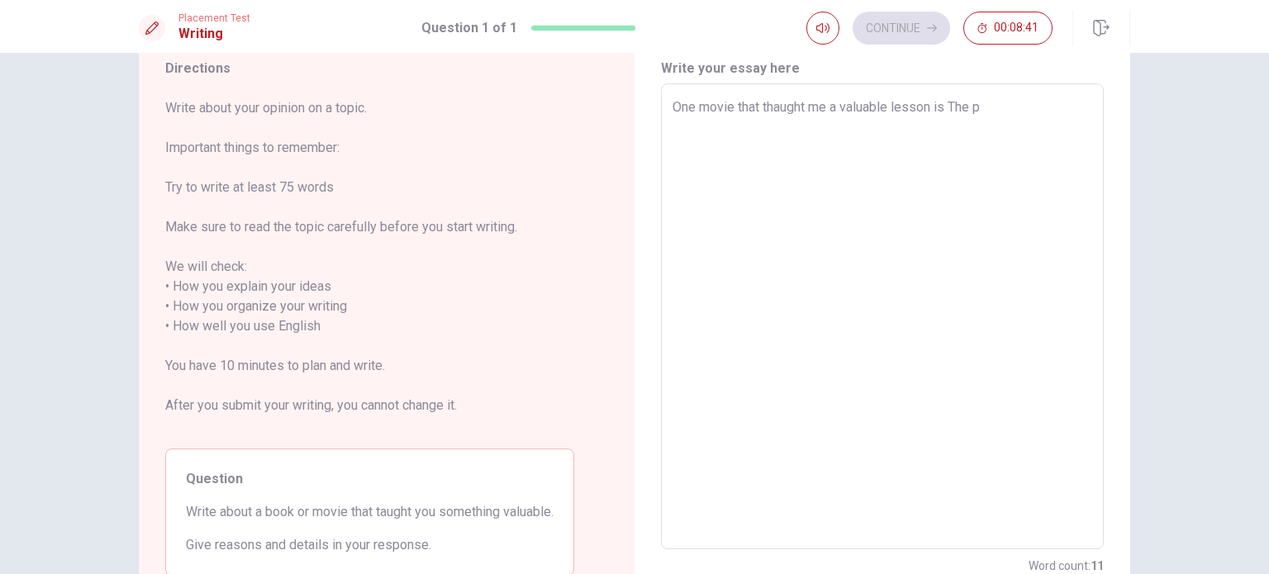
type textarea "x"
type textarea "One movie that thaught me a valuable lesson is The"
type textarea "x"
type textarea "One movie that thaught me a valuable lesson is The P"
type textarea "x"
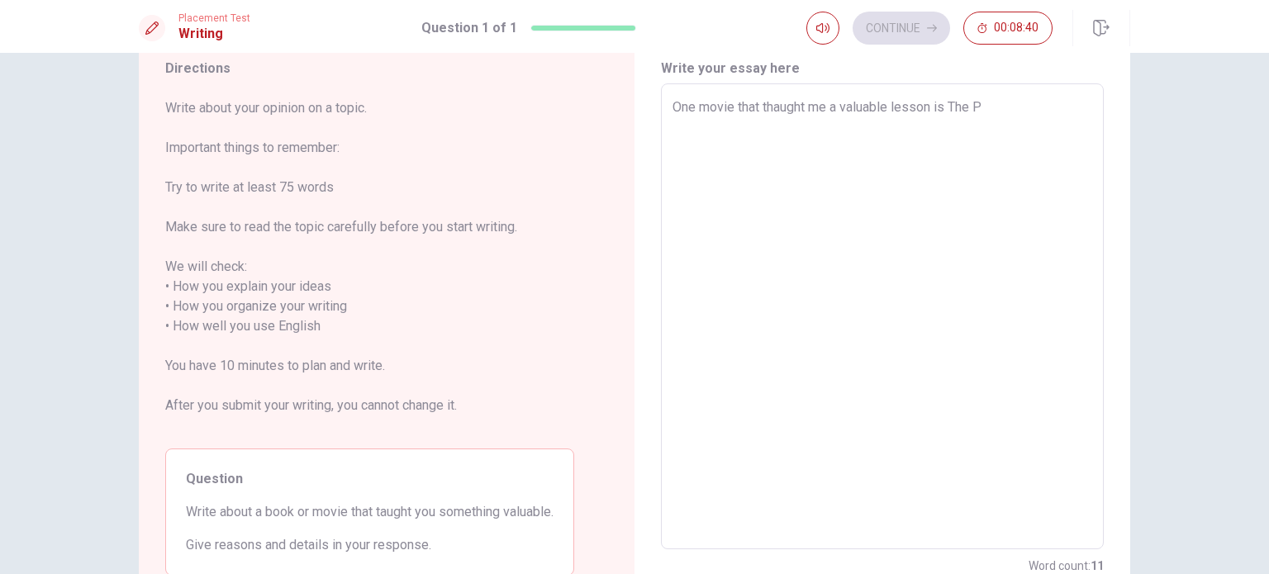
type textarea "One movie that thaught me a valuable lesson is The Po"
type textarea "x"
type textarea "One movie that thaught me a valuable lesson is The Por"
type textarea "x"
type textarea "One movie that thaught me a valuable lesson is The Pors"
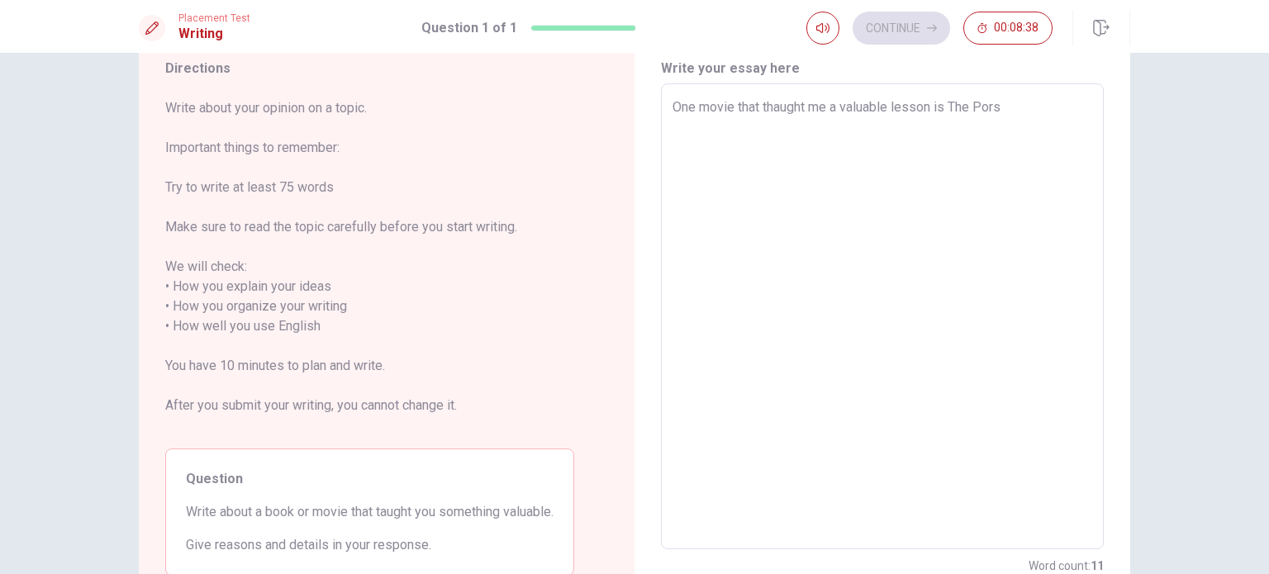
type textarea "x"
type textarea "One movie that thaught me a valuable lesson is The Porsu"
type textarea "x"
type textarea "One movie that thaught me a valuable lesson is The Porsui"
type textarea "x"
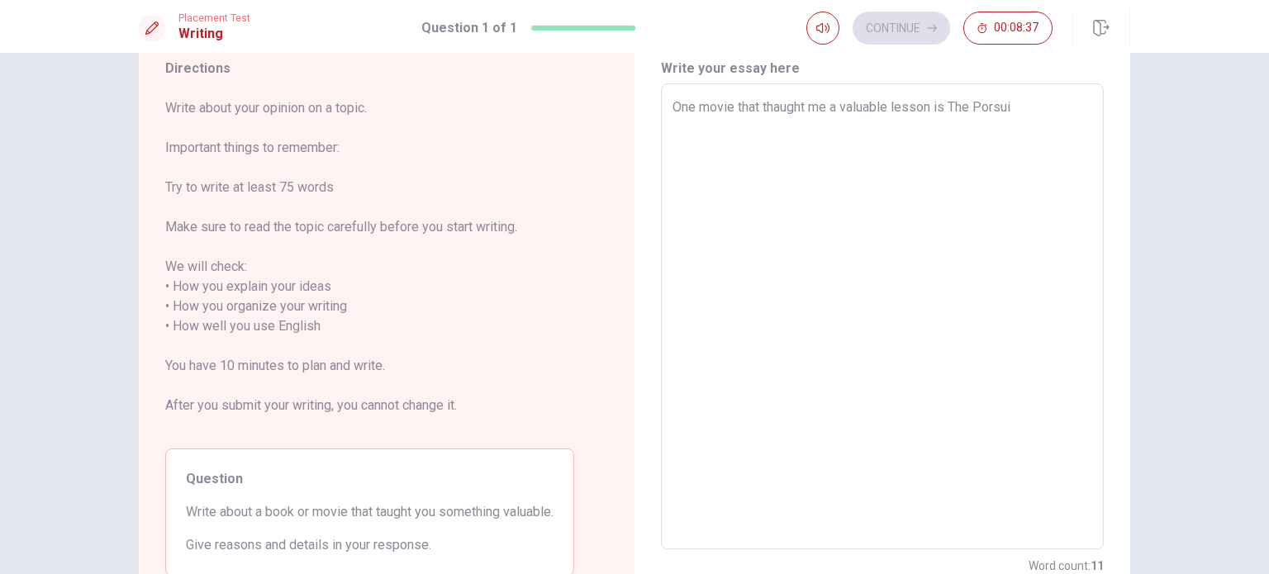
type textarea "One movie that thaught me a valuable lesson is The Porsuit"
type textarea "x"
type textarea "One movie that thaught me a valuable lesson is The Porsuit"
type textarea "x"
type textarea "One movie that thaught me a valuable lesson is The Porsuit o"
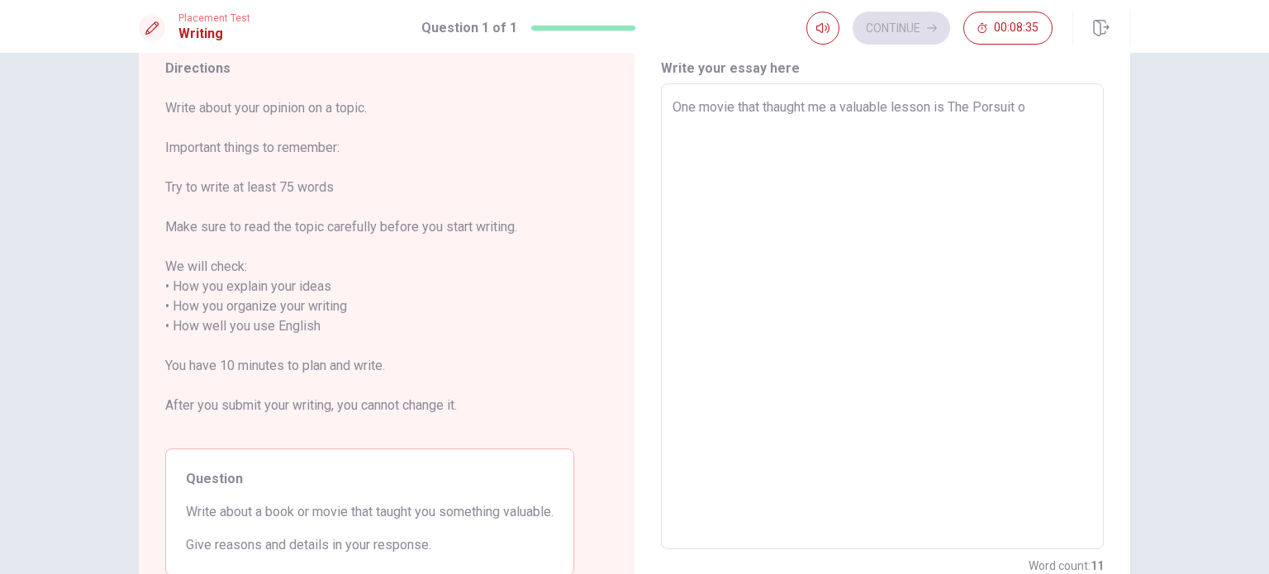
type textarea "x"
type textarea "One movie that thaught me a valuable lesson is The Porsuit of"
type textarea "x"
type textarea "One movie that thaught me a valuable lesson is The Porsuit of"
type textarea "x"
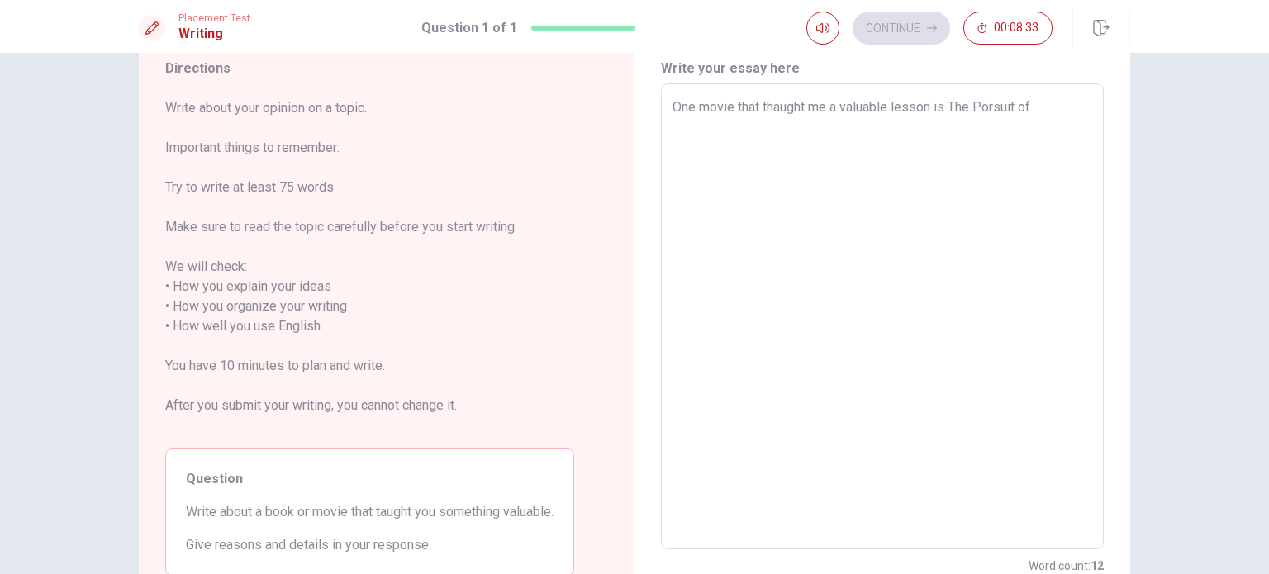
type textarea "One movie that thaught me a valuable lesson is The Porsuit of H"
type textarea "x"
type textarea "One movie that thaught me a valuable lesson is The Porsuit of Ha"
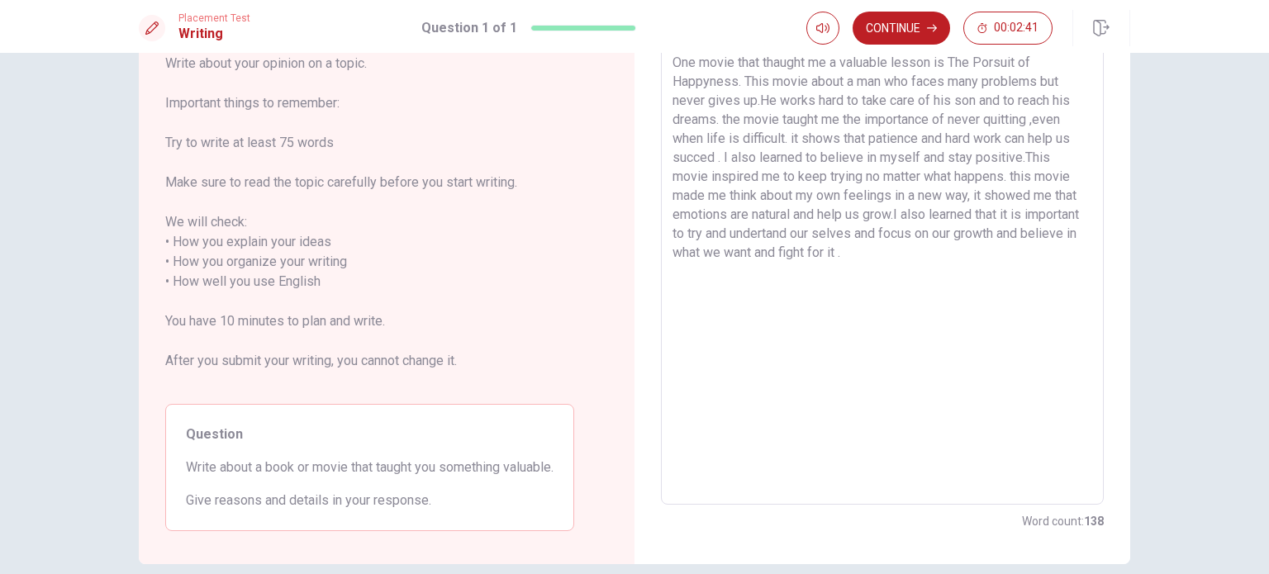
scroll to position [98, 0]
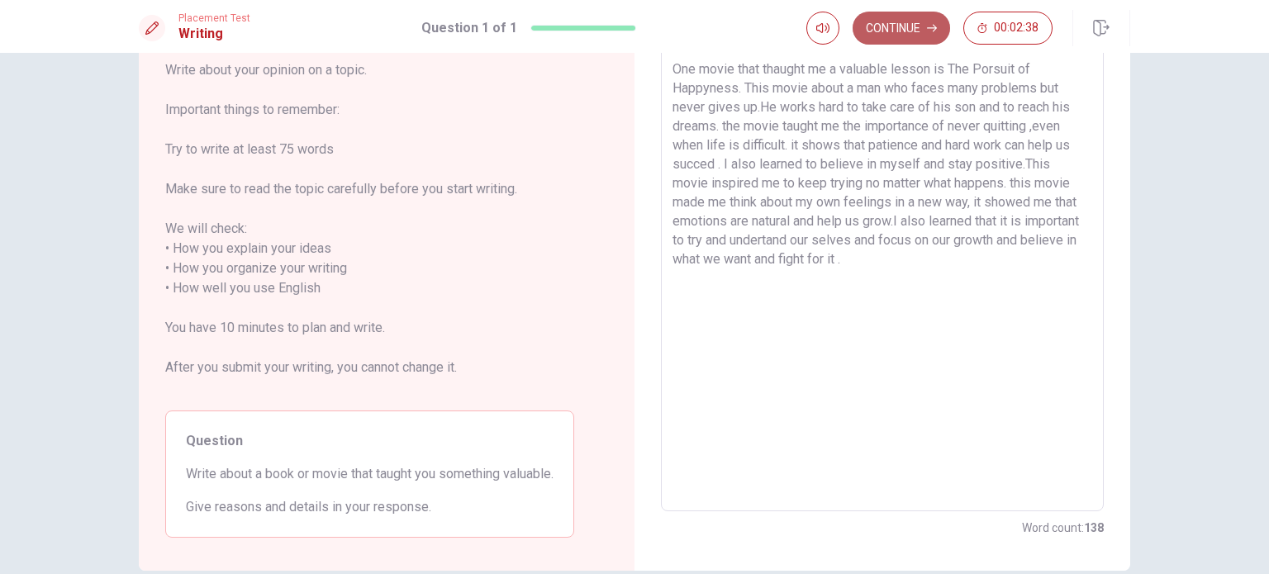
click at [889, 31] on button "Continue" at bounding box center [900, 28] width 97 height 33
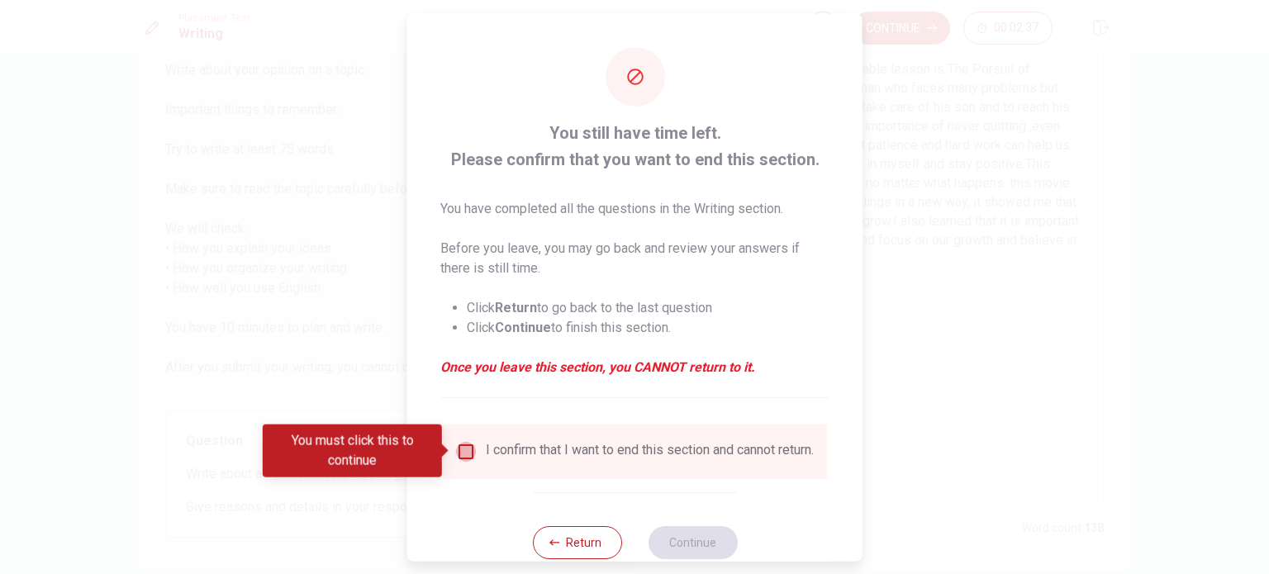
click at [472, 447] on input "You must click this to continue" at bounding box center [466, 451] width 20 height 20
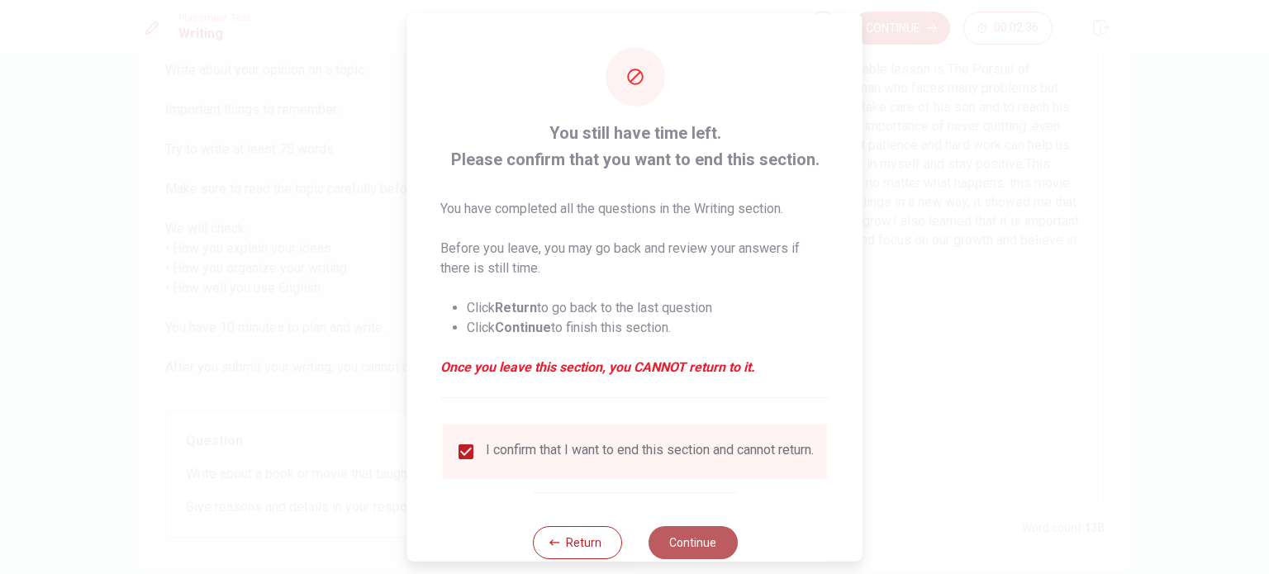
click at [702, 547] on button "Continue" at bounding box center [692, 541] width 89 height 33
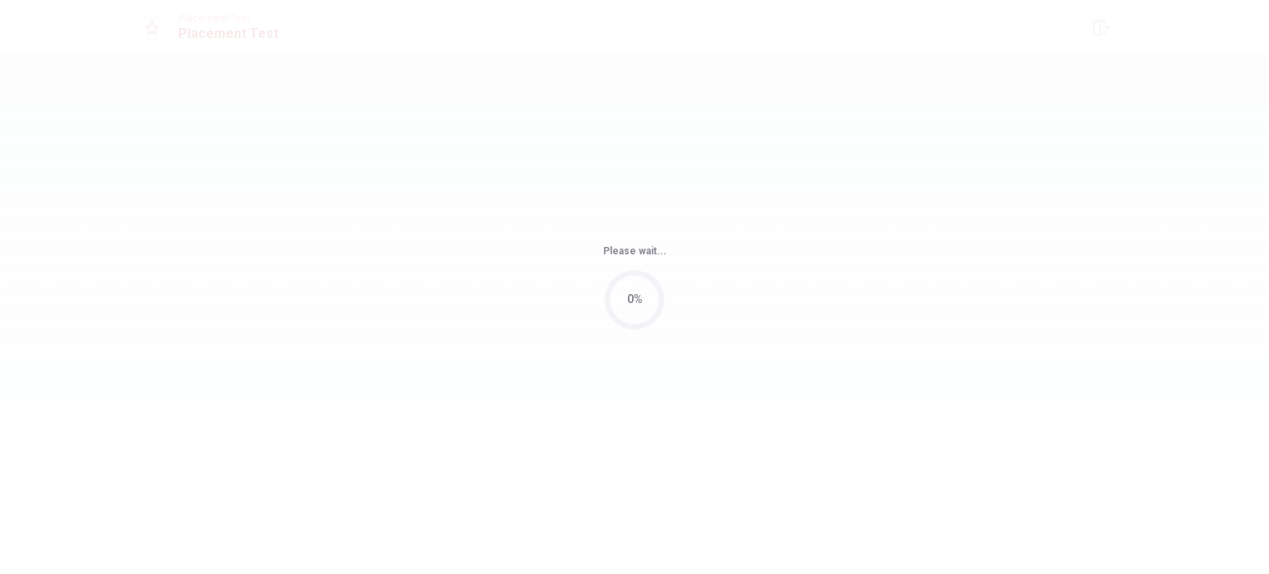
scroll to position [0, 0]
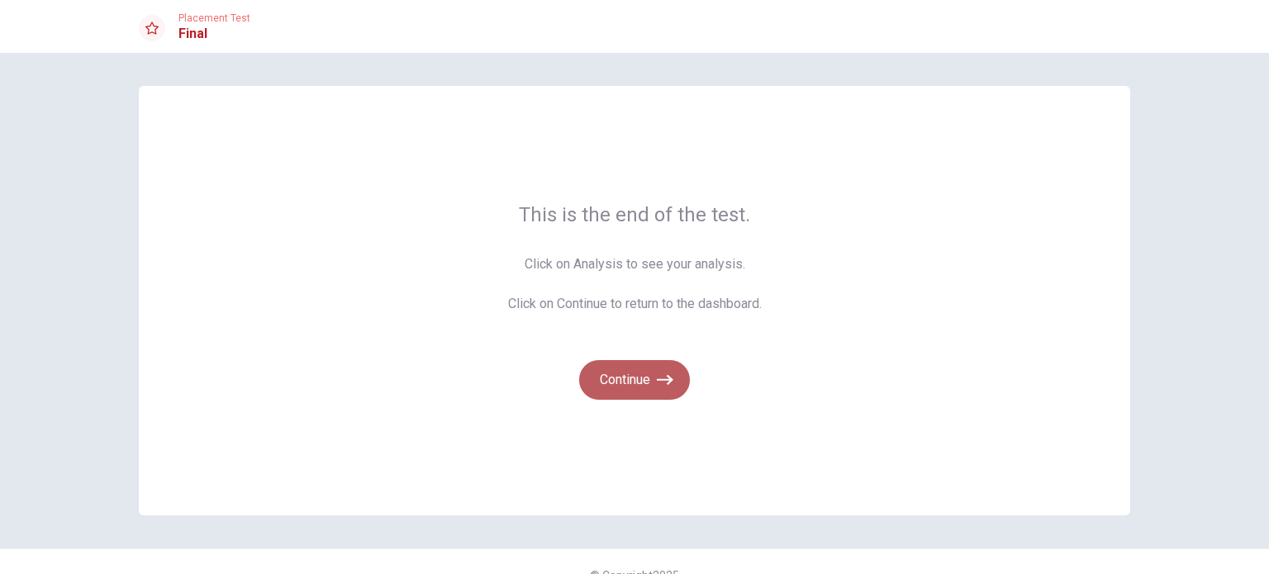
click at [638, 392] on button "Continue" at bounding box center [634, 380] width 111 height 40
